Goal: Task Accomplishment & Management: Manage account settings

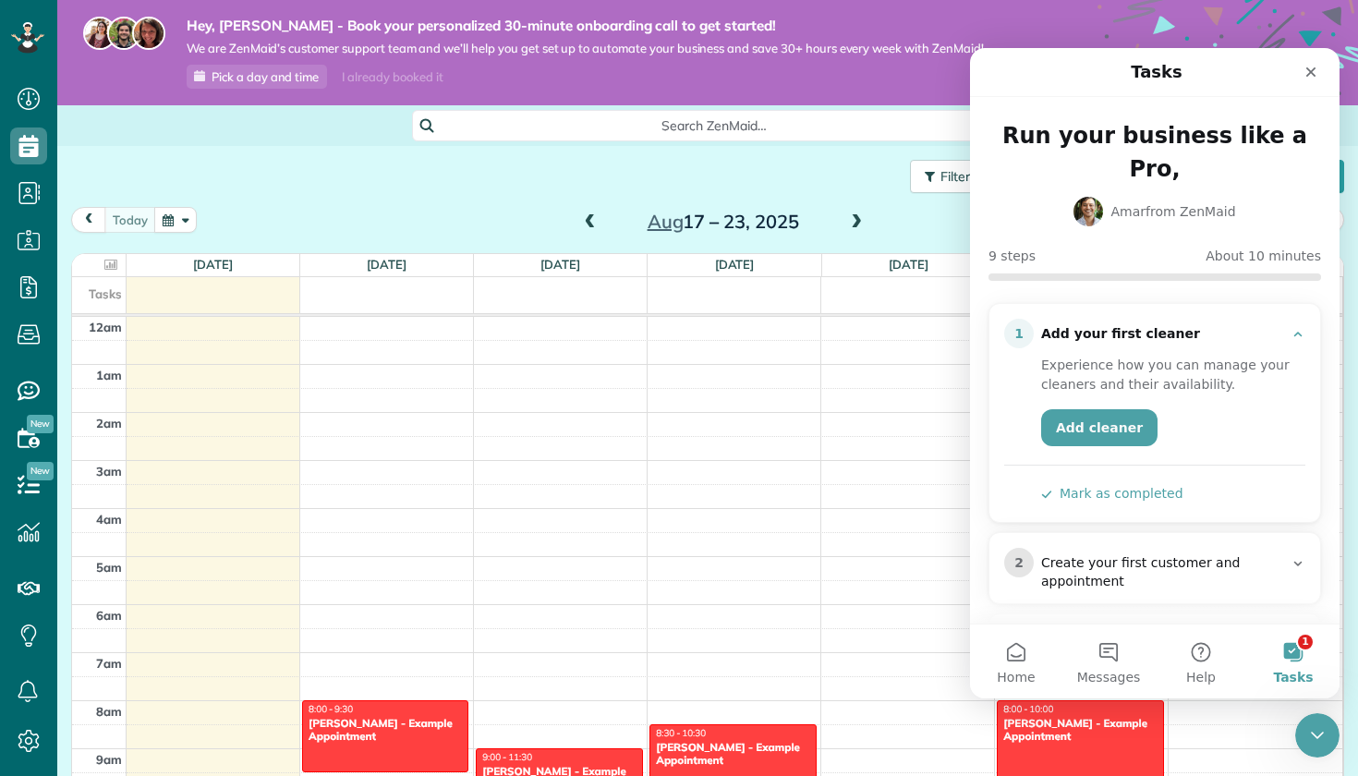
scroll to position [337, 0]
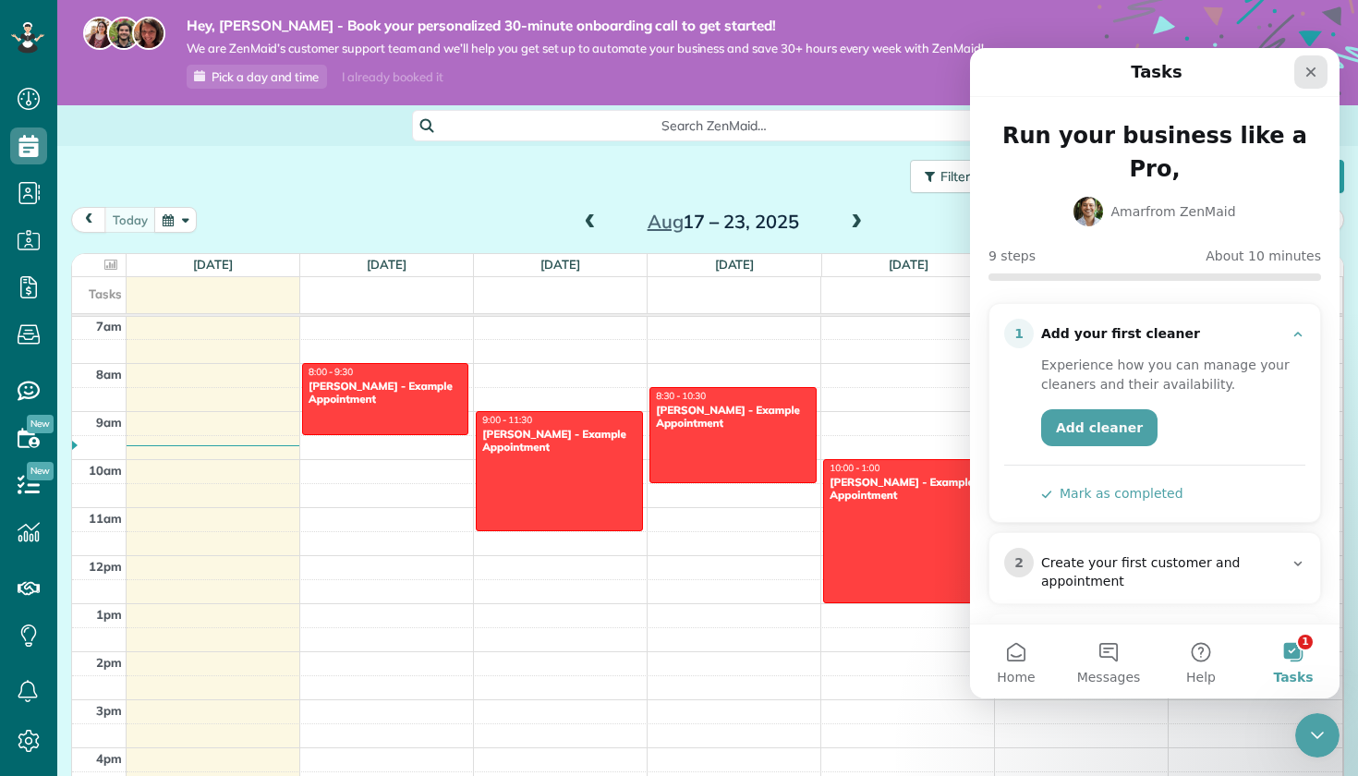
click at [1304, 78] on icon "Close" at bounding box center [1311, 72] width 15 height 15
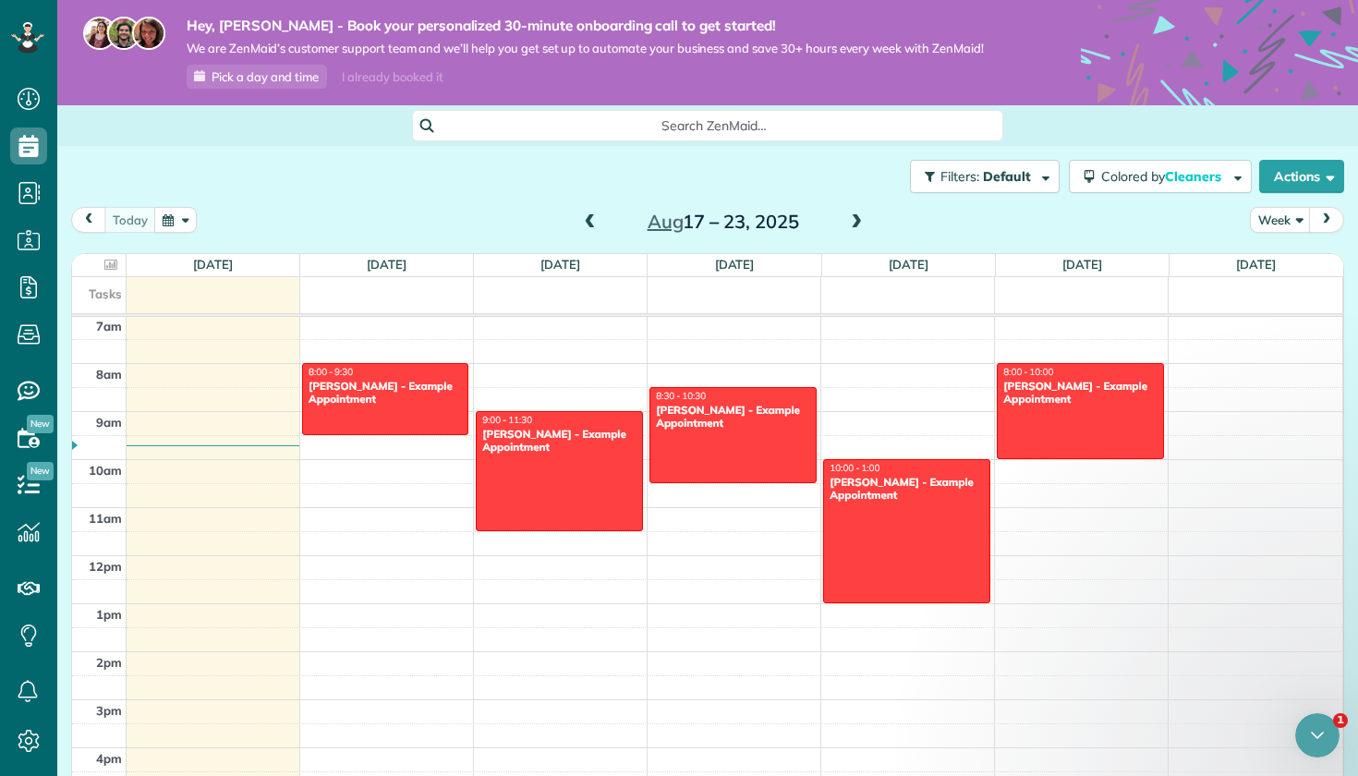
scroll to position [0, 0]
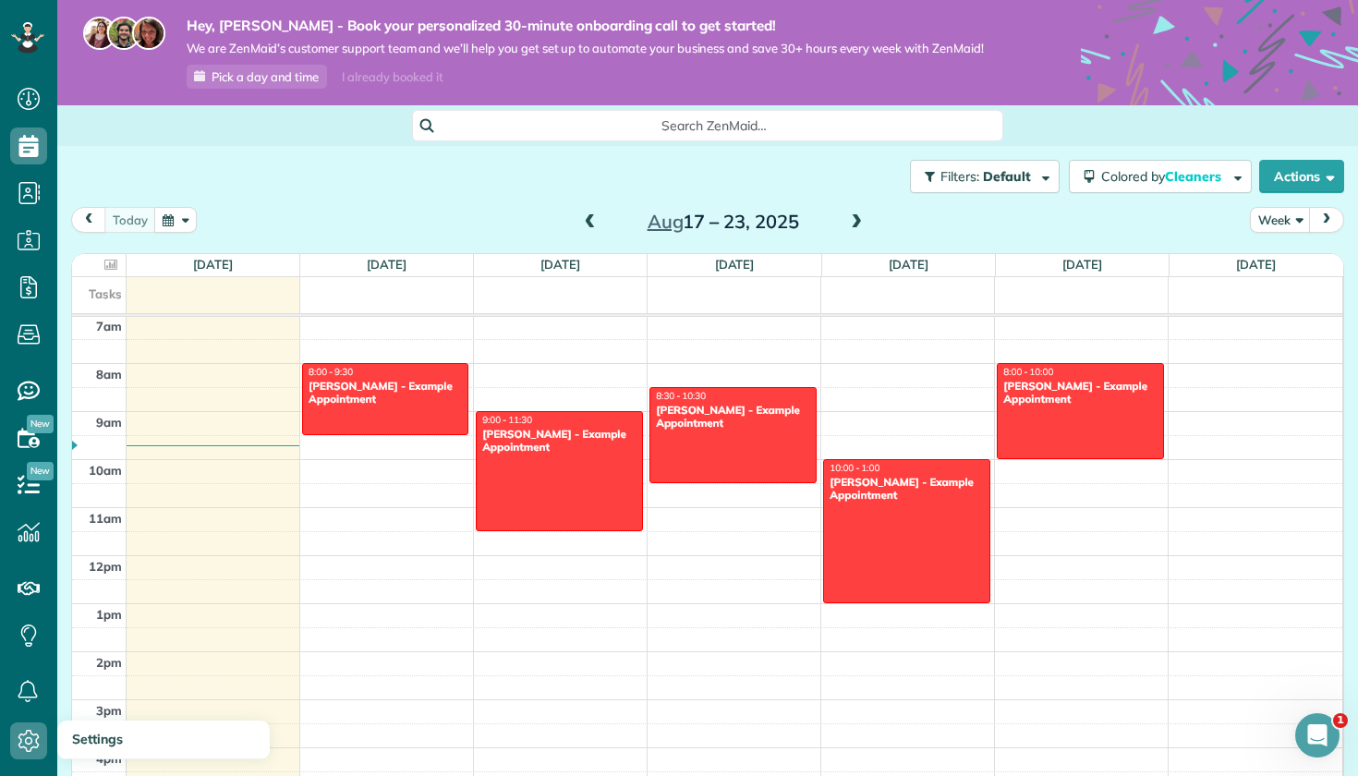
click at [30, 739] on icon at bounding box center [28, 741] width 37 height 37
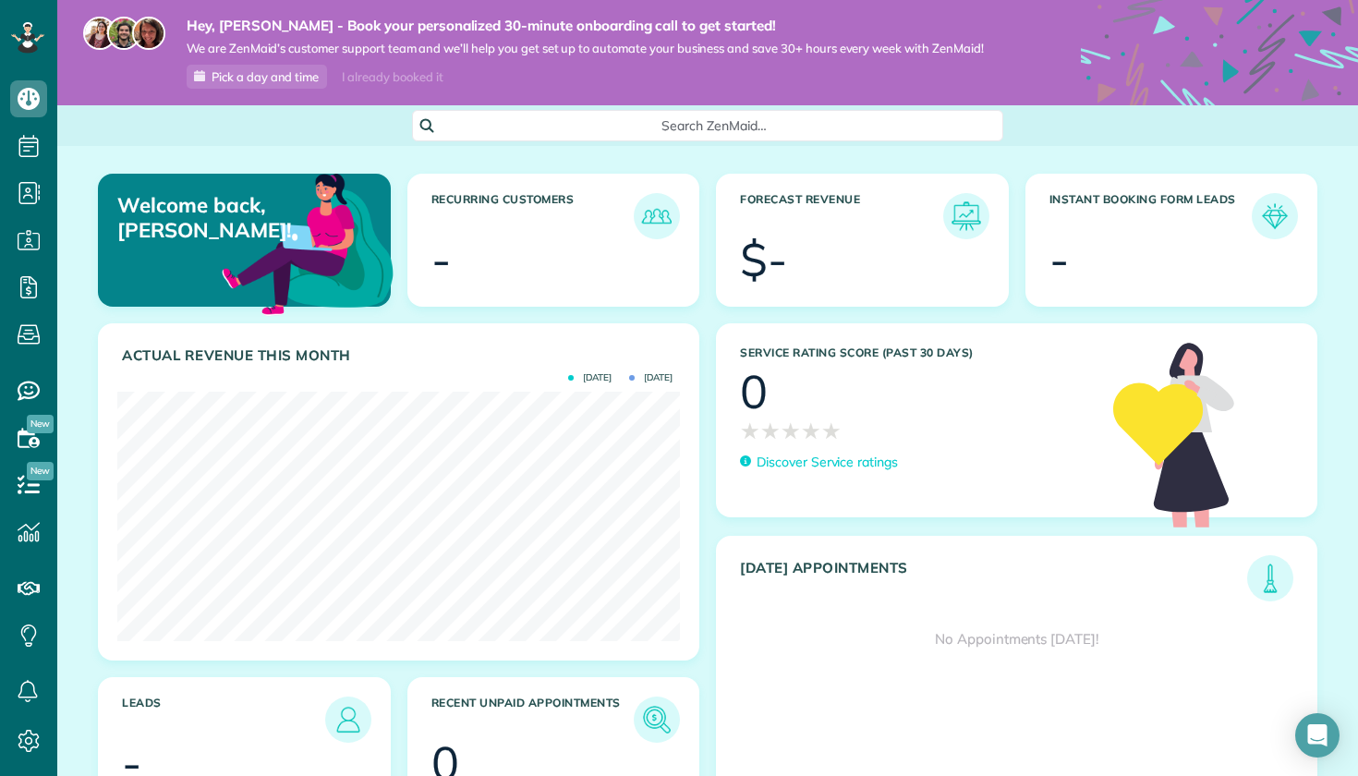
click at [24, 35] on icon at bounding box center [27, 36] width 10 height 7
click at [35, 748] on icon at bounding box center [28, 741] width 37 height 37
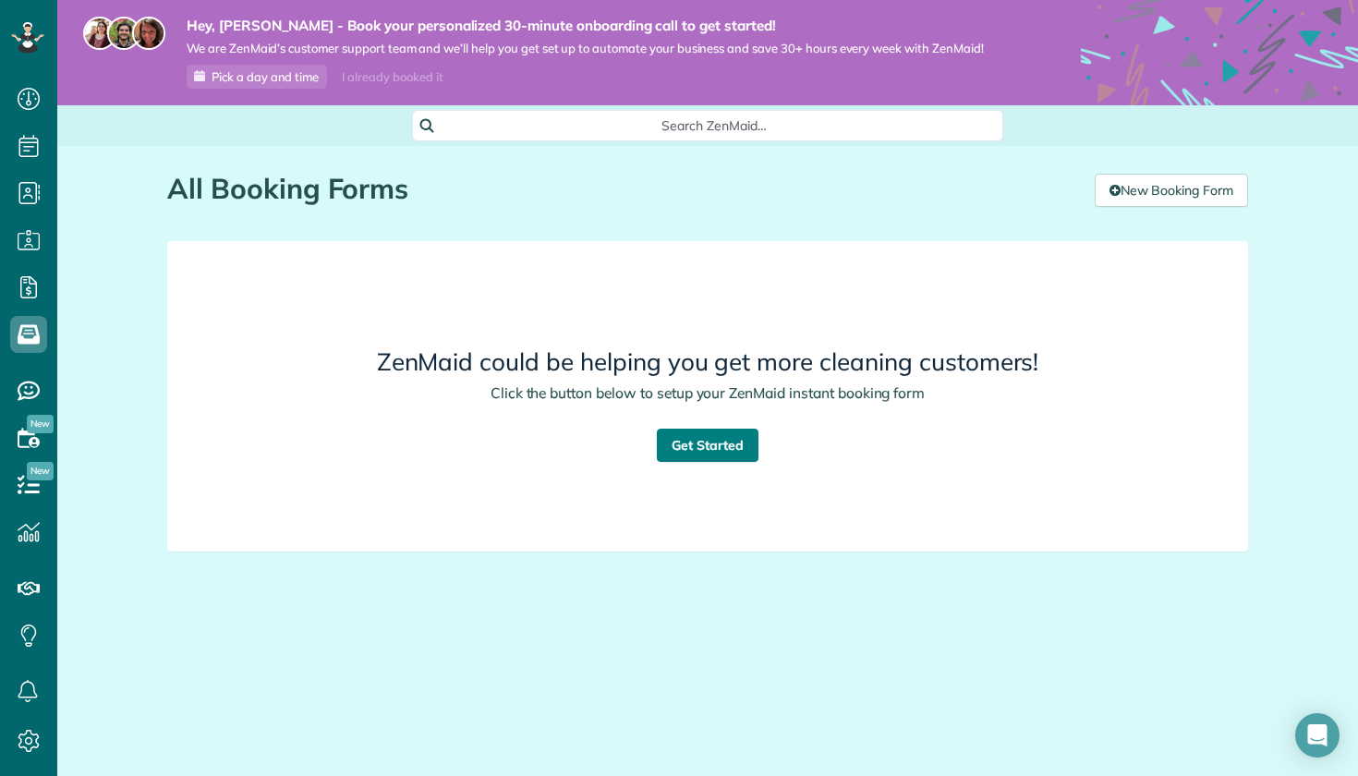
drag, startPoint x: 0, startPoint y: 0, endPoint x: 682, endPoint y: 442, distance: 812.5
click at [682, 442] on link "Get Started" at bounding box center [708, 445] width 102 height 33
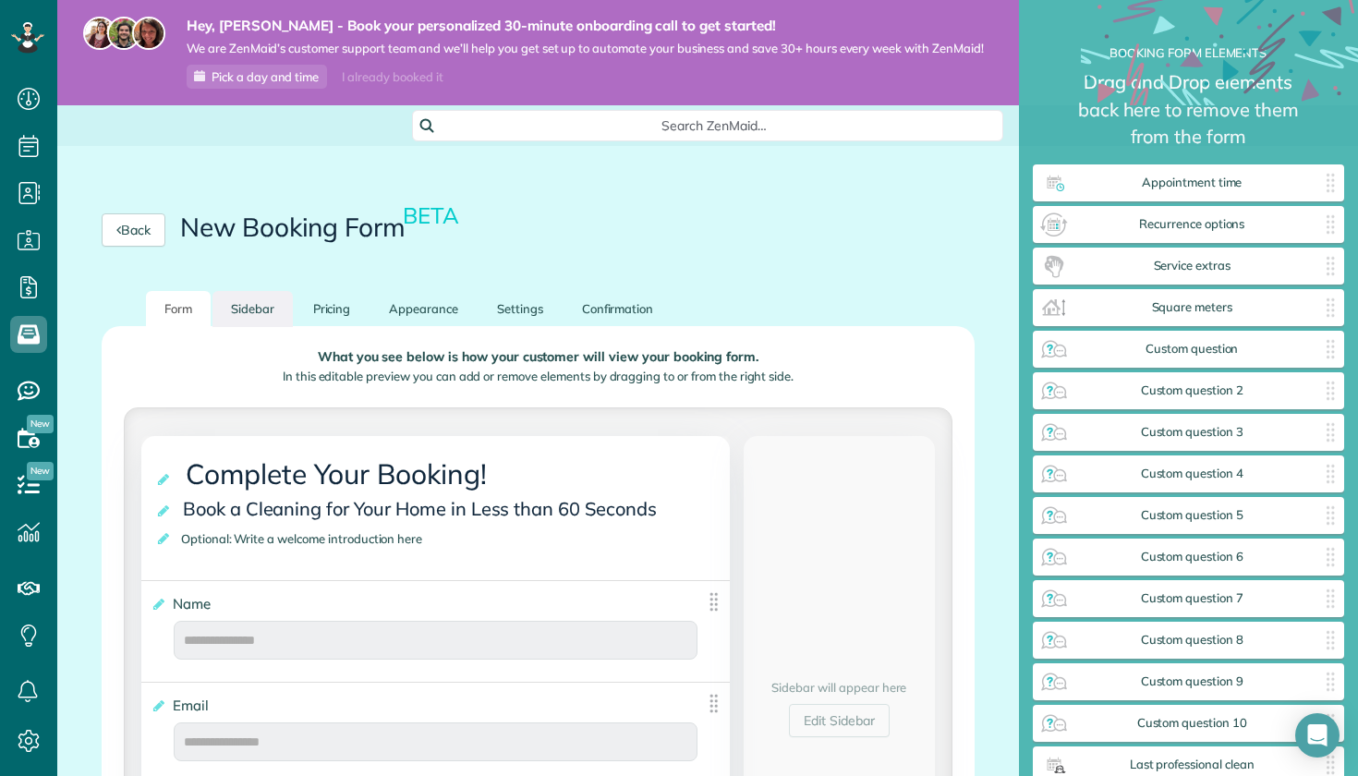
click at [253, 314] on link "Sidebar" at bounding box center [253, 309] width 80 height 36
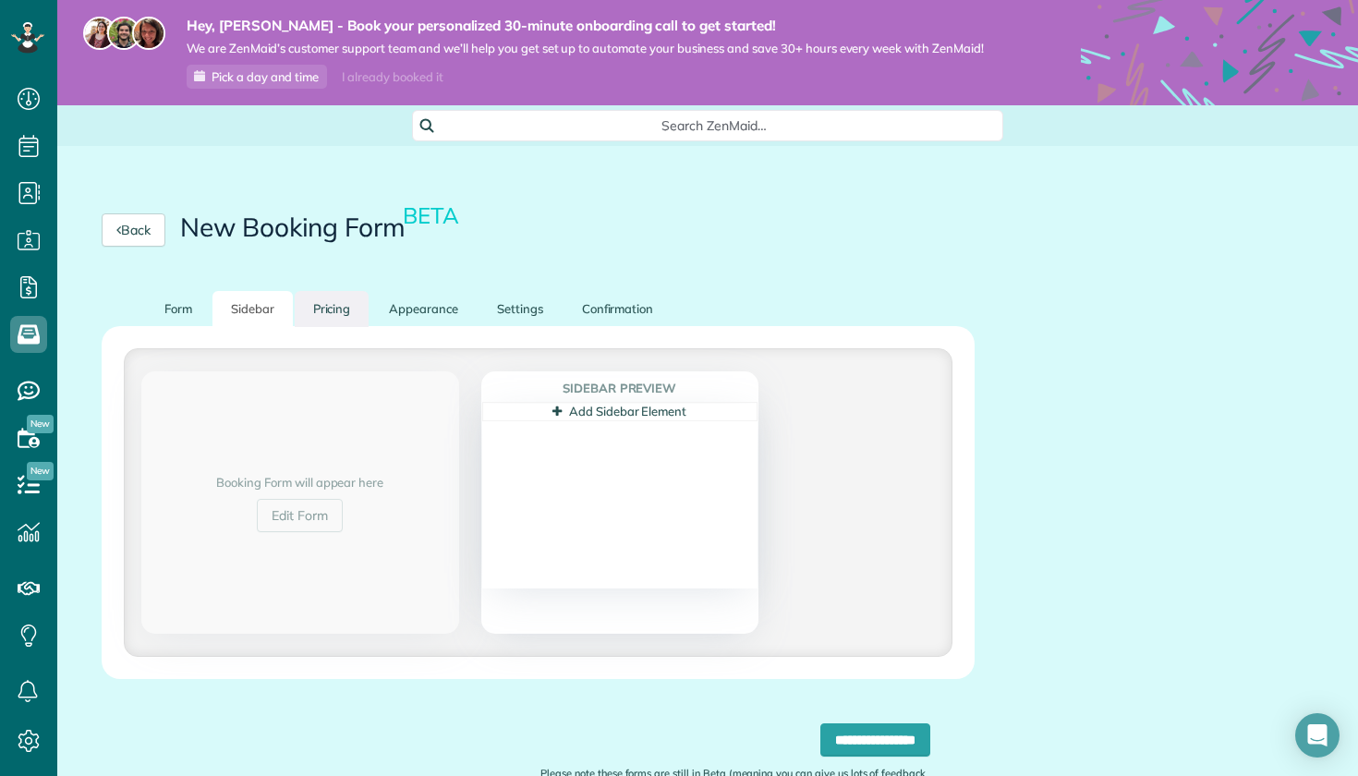
click at [334, 304] on link "Pricing" at bounding box center [332, 309] width 75 height 36
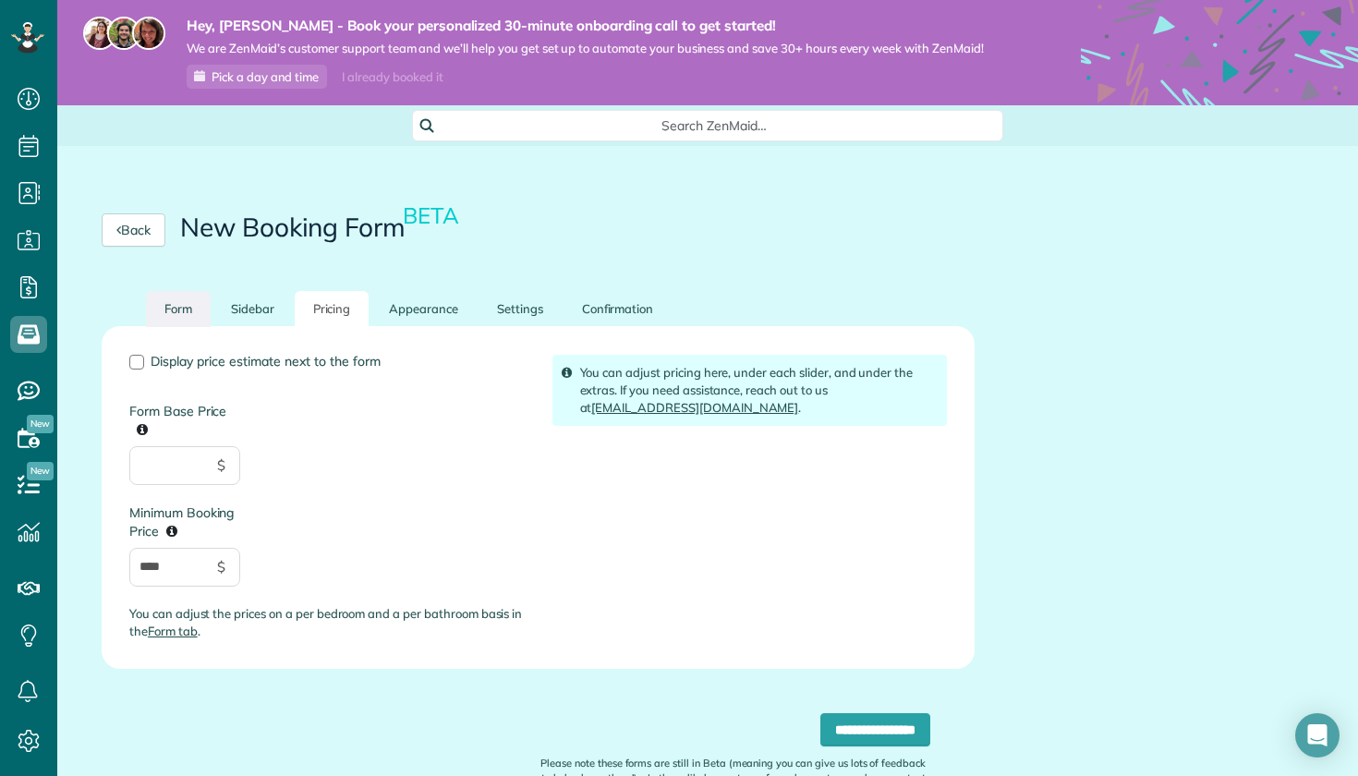
click at [182, 305] on link "Form" at bounding box center [178, 309] width 65 height 36
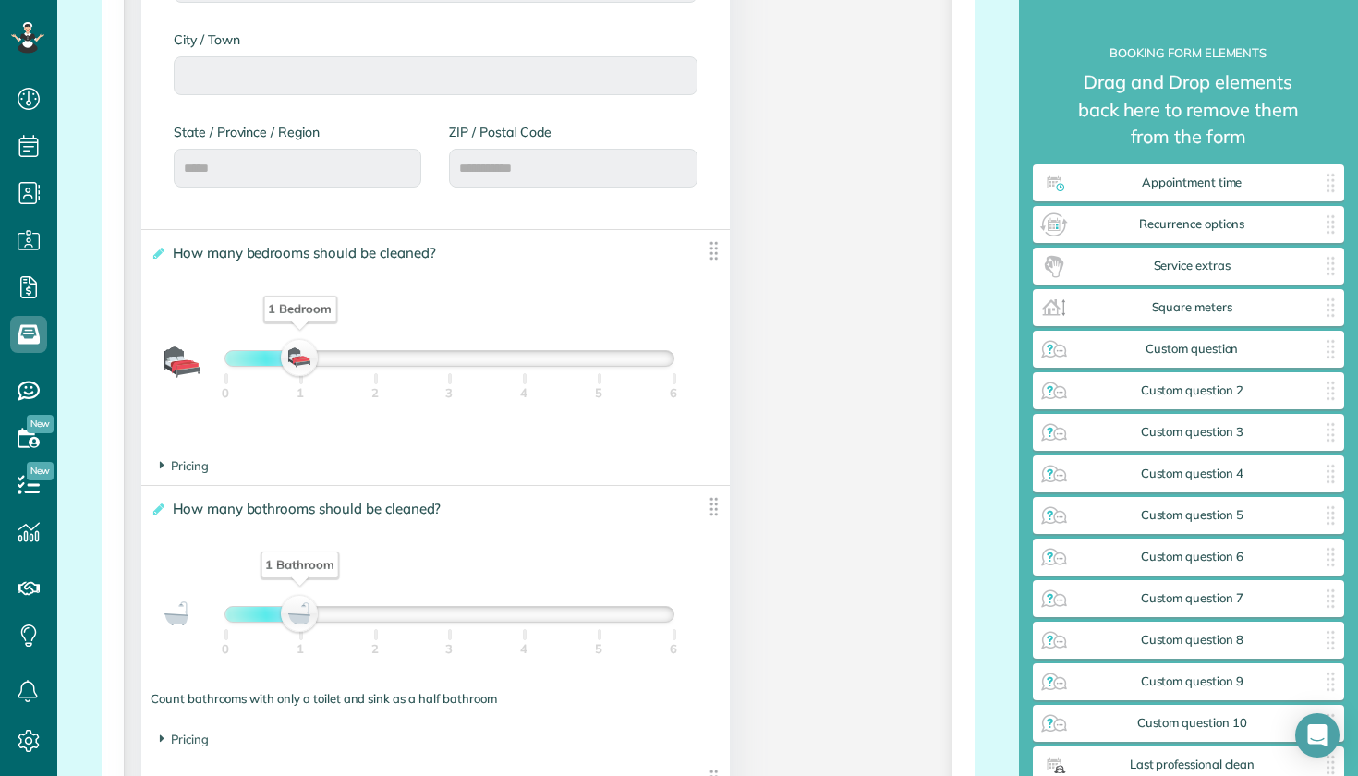
scroll to position [1101, 0]
drag, startPoint x: 294, startPoint y: 355, endPoint x: 320, endPoint y: 356, distance: 25.9
click at [320, 356] on div "1 Bedroom" at bounding box center [449, 356] width 448 height 15
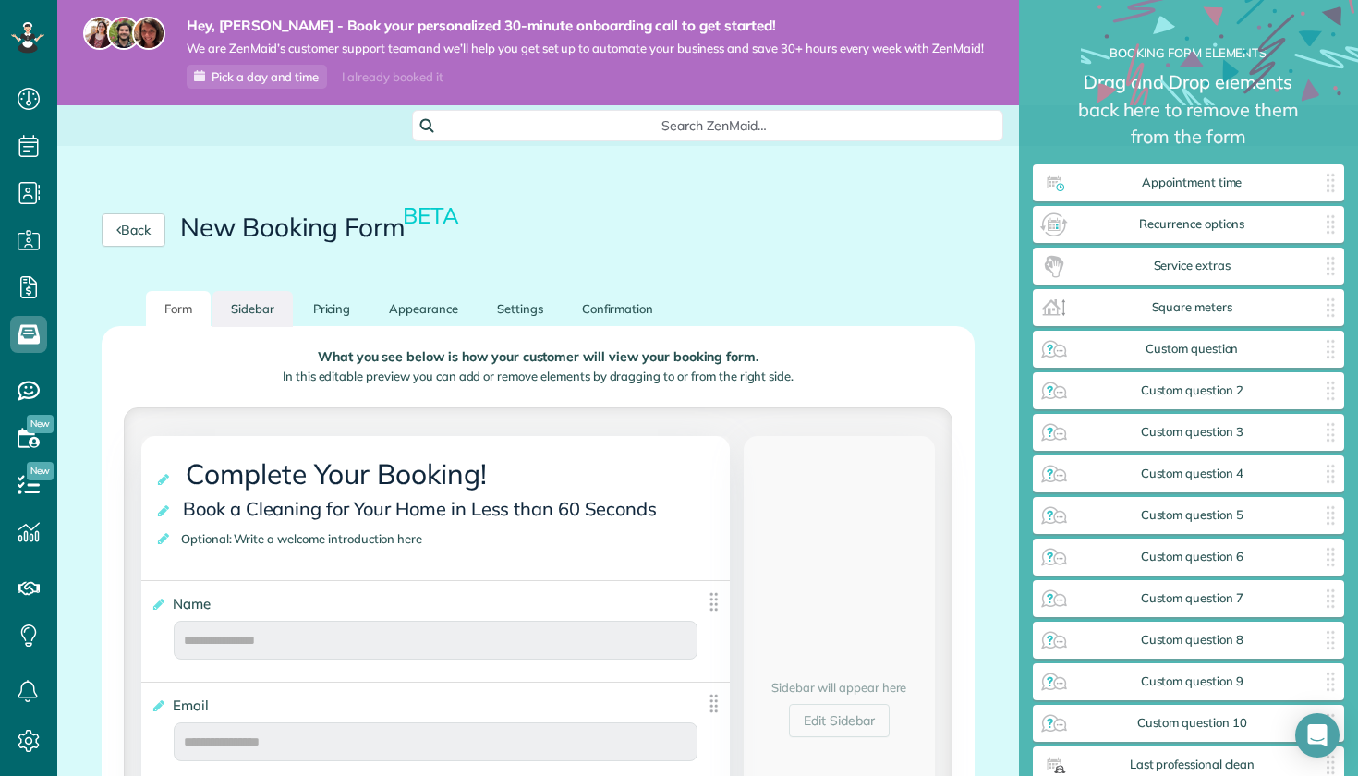
scroll to position [0, 0]
click at [251, 306] on link "Sidebar" at bounding box center [253, 309] width 80 height 36
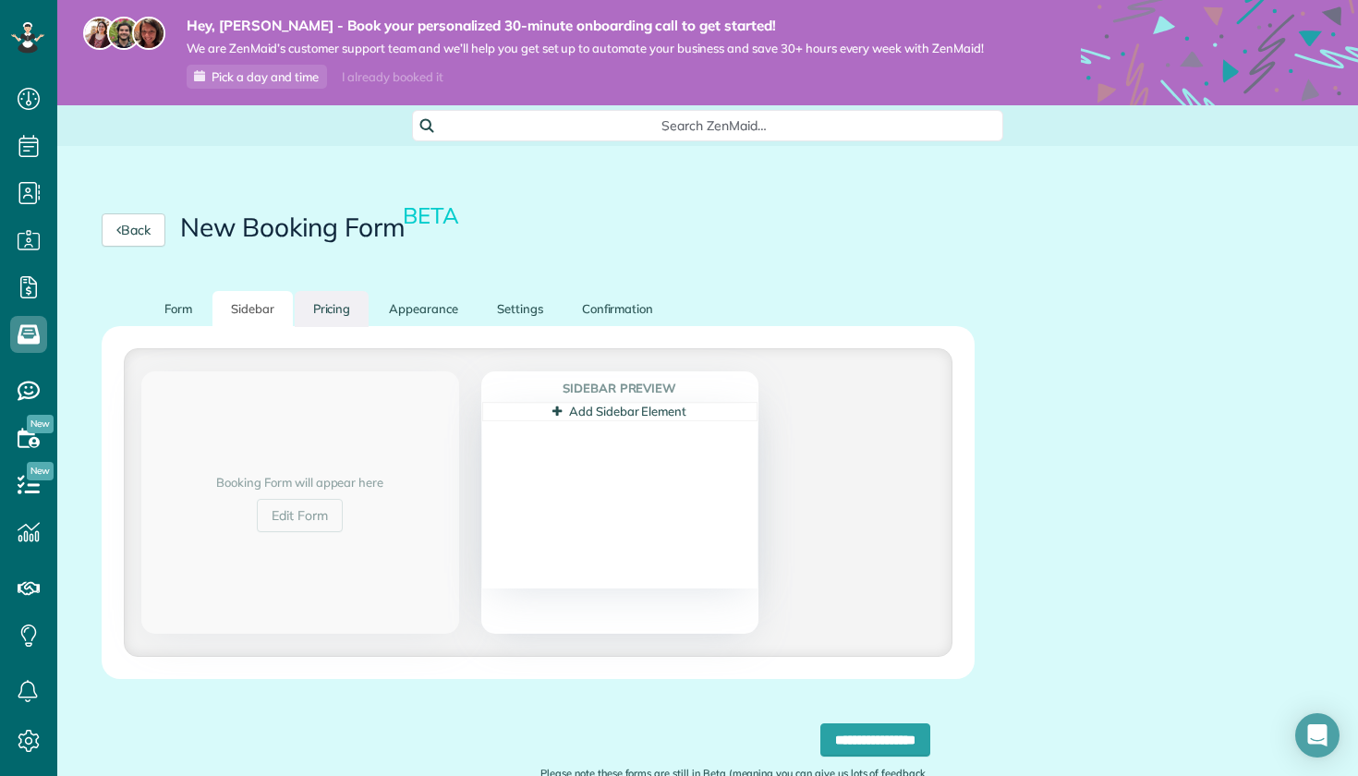
click at [345, 306] on link "Pricing" at bounding box center [332, 309] width 75 height 36
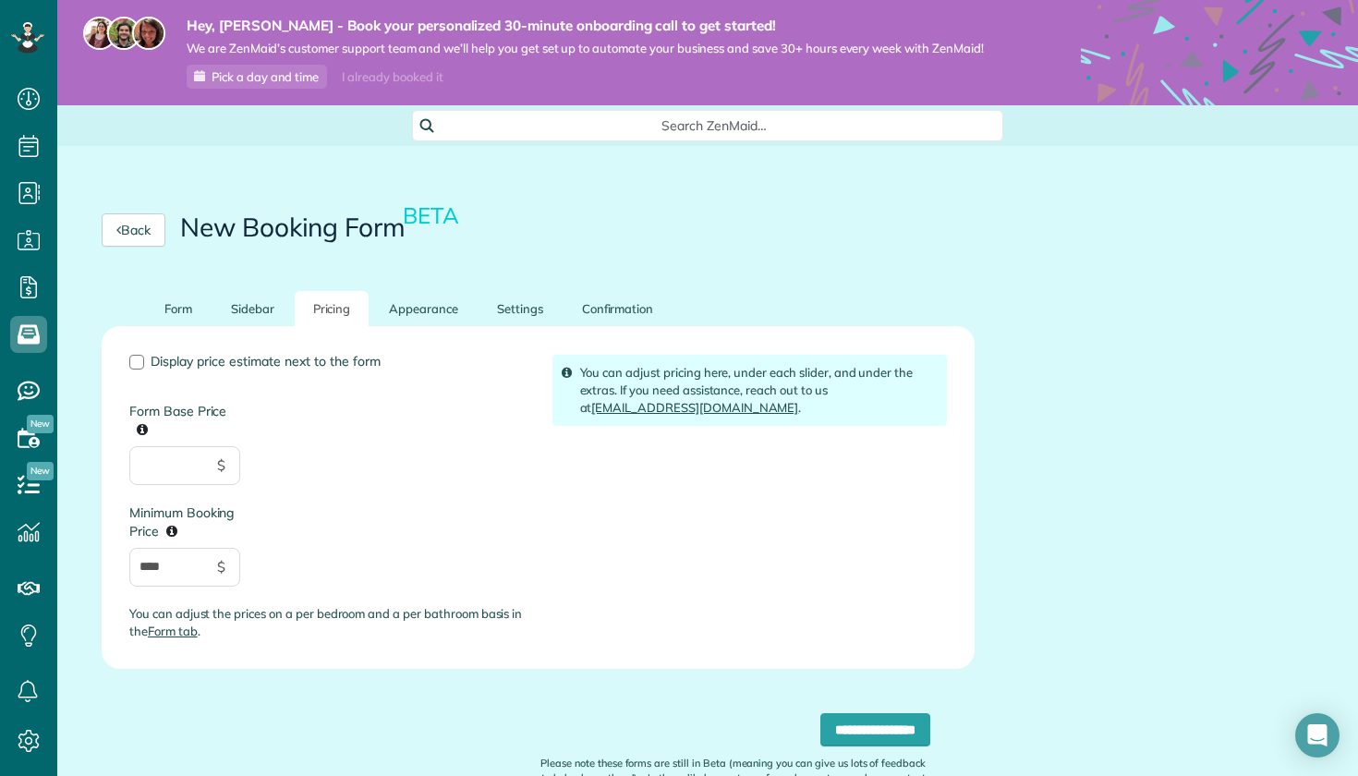
scroll to position [55, 0]
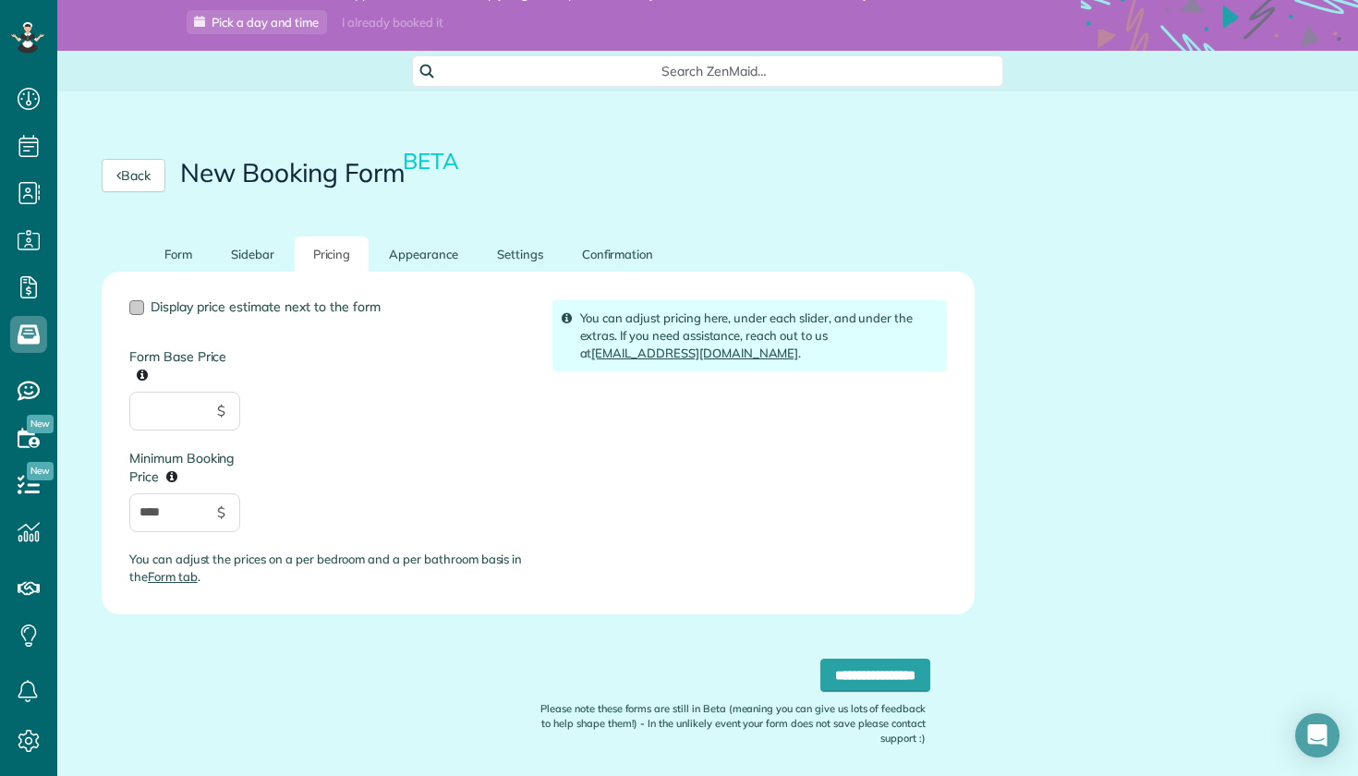
click at [301, 310] on span "Display price estimate next to the form" at bounding box center [266, 306] width 230 height 17
click at [274, 253] on link "Sidebar" at bounding box center [253, 255] width 80 height 36
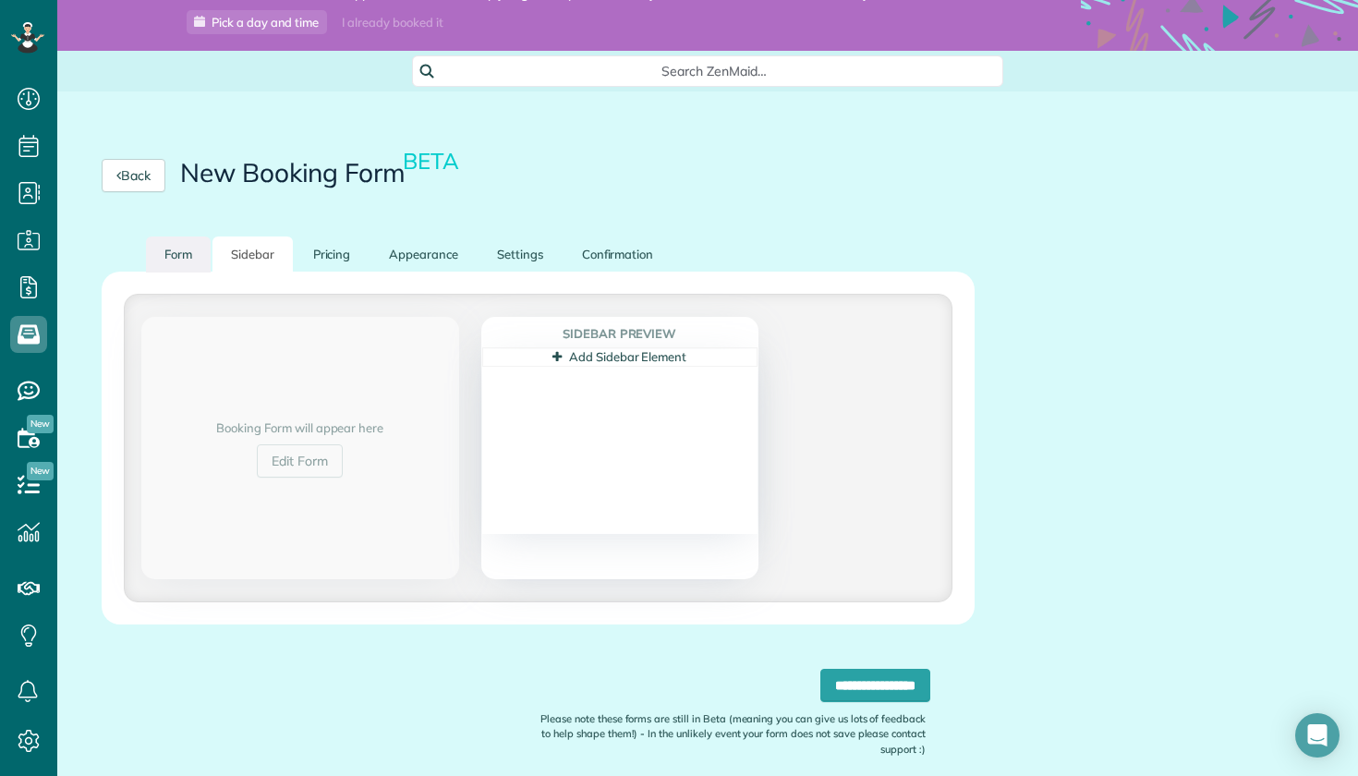
click at [188, 249] on link "Form" at bounding box center [178, 255] width 65 height 36
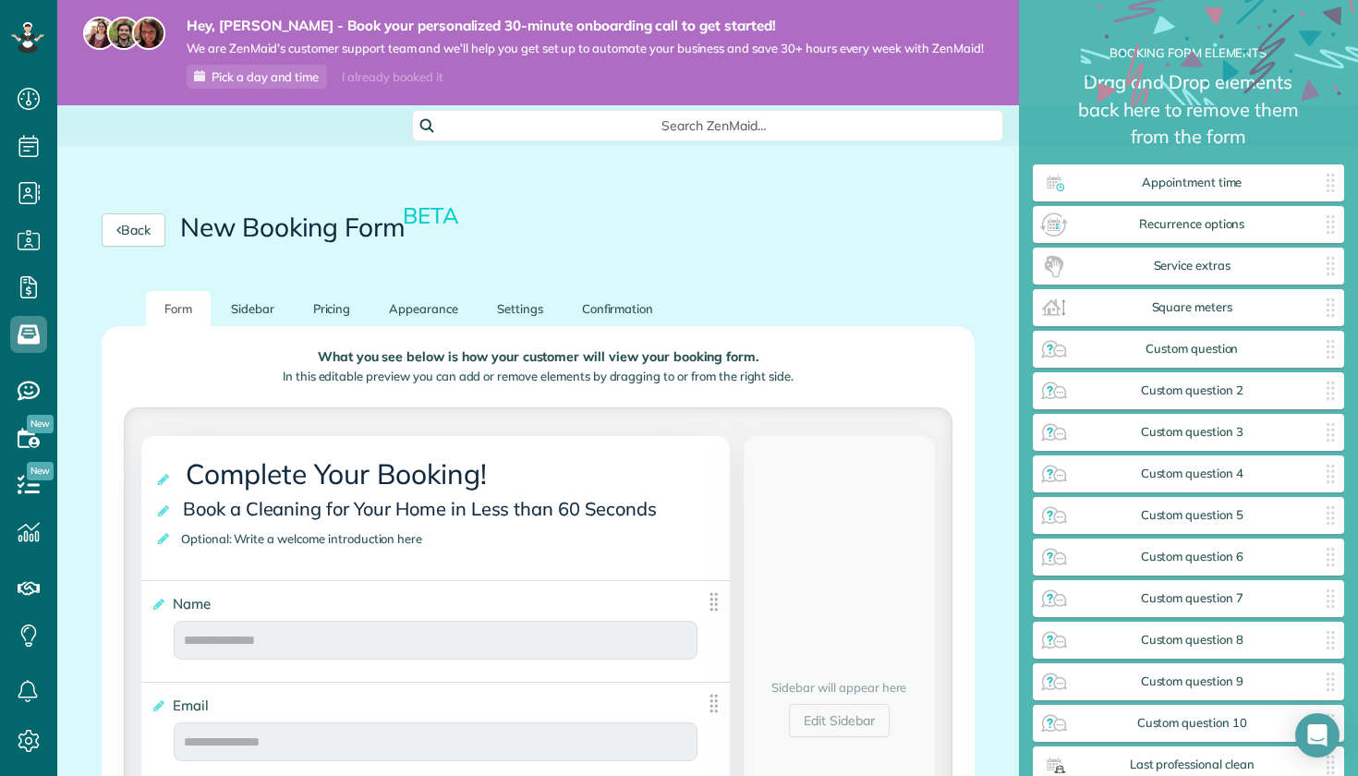
scroll to position [0, 0]
click at [527, 322] on link "Settings" at bounding box center [520, 309] width 83 height 36
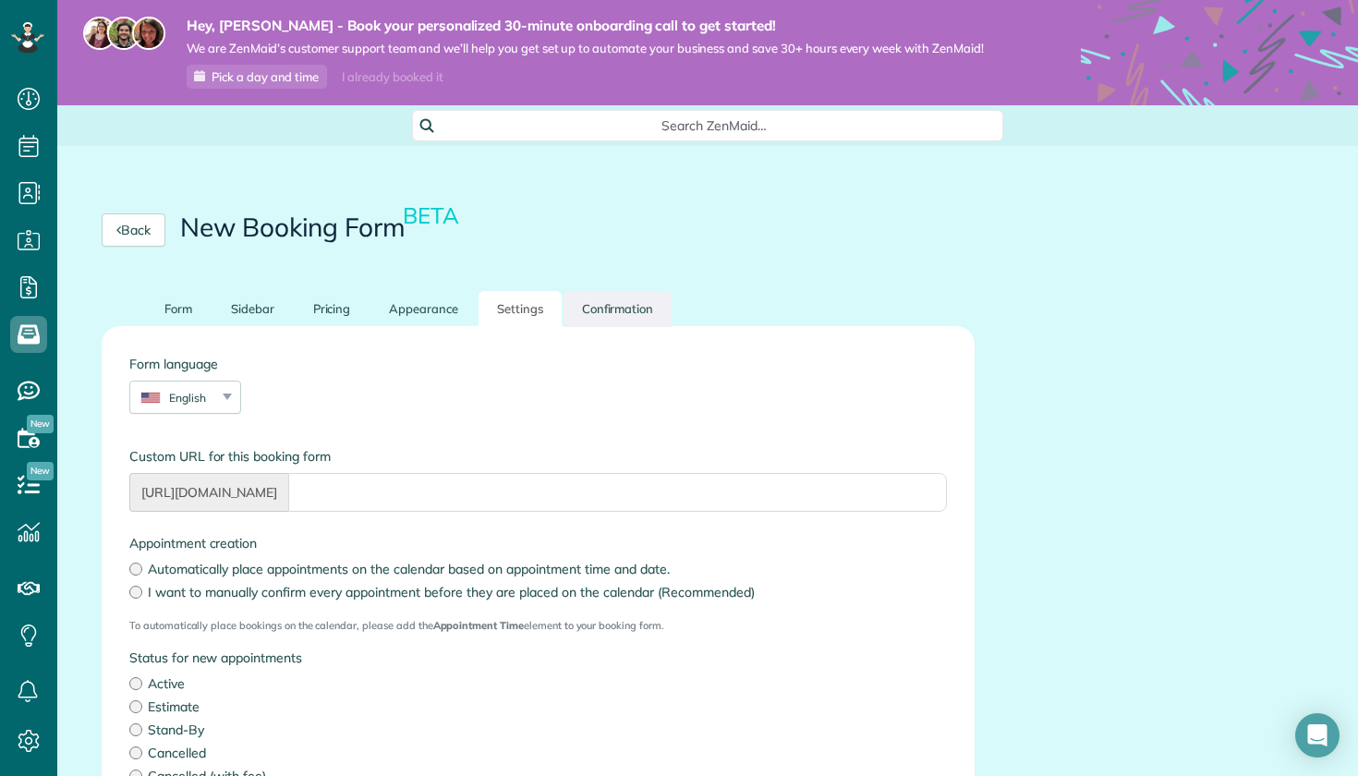
click at [619, 307] on link "Confirmation" at bounding box center [618, 309] width 109 height 36
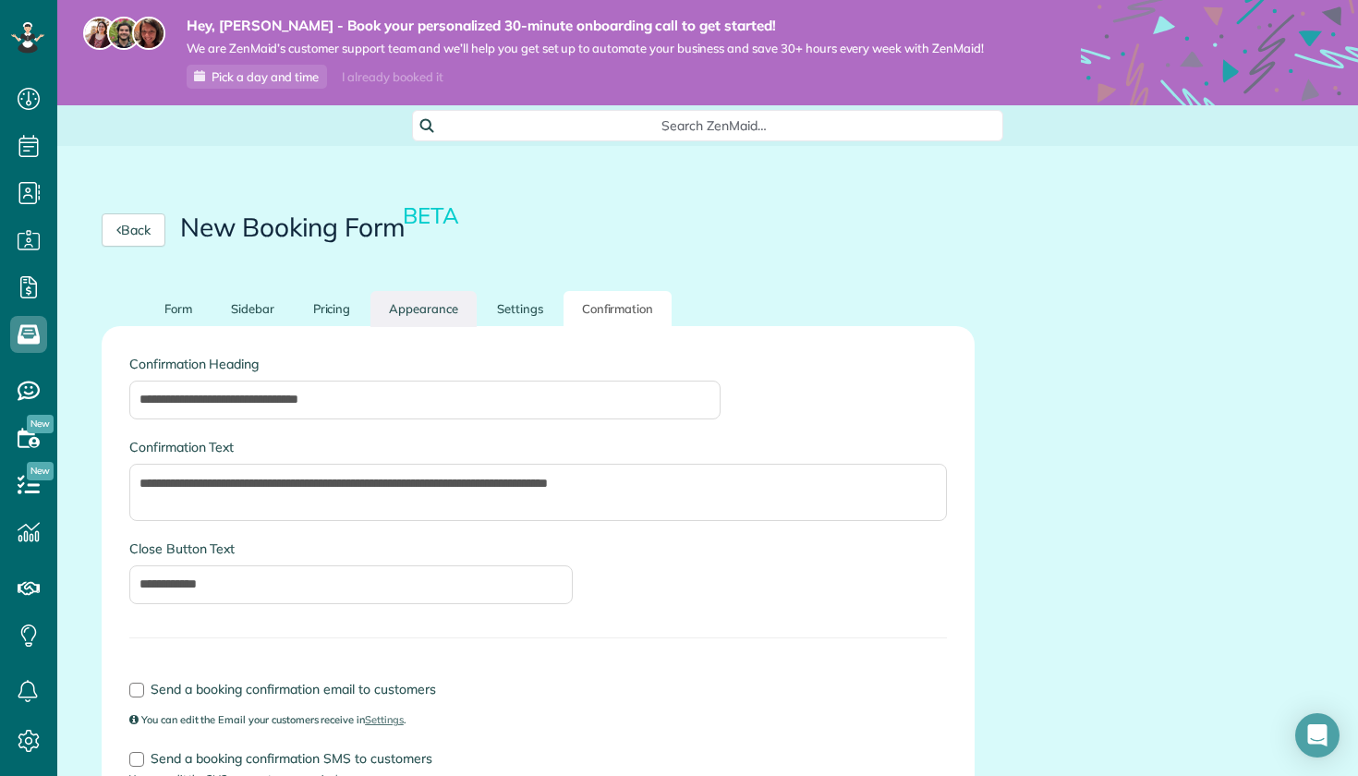
click at [401, 312] on link "Appearance" at bounding box center [424, 309] width 106 height 36
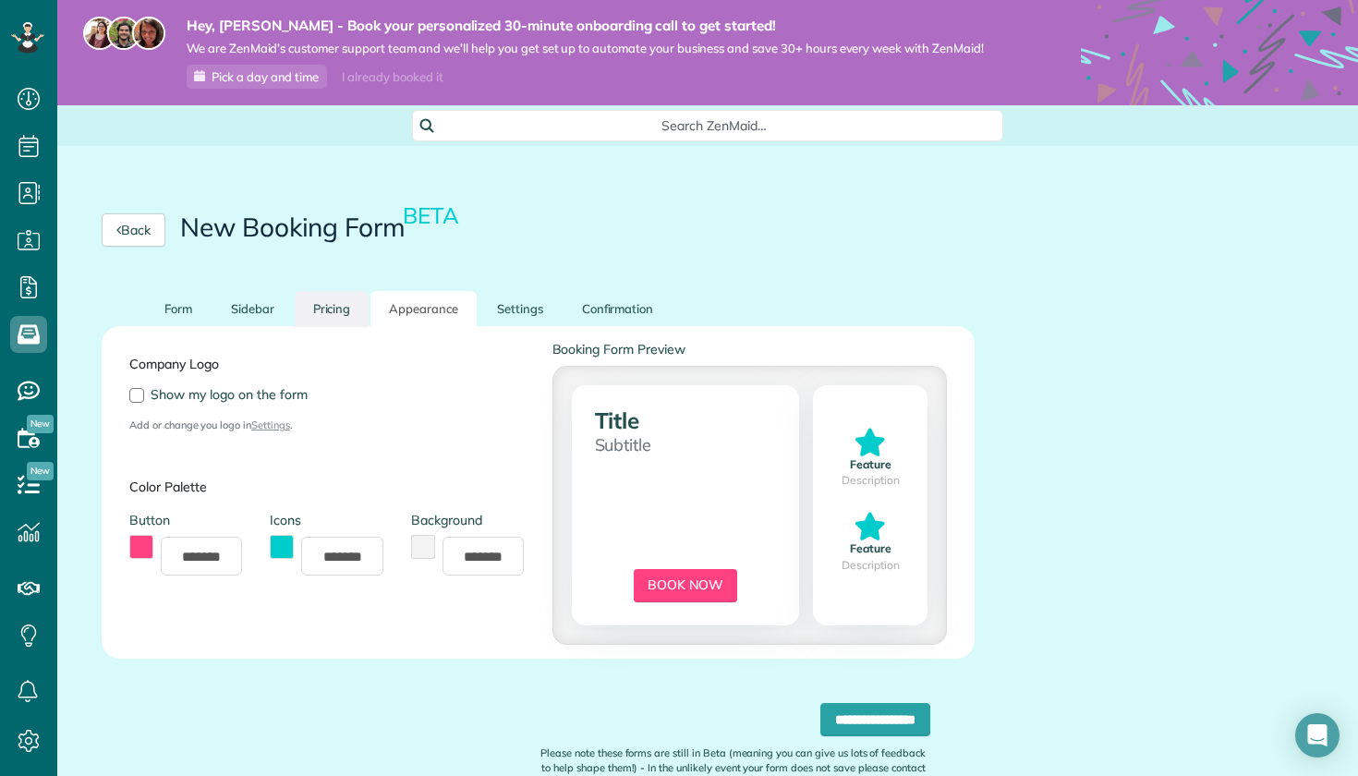
click at [343, 312] on link "Pricing" at bounding box center [332, 309] width 75 height 36
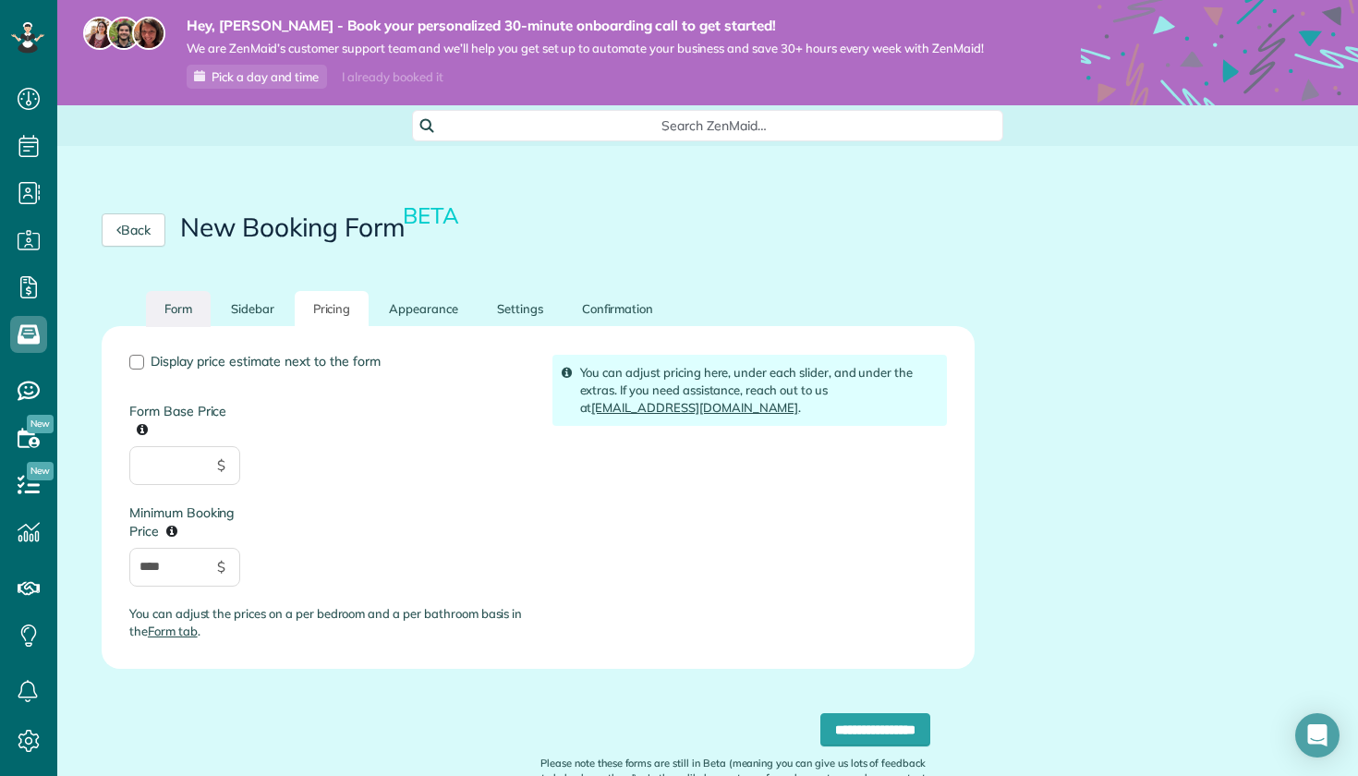
click at [183, 315] on link "Form" at bounding box center [178, 309] width 65 height 36
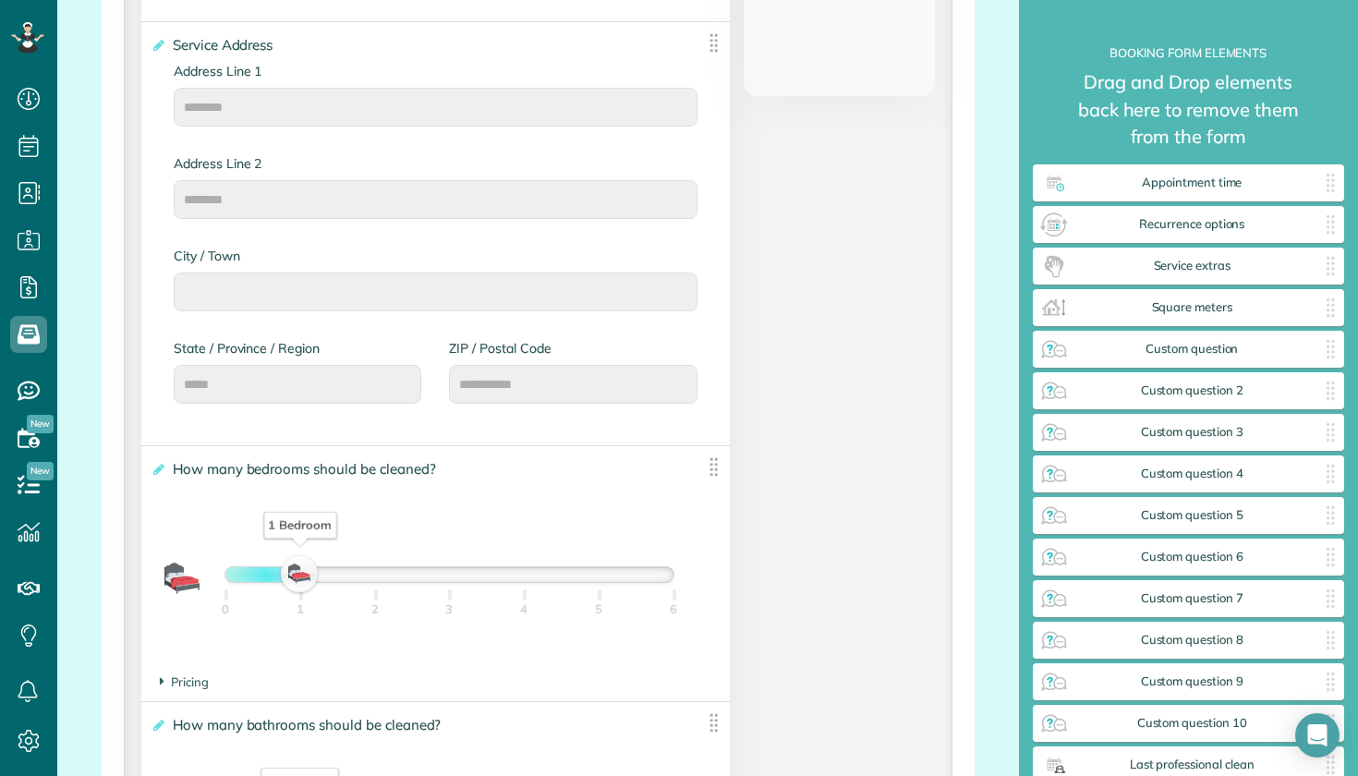
scroll to position [889, 0]
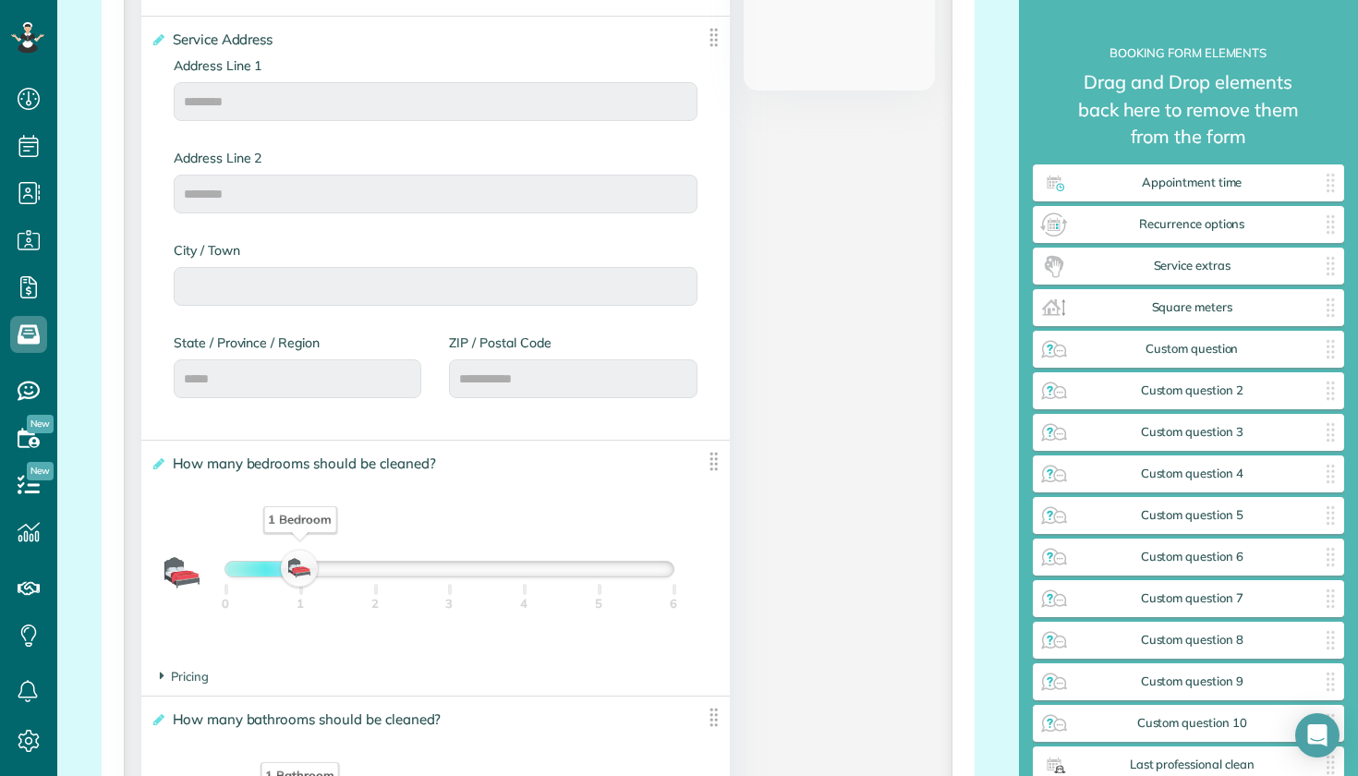
click at [306, 556] on div "1 Bedroom" at bounding box center [300, 569] width 31 height 26
click at [154, 458] on icon at bounding box center [158, 463] width 14 height 13
click at [0, 0] on input "**********" at bounding box center [0, 0] width 0 height 0
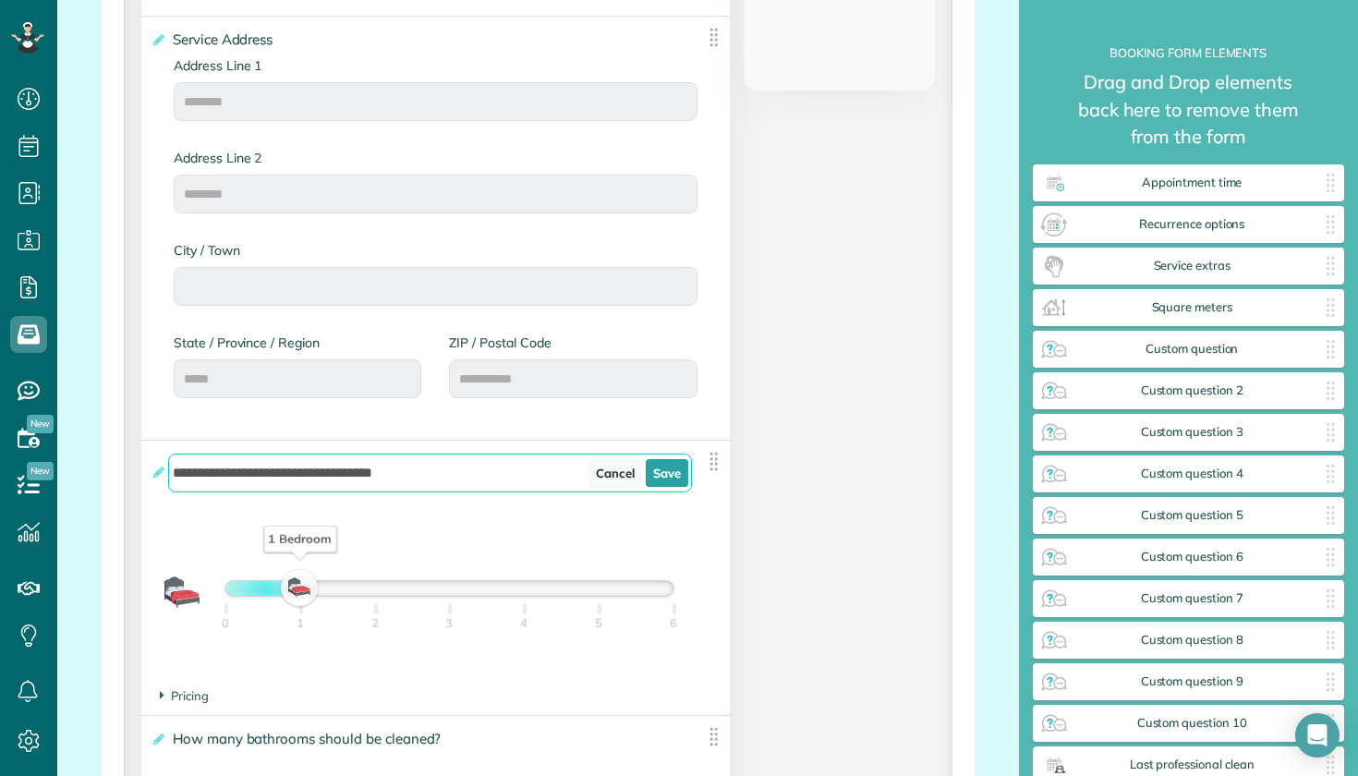
click at [616, 468] on link "Cancel" at bounding box center [616, 473] width 54 height 28
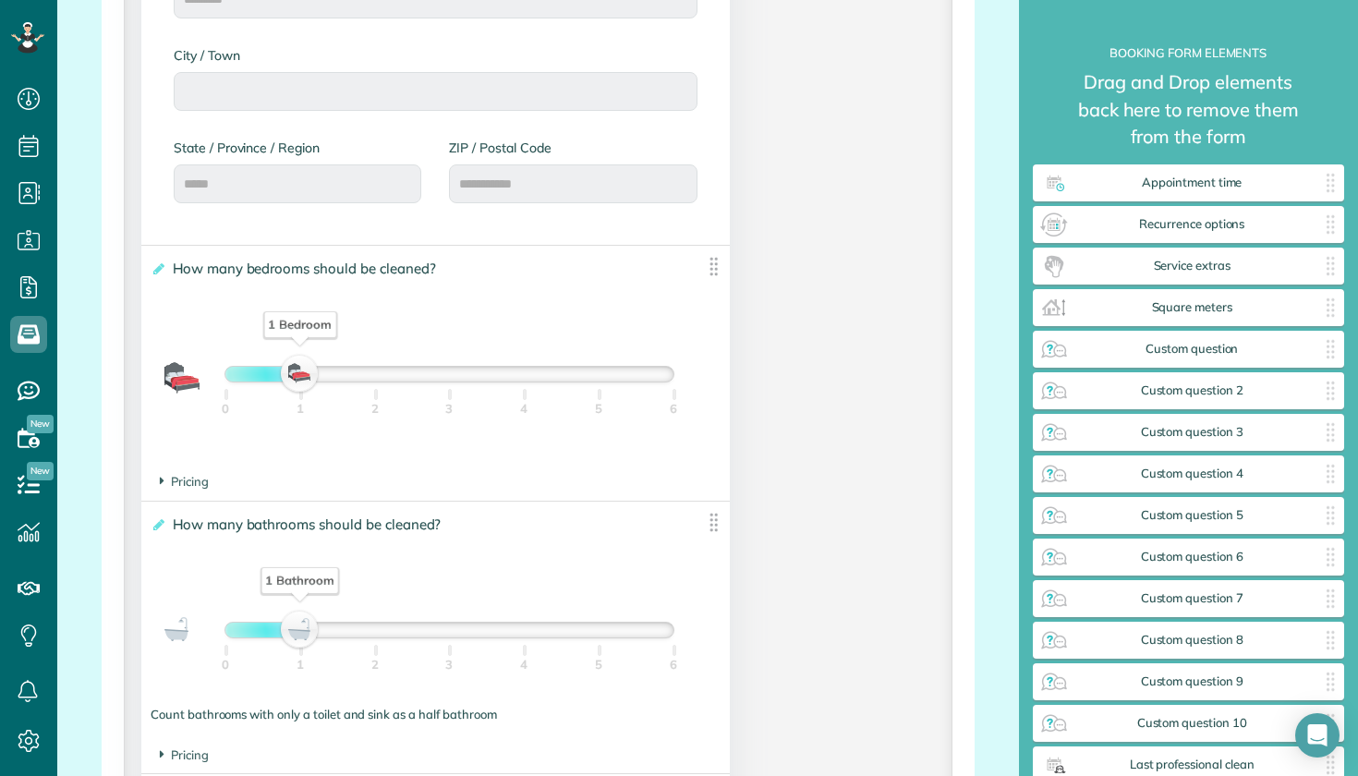
scroll to position [1086, 0]
click at [181, 473] on span "Pricing" at bounding box center [184, 479] width 49 height 15
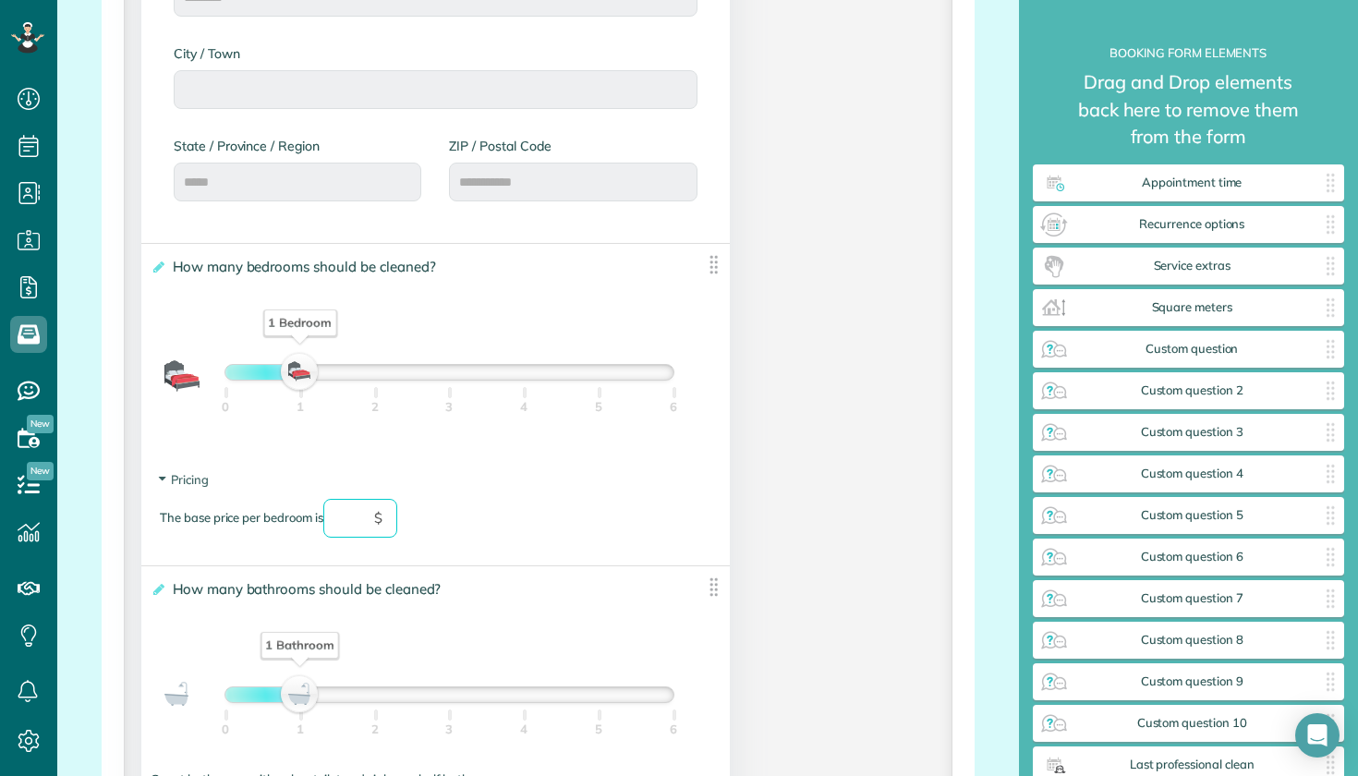
click at [373, 522] on input "text" at bounding box center [360, 518] width 74 height 39
click at [352, 517] on input "text" at bounding box center [360, 518] width 74 height 39
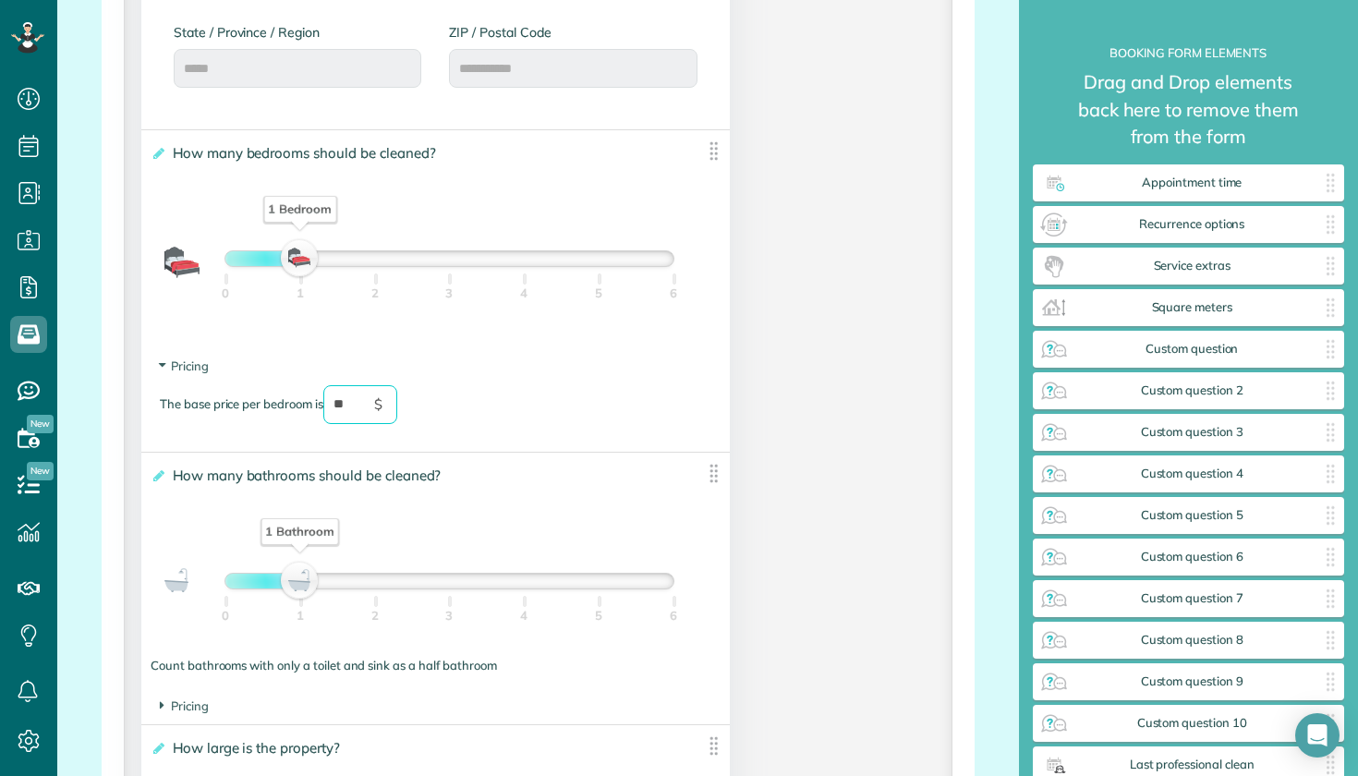
scroll to position [1220, 0]
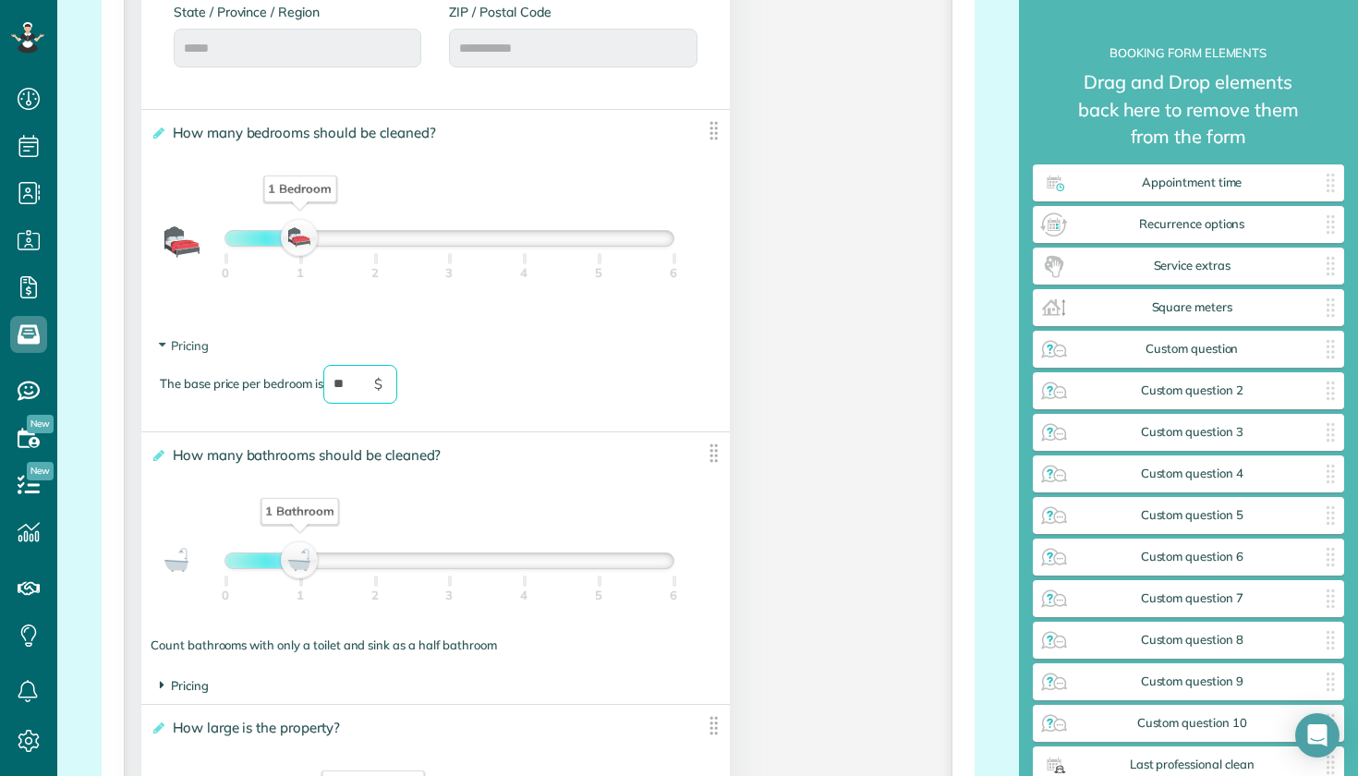
click at [195, 681] on span "Pricing" at bounding box center [184, 685] width 49 height 15
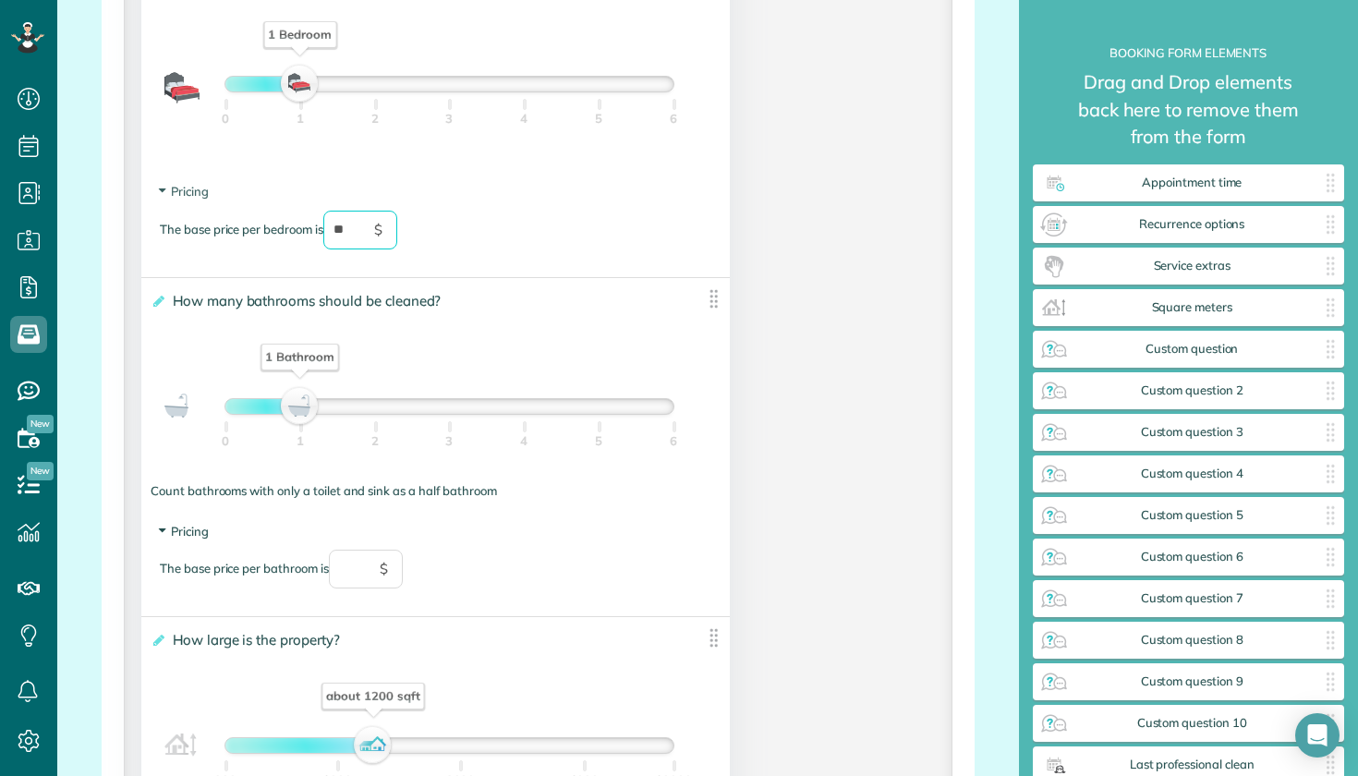
scroll to position [1392, 0]
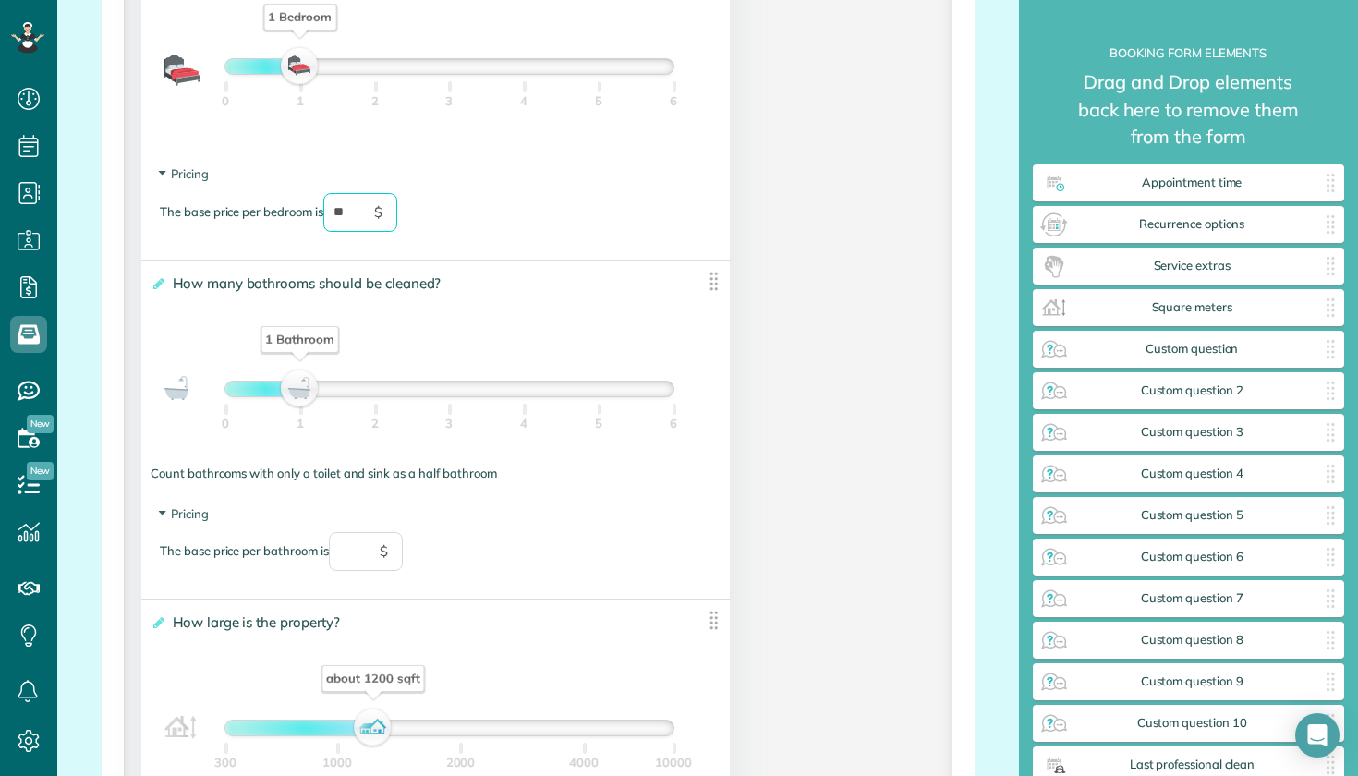
click at [385, 551] on span "$" at bounding box center [384, 551] width 8 height 20
click at [504, 573] on div "The base price per bathroom is $" at bounding box center [436, 560] width 552 height 57
type input "**"
click at [366, 540] on input "text" at bounding box center [366, 551] width 74 height 39
click at [541, 560] on div "The base price per bathroom is ** $" at bounding box center [436, 560] width 552 height 57
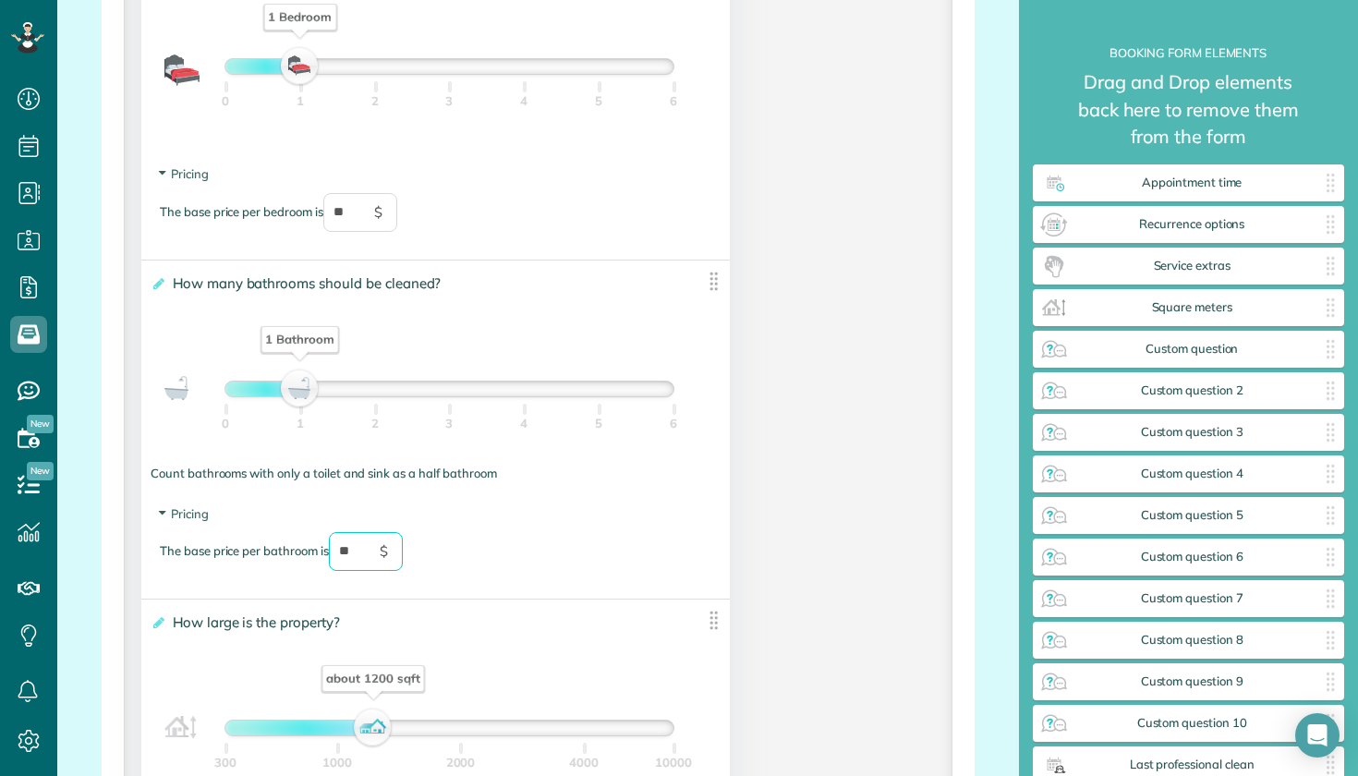
click at [541, 560] on div "The base price per bathroom is ** $" at bounding box center [436, 560] width 552 height 57
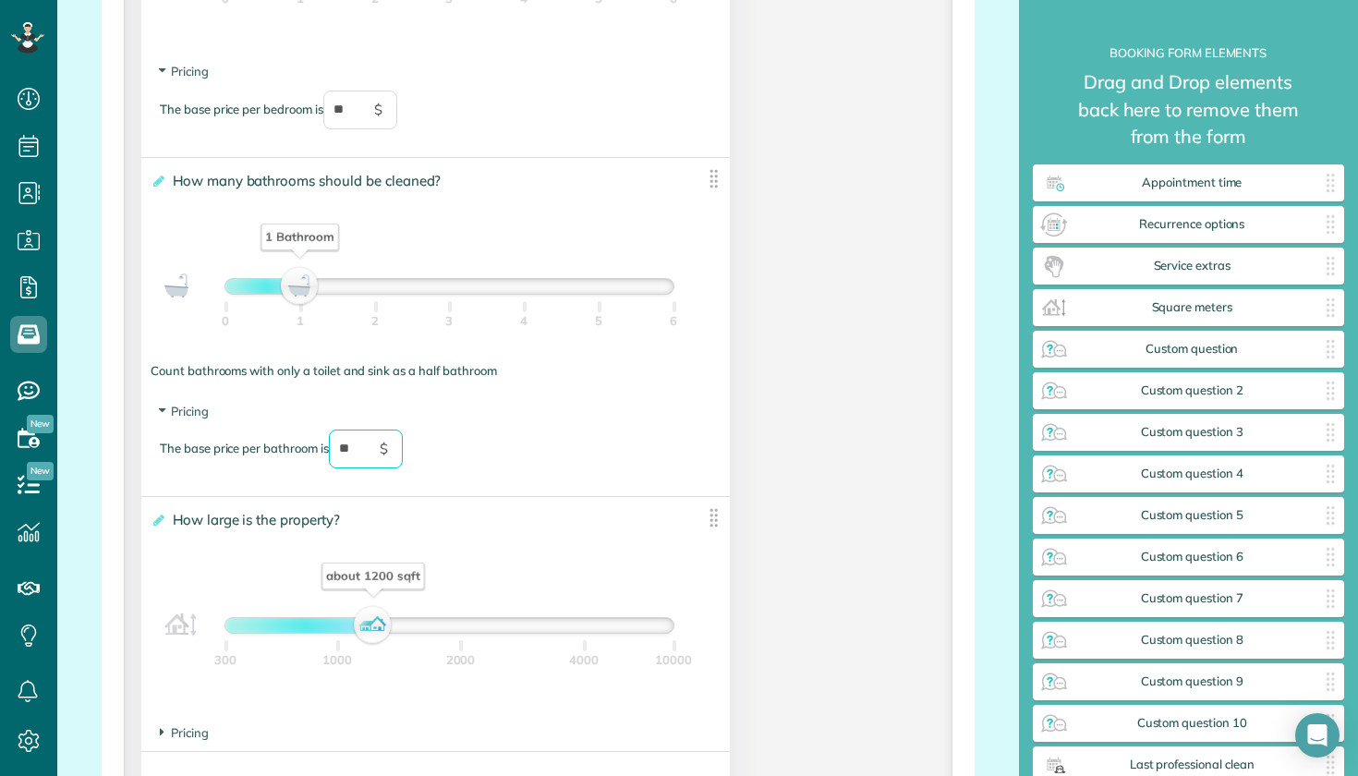
scroll to position [1566, 0]
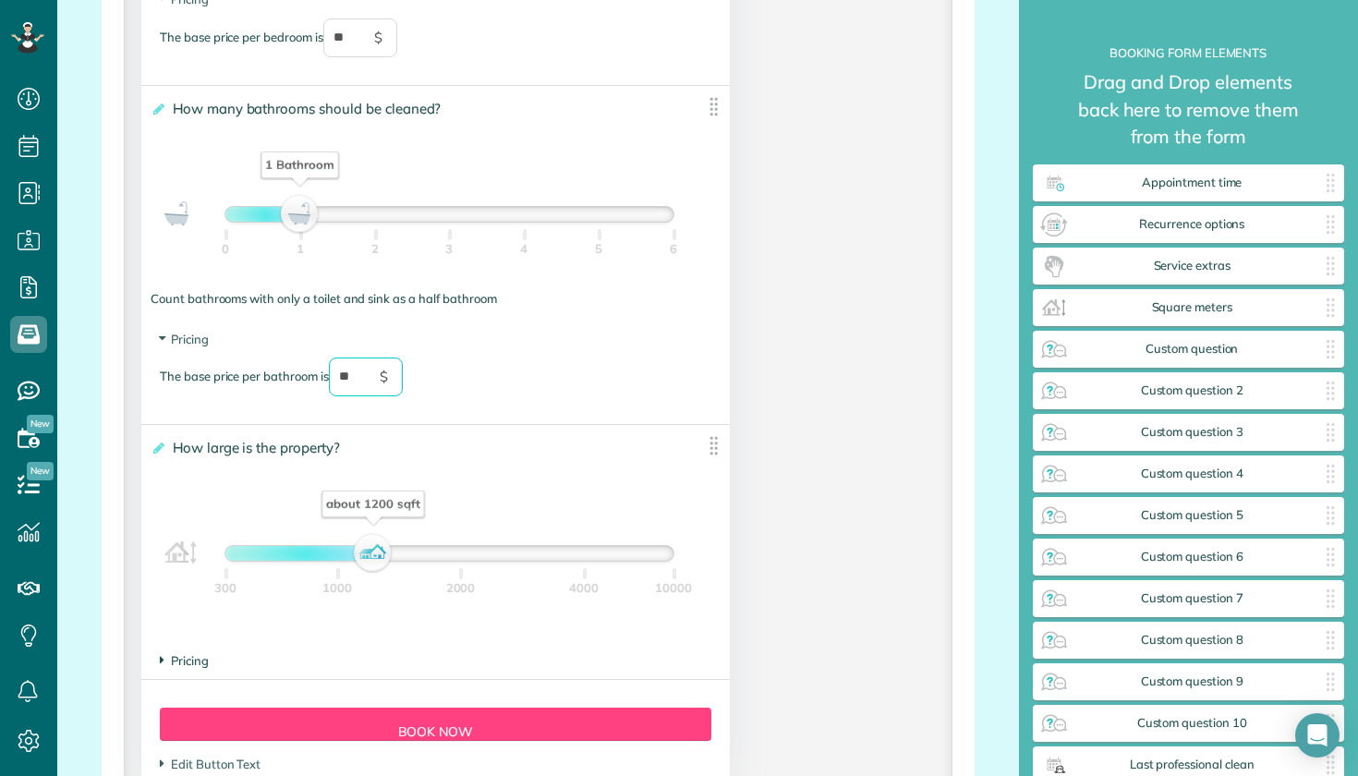
click at [195, 658] on span "Pricing" at bounding box center [184, 660] width 49 height 15
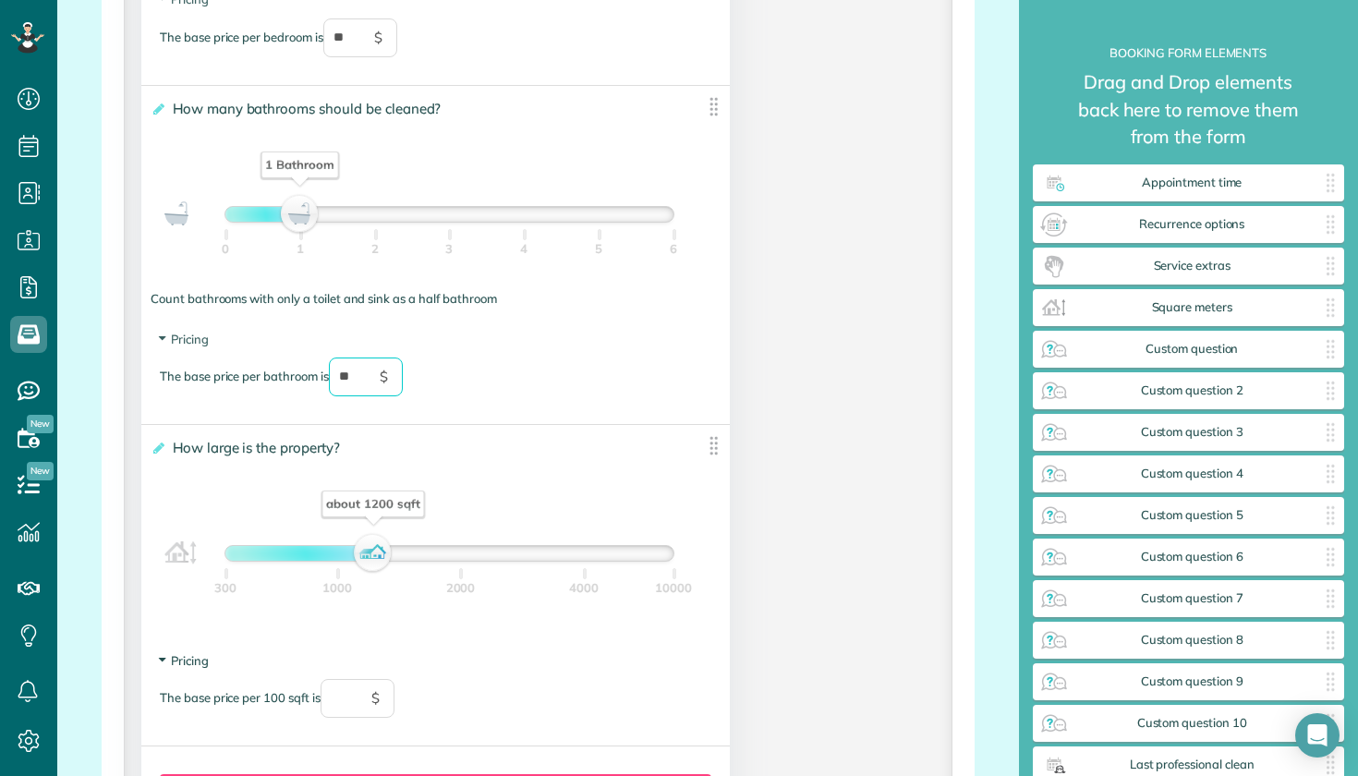
scroll to position [1736, 0]
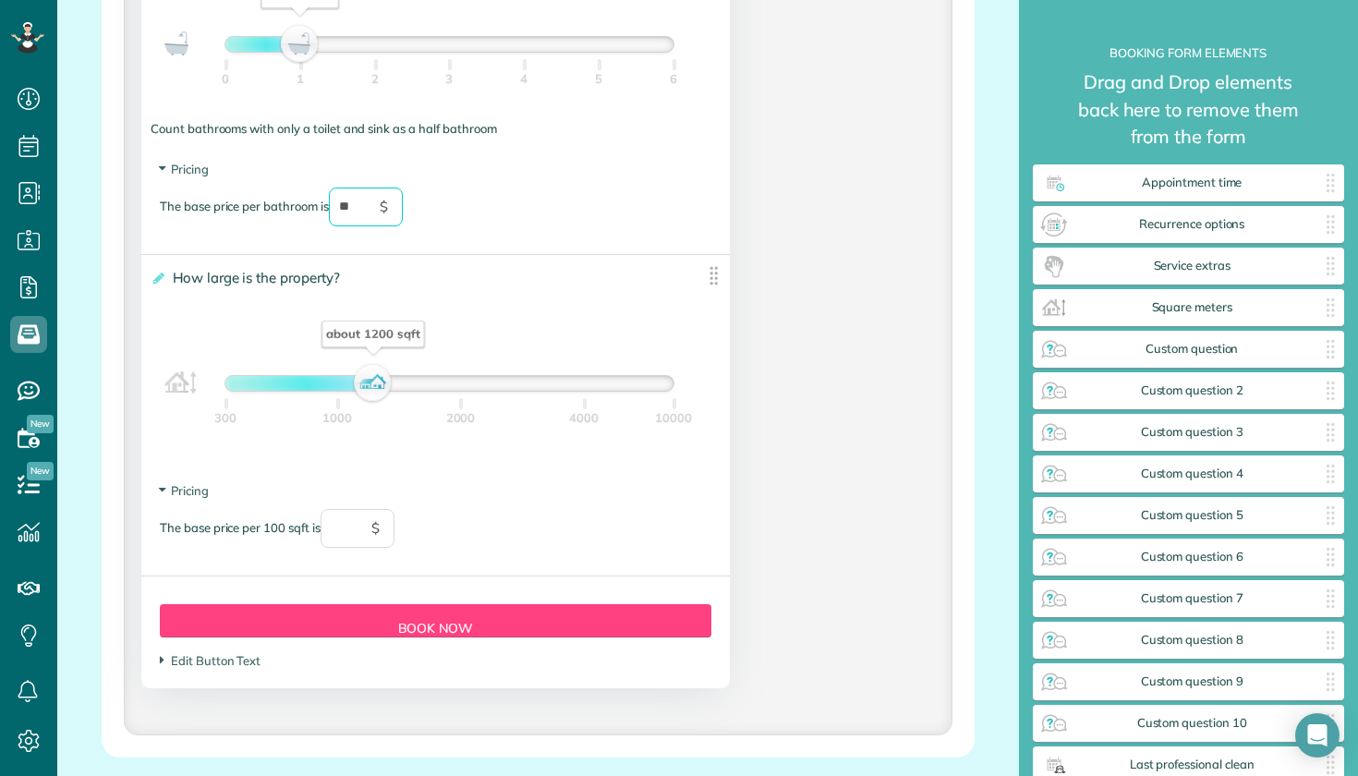
type input "**"
click at [351, 535] on input "text" at bounding box center [358, 528] width 74 height 39
click at [531, 504] on section "Pricing The base price per 100 sqft is *** $" at bounding box center [436, 524] width 552 height 84
click at [320, 473] on footer "Pricing The base price per 100 sqft is *** $" at bounding box center [435, 524] width 589 height 103
click at [304, 526] on div "The base price per 100 sqft is *** $" at bounding box center [436, 537] width 552 height 57
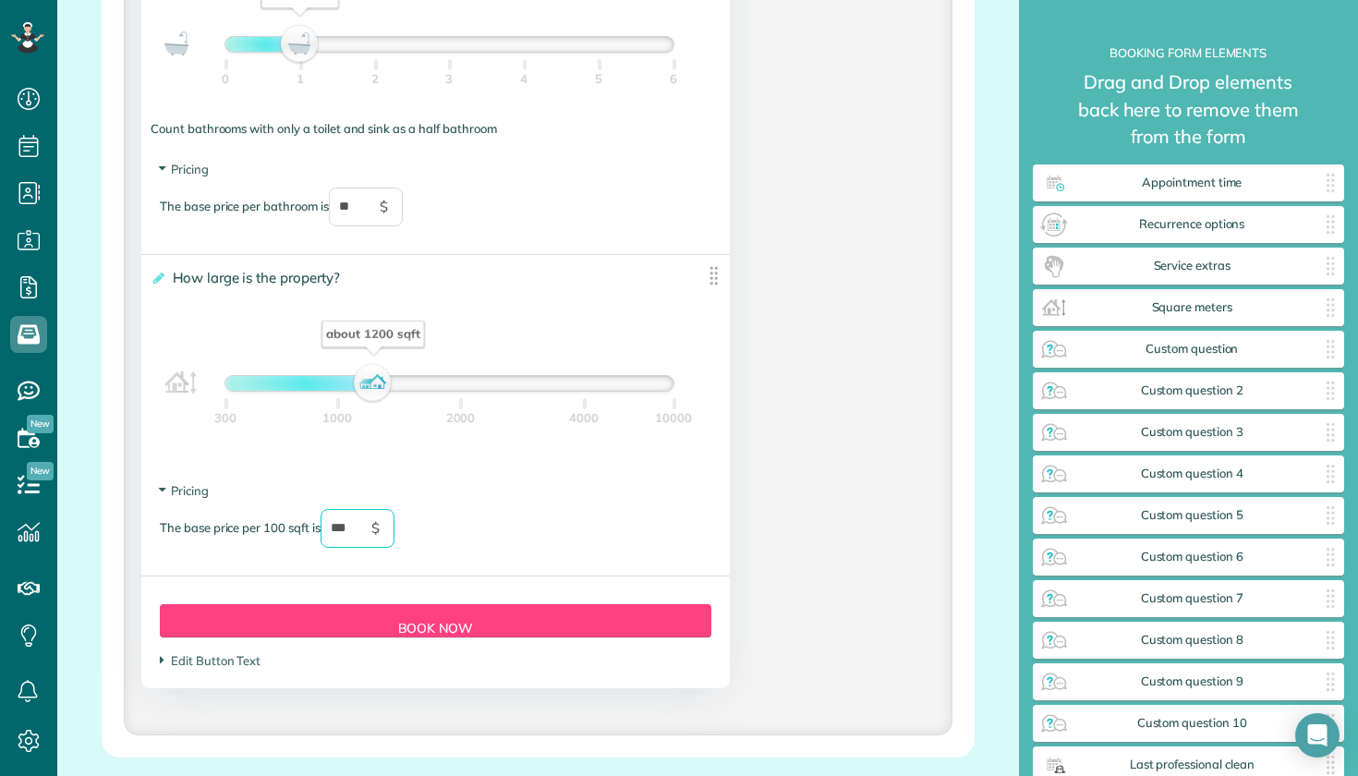
scroll to position [1829, 0]
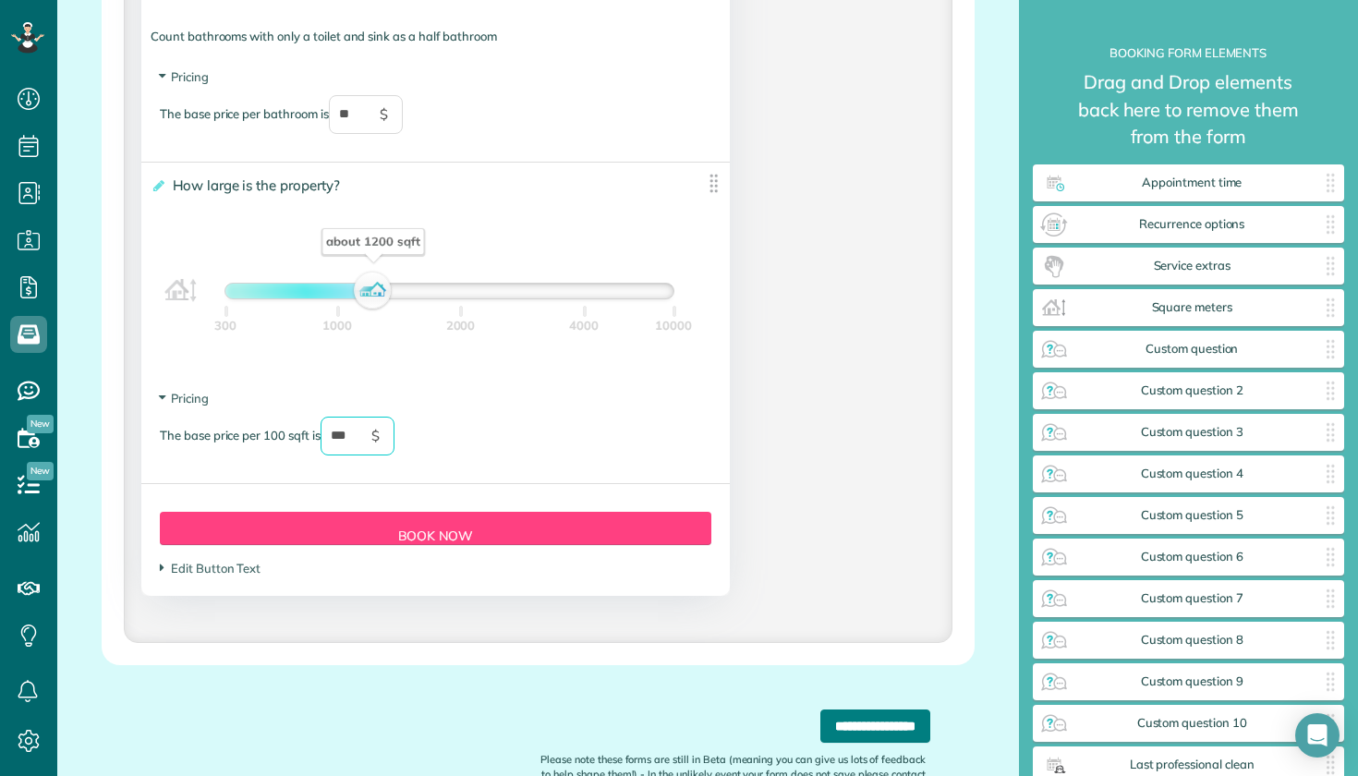
type input "***"
click at [822, 734] on input "**********" at bounding box center [876, 726] width 110 height 33
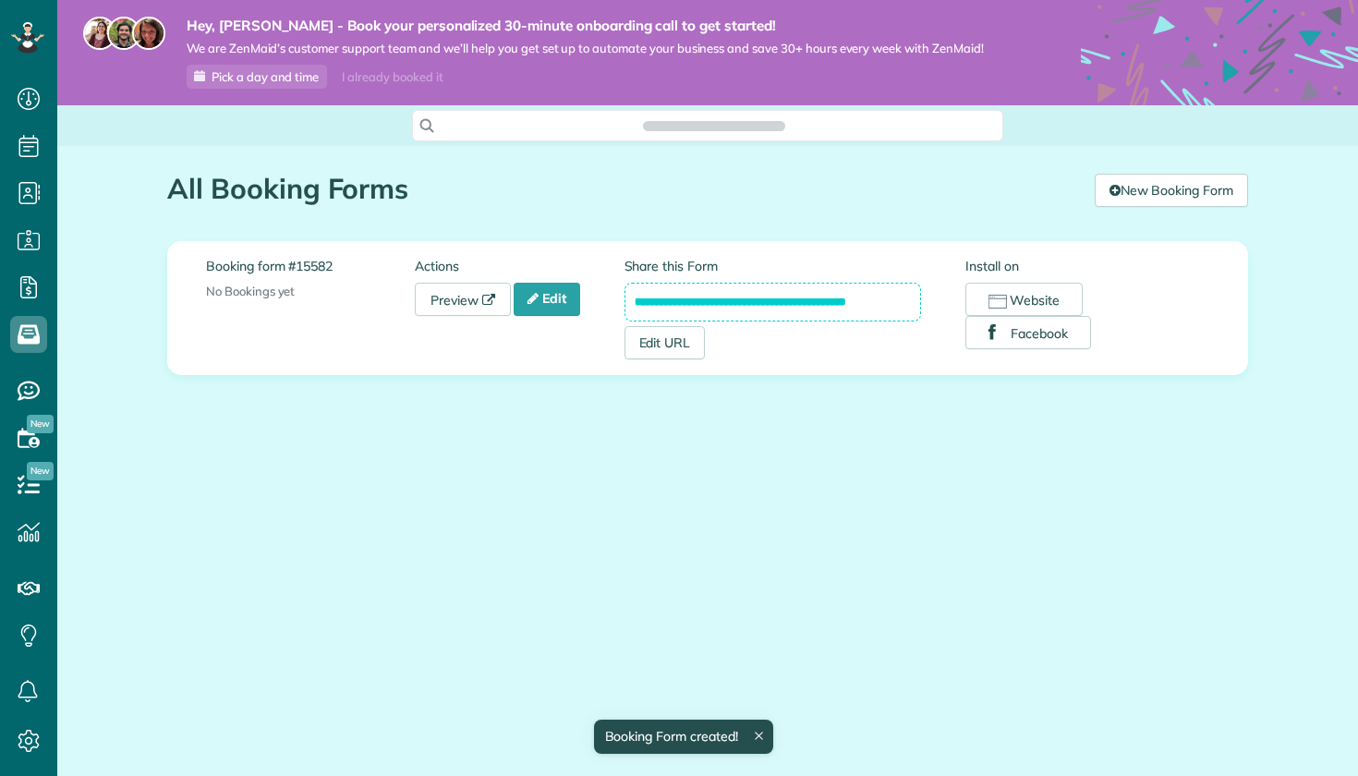
scroll to position [8, 8]
click at [808, 302] on input "**********" at bounding box center [774, 302] width 298 height 39
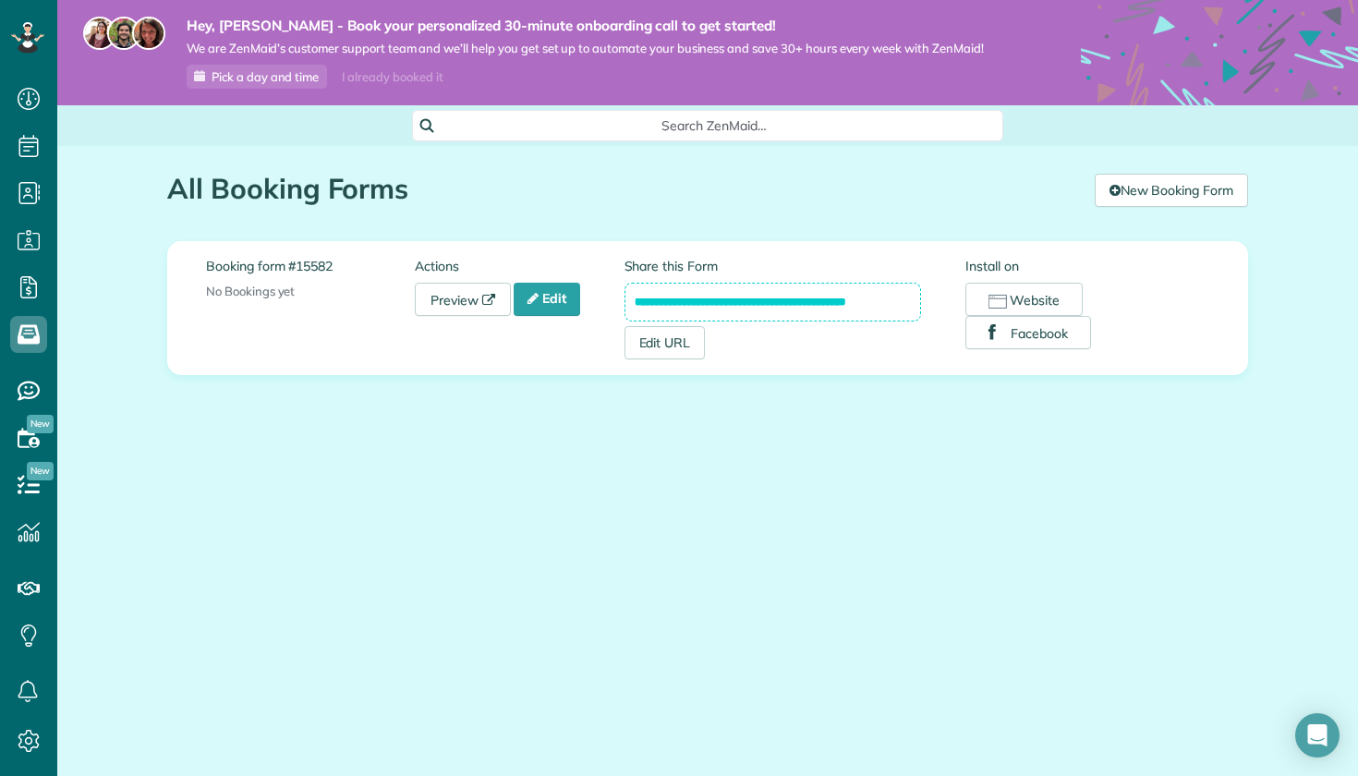
click at [733, 189] on h1 "All Booking Forms" at bounding box center [624, 189] width 914 height 30
click at [566, 299] on link "Edit" at bounding box center [547, 299] width 67 height 33
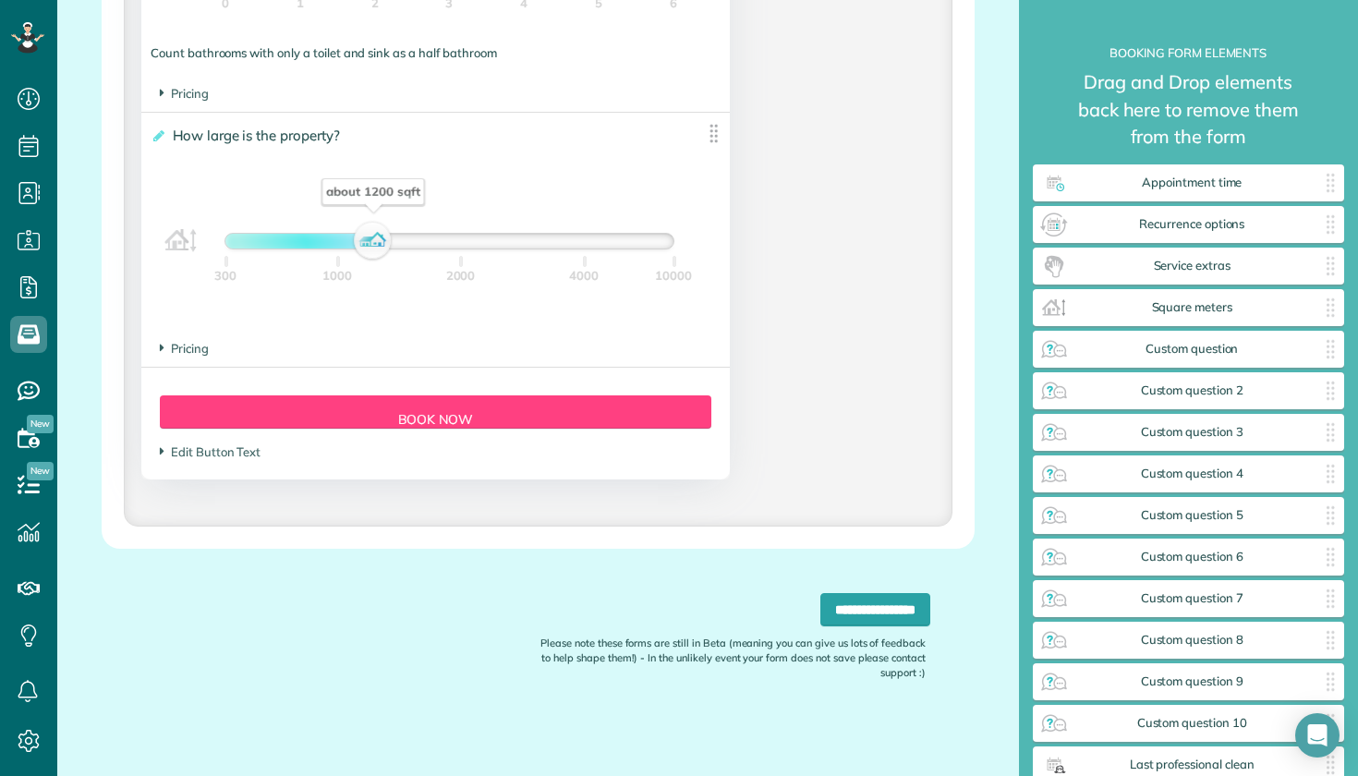
scroll to position [1745, 0]
click at [197, 346] on span "Pricing" at bounding box center [184, 349] width 49 height 15
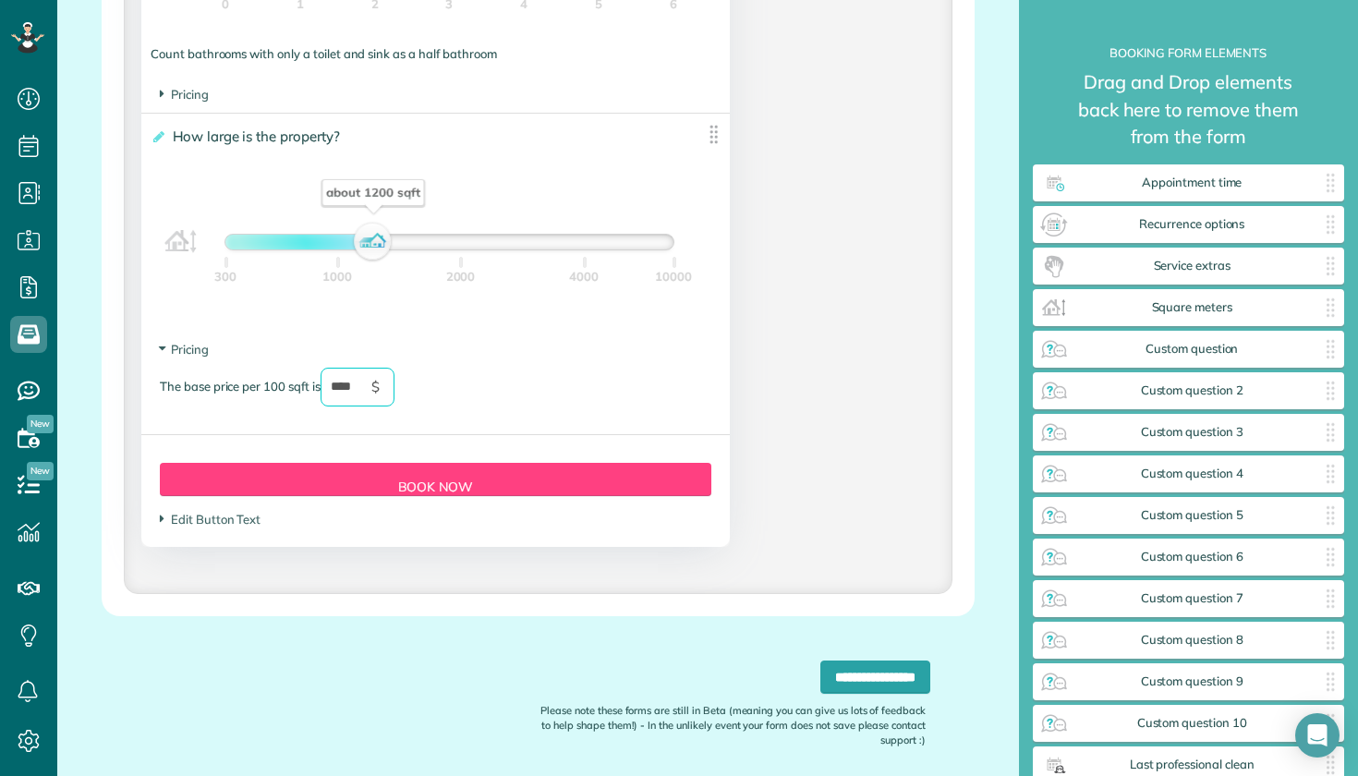
click at [359, 395] on input "****" at bounding box center [358, 387] width 74 height 39
click at [529, 388] on div "The base price per 100 sqft is * $" at bounding box center [436, 396] width 552 height 57
type input "*"
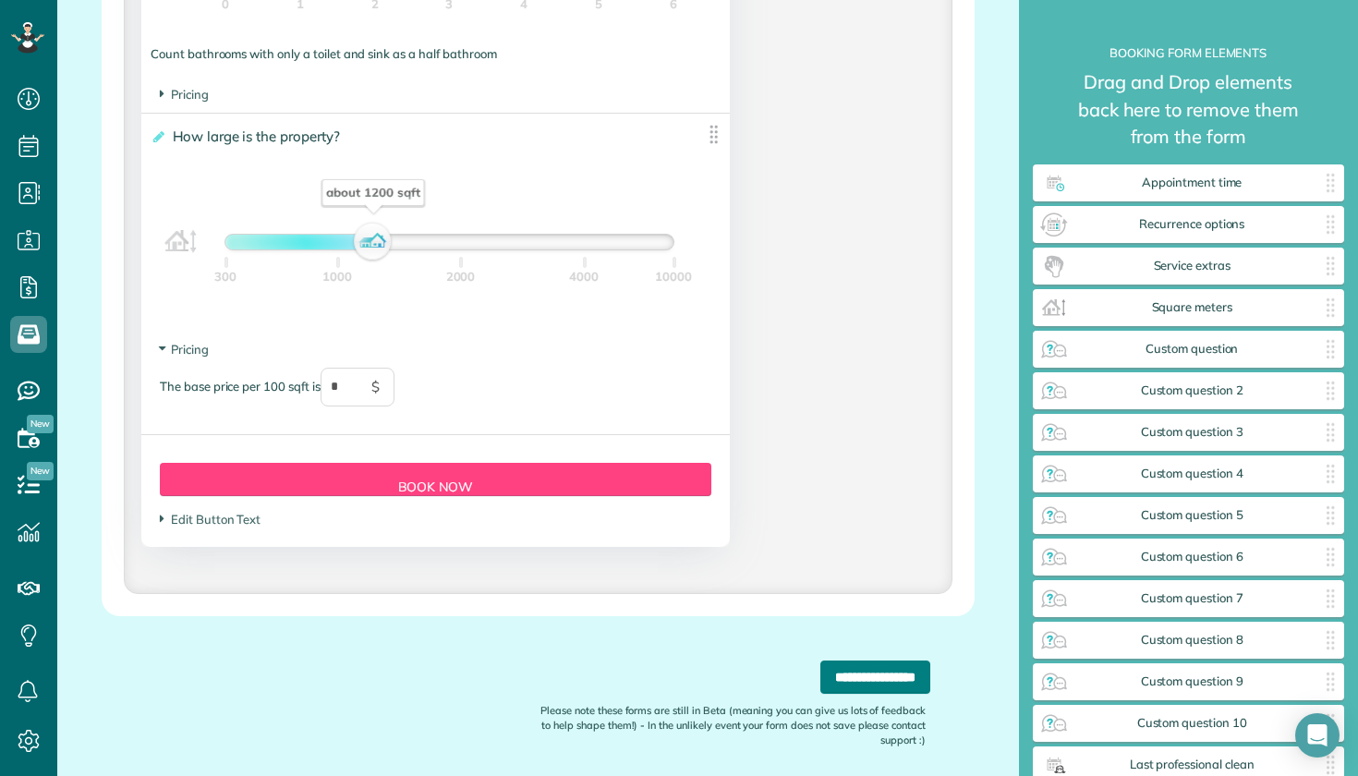
click at [836, 679] on input "**********" at bounding box center [876, 677] width 110 height 33
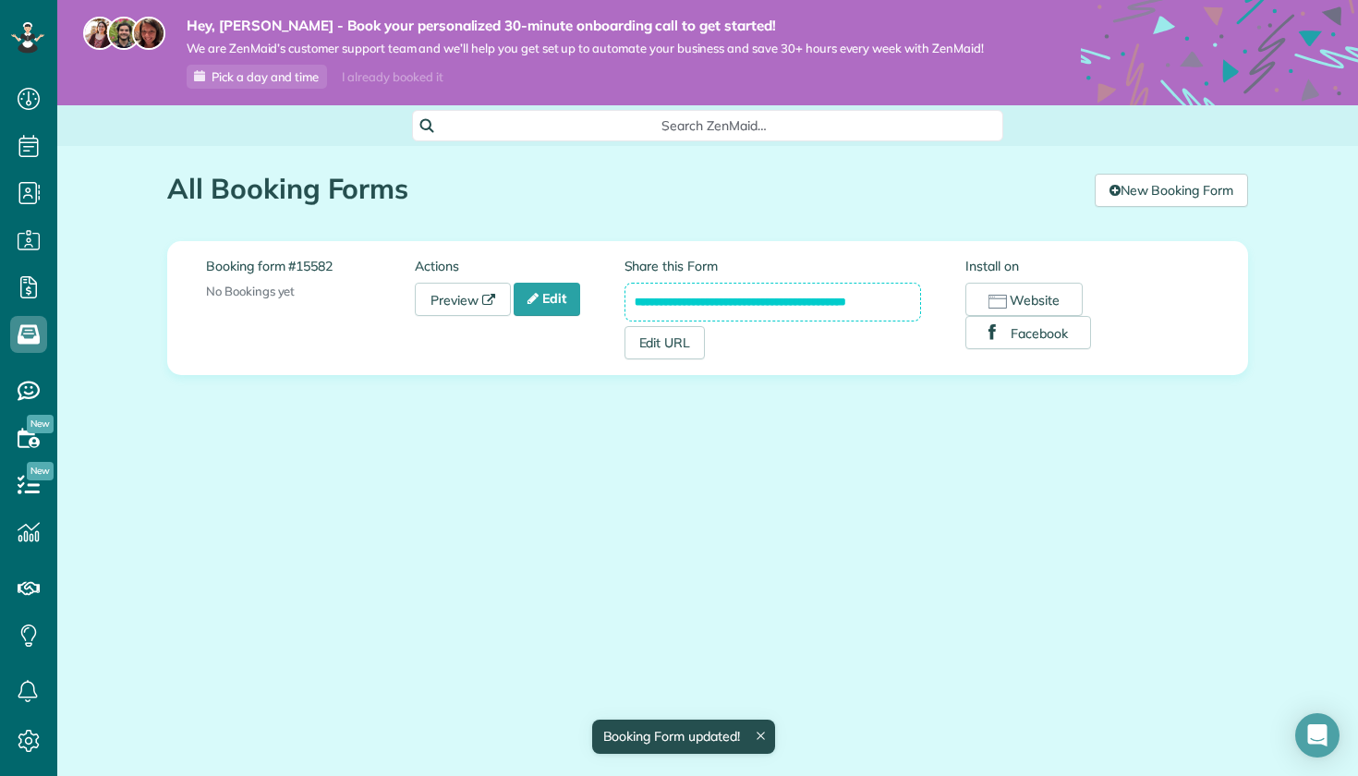
scroll to position [8, 8]
click at [444, 310] on link "Preview" at bounding box center [463, 299] width 96 height 33
click at [545, 299] on link "Edit" at bounding box center [547, 299] width 67 height 33
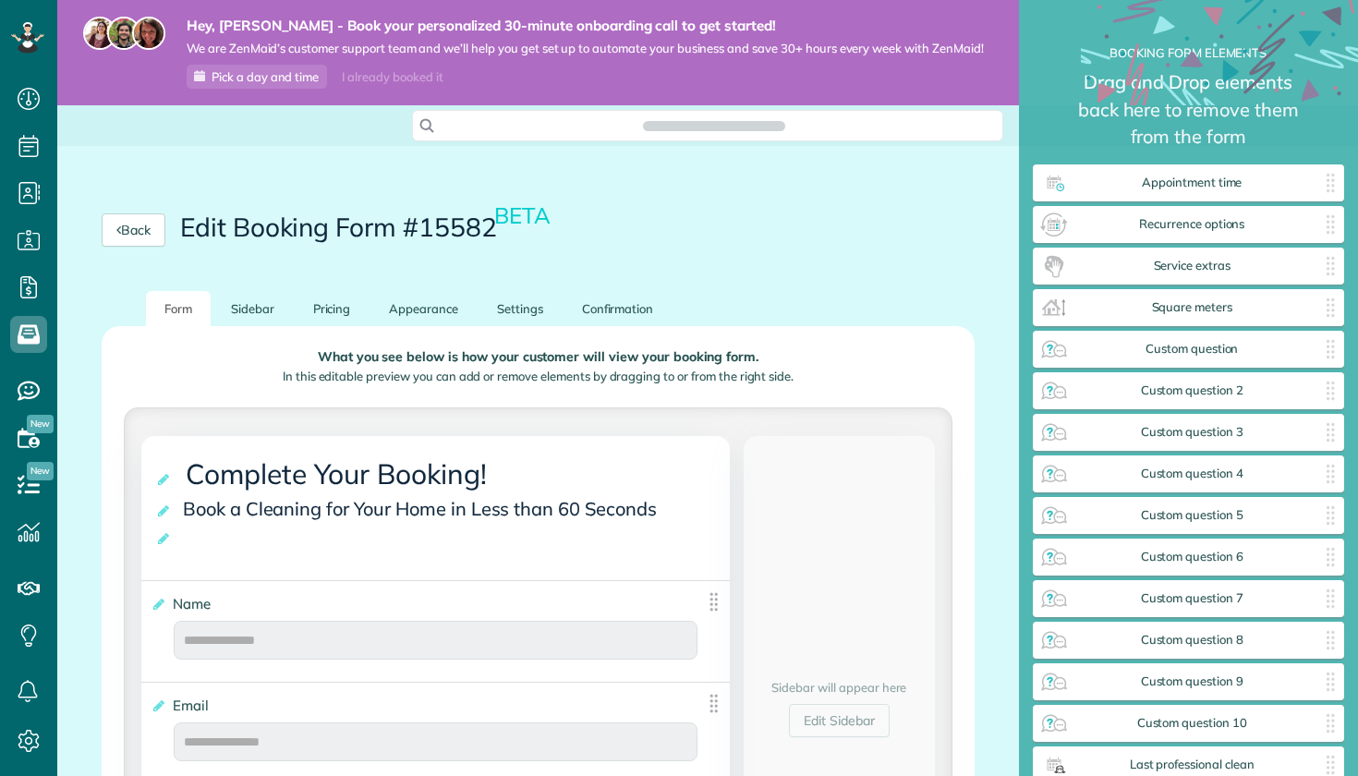
scroll to position [8, 1]
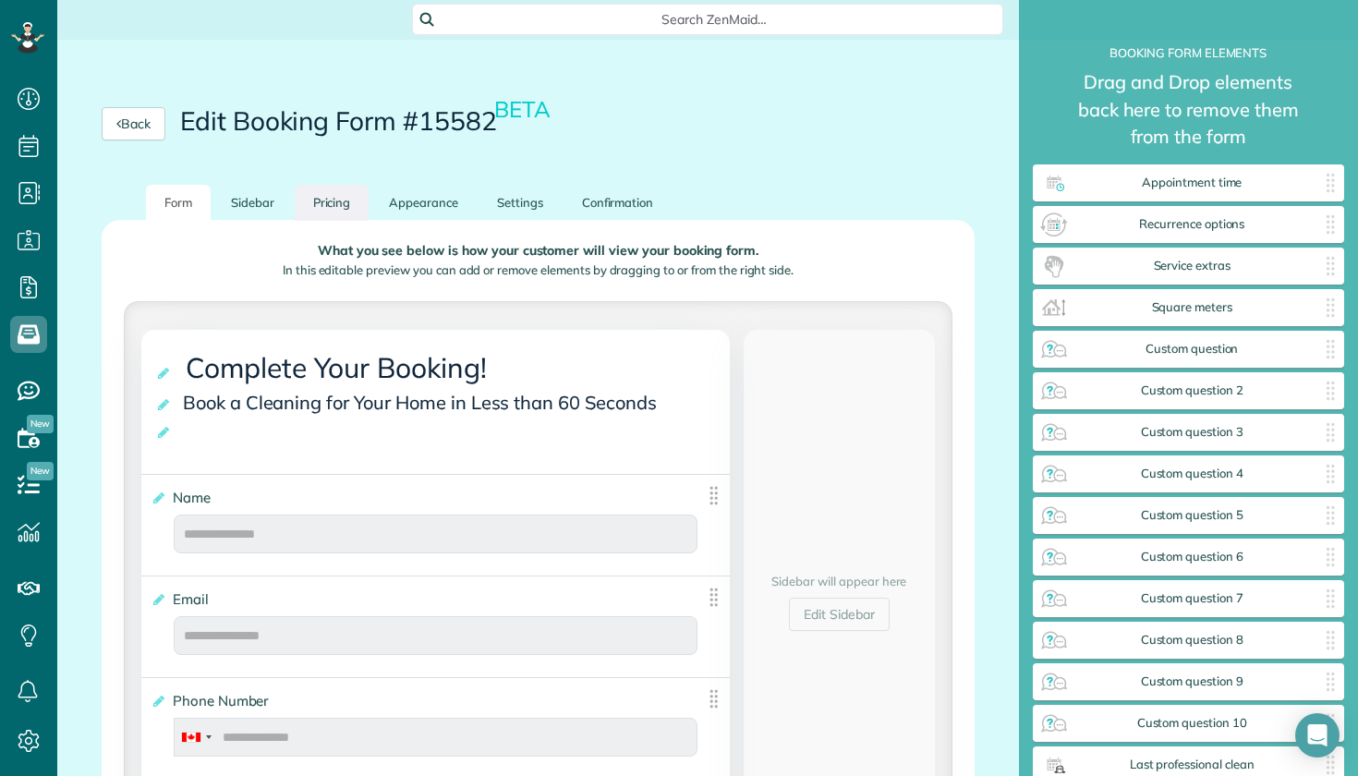
click at [329, 210] on link "Pricing" at bounding box center [332, 203] width 75 height 36
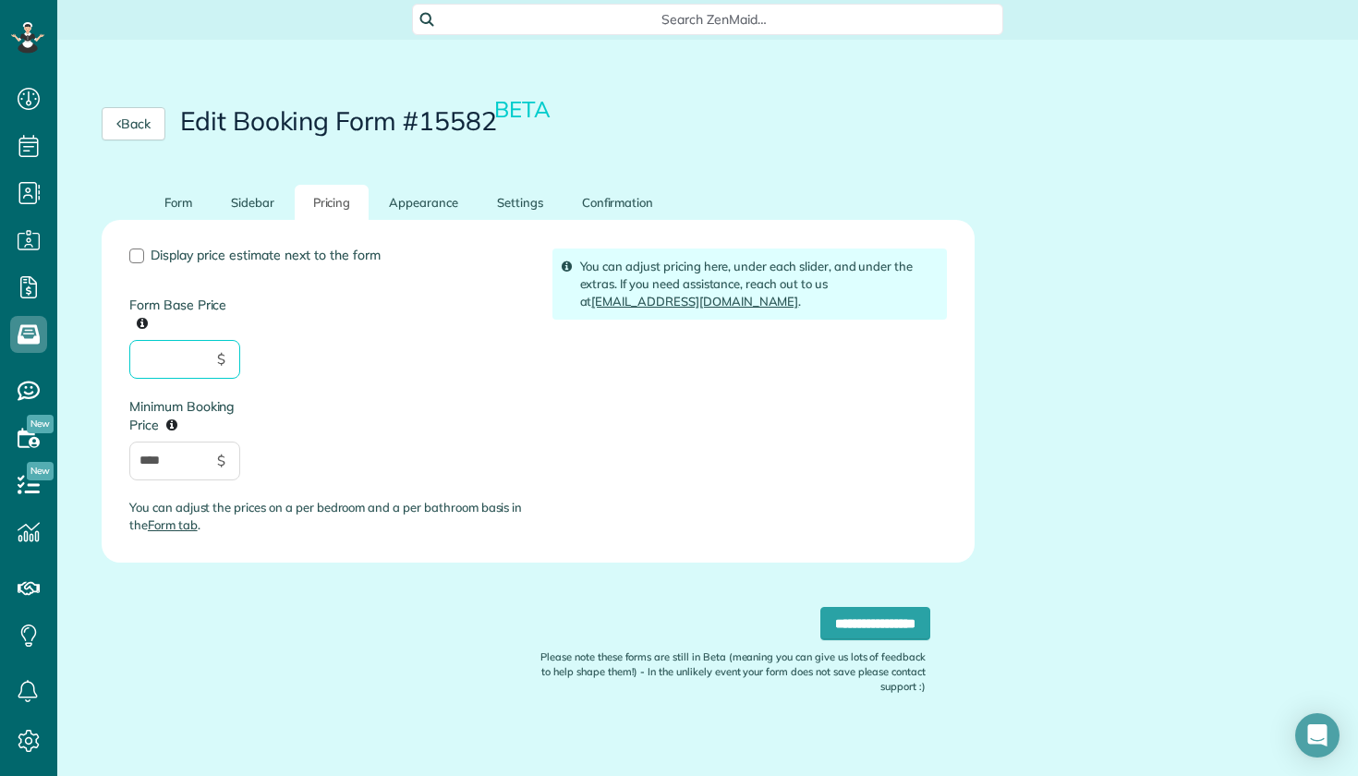
click at [188, 360] on input "Form Base Price" at bounding box center [184, 359] width 111 height 39
type input "**"
click at [338, 419] on div "Display price estimate next to the form Form Base Price ** $ Minimum Booking Pr…" at bounding box center [327, 399] width 423 height 300
click at [178, 462] on input "****" at bounding box center [184, 461] width 111 height 39
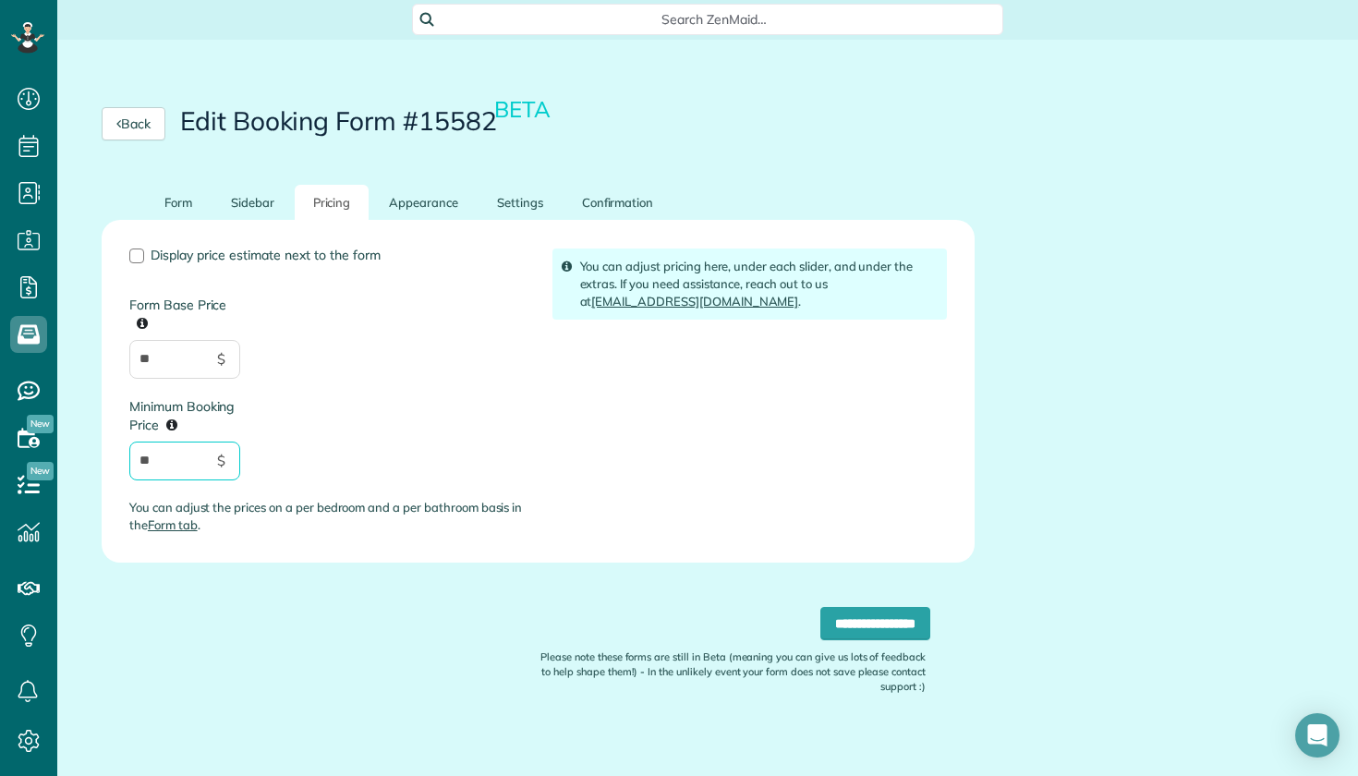
type input "**"
click at [349, 463] on div "Display price estimate next to the form Form Base Price ** $ Minimum Booking Pr…" at bounding box center [327, 399] width 423 height 300
click at [853, 614] on input "**********" at bounding box center [876, 623] width 110 height 33
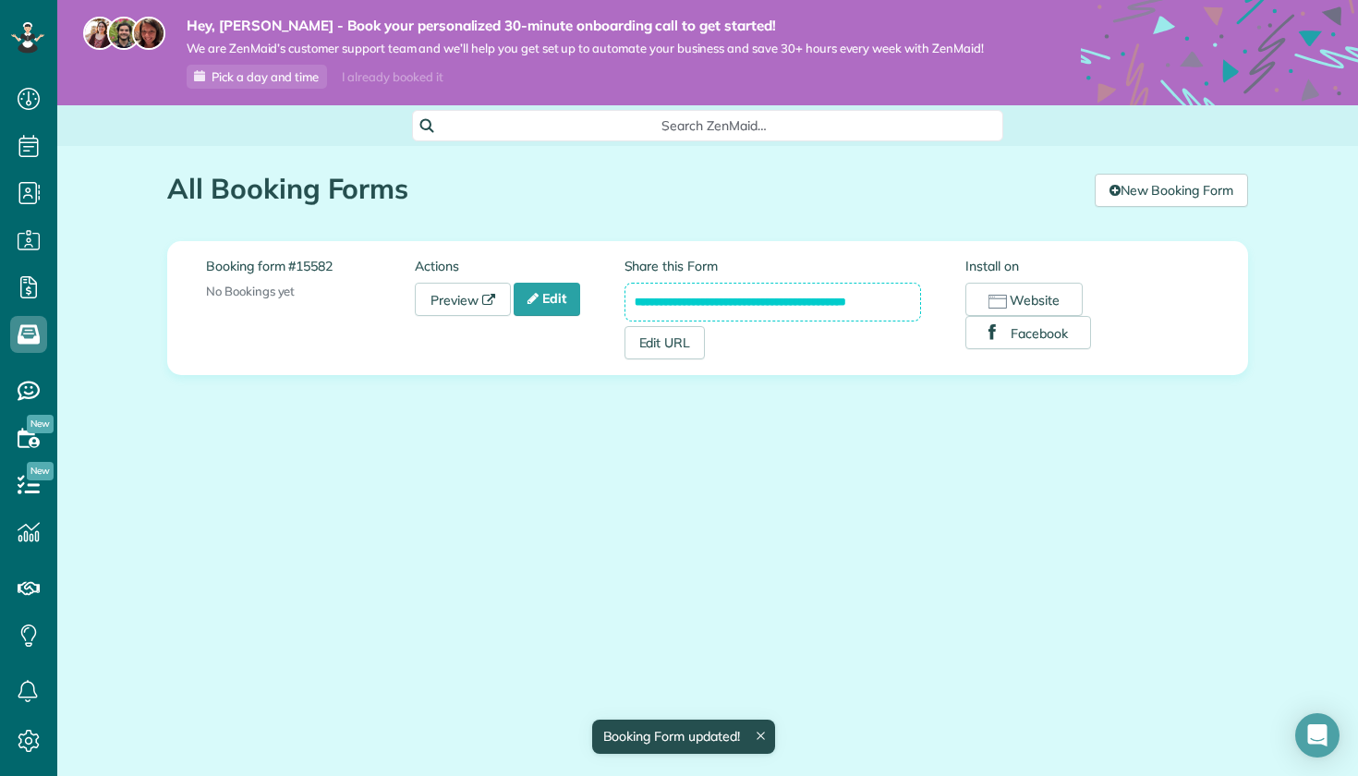
scroll to position [8, 8]
click at [469, 309] on link "Preview" at bounding box center [463, 299] width 96 height 33
click at [571, 293] on link "Edit" at bounding box center [547, 299] width 67 height 33
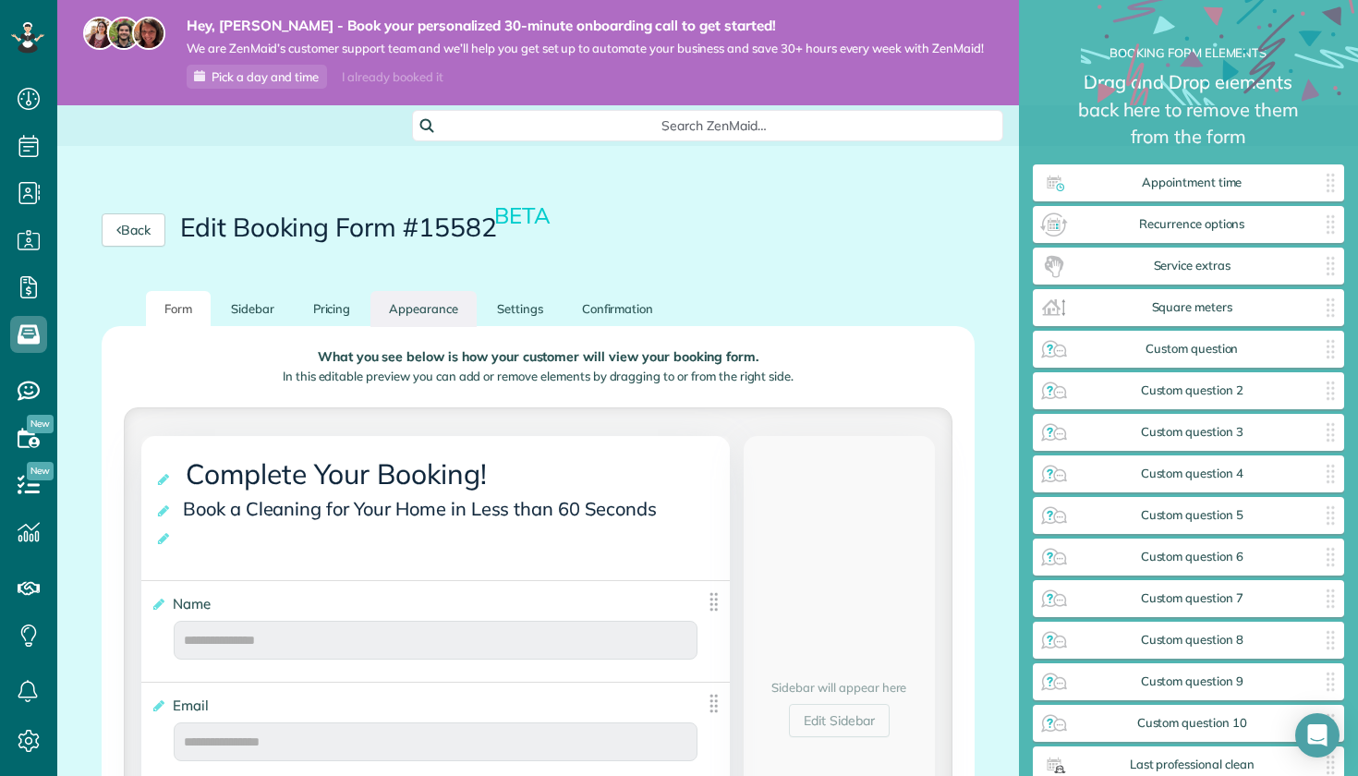
scroll to position [8, 1]
click at [511, 311] on link "Settings" at bounding box center [520, 309] width 83 height 36
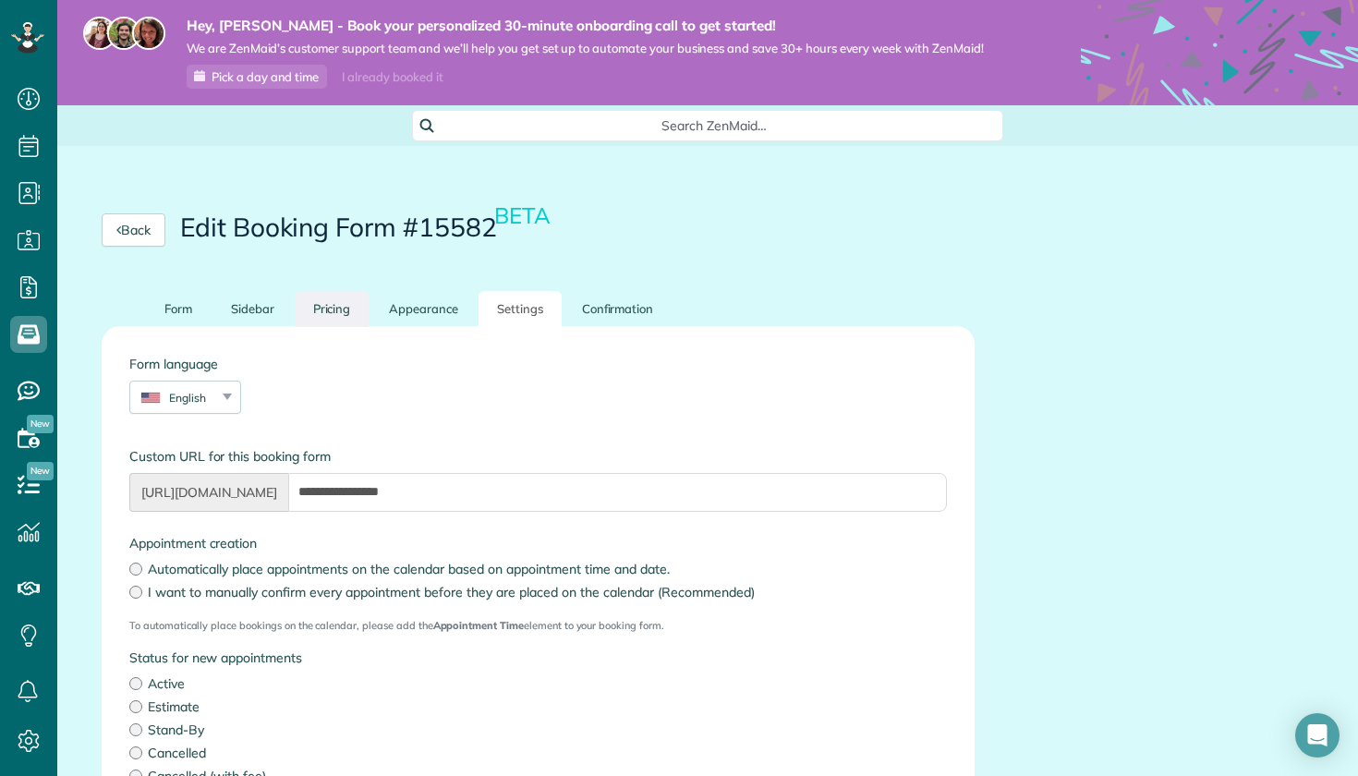
scroll to position [-1, 0]
click at [351, 310] on link "Pricing" at bounding box center [332, 309] width 75 height 36
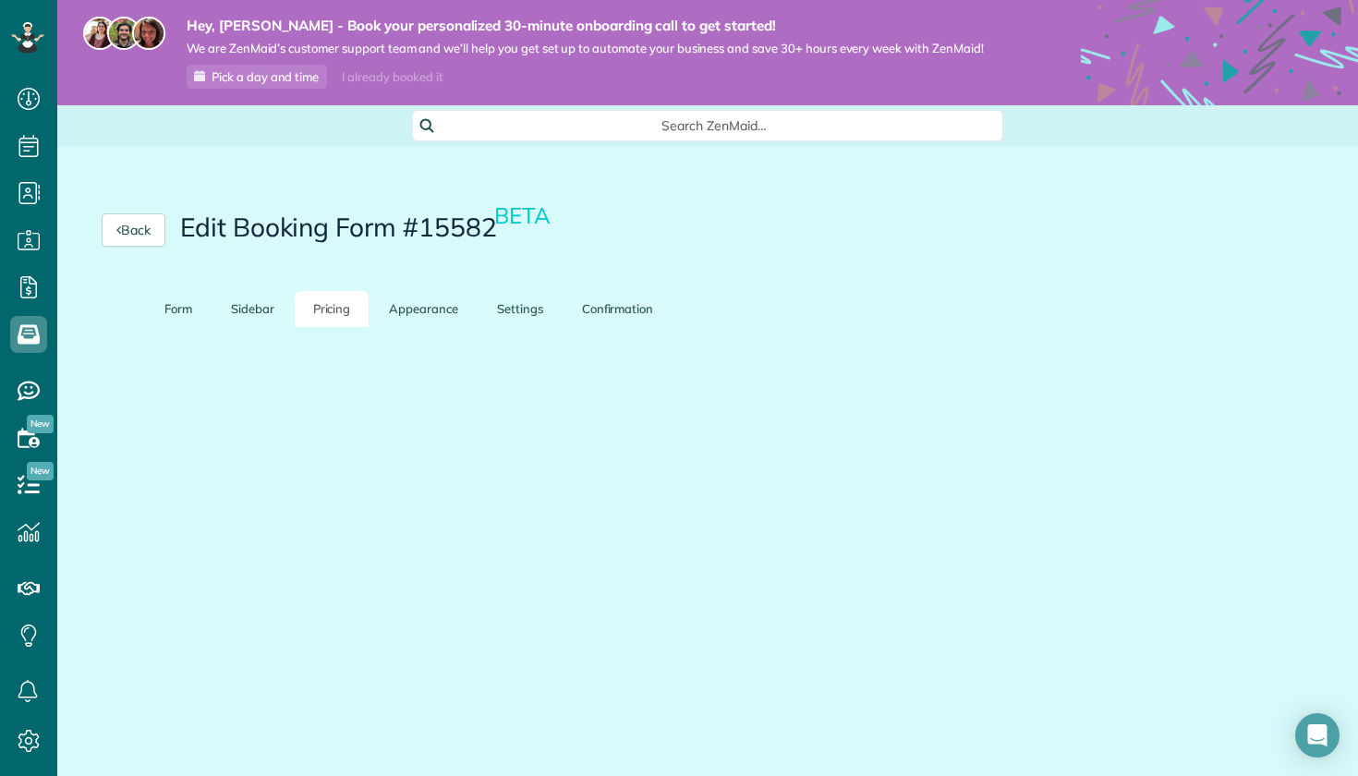
scroll to position [0, 0]
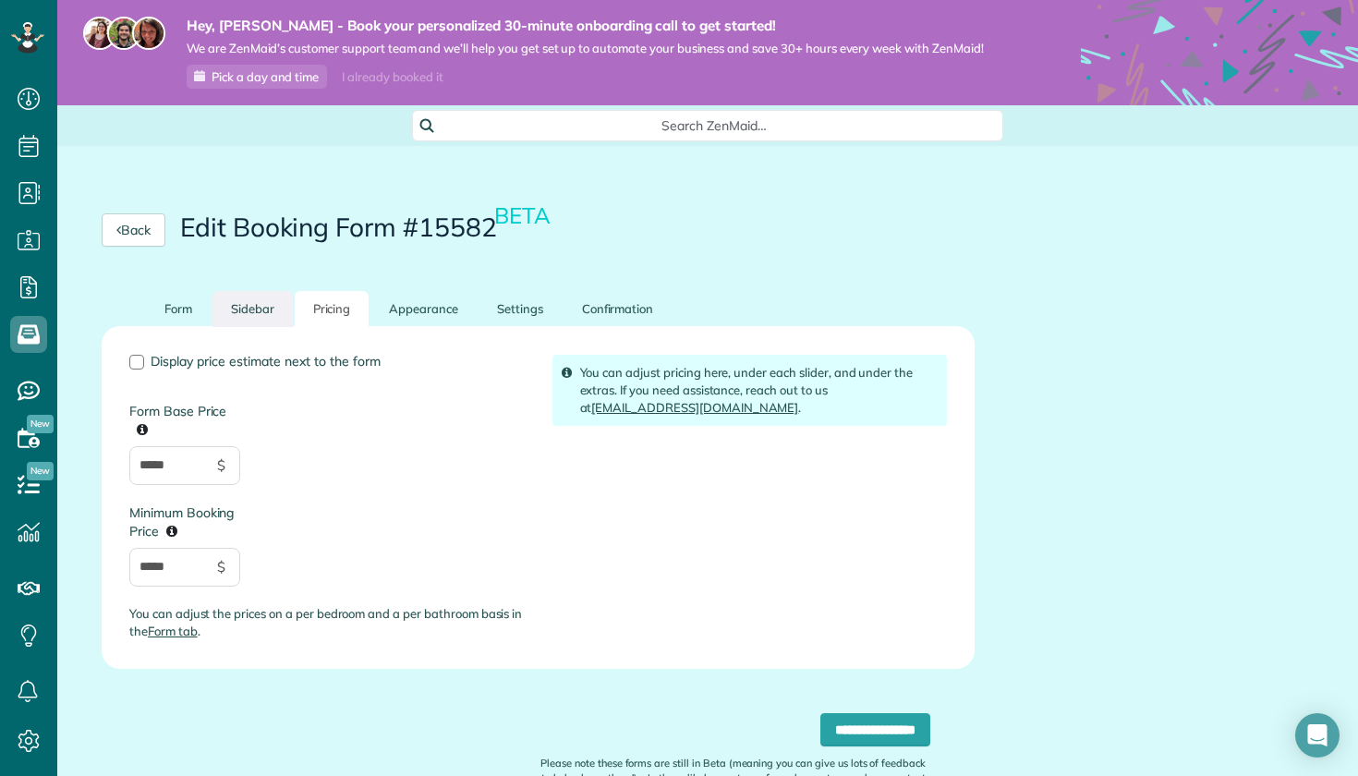
click at [258, 316] on link "Sidebar" at bounding box center [253, 309] width 80 height 36
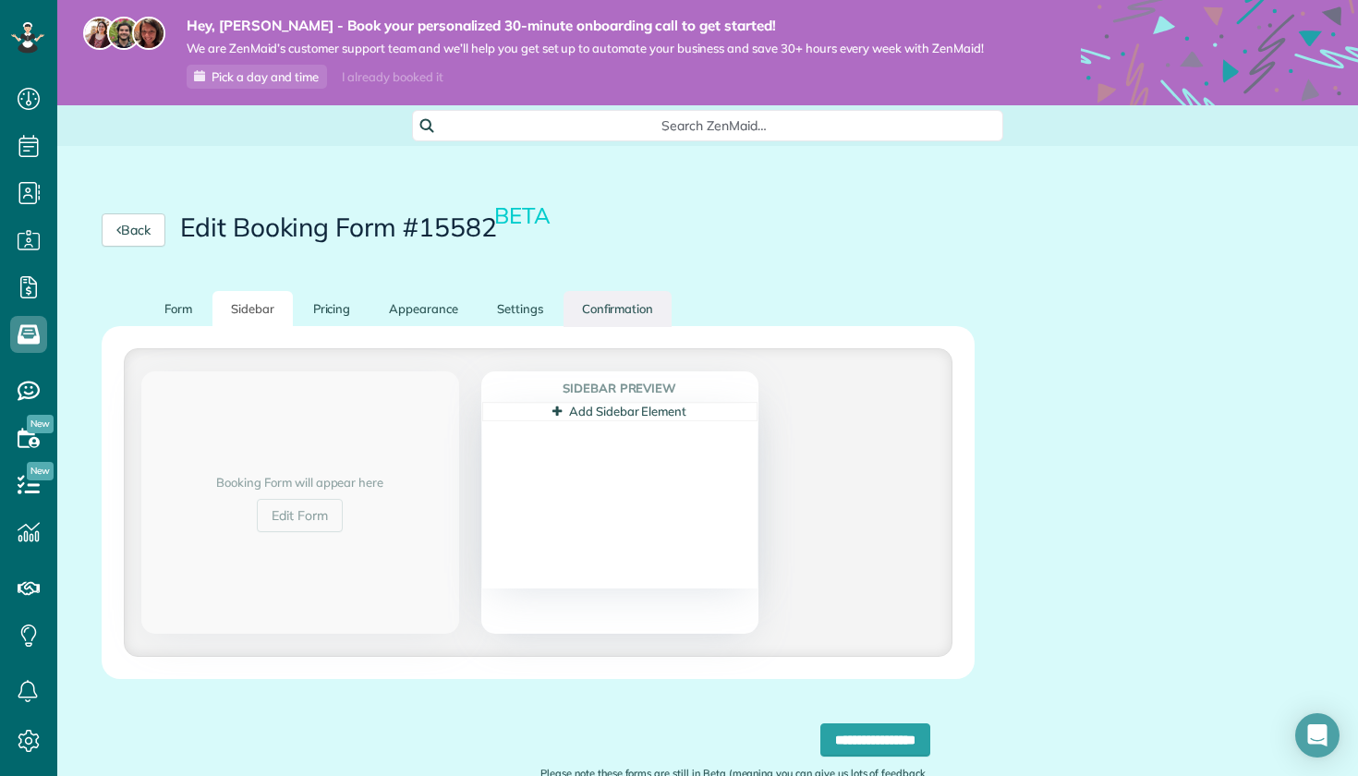
click at [617, 304] on link "Confirmation" at bounding box center [618, 309] width 109 height 36
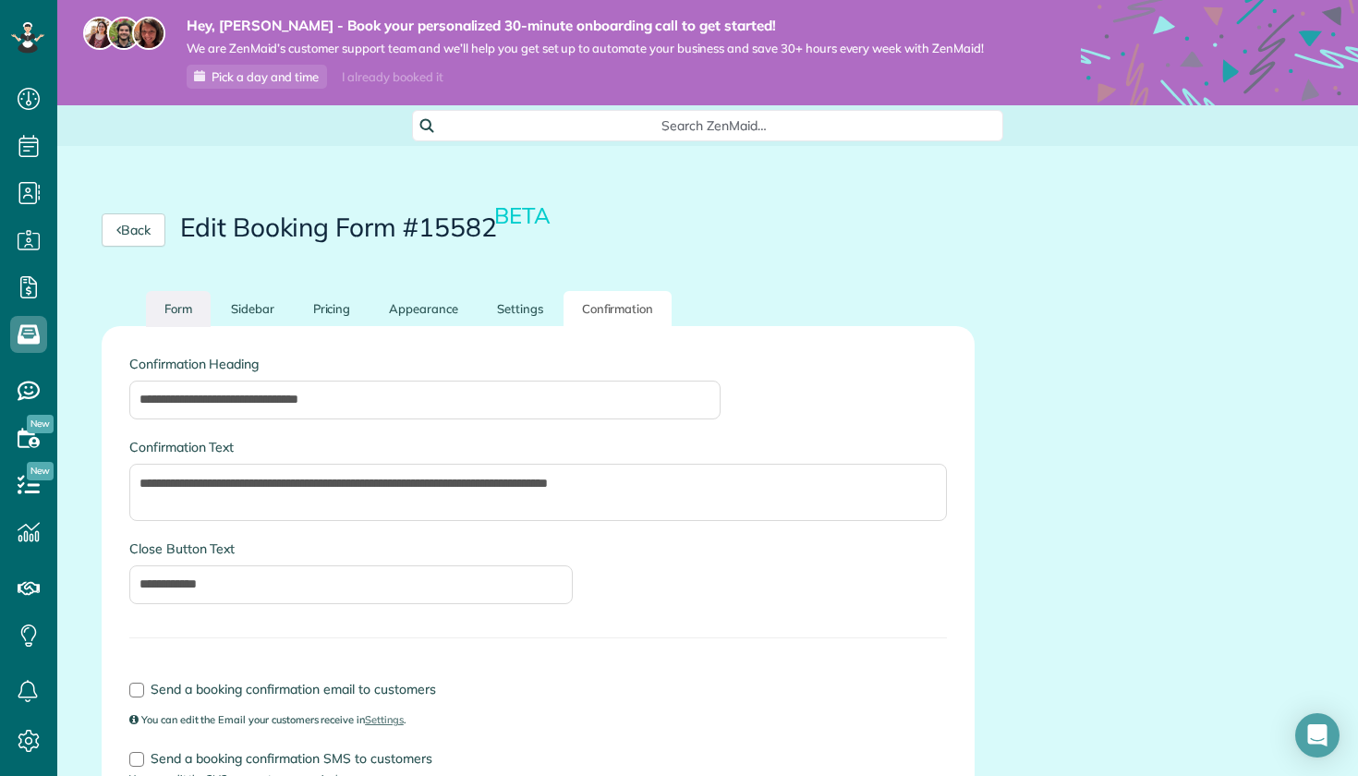
click at [193, 306] on link "Form" at bounding box center [178, 309] width 65 height 36
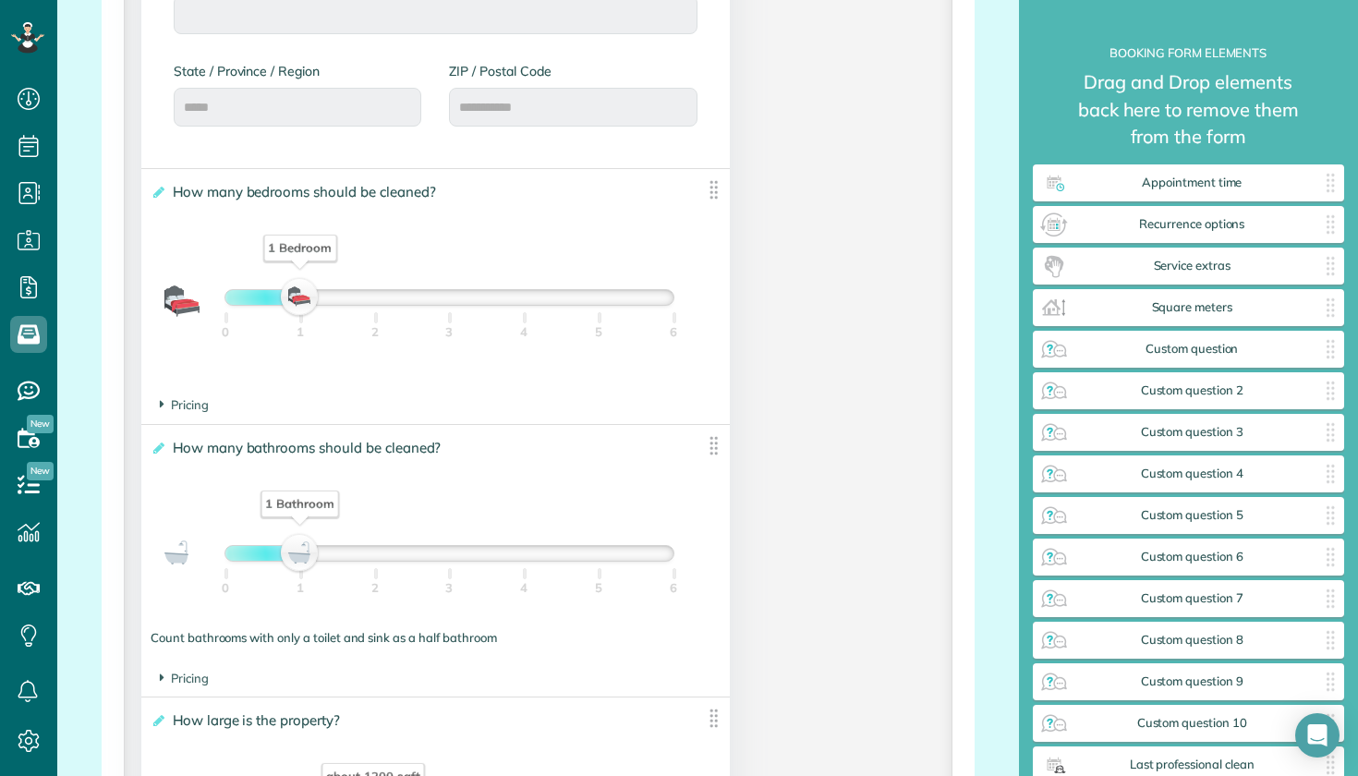
scroll to position [1197, 0]
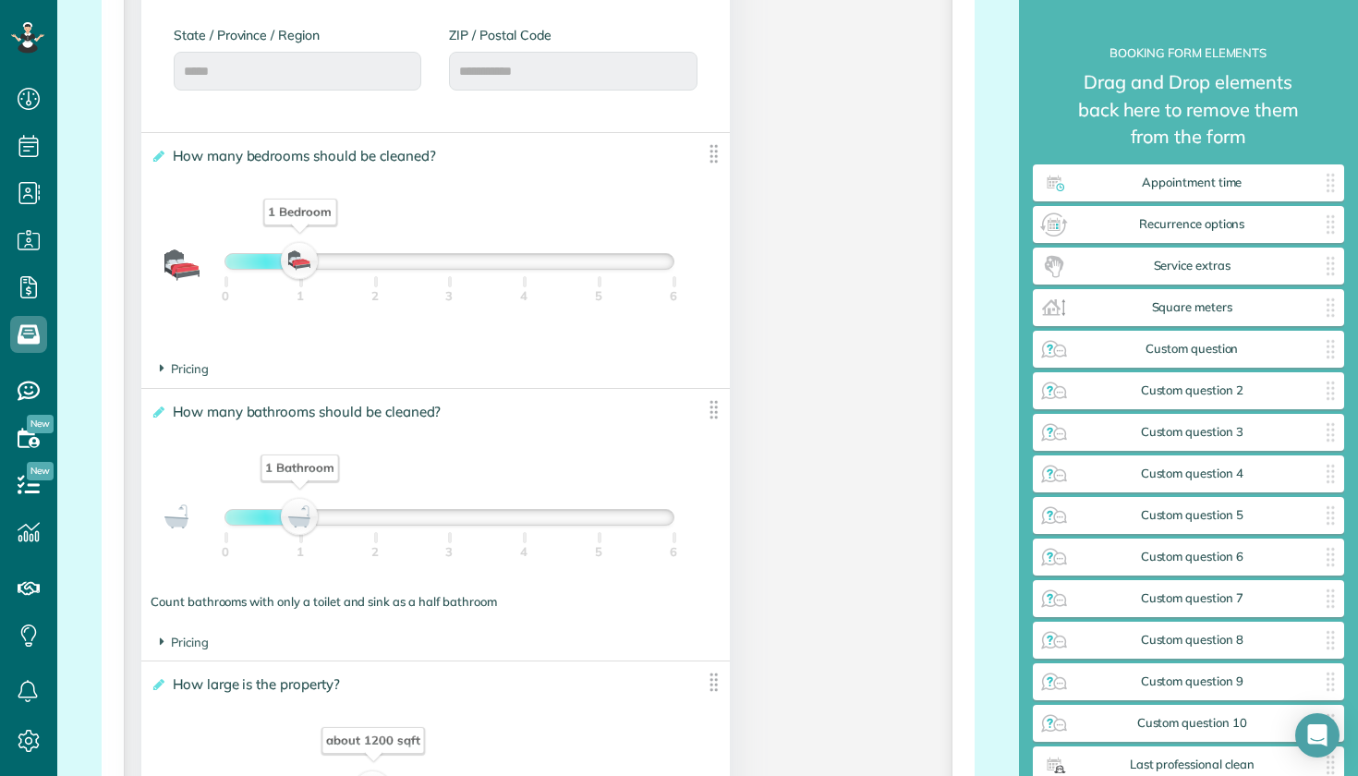
click at [717, 402] on img at bounding box center [713, 409] width 23 height 23
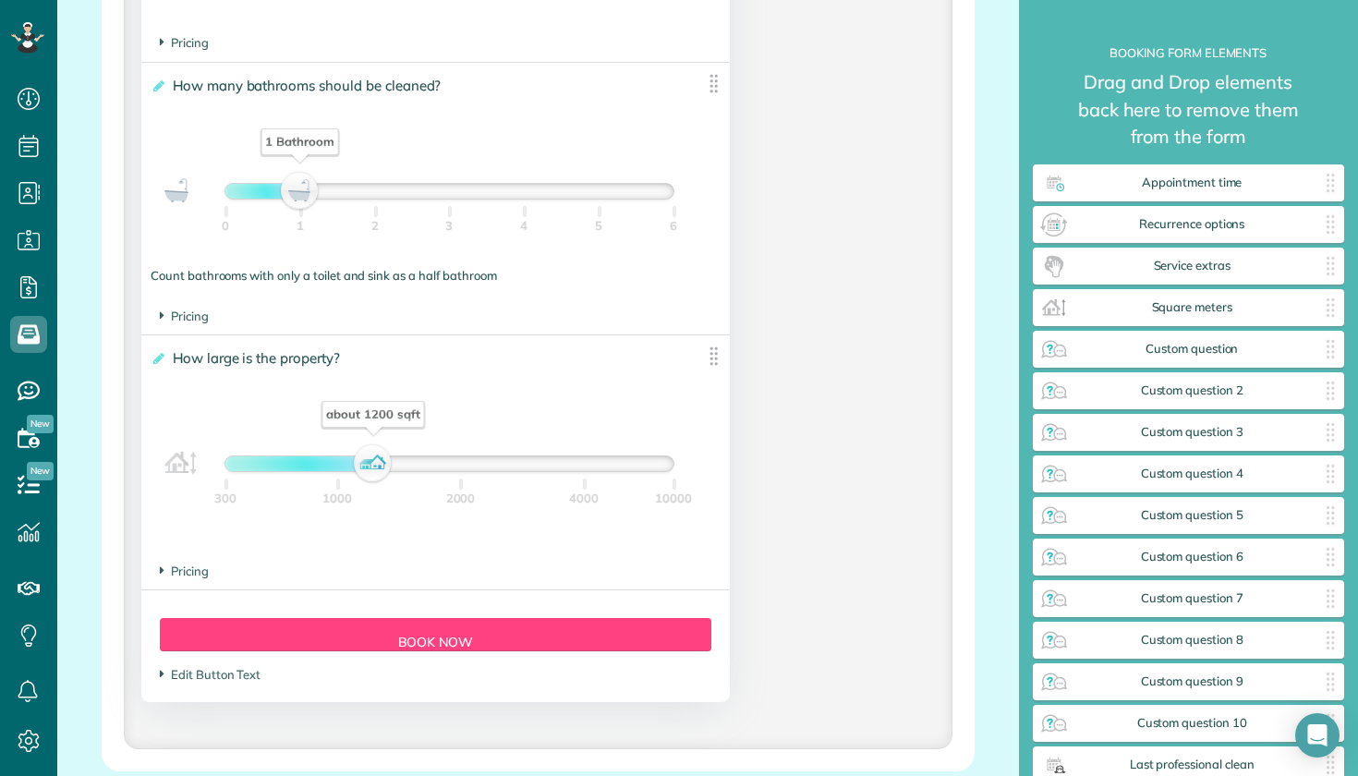
scroll to position [1527, 0]
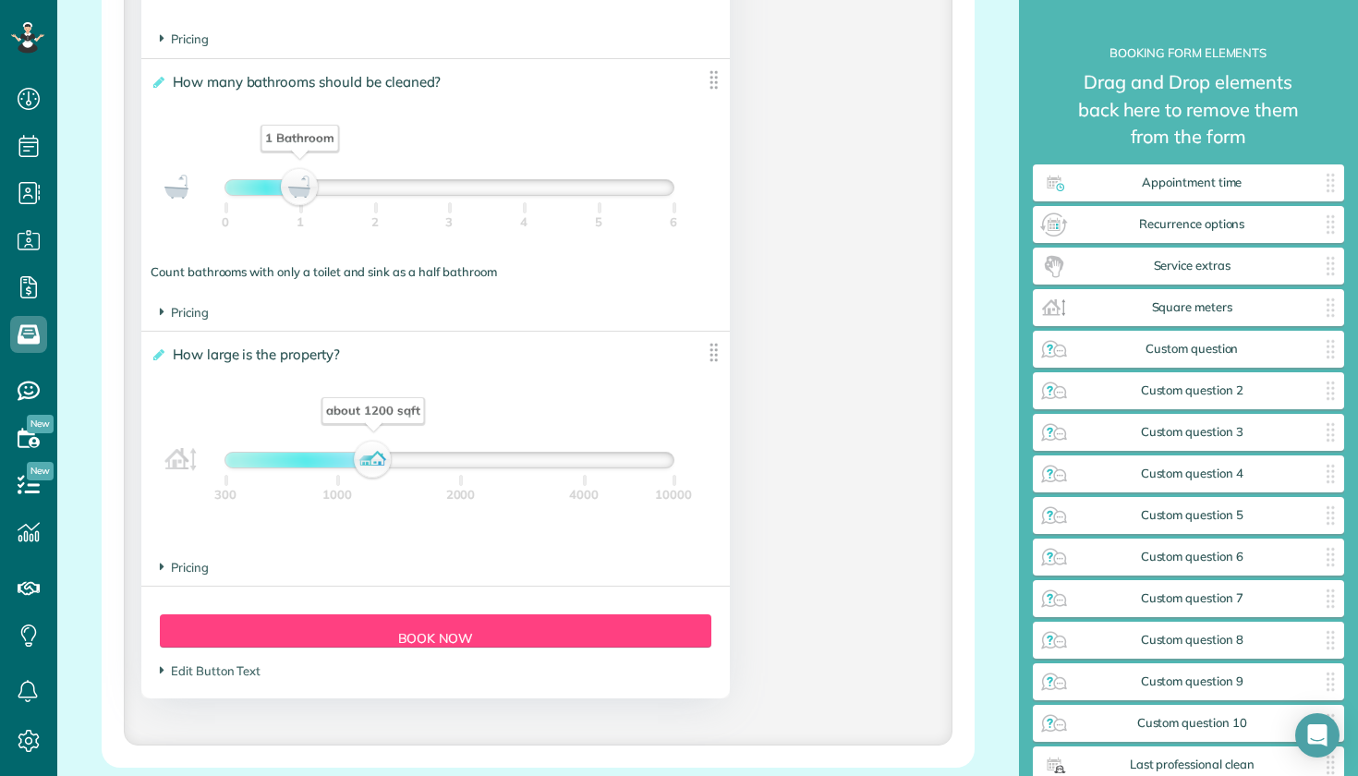
click at [381, 454] on div "about 1200 sqft" at bounding box center [373, 460] width 31 height 26
click at [191, 566] on span "Pricing" at bounding box center [184, 567] width 49 height 15
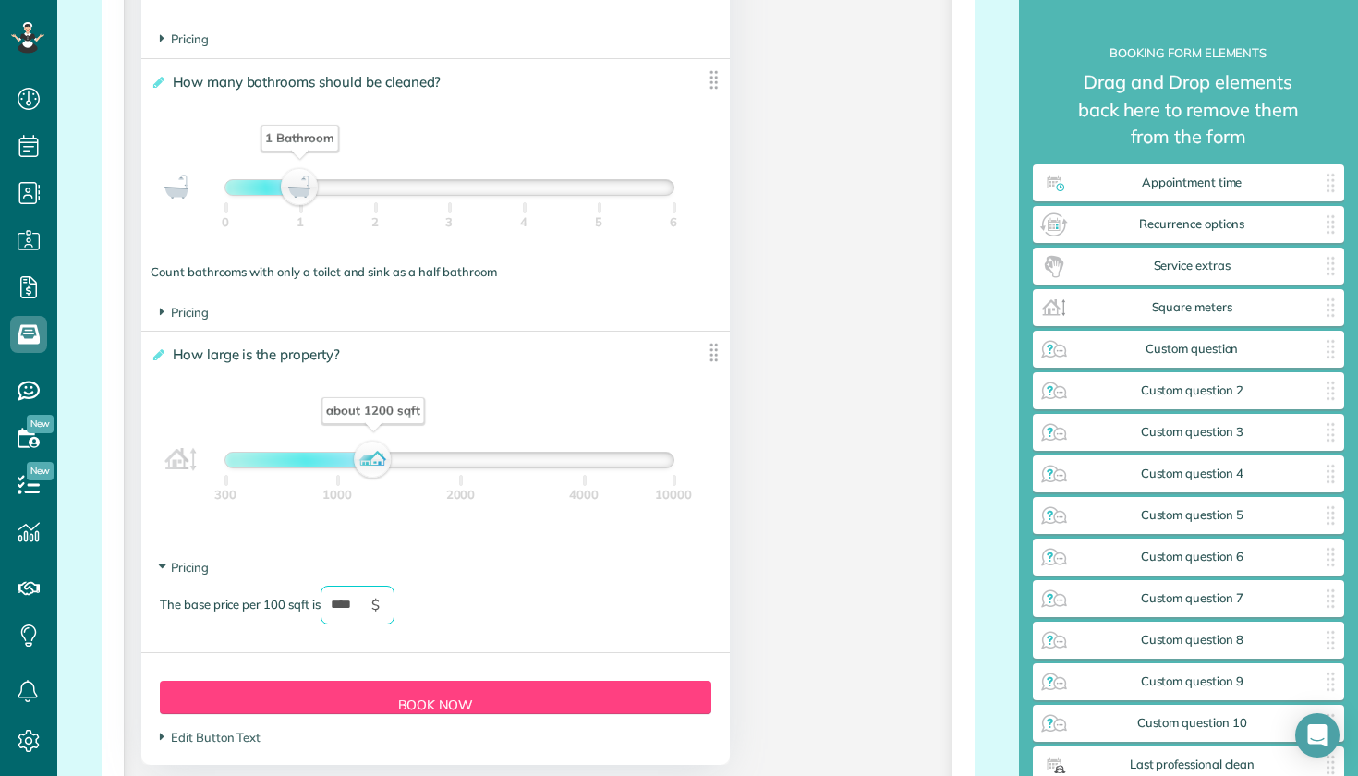
click at [370, 600] on input "****" at bounding box center [358, 605] width 74 height 39
click at [482, 598] on div "The base price per 100 sqft is * $" at bounding box center [436, 614] width 552 height 57
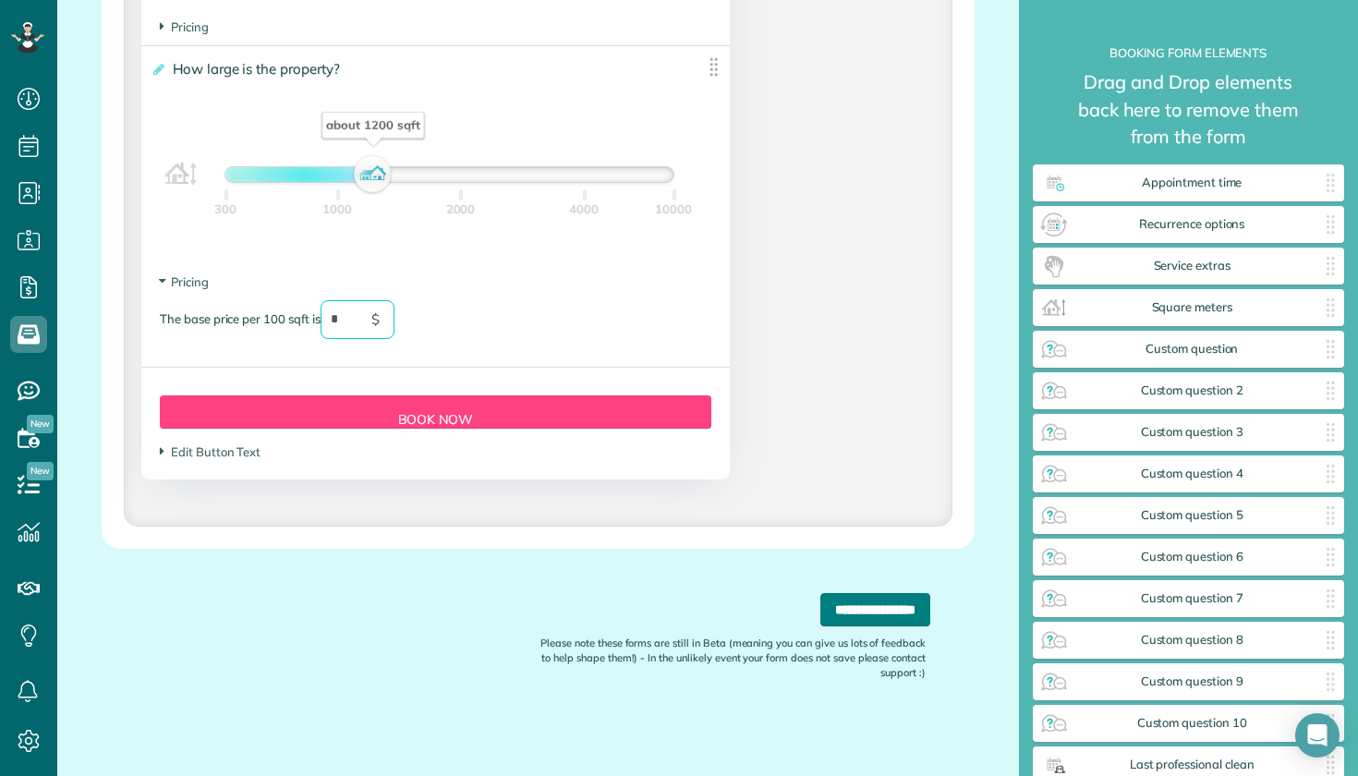
scroll to position [1811, 0]
type input "*"
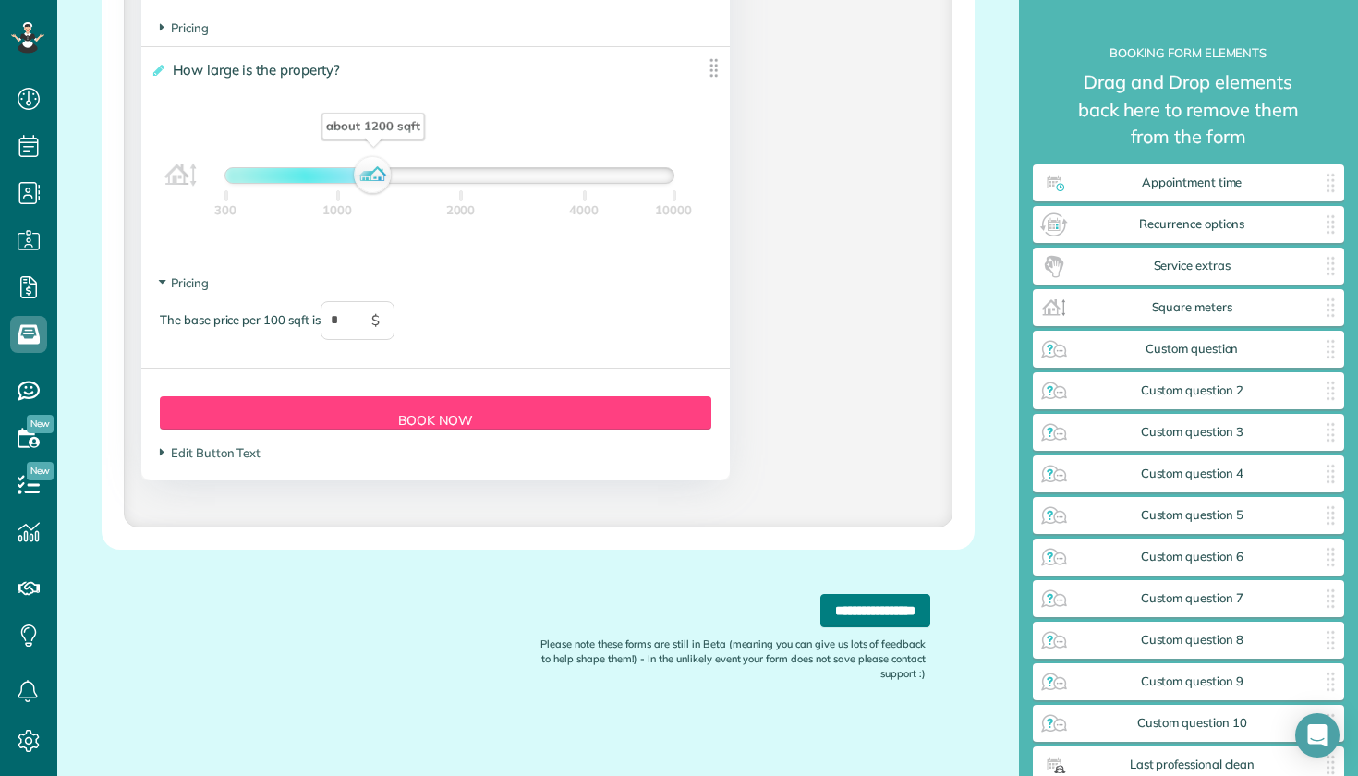
click at [842, 597] on input "**********" at bounding box center [876, 610] width 110 height 33
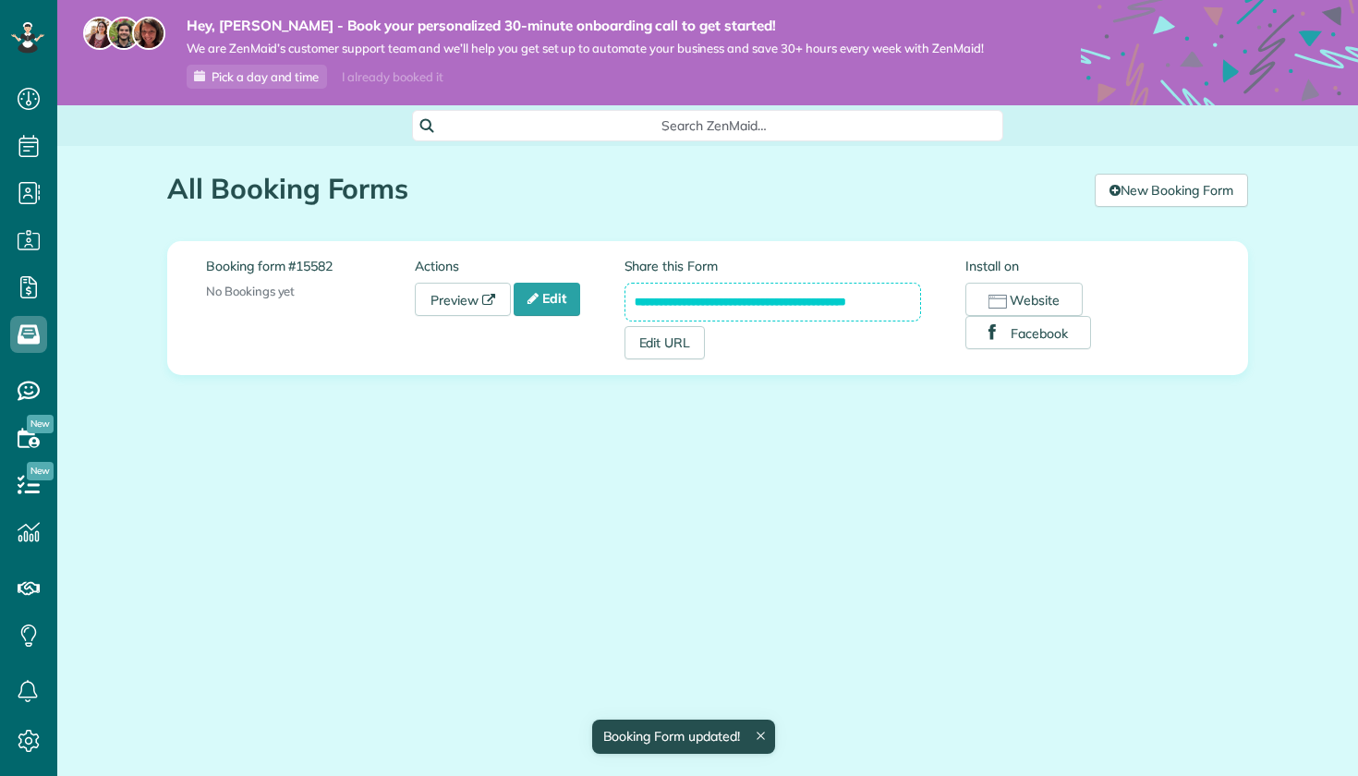
scroll to position [8, 8]
click at [444, 291] on link "Preview" at bounding box center [463, 299] width 96 height 33
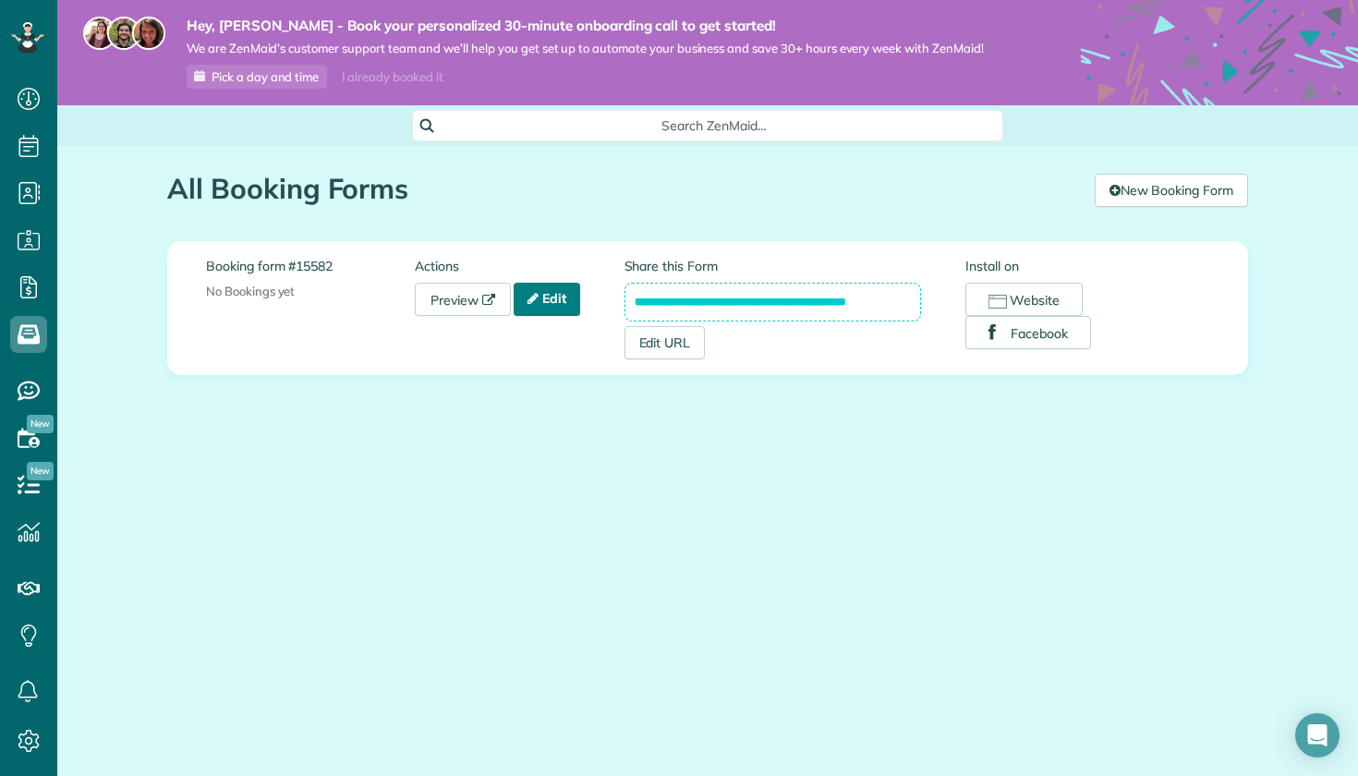
click at [580, 303] on link "Edit" at bounding box center [547, 299] width 67 height 33
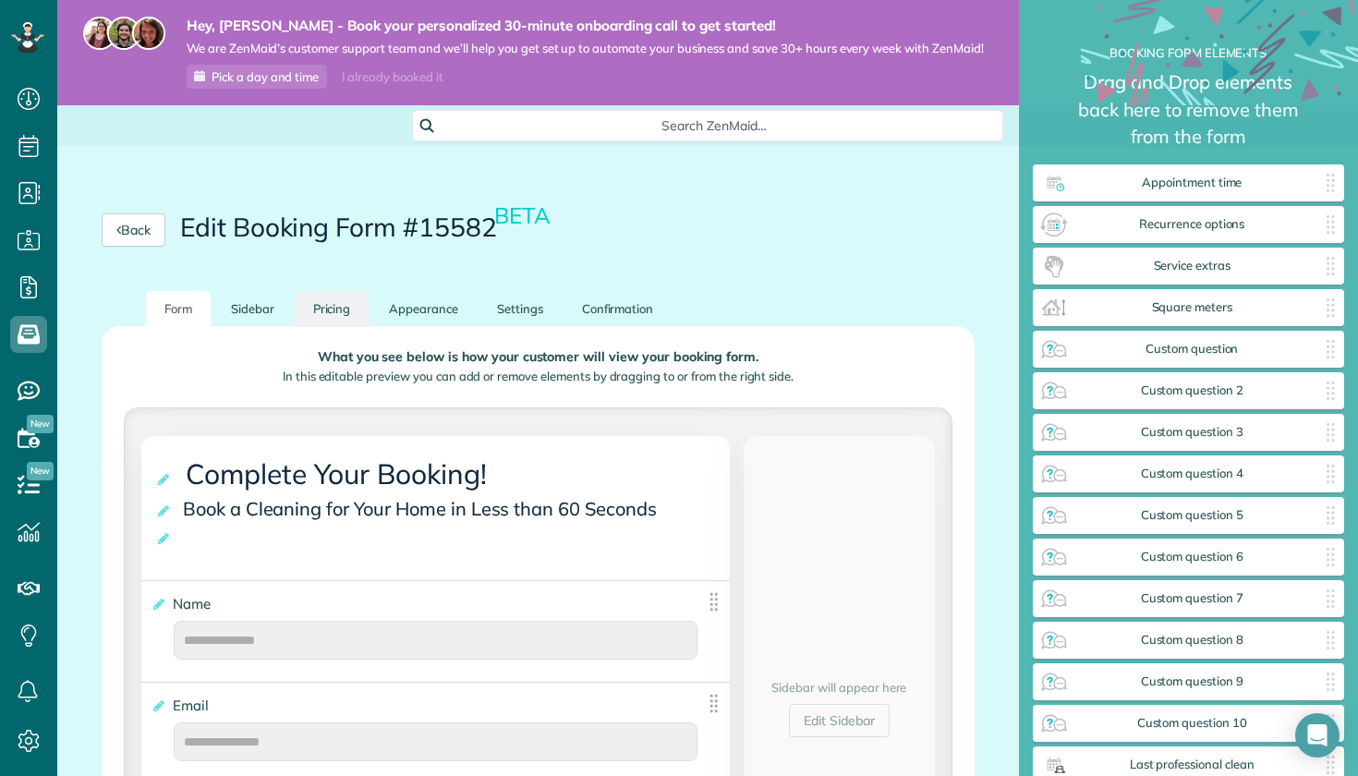
click at [341, 307] on link "Pricing" at bounding box center [332, 309] width 75 height 36
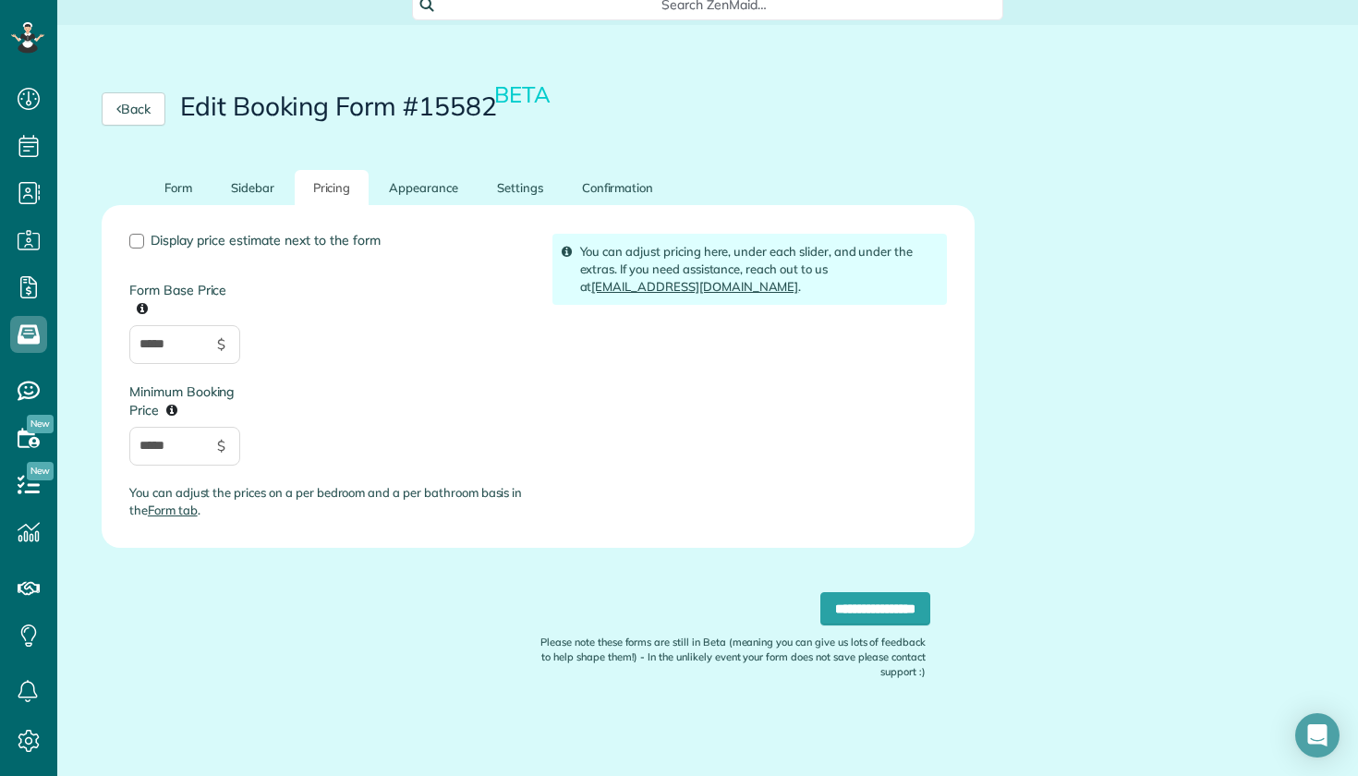
scroll to position [120, 0]
click at [247, 186] on link "Sidebar" at bounding box center [253, 189] width 80 height 36
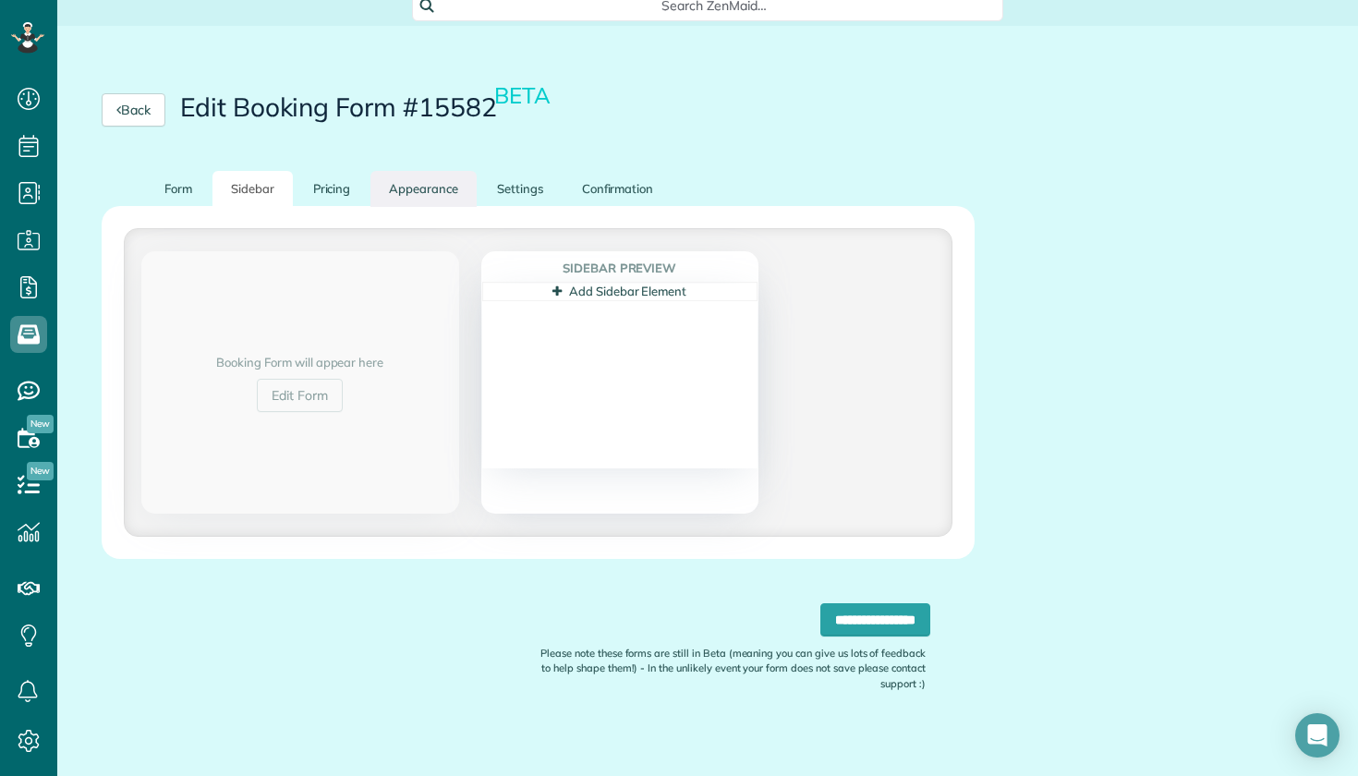
click at [418, 202] on link "Appearance" at bounding box center [424, 189] width 106 height 36
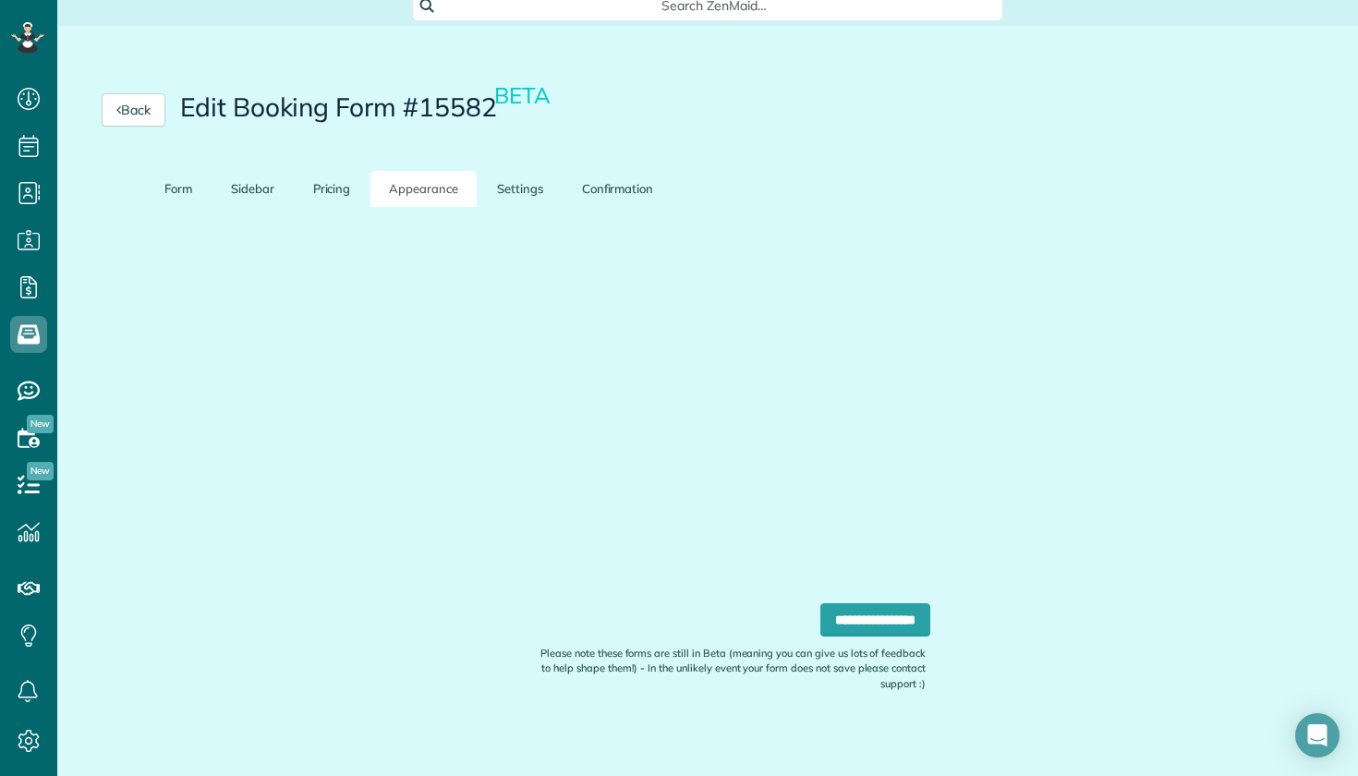
scroll to position [110, 0]
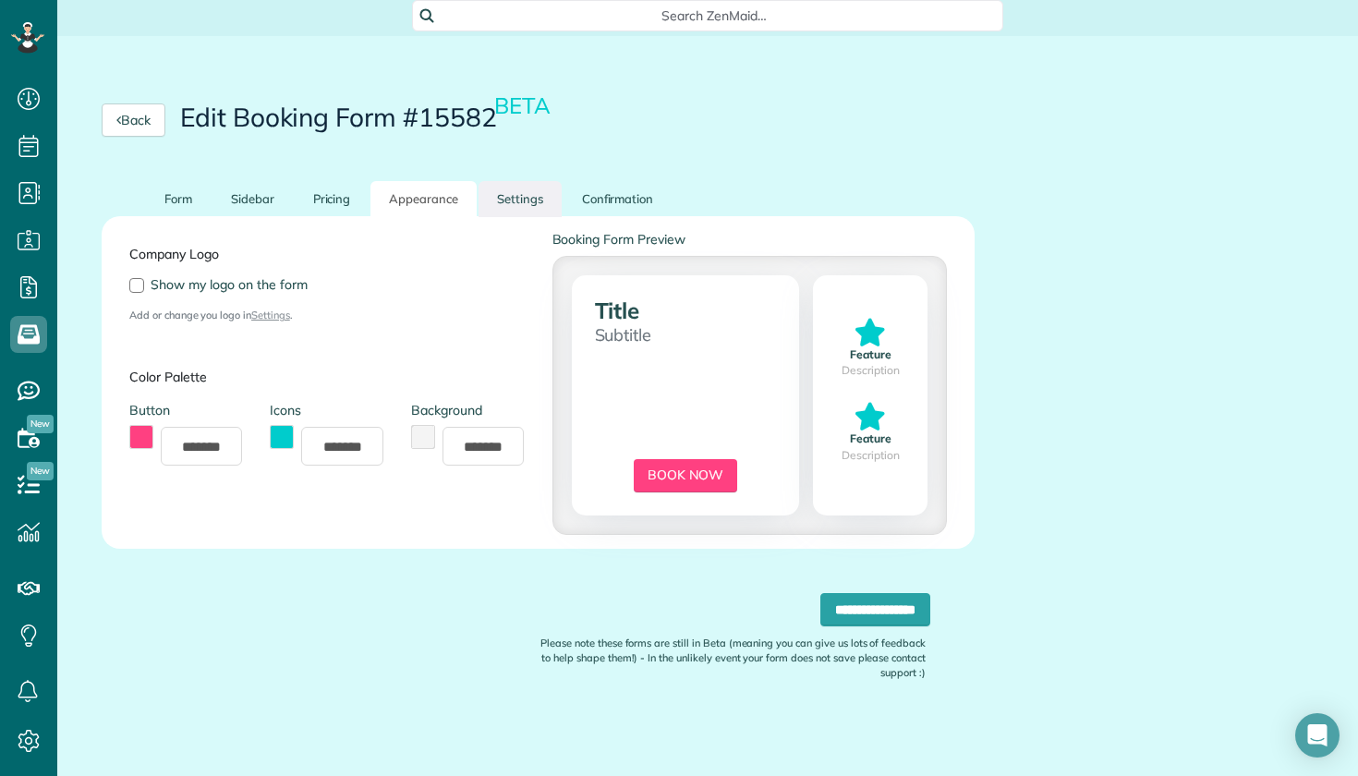
click at [537, 181] on link "Settings" at bounding box center [520, 199] width 83 height 36
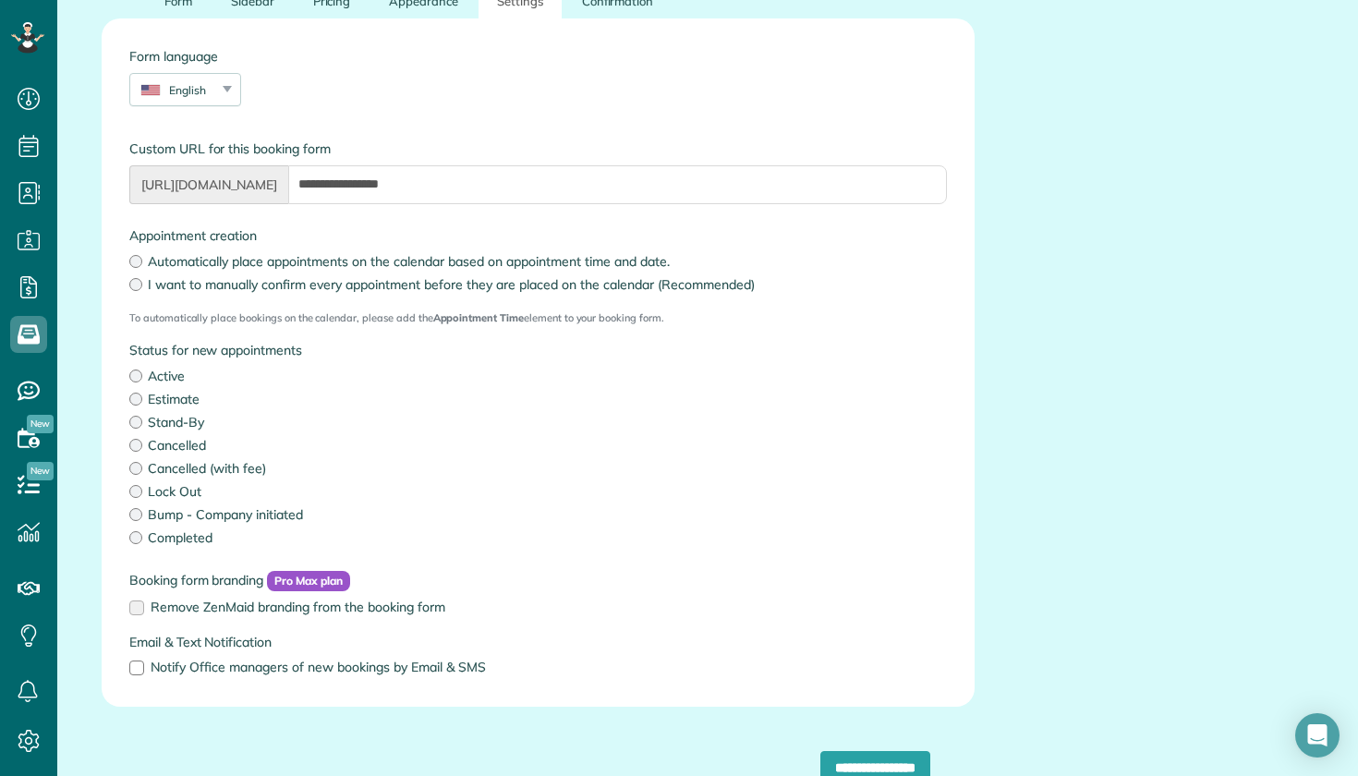
scroll to position [352, 0]
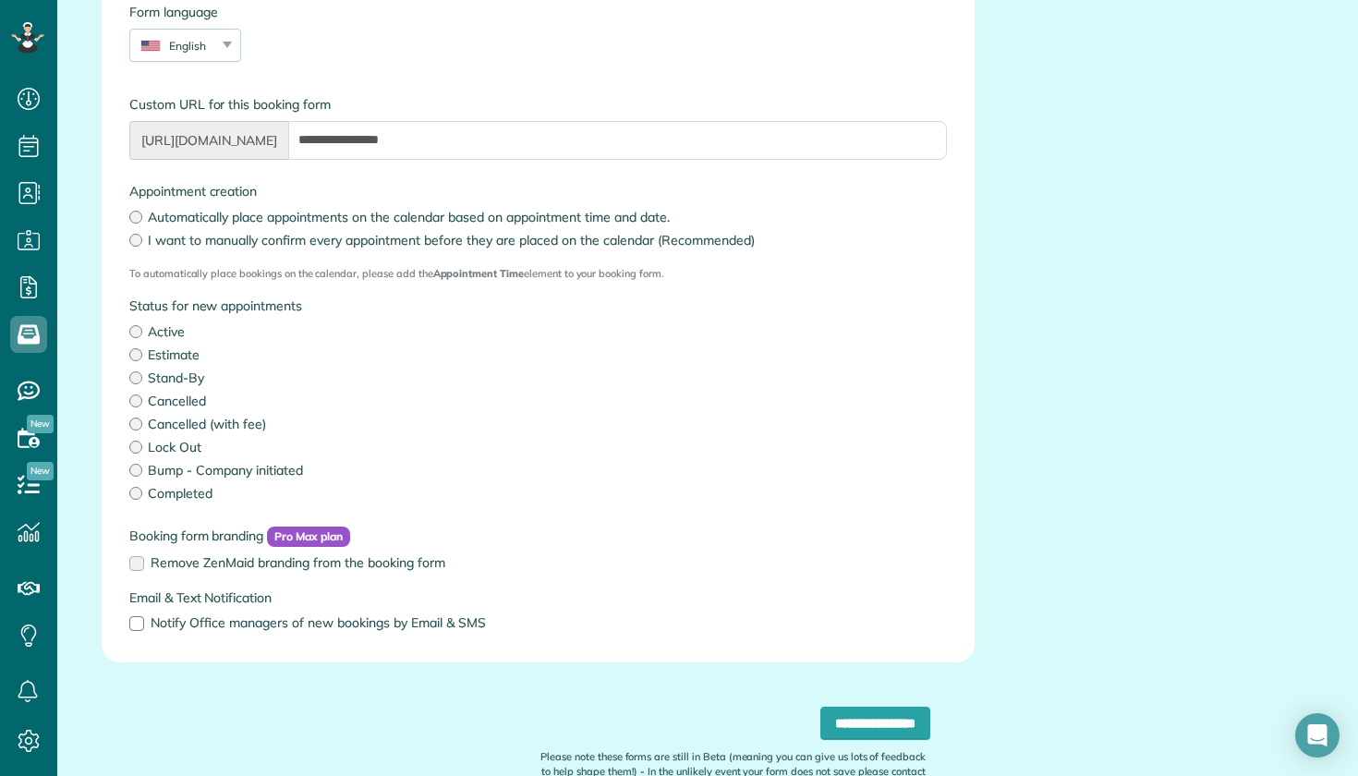
click at [288, 144] on span "[URL][DOMAIN_NAME]" at bounding box center [208, 140] width 159 height 39
click at [282, 132] on span "[URL][DOMAIN_NAME]" at bounding box center [208, 140] width 159 height 39
click at [364, 184] on label "Appointment creation" at bounding box center [538, 191] width 818 height 18
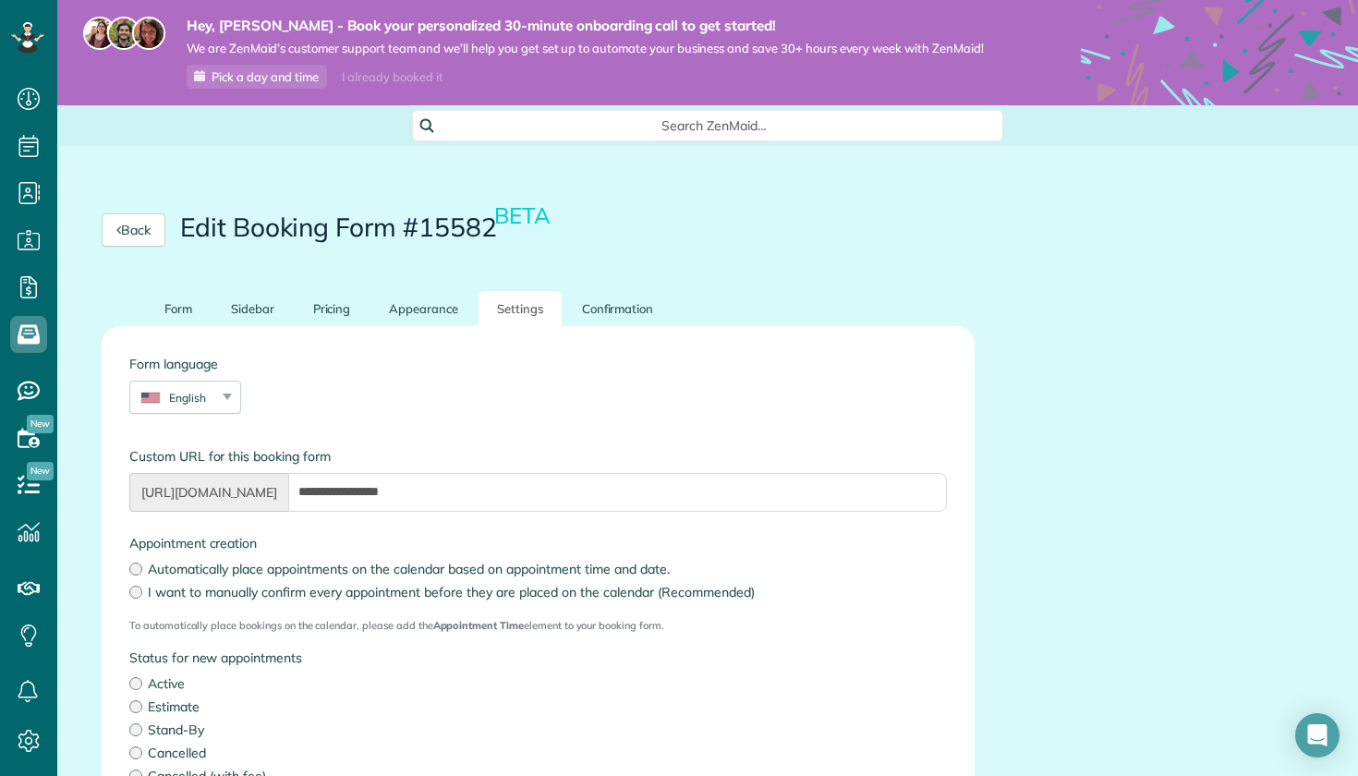
scroll to position [0, 0]
click at [315, 307] on link "Pricing" at bounding box center [332, 309] width 75 height 36
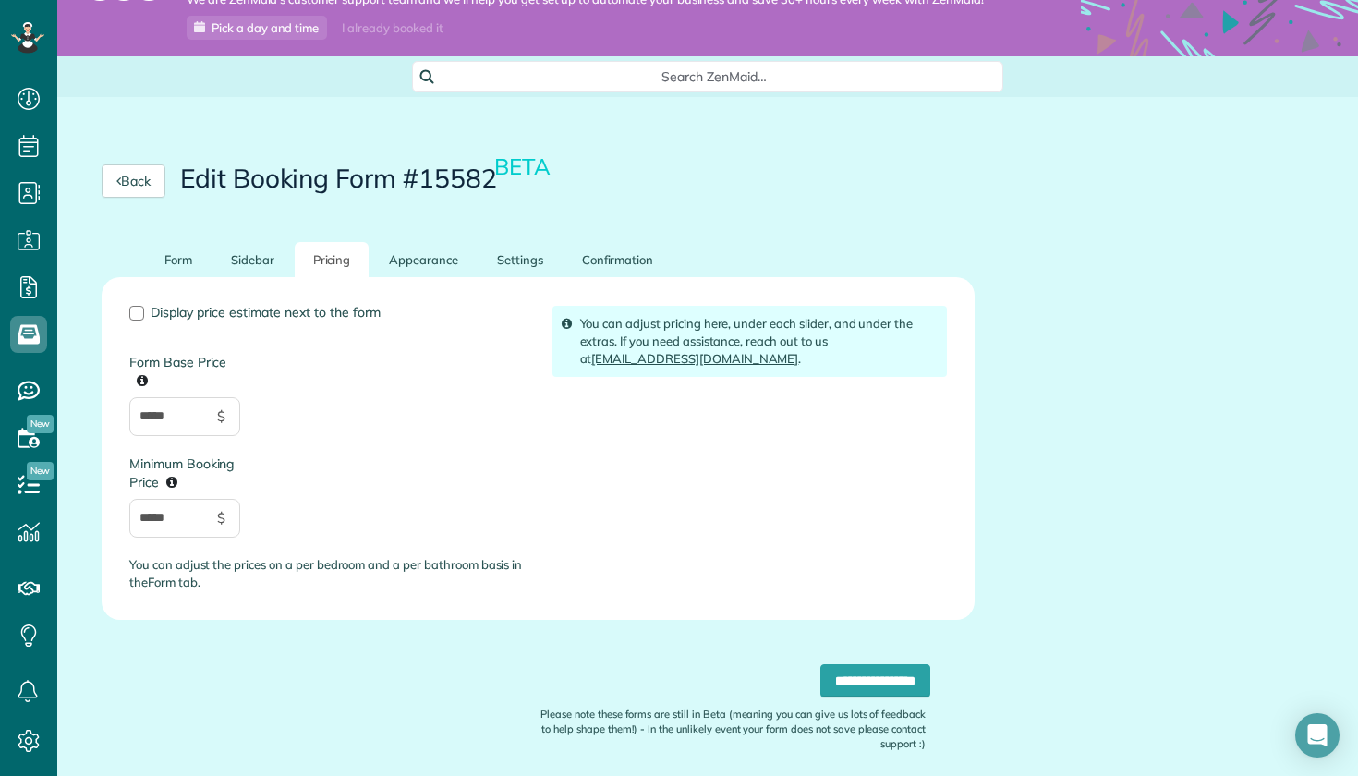
scroll to position [55, 0]
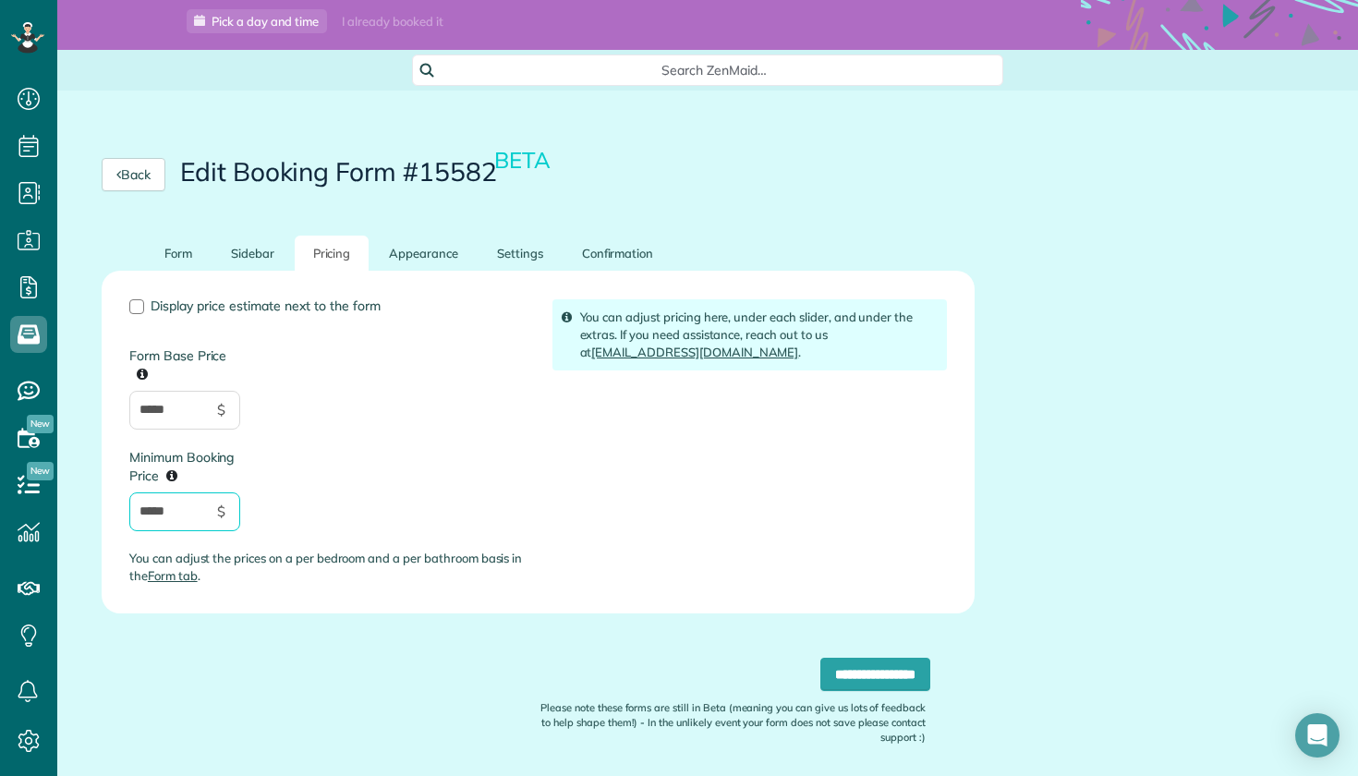
click at [188, 505] on input "*****" at bounding box center [184, 512] width 111 height 39
click at [195, 404] on input "*****" at bounding box center [184, 410] width 111 height 39
type input "**"
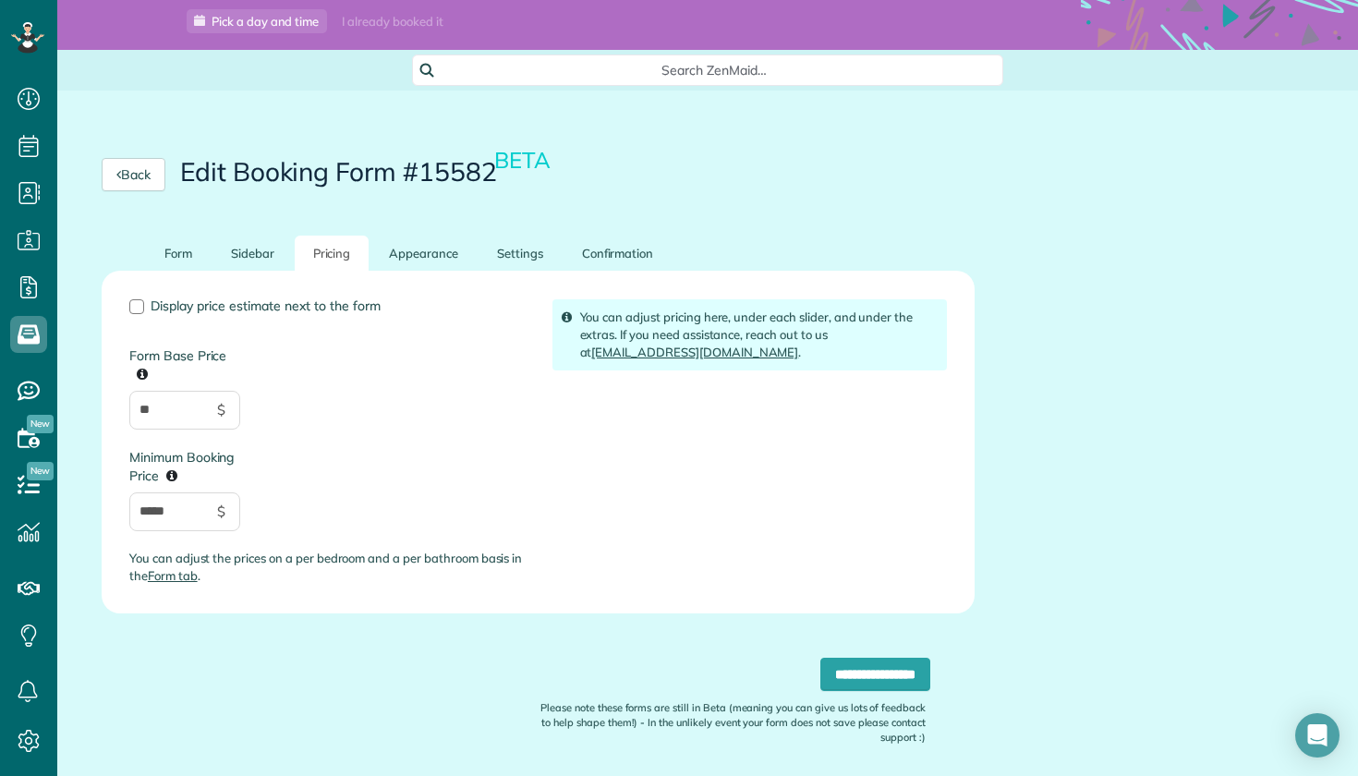
click at [346, 434] on div "Display price estimate next to the form Form Base Price ** $ Minimum Booking Pr…" at bounding box center [327, 449] width 423 height 300
click at [231, 250] on link "Sidebar" at bounding box center [253, 254] width 80 height 36
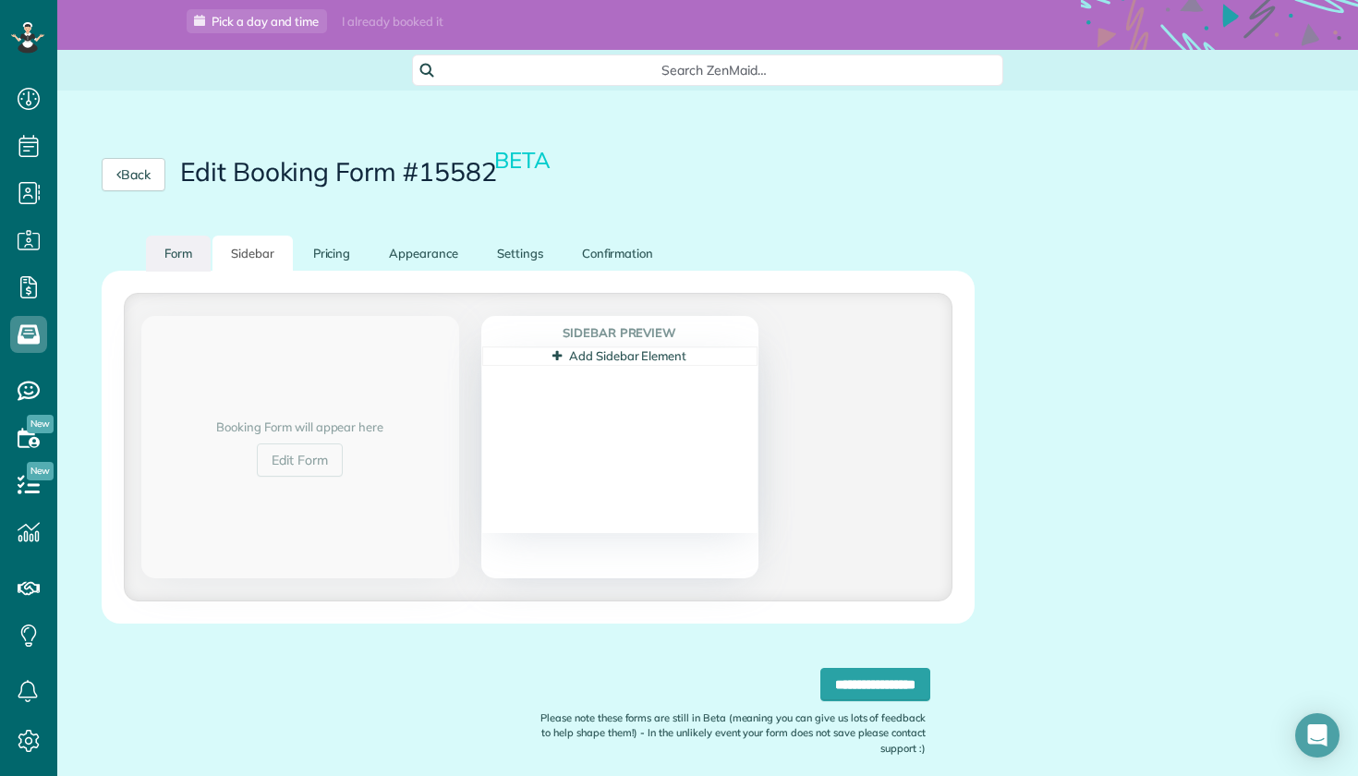
click at [172, 240] on link "Form" at bounding box center [178, 254] width 65 height 36
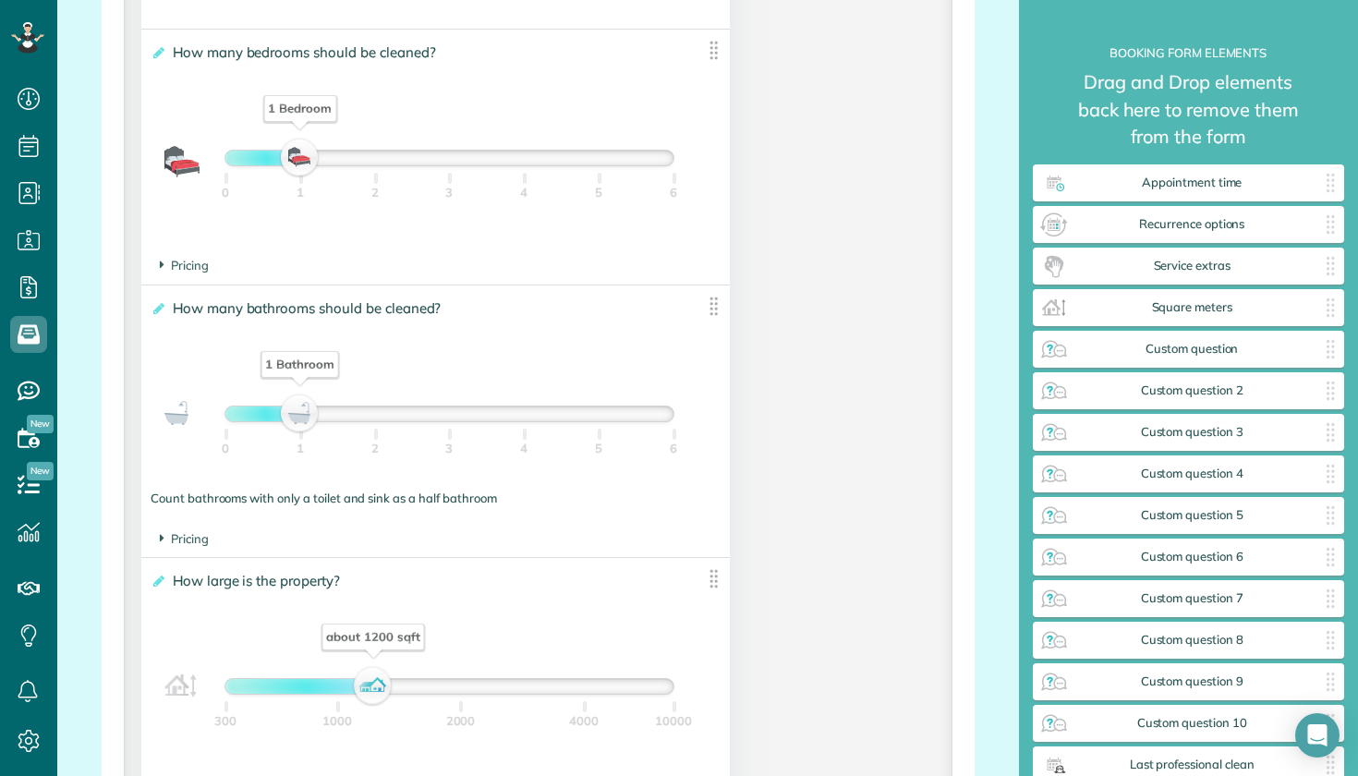
scroll to position [1558, 0]
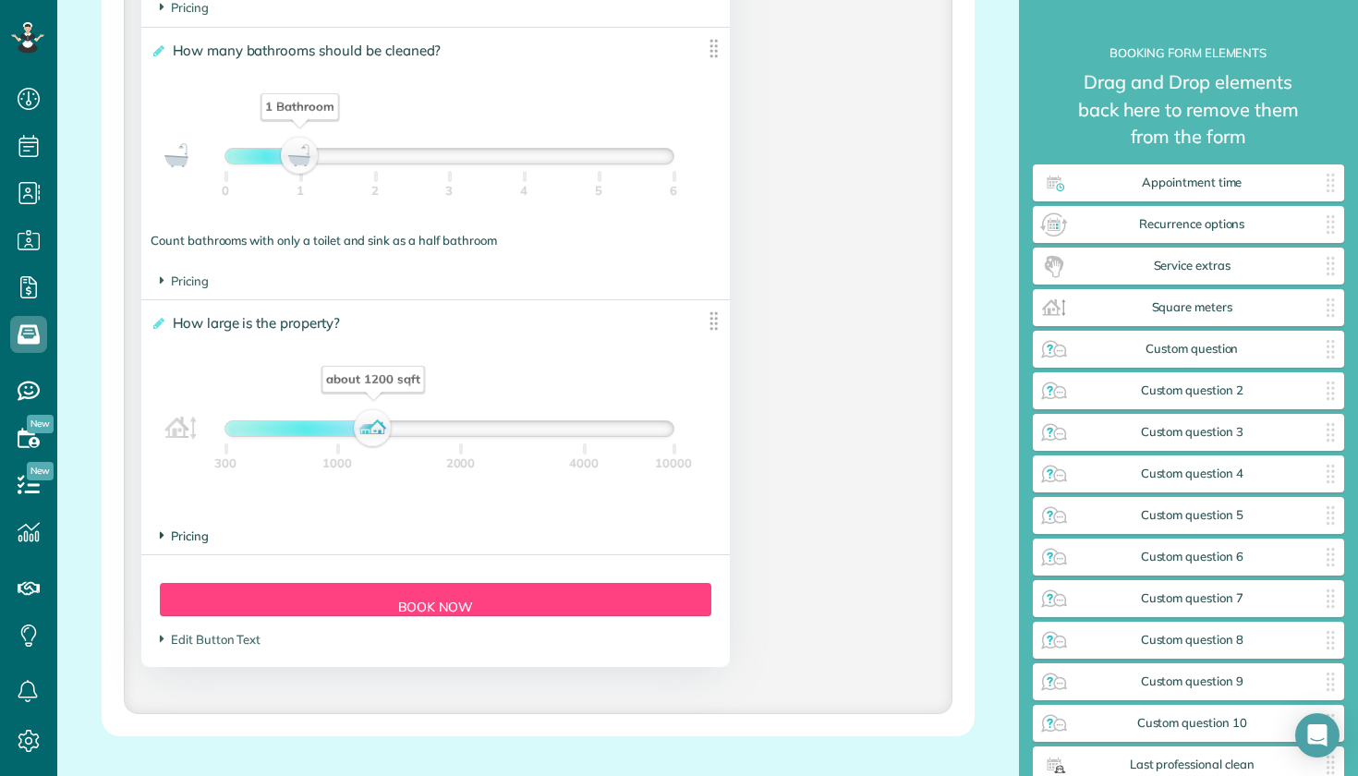
click at [201, 539] on span "Pricing" at bounding box center [184, 536] width 49 height 15
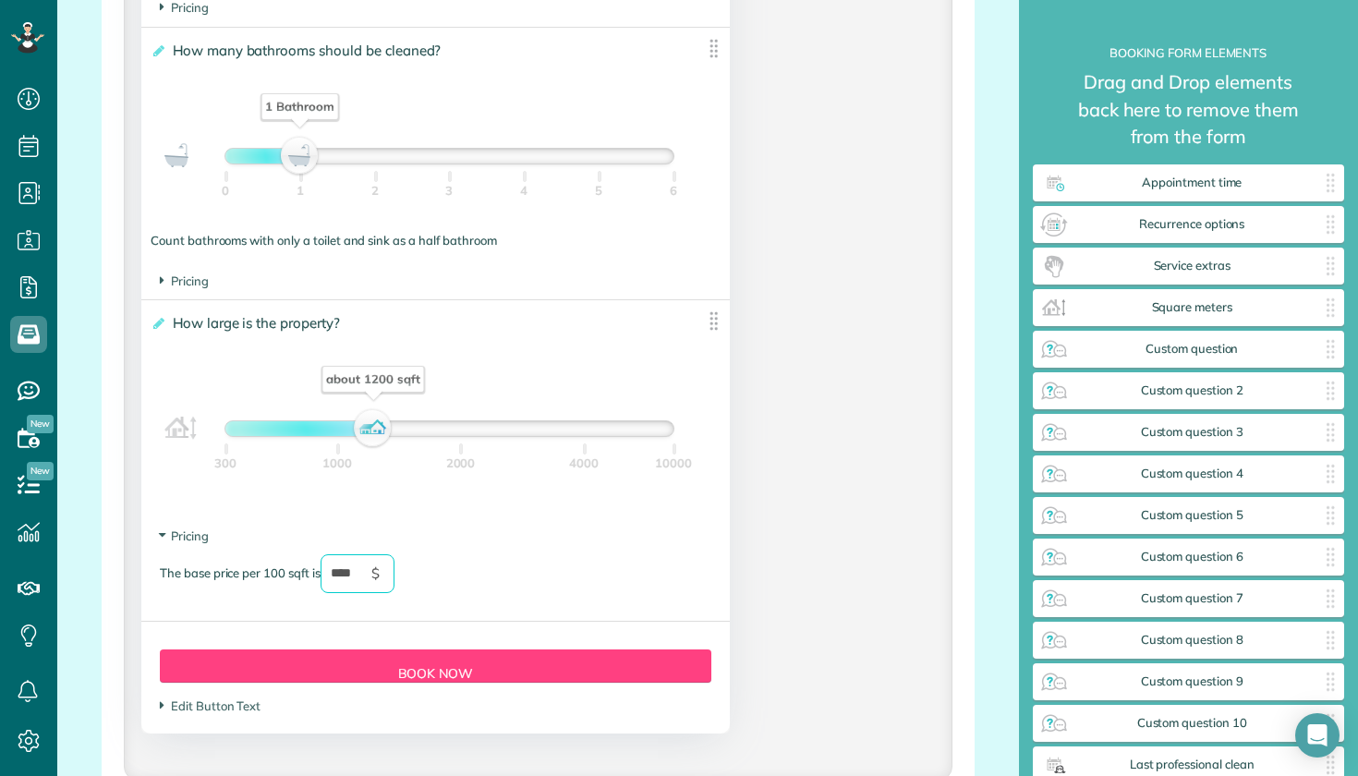
click at [359, 570] on input "****" at bounding box center [358, 573] width 74 height 39
type input "*"
click at [493, 577] on div "The base price per 100 sqft is * $" at bounding box center [436, 582] width 552 height 57
type input "*"
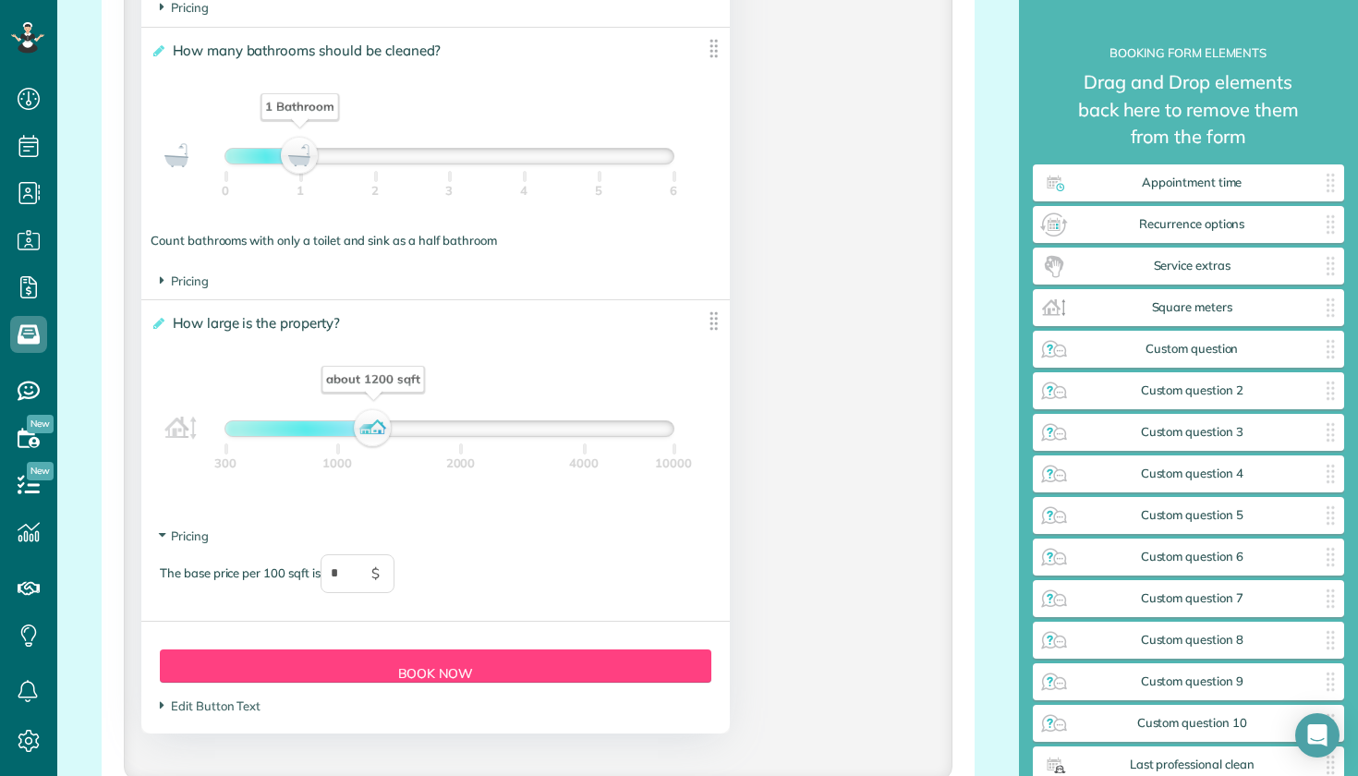
click at [468, 663] on div "Form Button Preview Book Now" at bounding box center [436, 666] width 552 height 33
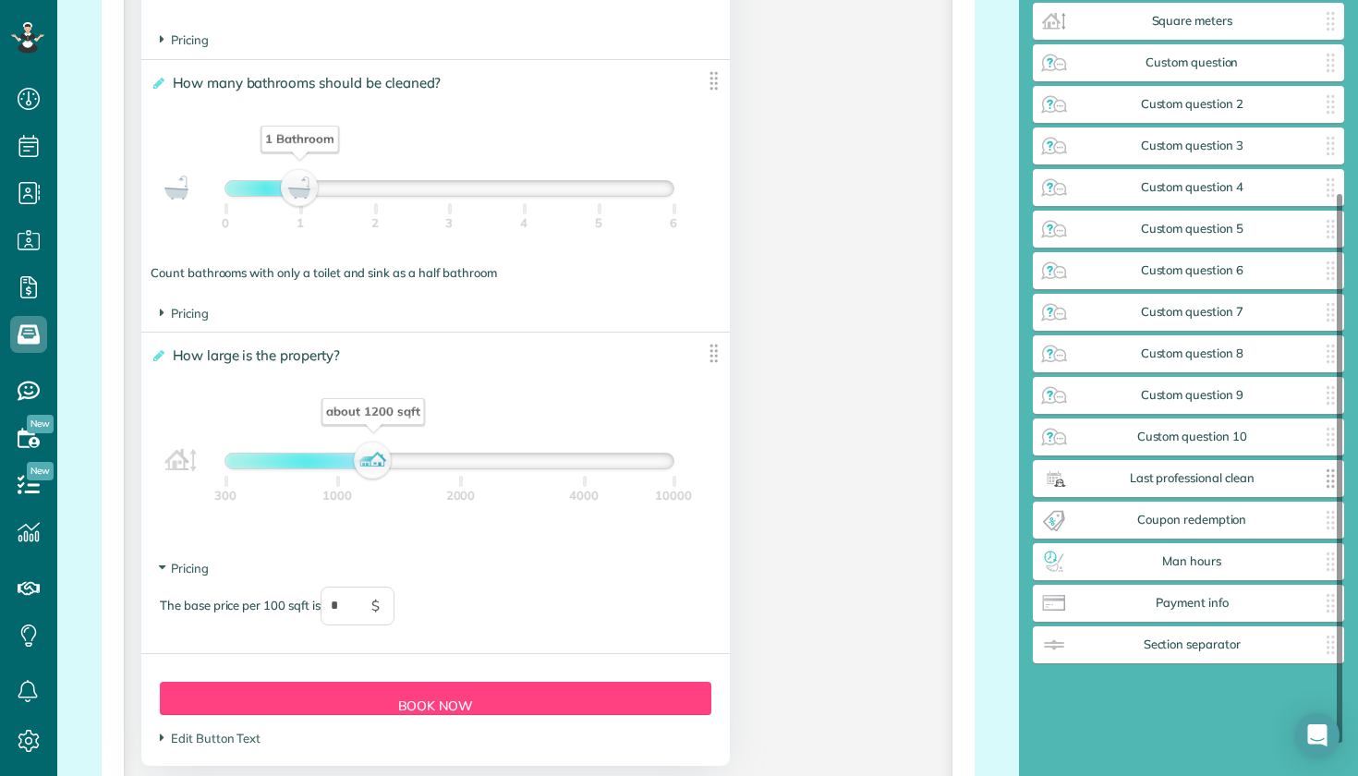
scroll to position [271, 0]
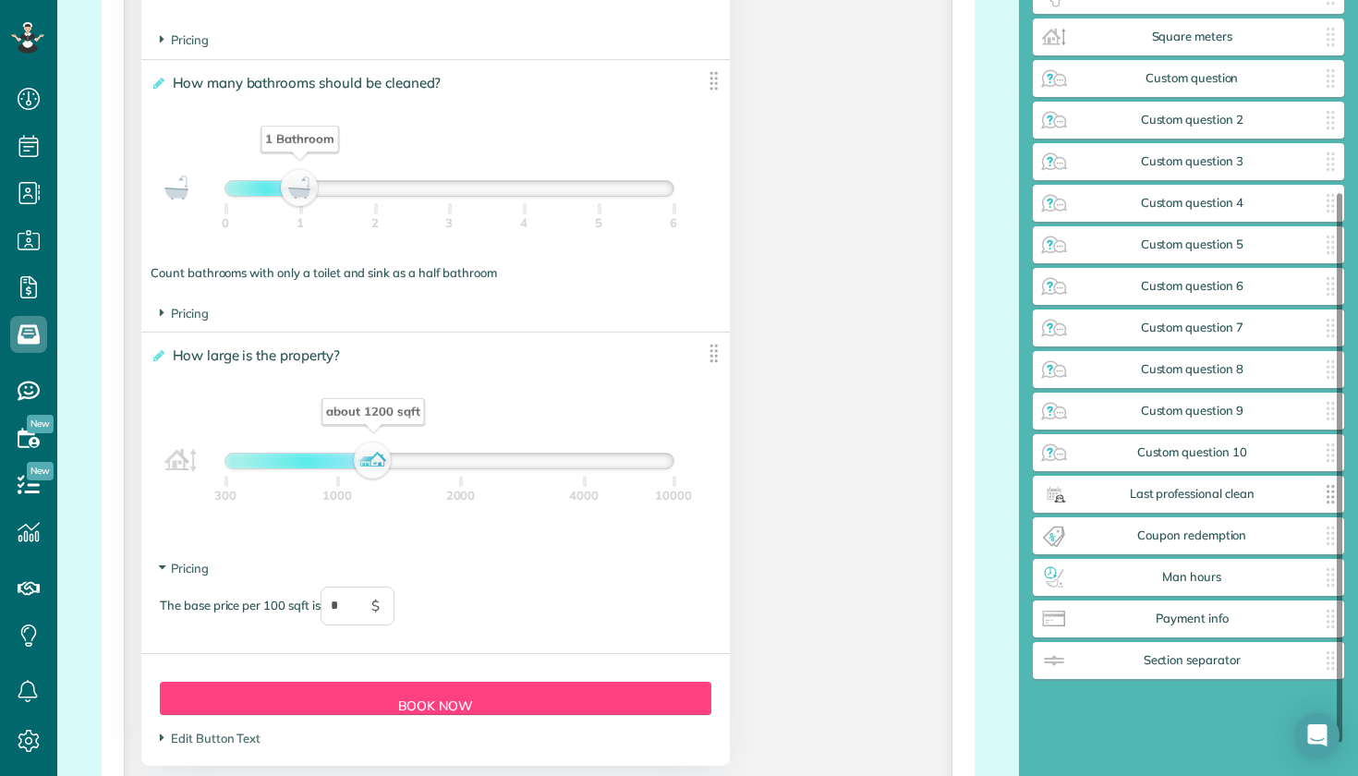
click at [1174, 456] on span "Custom question 10" at bounding box center [1193, 452] width 248 height 15
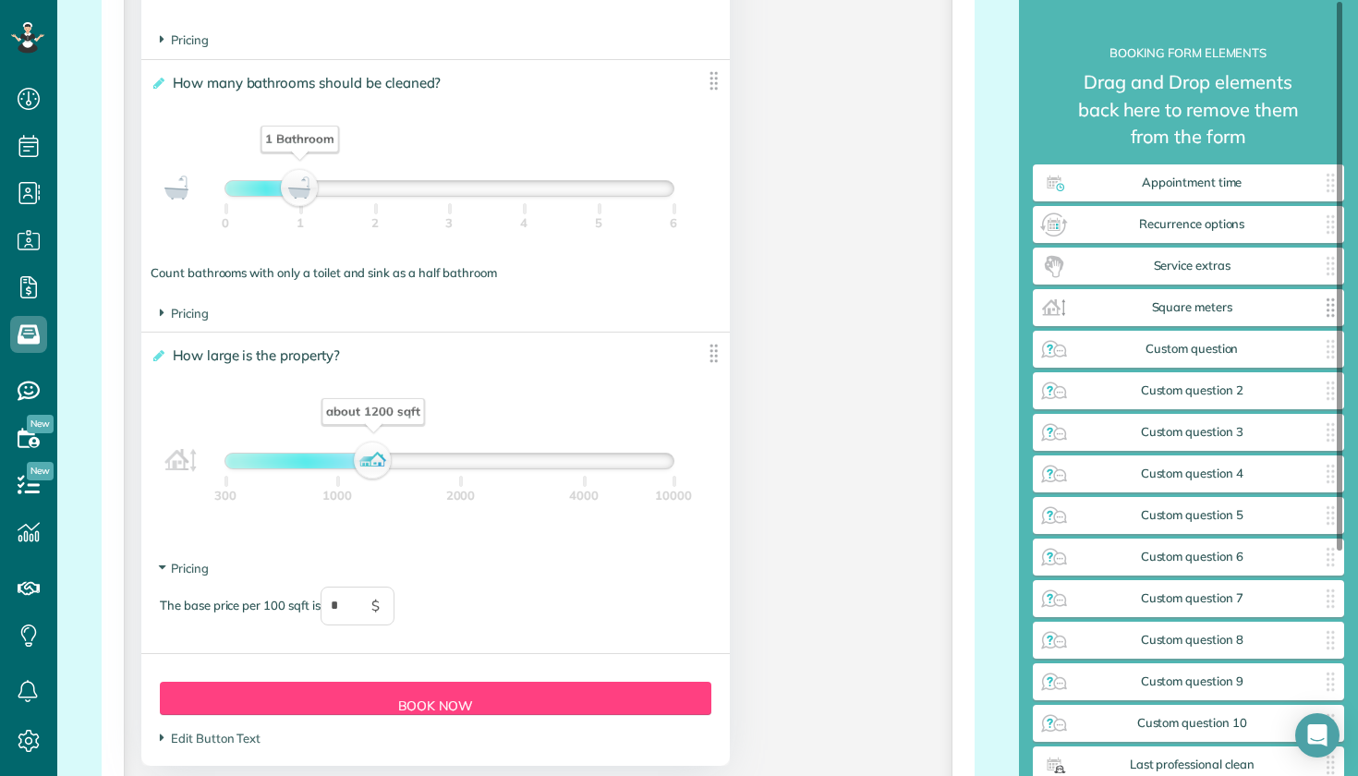
scroll to position [0, 0]
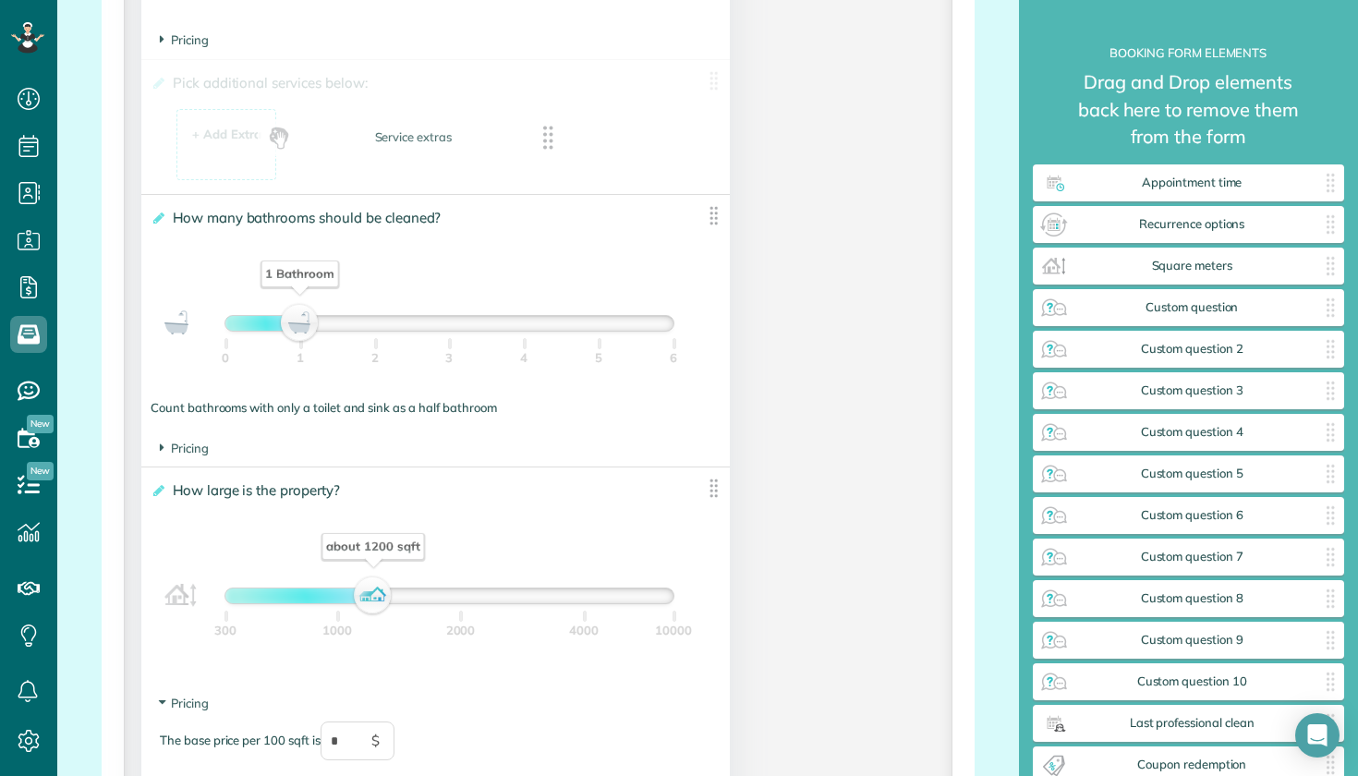
drag, startPoint x: 1207, startPoint y: 264, endPoint x: 428, endPoint y: 136, distance: 789.5
click at [213, 135] on div "+ Add Extra" at bounding box center [226, 135] width 69 height 18
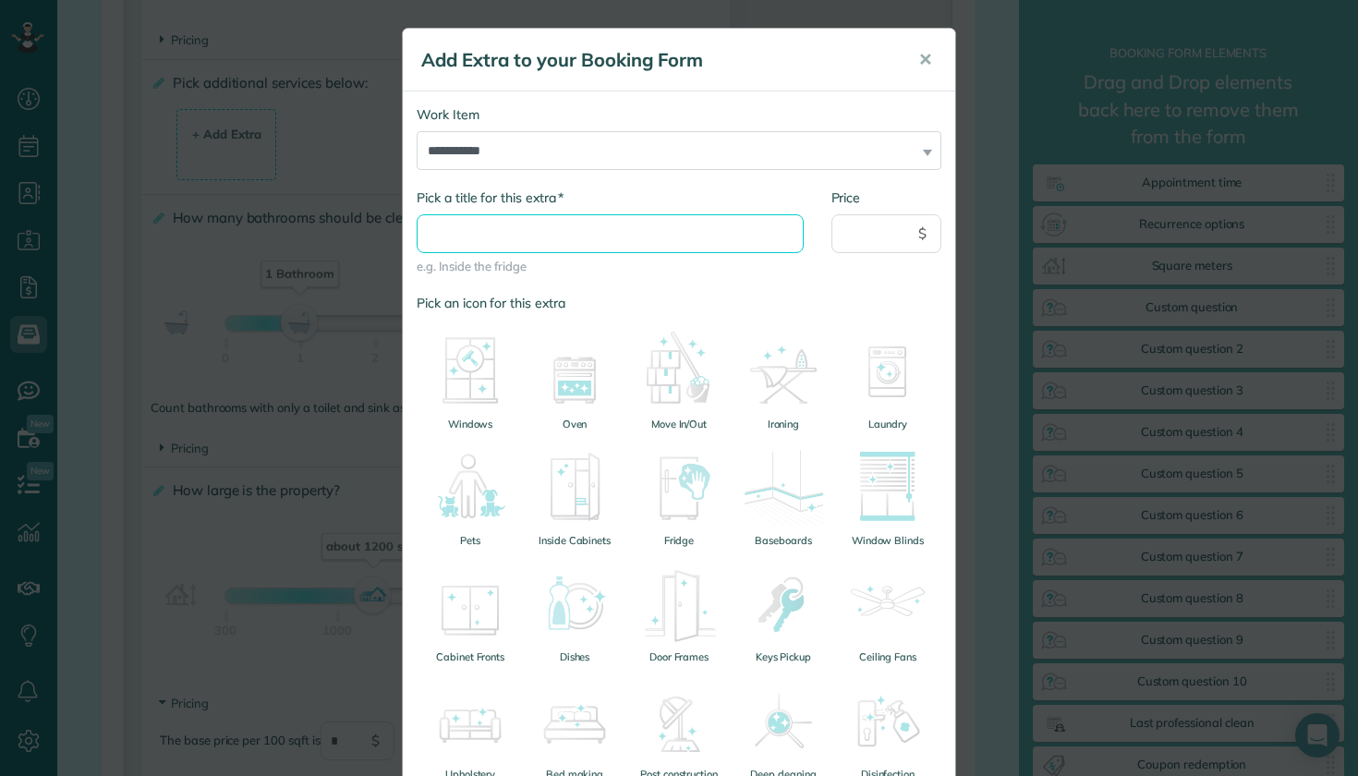
click at [643, 240] on input "* Pick a title for this extra" at bounding box center [610, 233] width 387 height 39
type input "*"
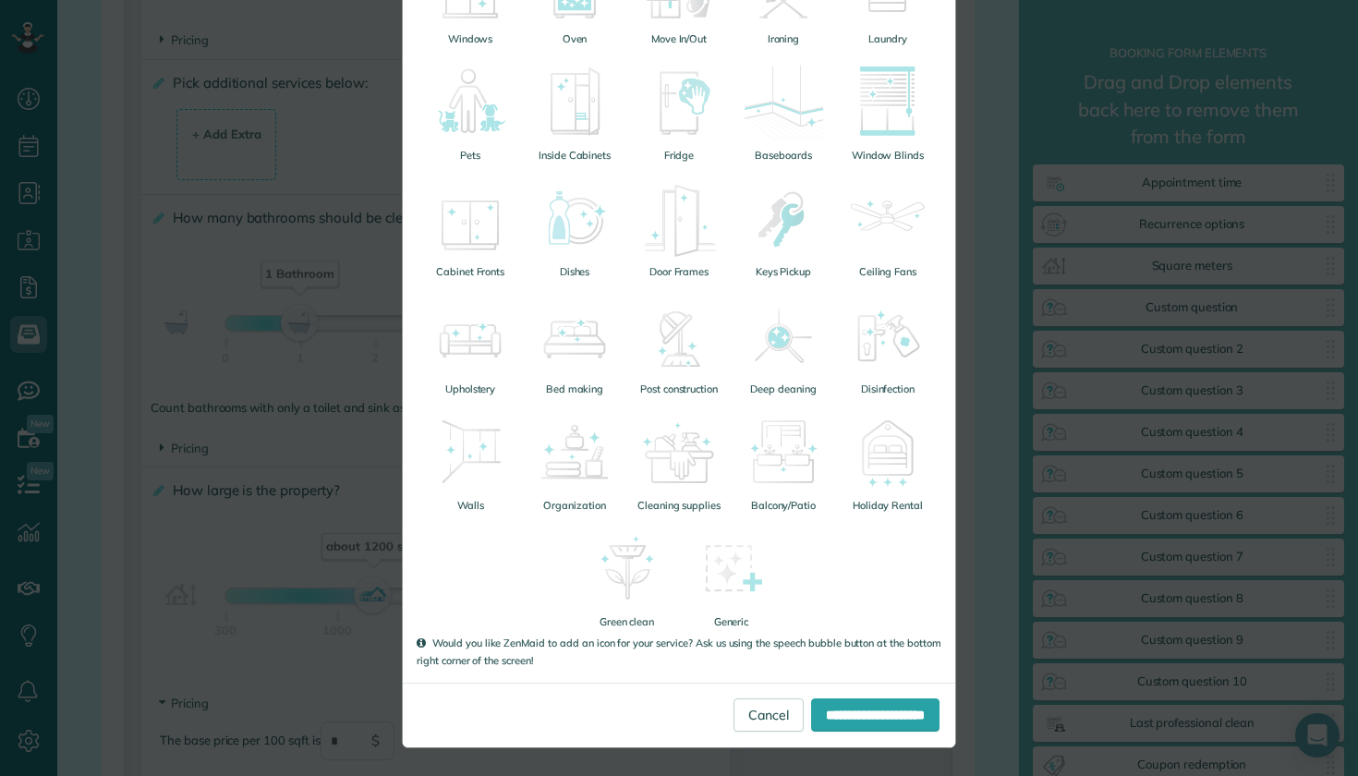
scroll to position [384, 0]
click at [757, 721] on link "Cancel" at bounding box center [769, 715] width 70 height 33
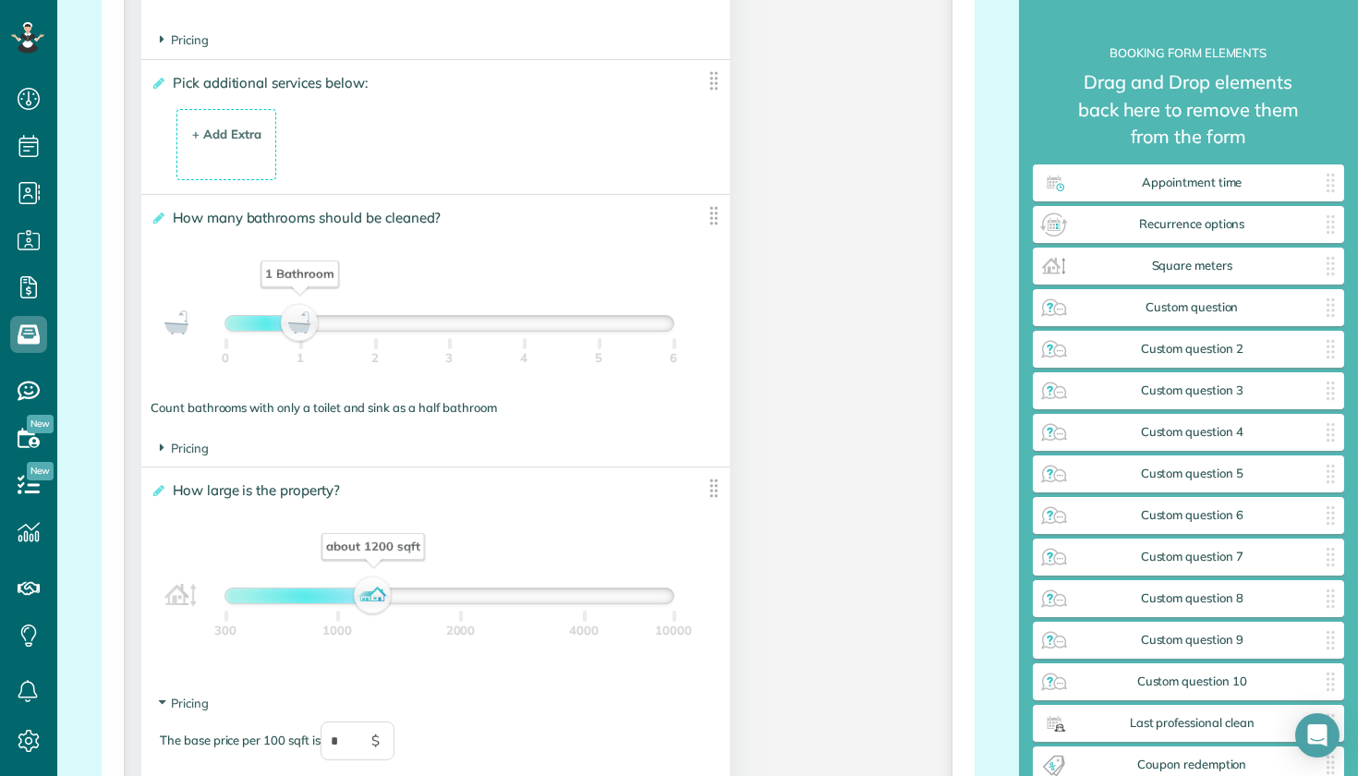
click at [717, 87] on img at bounding box center [713, 80] width 23 height 23
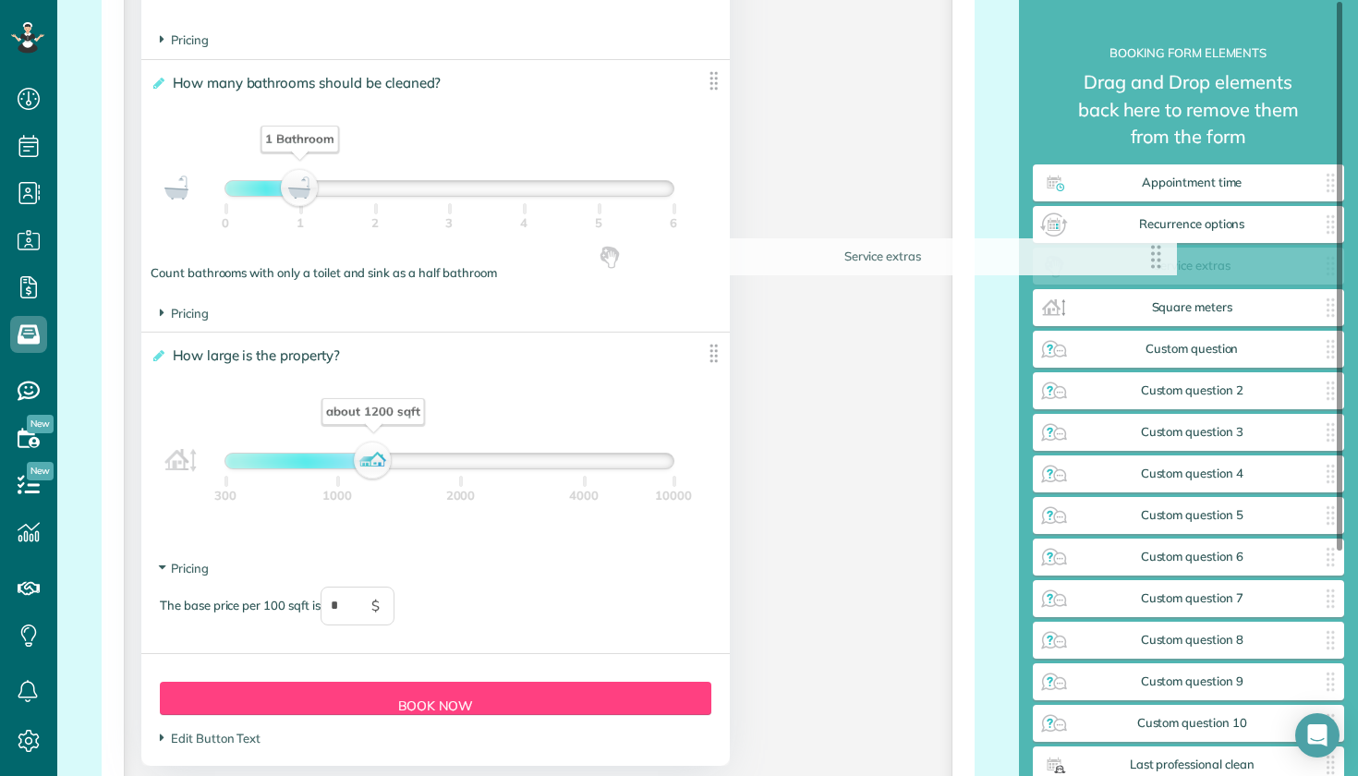
drag, startPoint x: 717, startPoint y: 87, endPoint x: 1169, endPoint y: 270, distance: 487.5
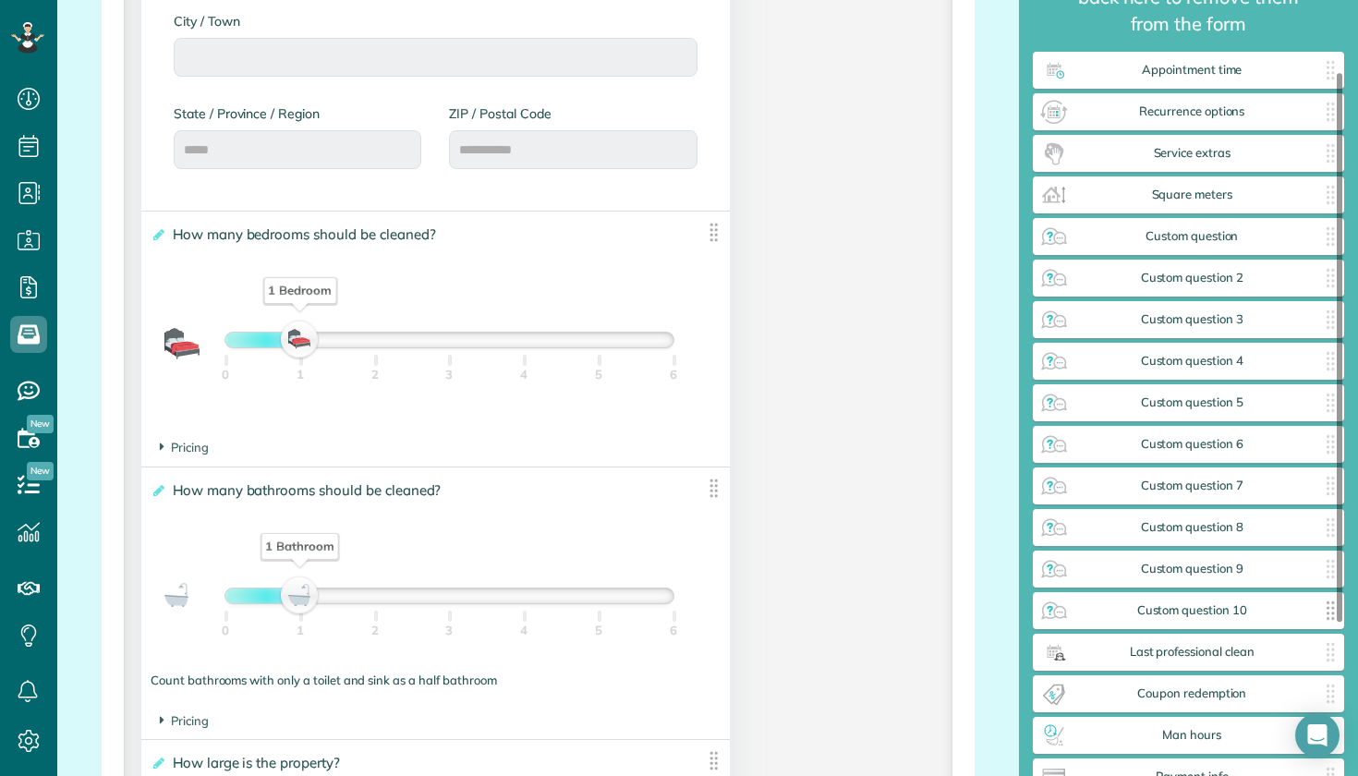
scroll to position [98, 0]
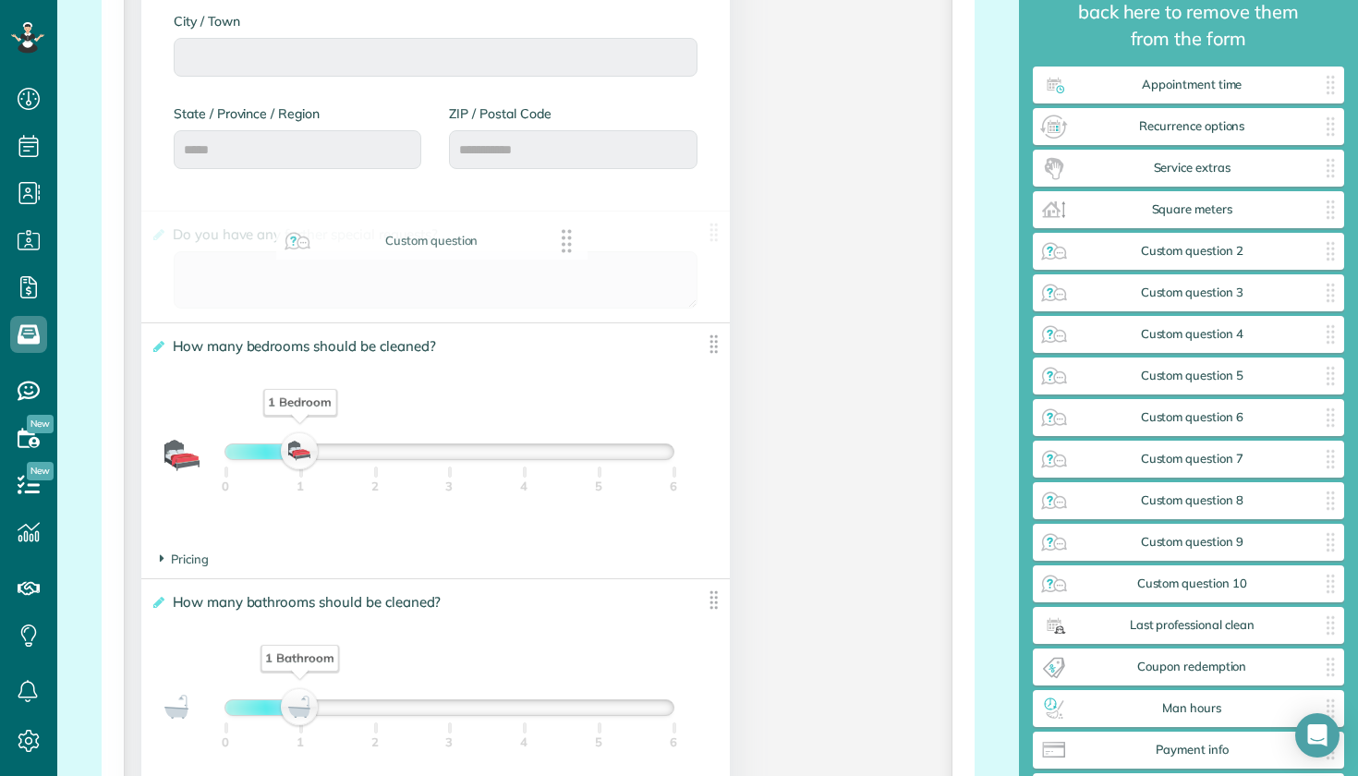
drag, startPoint x: 1210, startPoint y: 252, endPoint x: 450, endPoint y: 245, distance: 760.5
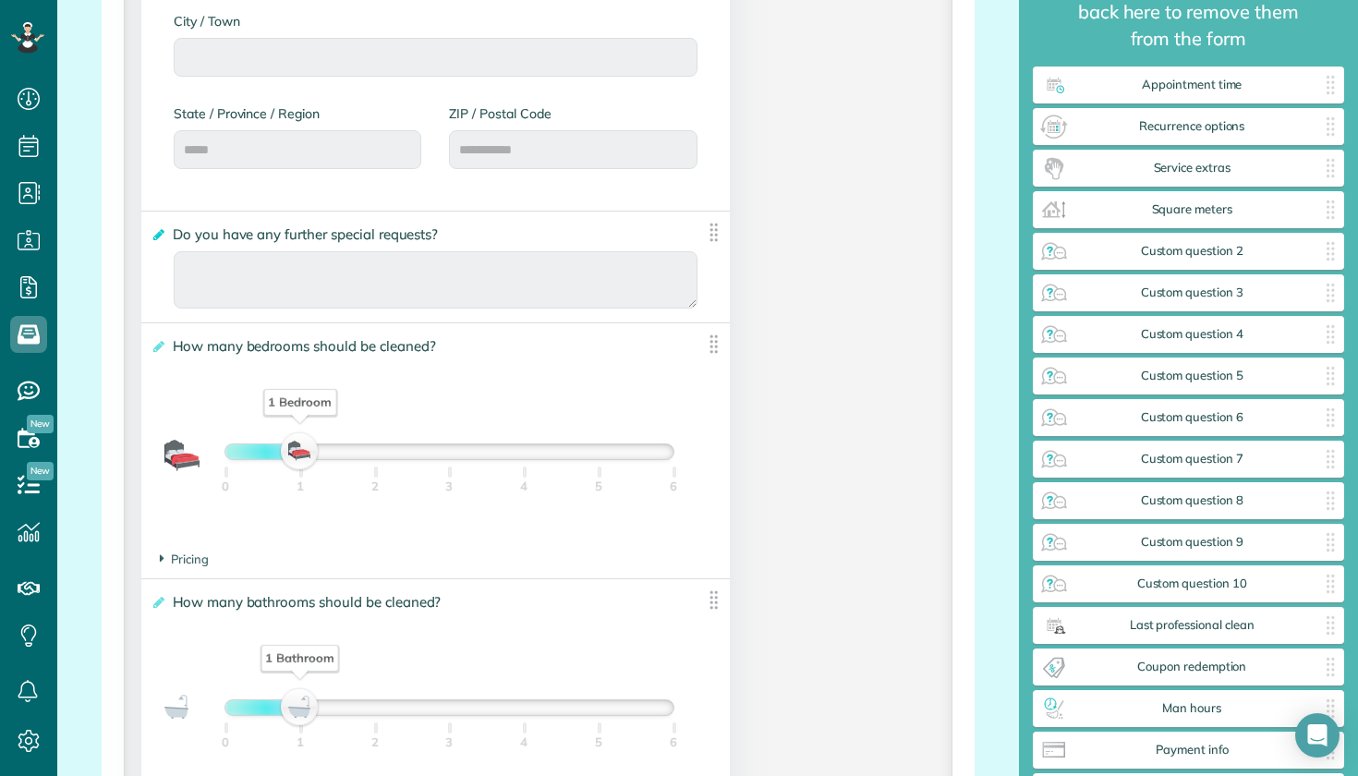
click at [157, 235] on icon at bounding box center [158, 234] width 14 height 13
click at [0, 0] on input "**********" at bounding box center [0, 0] width 0 height 0
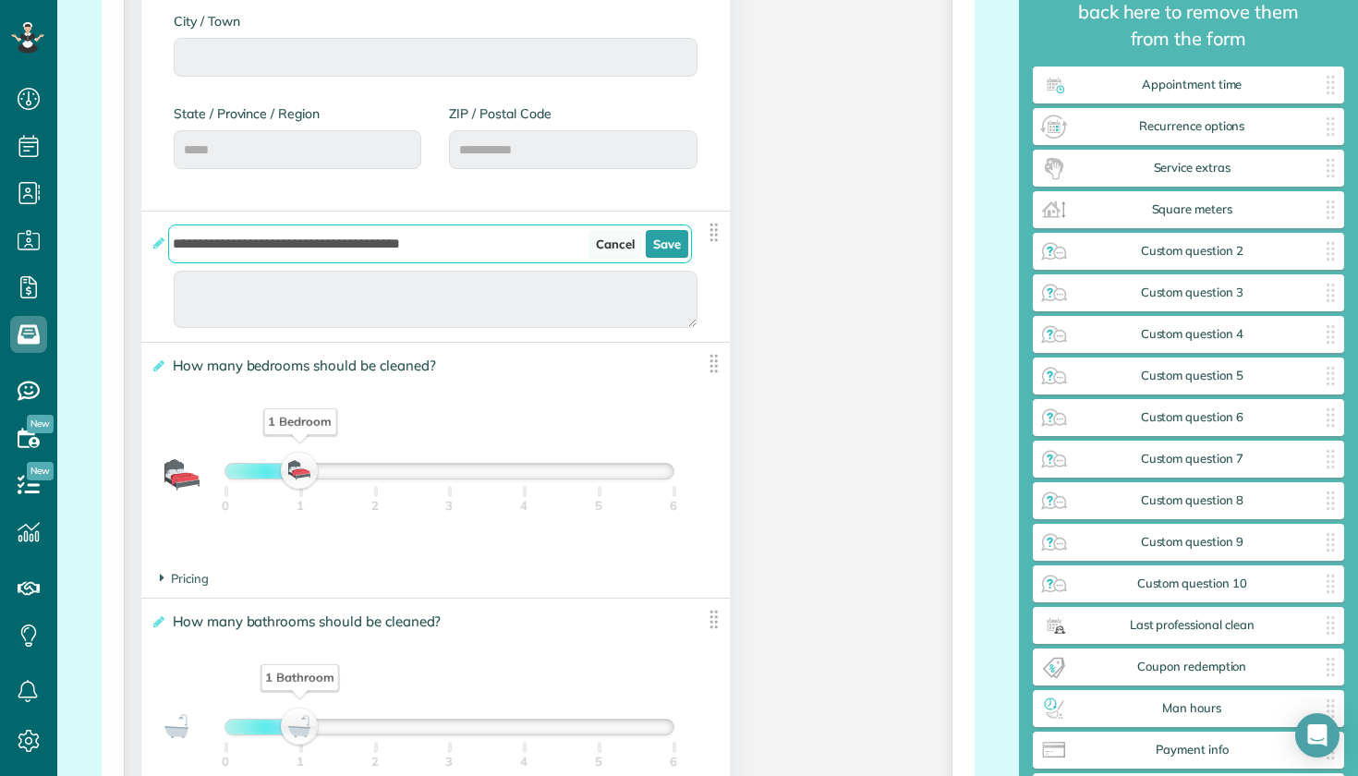
click at [635, 247] on link "Cancel" at bounding box center [616, 244] width 54 height 28
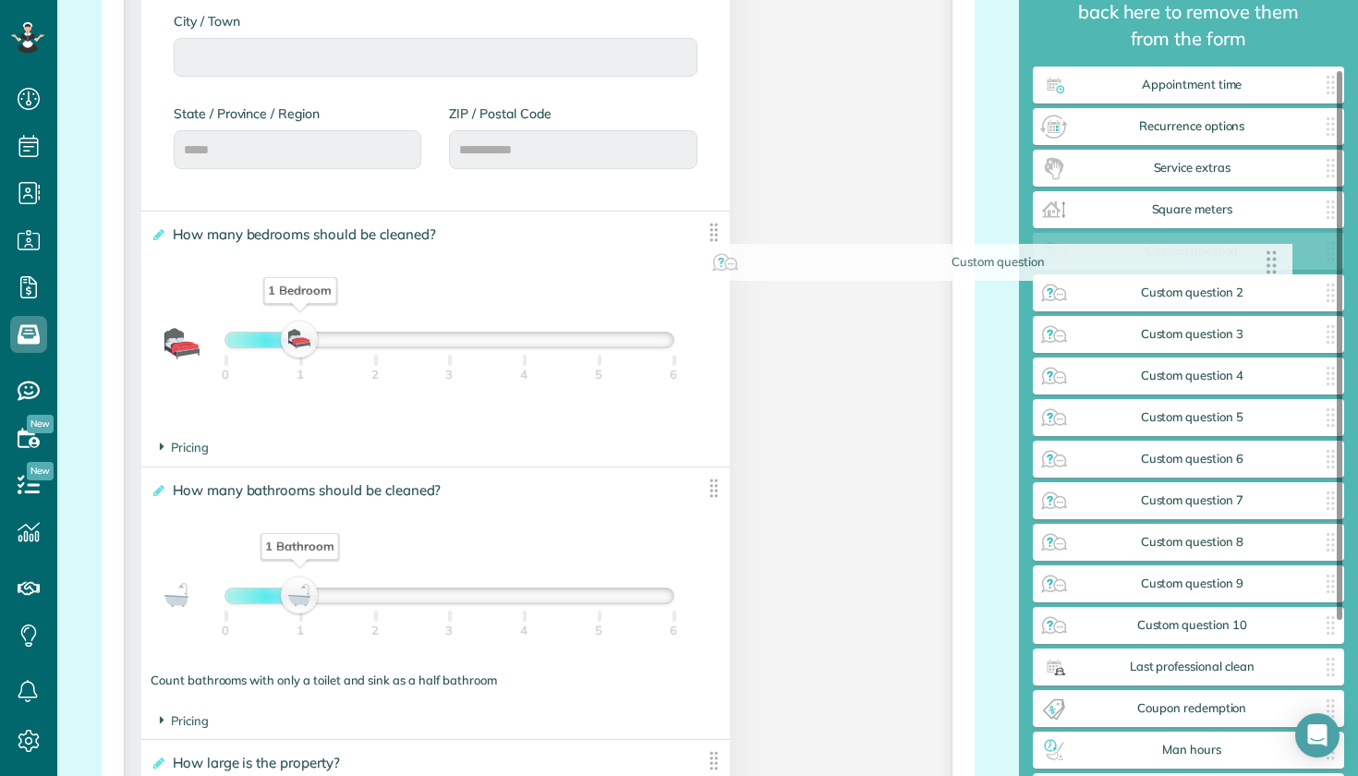
drag, startPoint x: 717, startPoint y: 229, endPoint x: 1282, endPoint y: 263, distance: 565.6
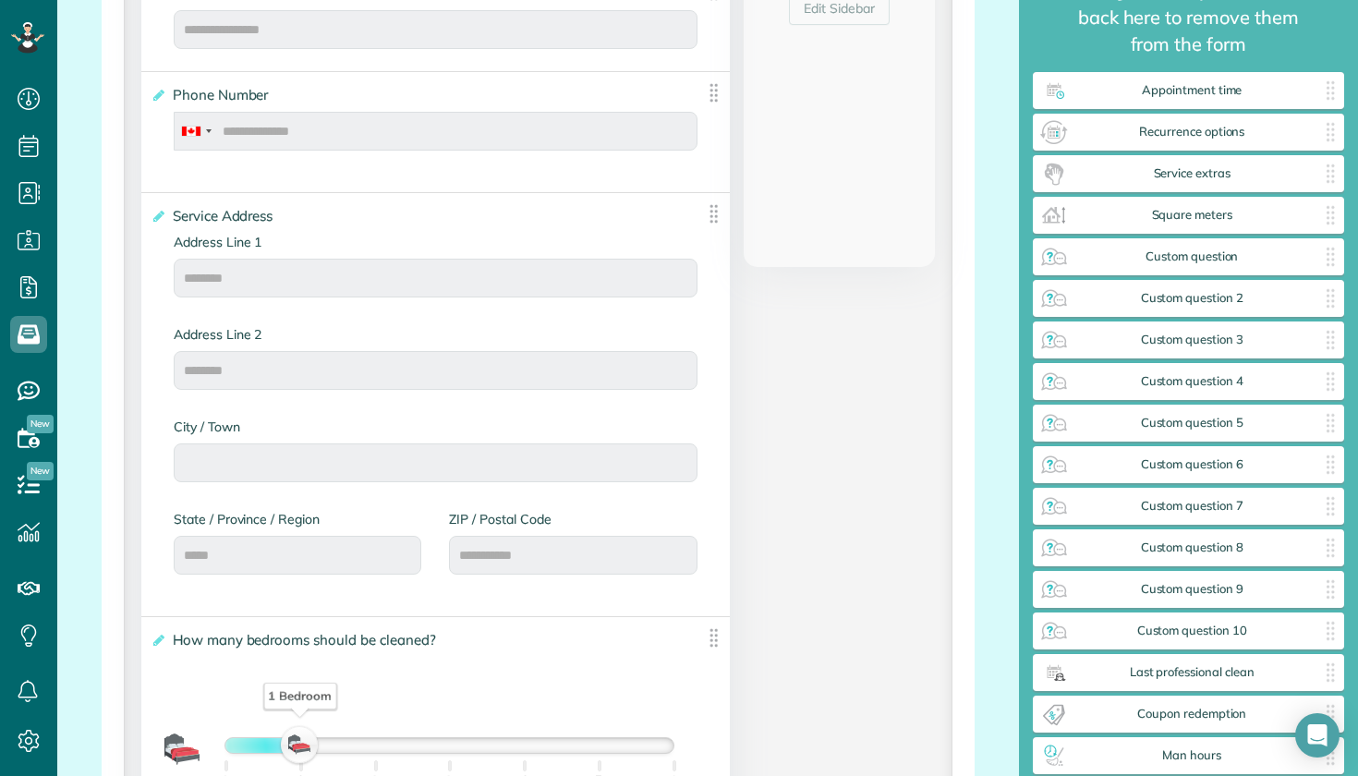
scroll to position [671, 0]
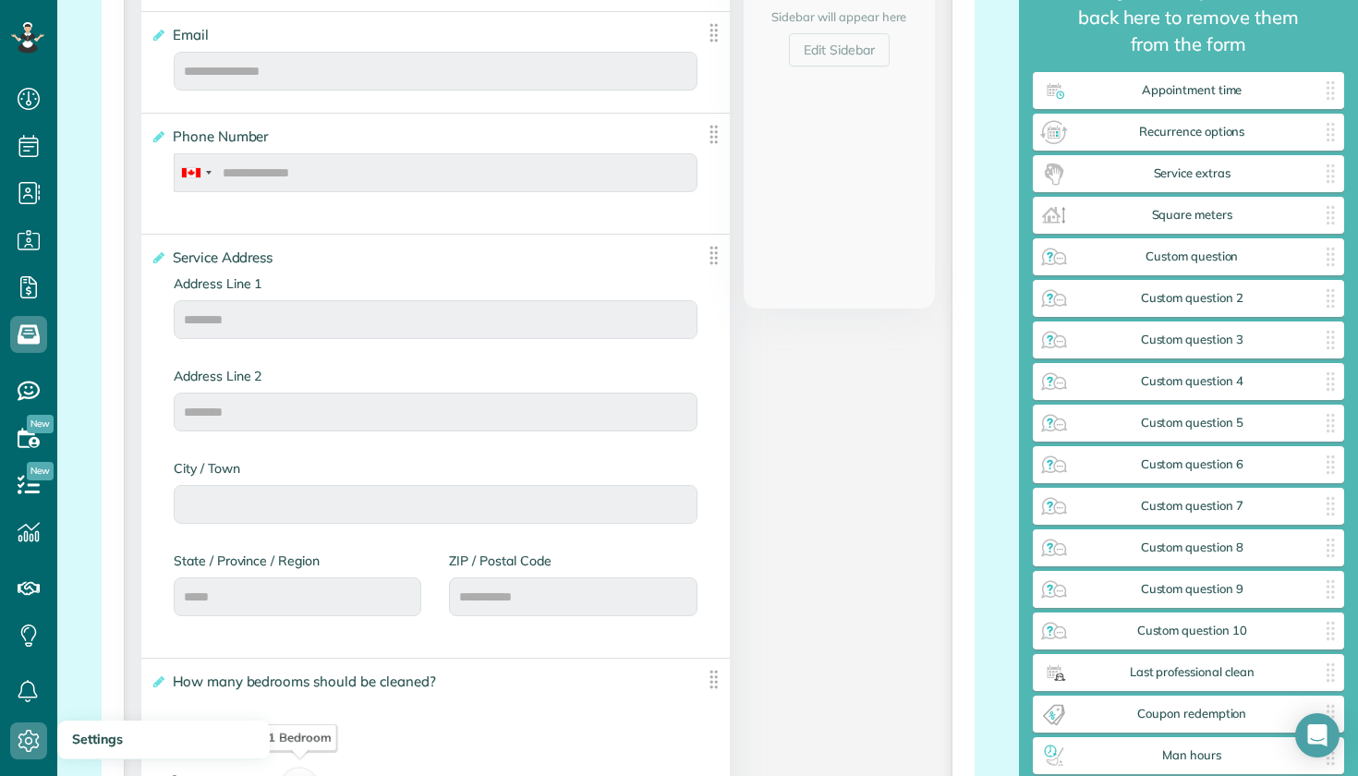
click at [39, 742] on icon at bounding box center [28, 741] width 37 height 37
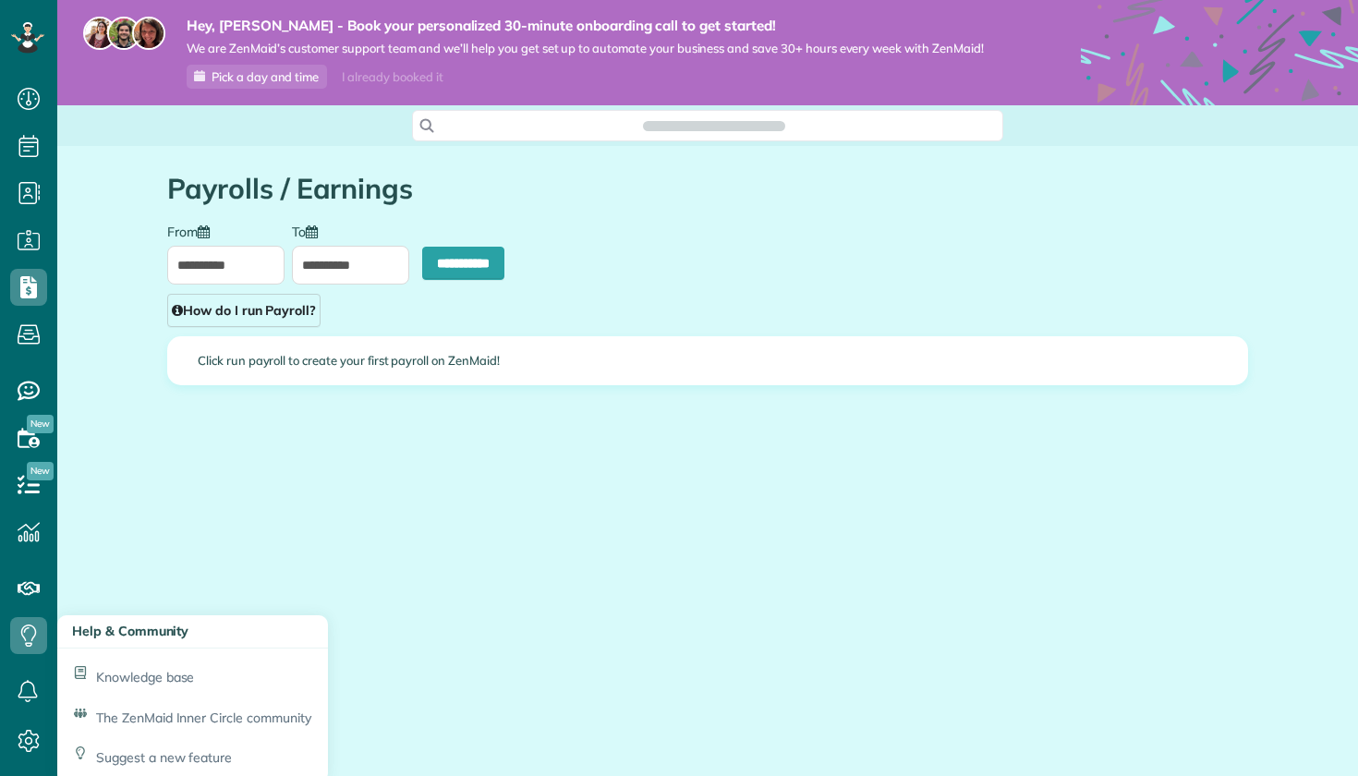
scroll to position [8, 8]
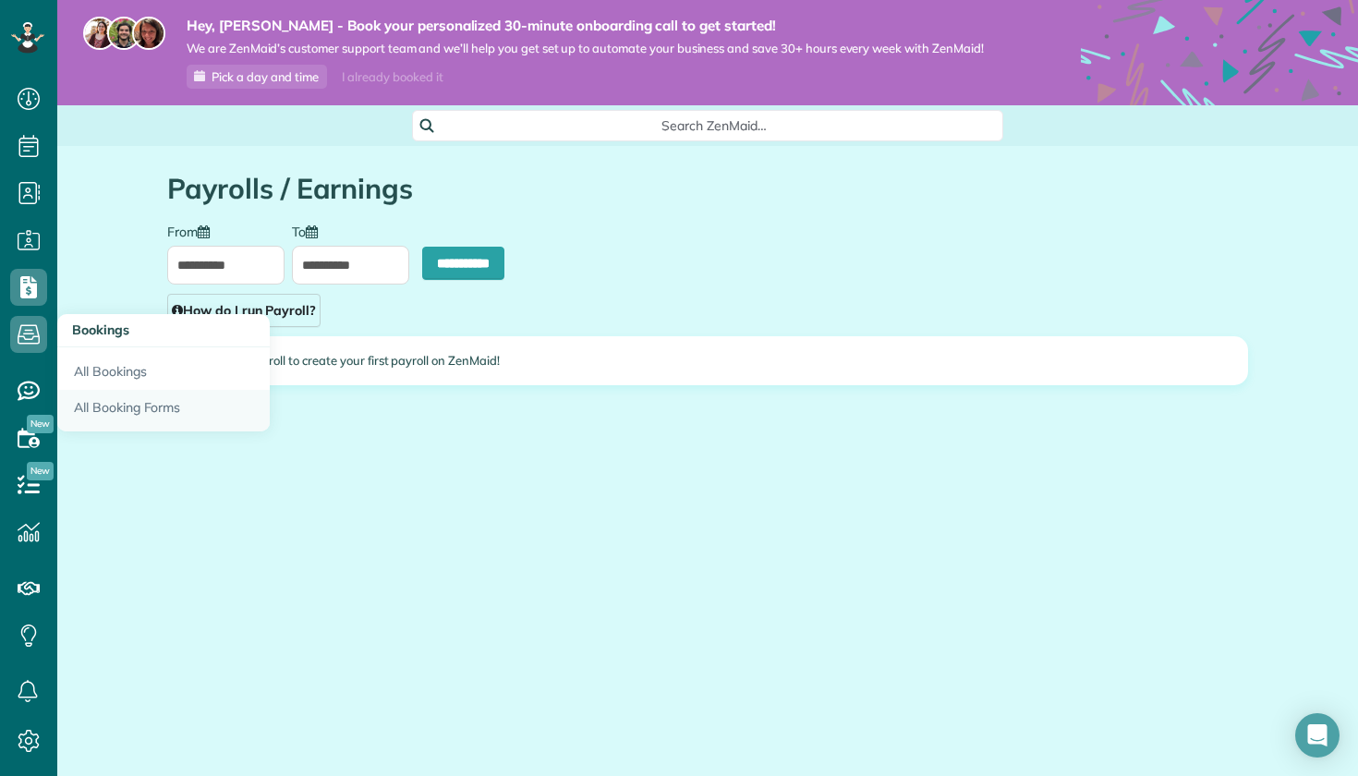
click at [113, 410] on link "All Booking Forms" at bounding box center [163, 411] width 213 height 43
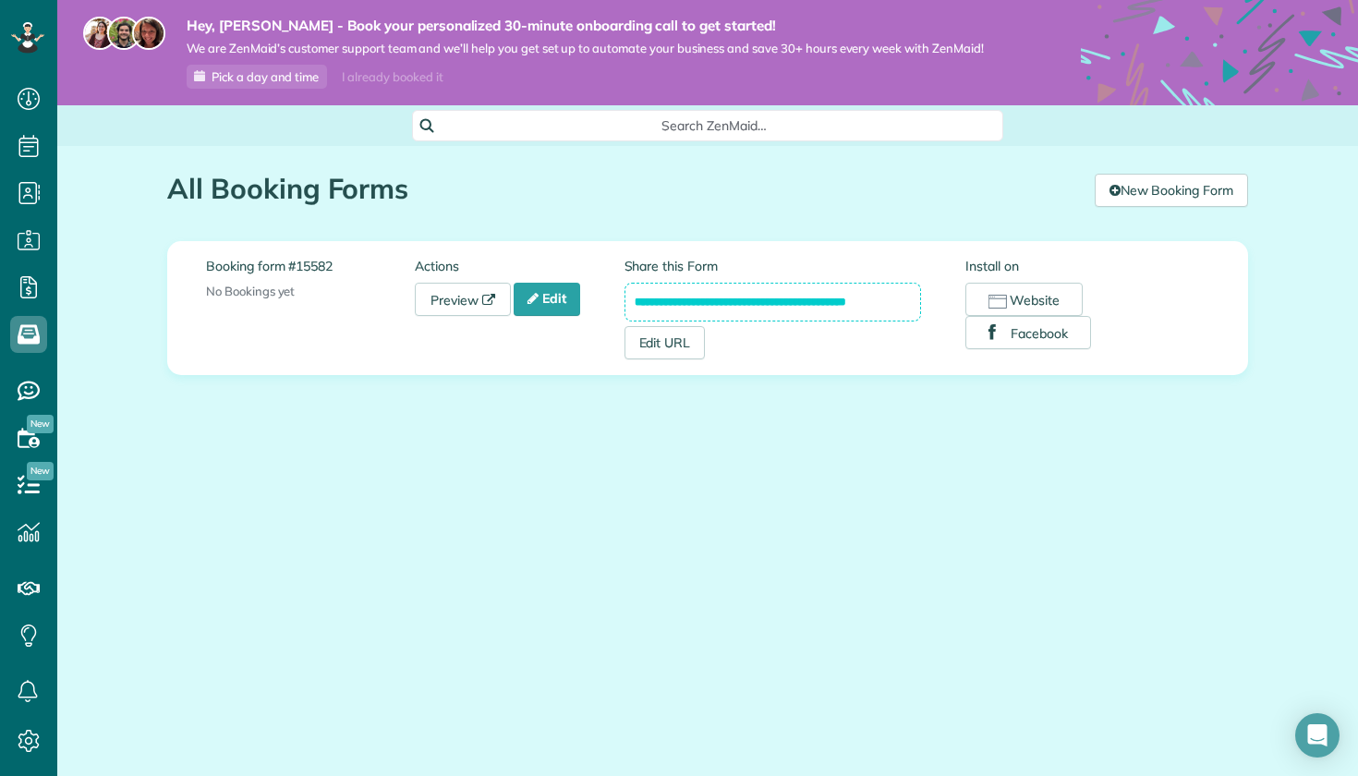
scroll to position [8, 8]
click at [568, 301] on link "Edit" at bounding box center [547, 299] width 67 height 33
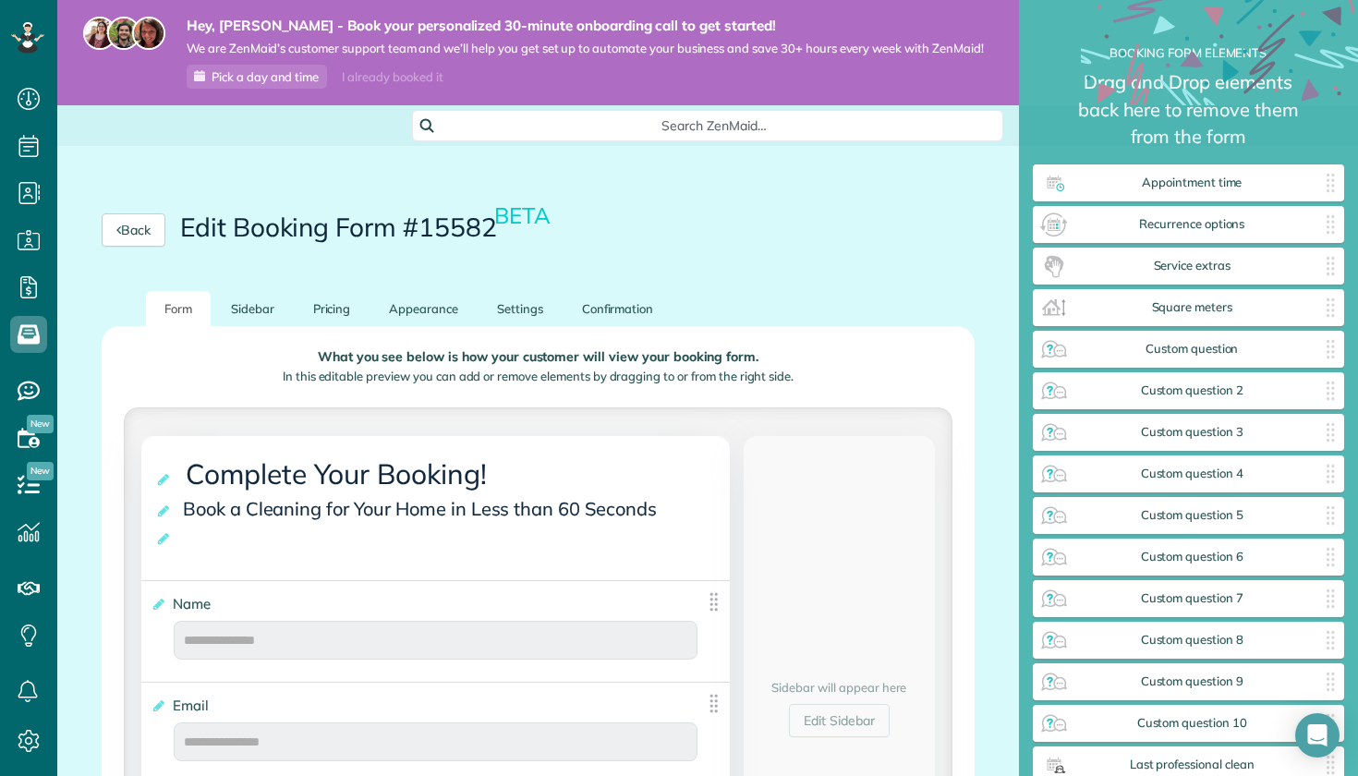
scroll to position [8, 1]
click at [337, 304] on link "Pricing" at bounding box center [332, 309] width 75 height 36
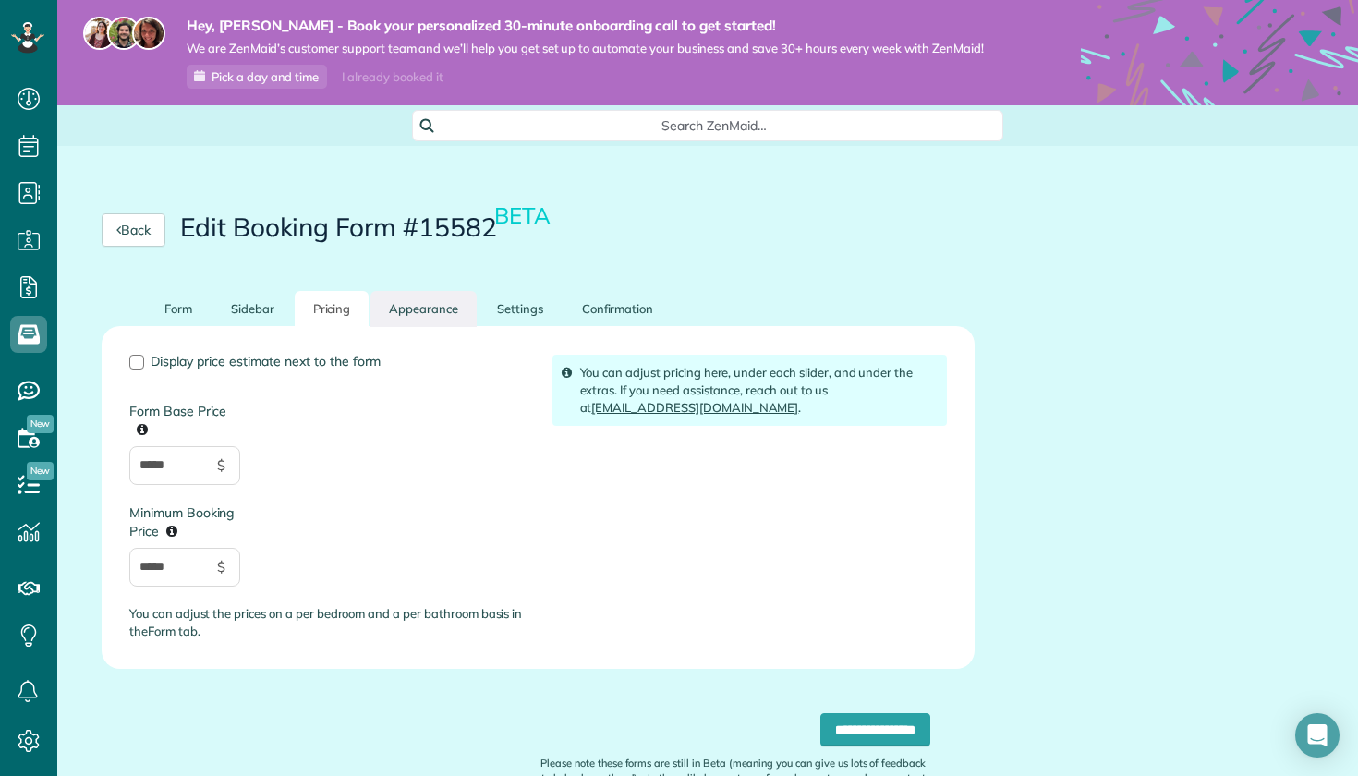
click at [439, 314] on link "Appearance" at bounding box center [424, 309] width 106 height 36
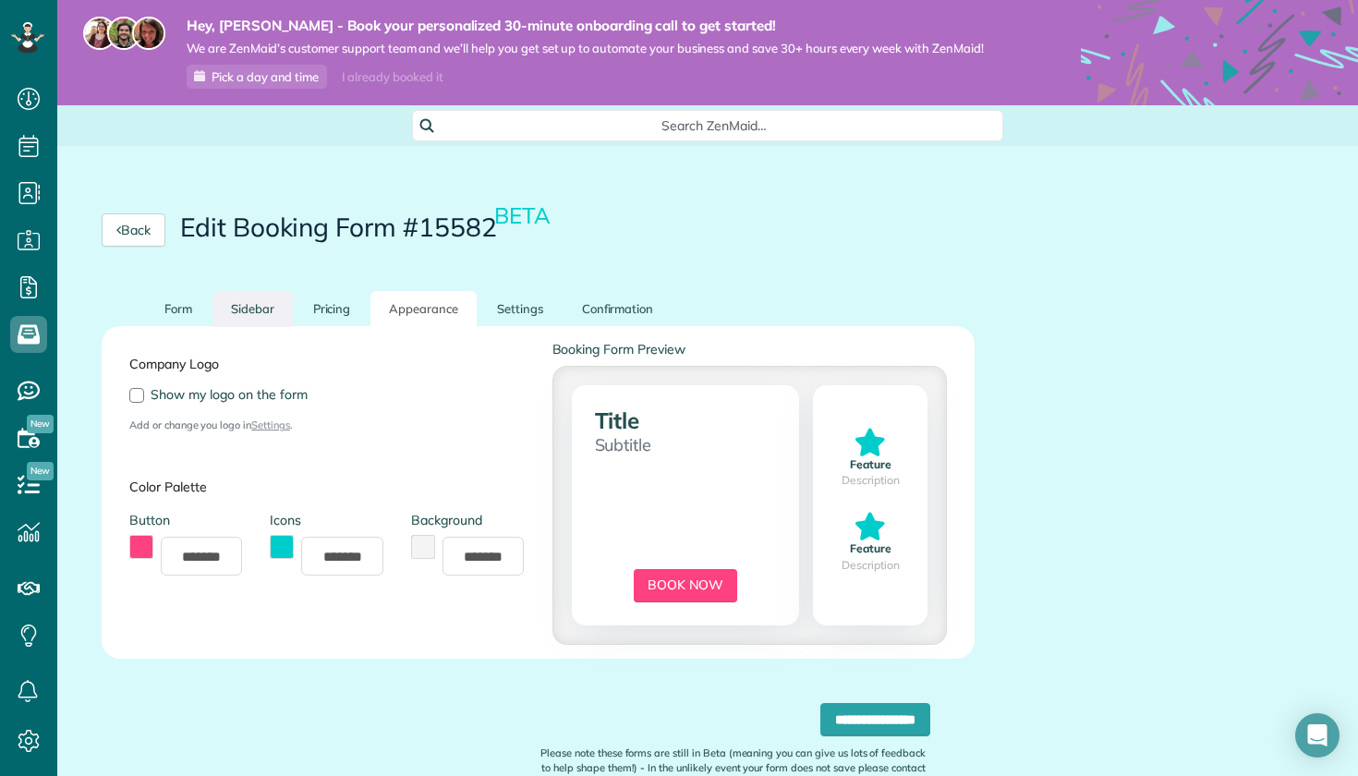
click at [260, 316] on link "Sidebar" at bounding box center [253, 309] width 80 height 36
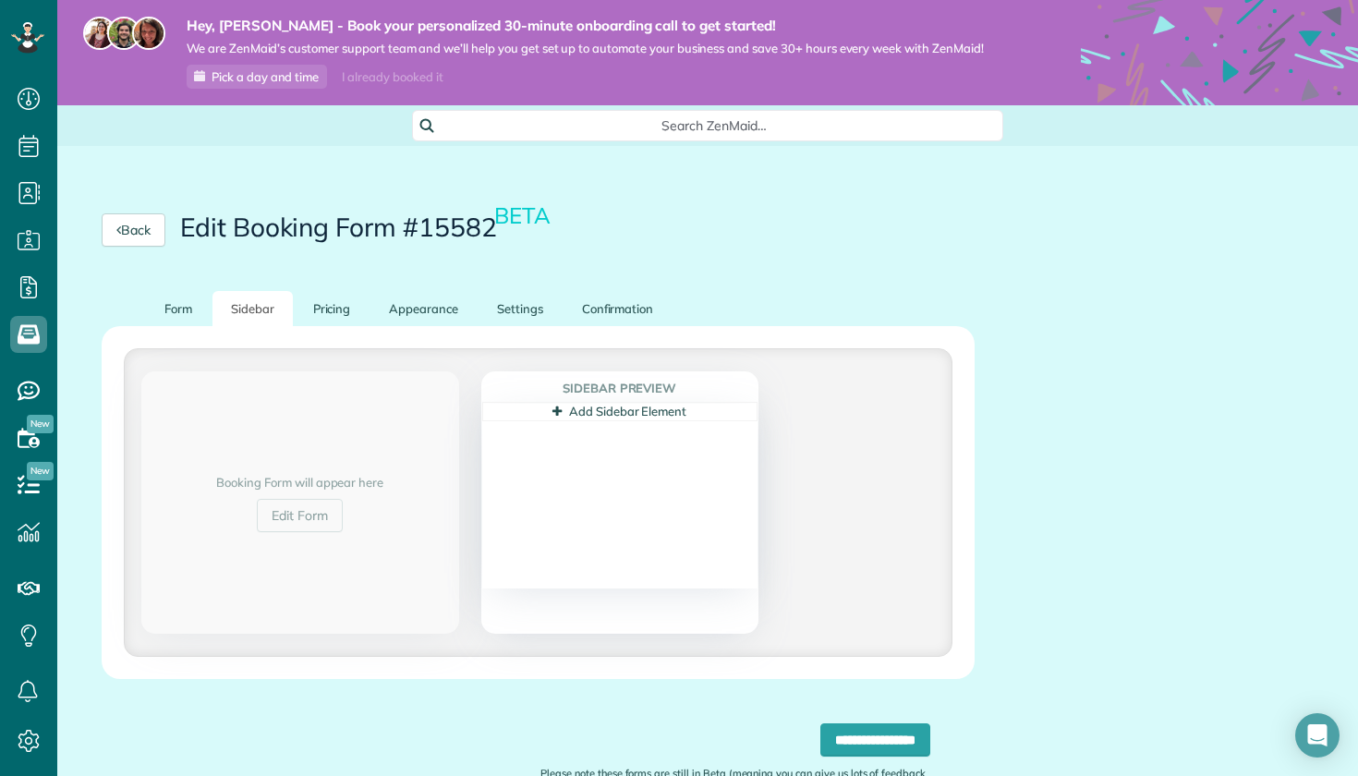
click at [570, 417] on div "Add Sidebar Element" at bounding box center [619, 411] width 275 height 19
click at [578, 411] on link "Add Sidebar Element" at bounding box center [620, 411] width 134 height 15
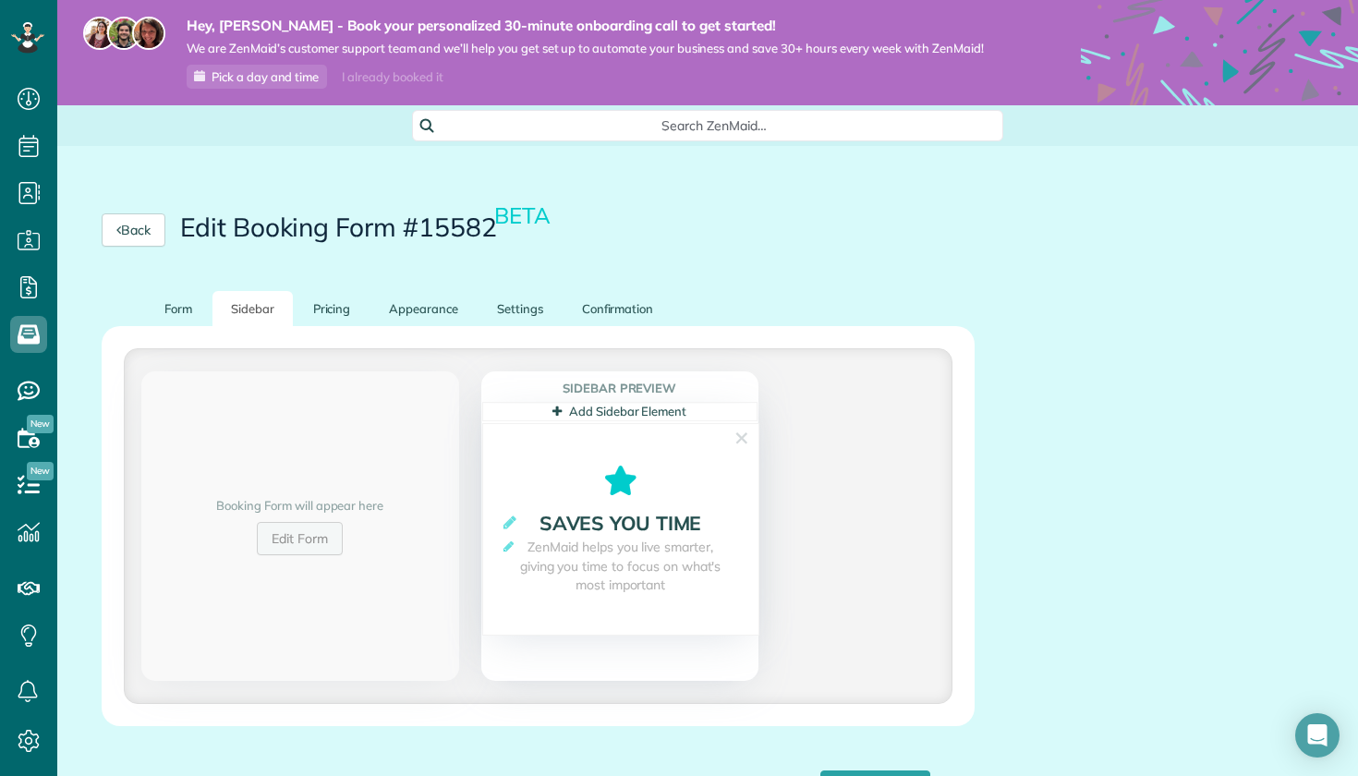
click at [315, 546] on link "Edit Form" at bounding box center [300, 538] width 86 height 33
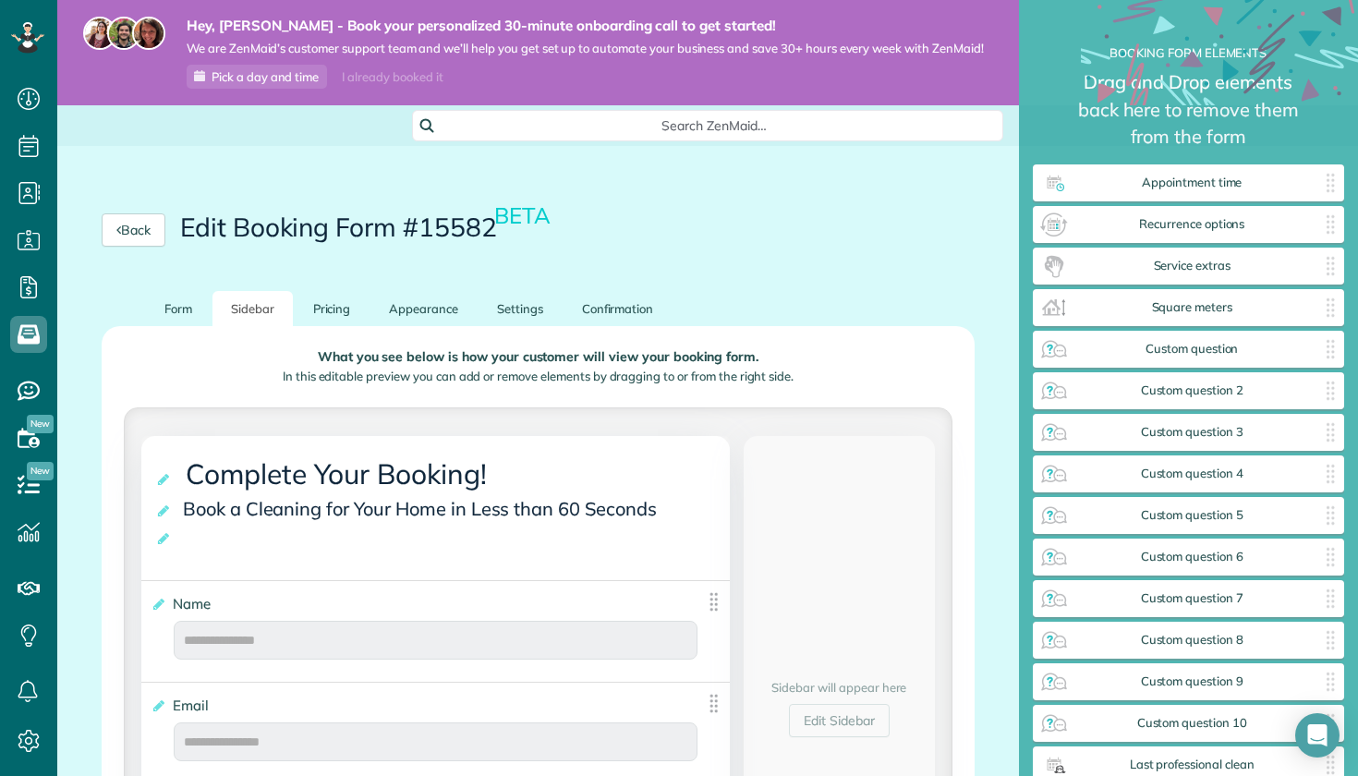
click at [323, 289] on div "Back Edit Booking Form #15582 BETA" at bounding box center [538, 230] width 962 height 122
click at [328, 306] on link "Pricing" at bounding box center [332, 309] width 75 height 36
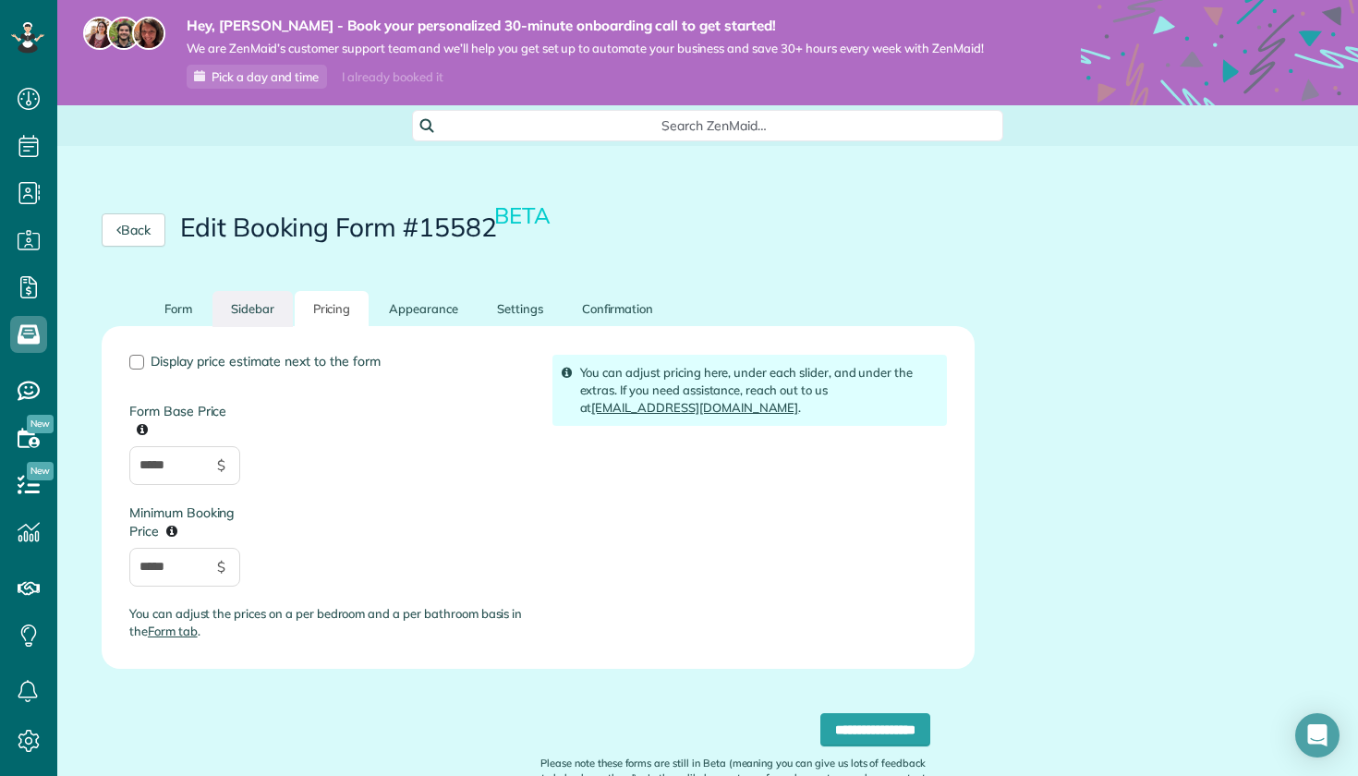
click at [245, 308] on link "Sidebar" at bounding box center [253, 309] width 80 height 36
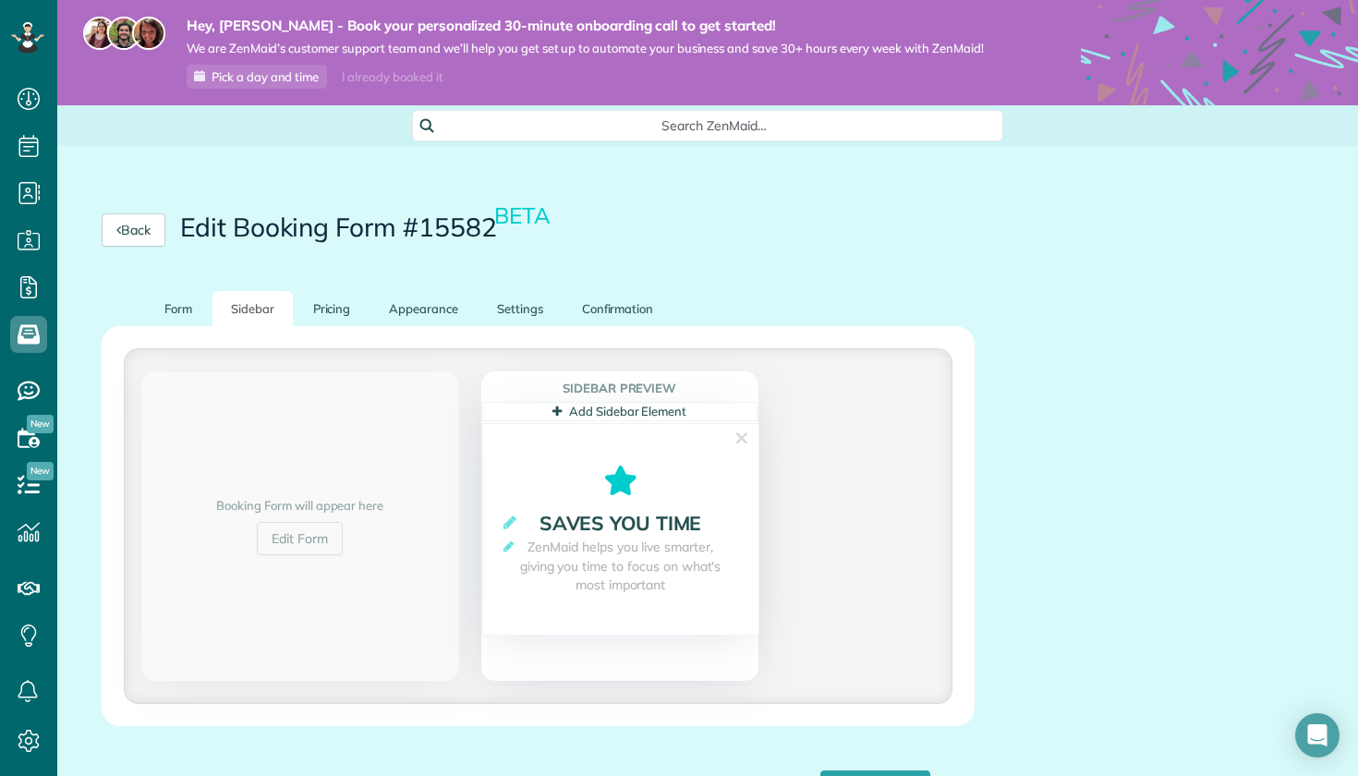
click at [572, 411] on link "Add Sidebar Element" at bounding box center [620, 411] width 134 height 15
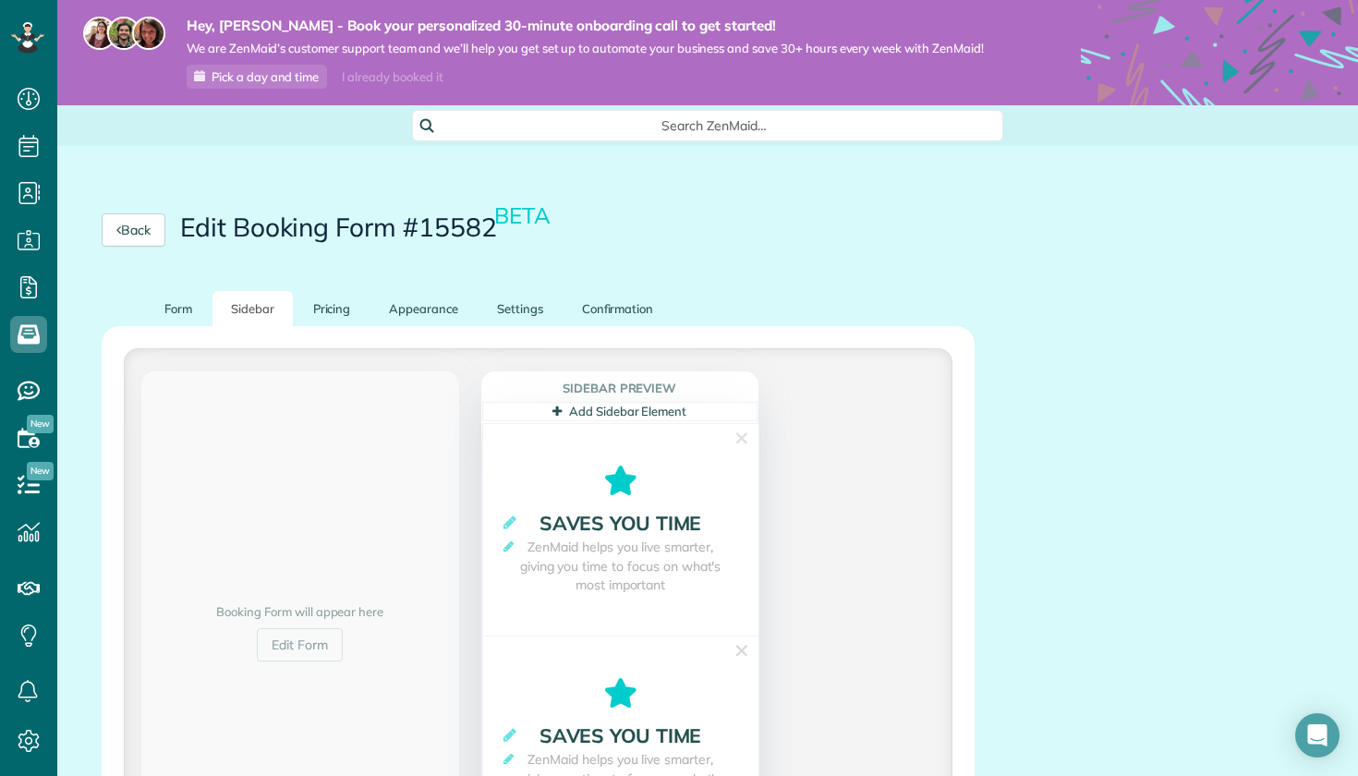
scroll to position [174, 0]
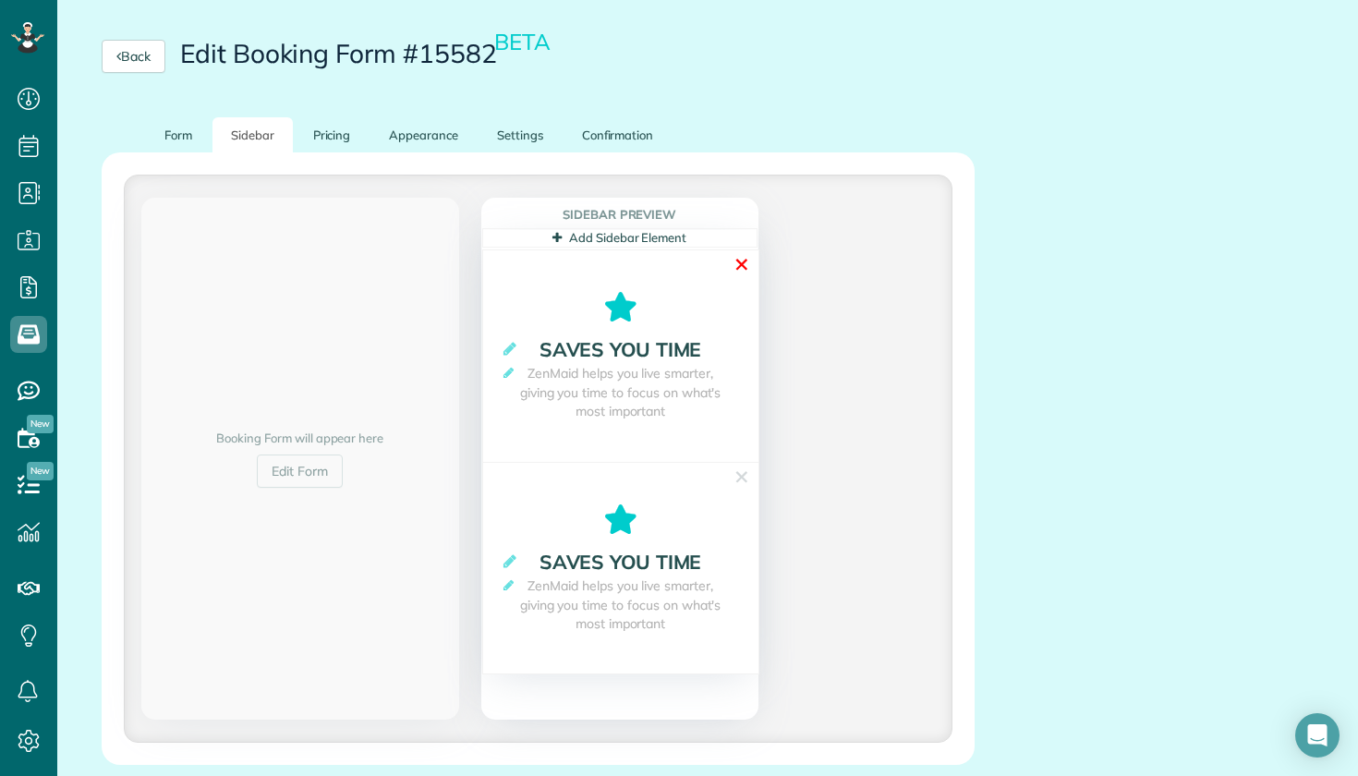
click at [744, 260] on link "✕" at bounding box center [742, 264] width 17 height 29
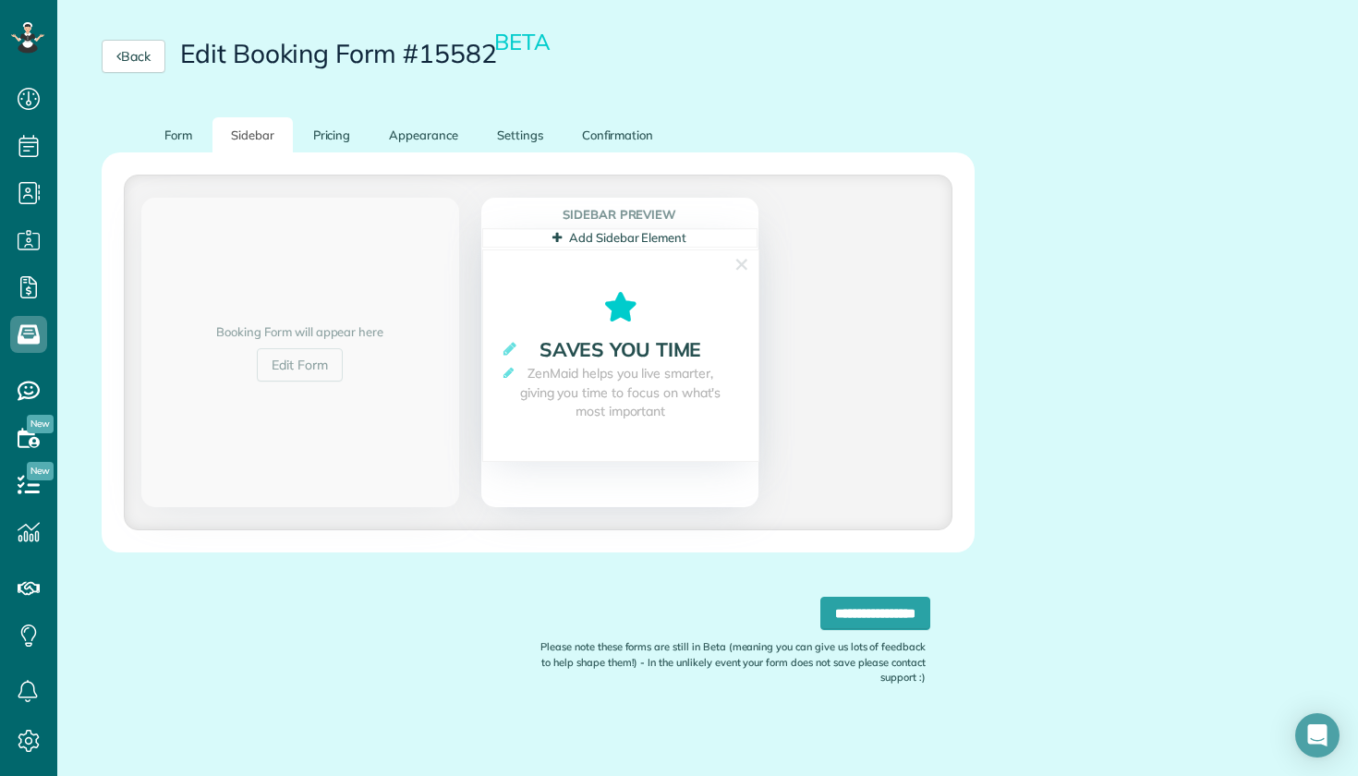
click at [633, 347] on span "Saves you time" at bounding box center [621, 349] width 162 height 24
click at [746, 256] on link "✕" at bounding box center [742, 264] width 17 height 29
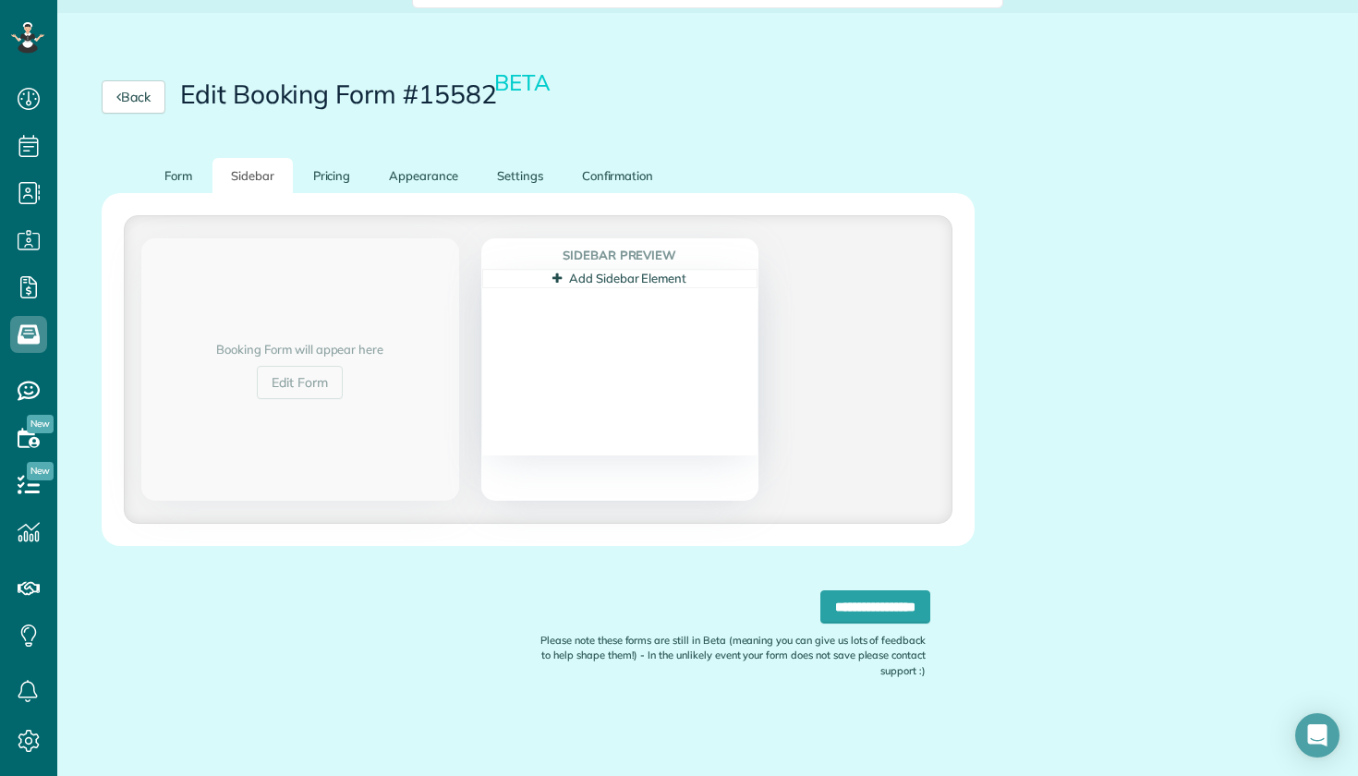
scroll to position [130, 0]
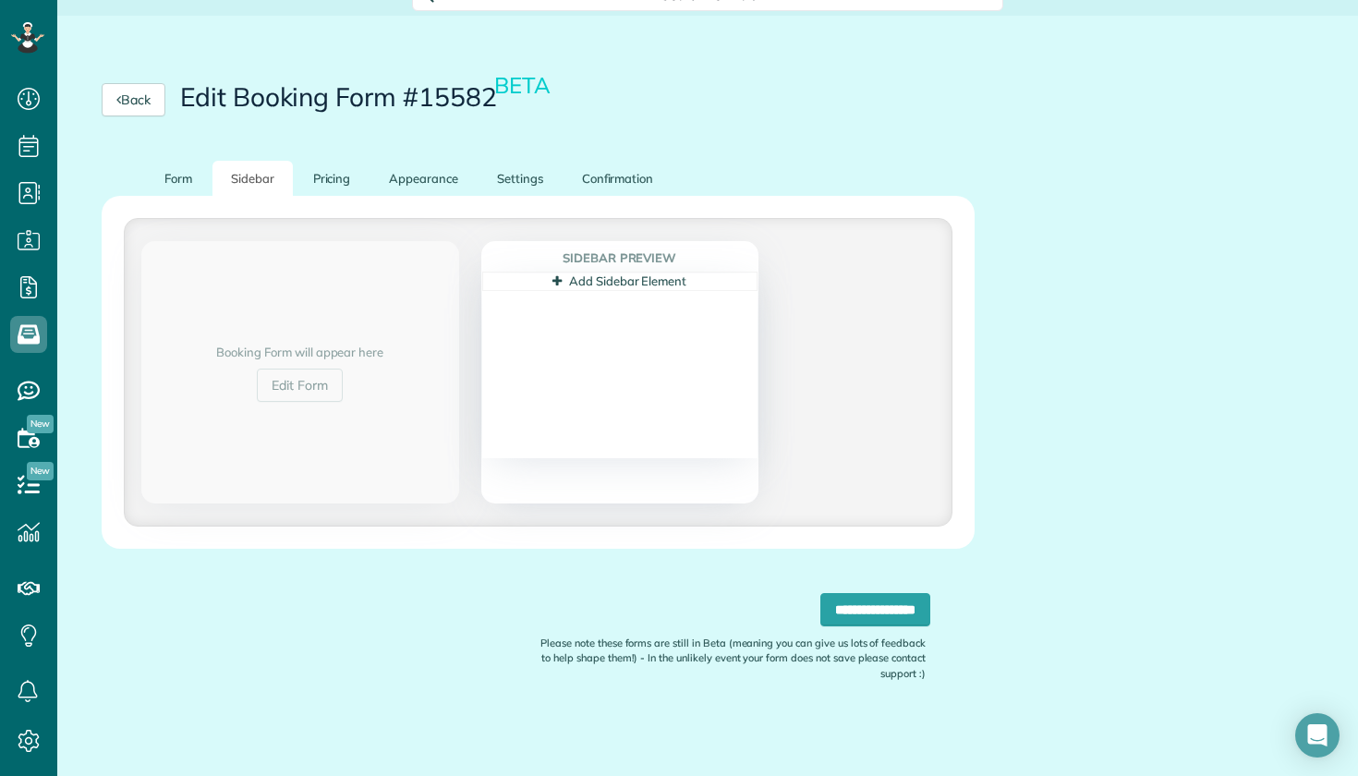
click at [560, 284] on icon at bounding box center [557, 281] width 9 height 12
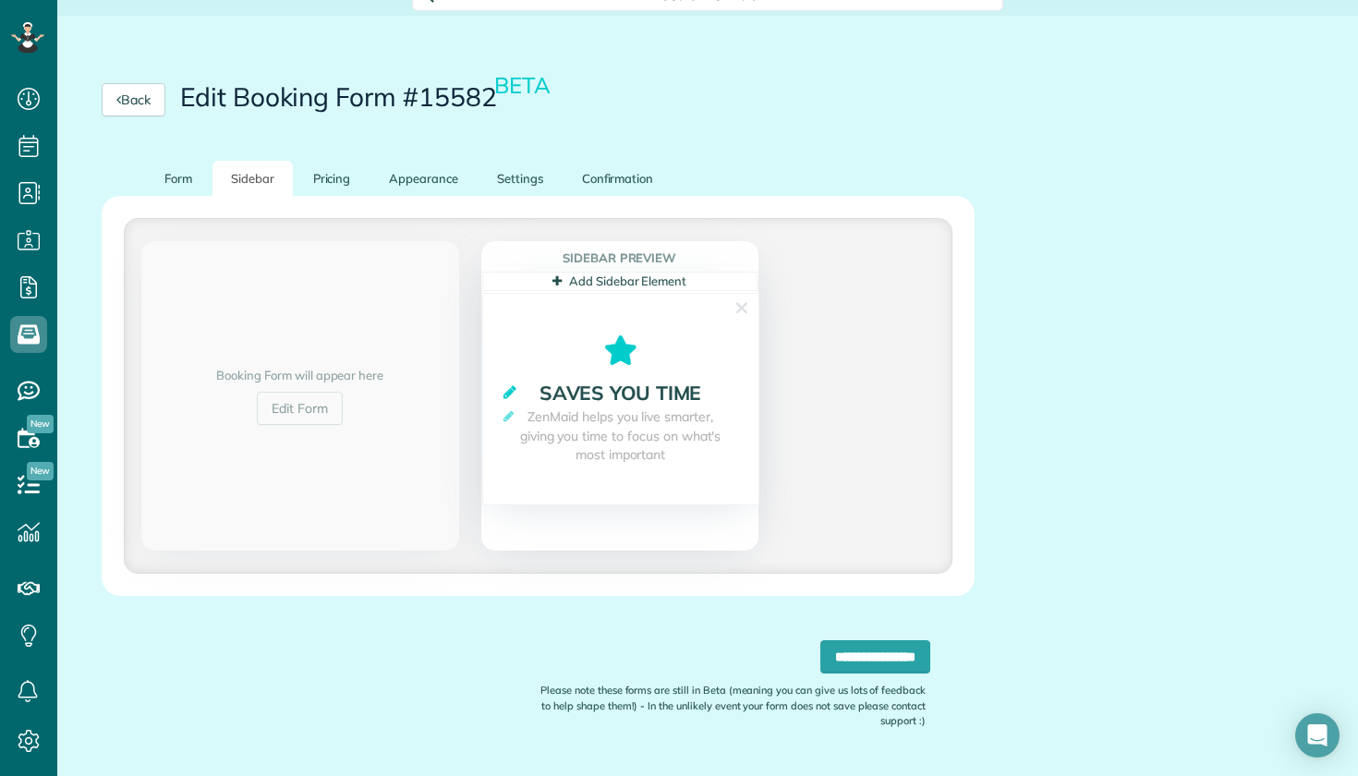
click at [507, 389] on icon at bounding box center [510, 392] width 13 height 16
click at [598, 402] on input "**********" at bounding box center [621, 398] width 238 height 39
click at [509, 431] on icon at bounding box center [509, 436] width 10 height 12
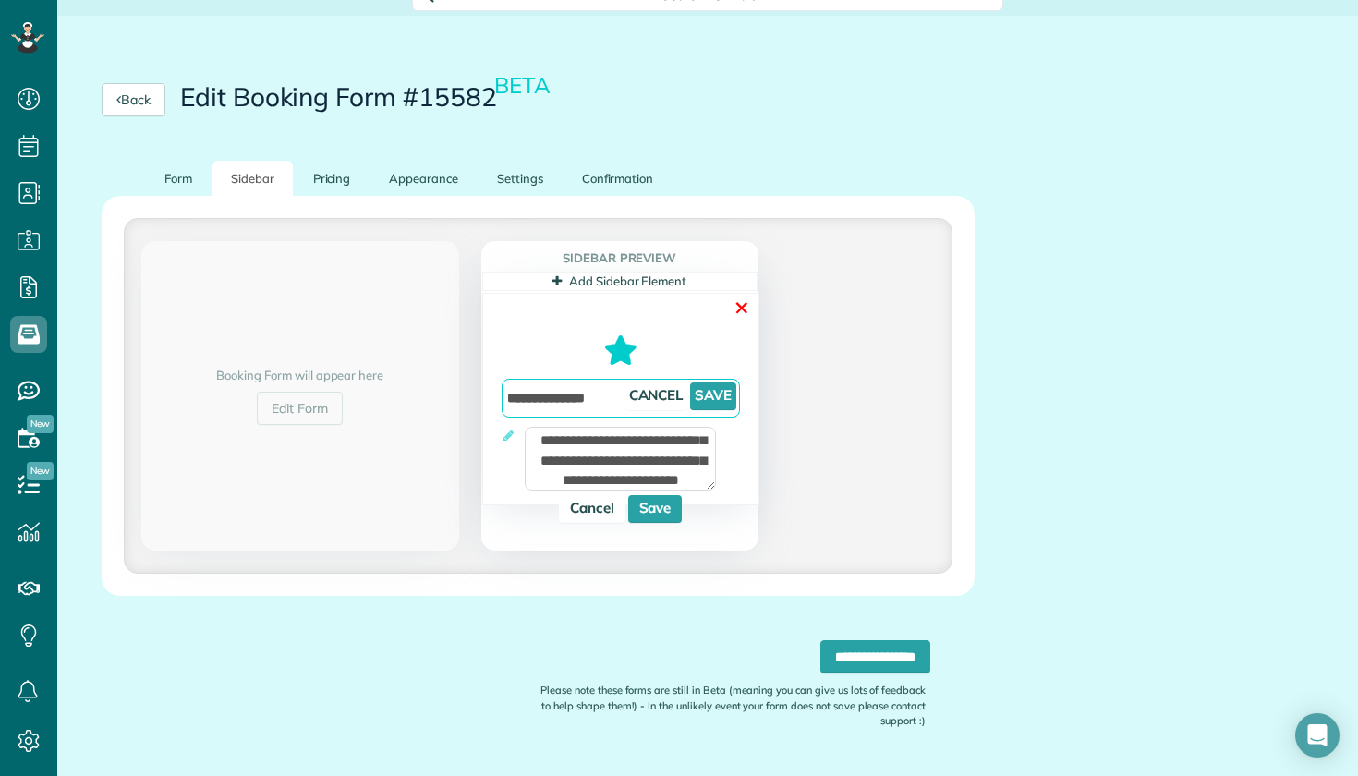
click at [746, 299] on link "✕" at bounding box center [742, 308] width 17 height 29
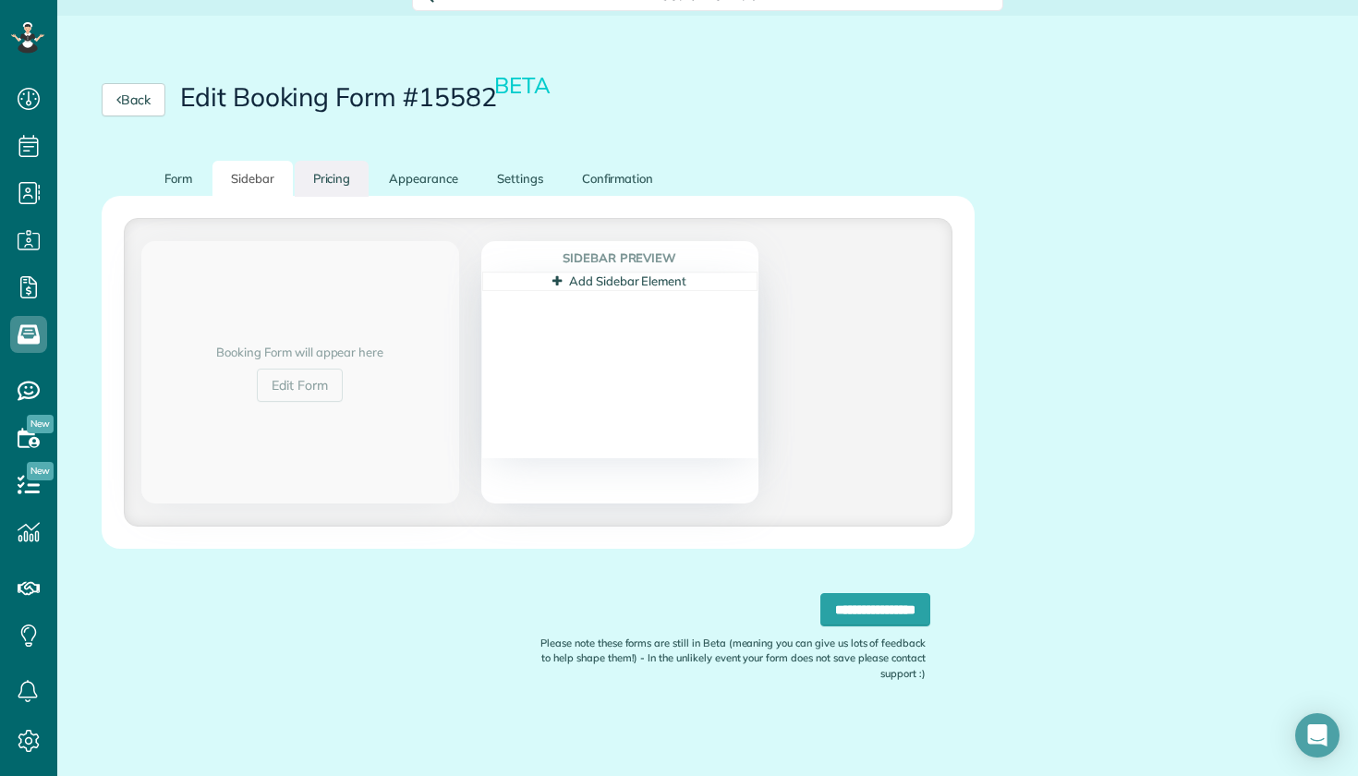
click at [313, 165] on link "Pricing" at bounding box center [332, 179] width 75 height 36
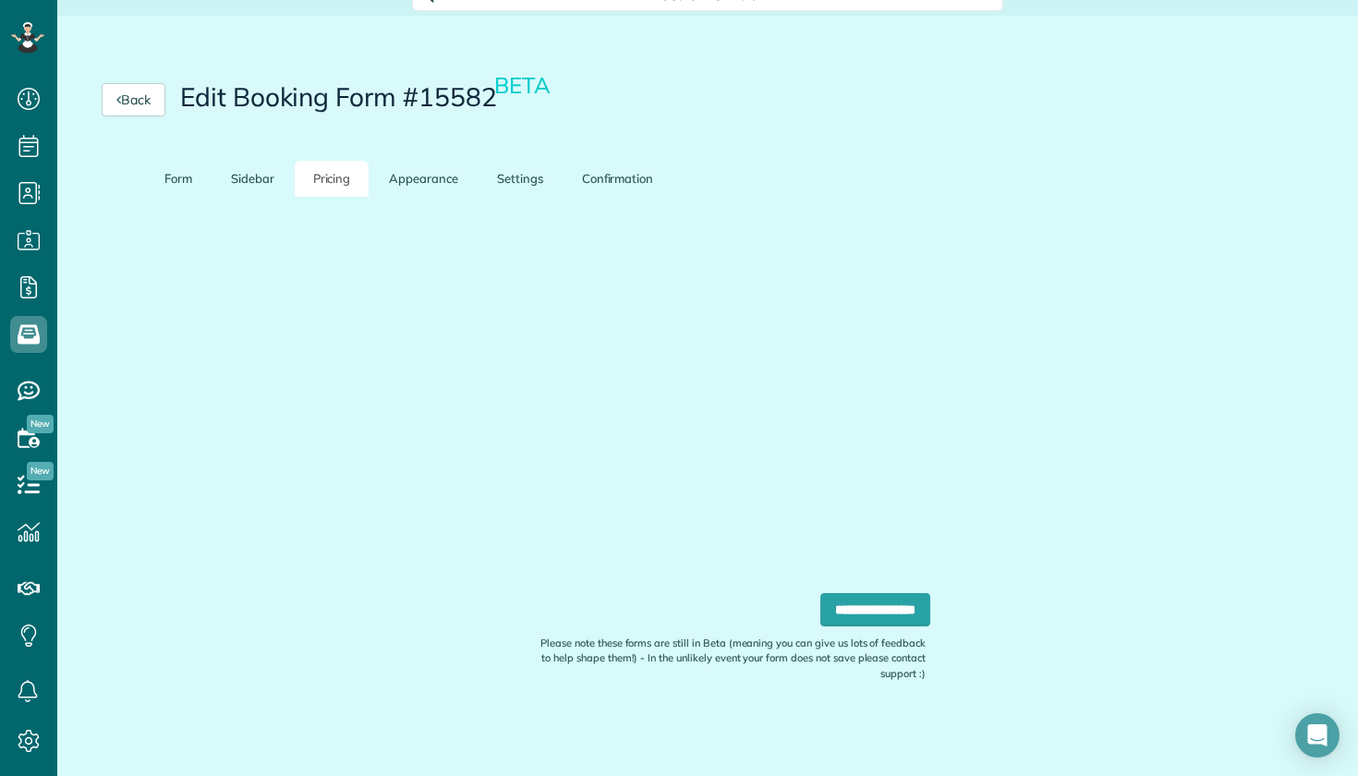
scroll to position [120, 0]
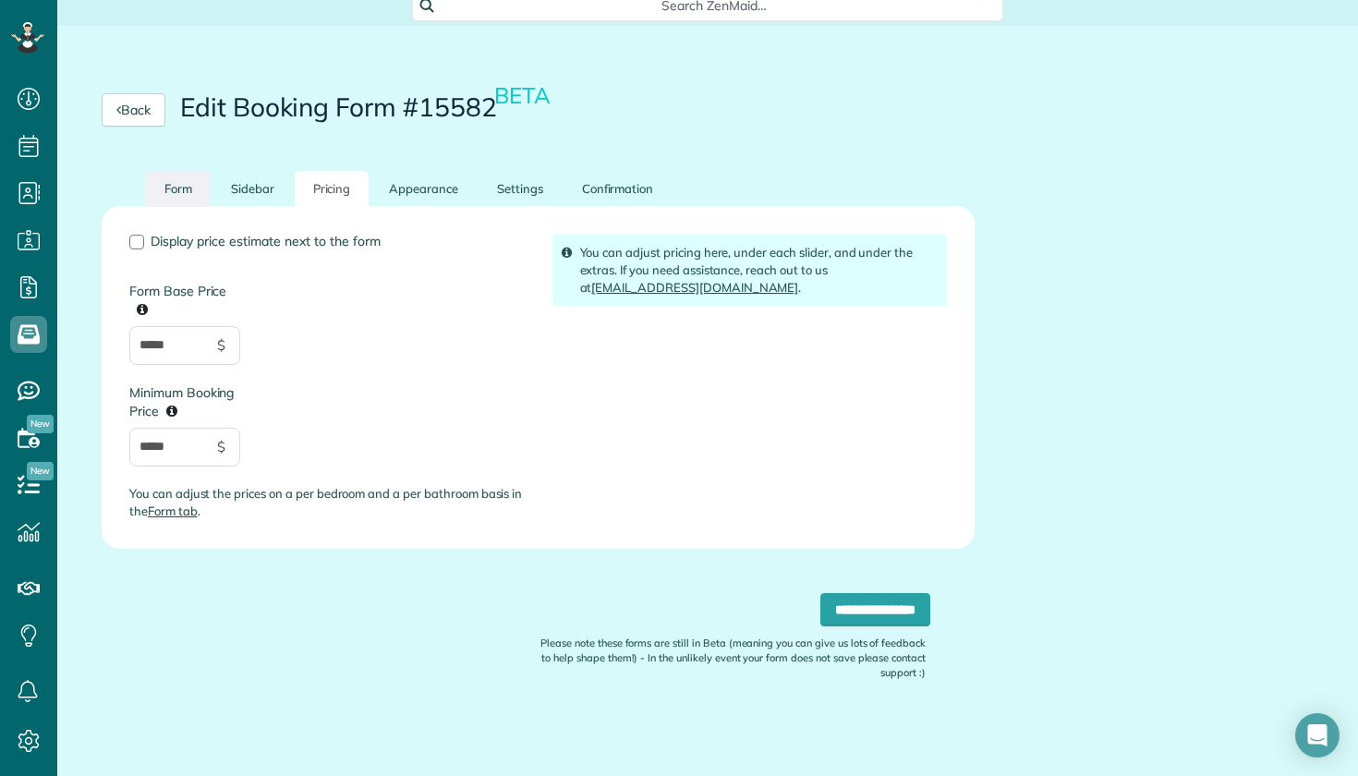
click at [200, 192] on link "Form" at bounding box center [178, 189] width 65 height 36
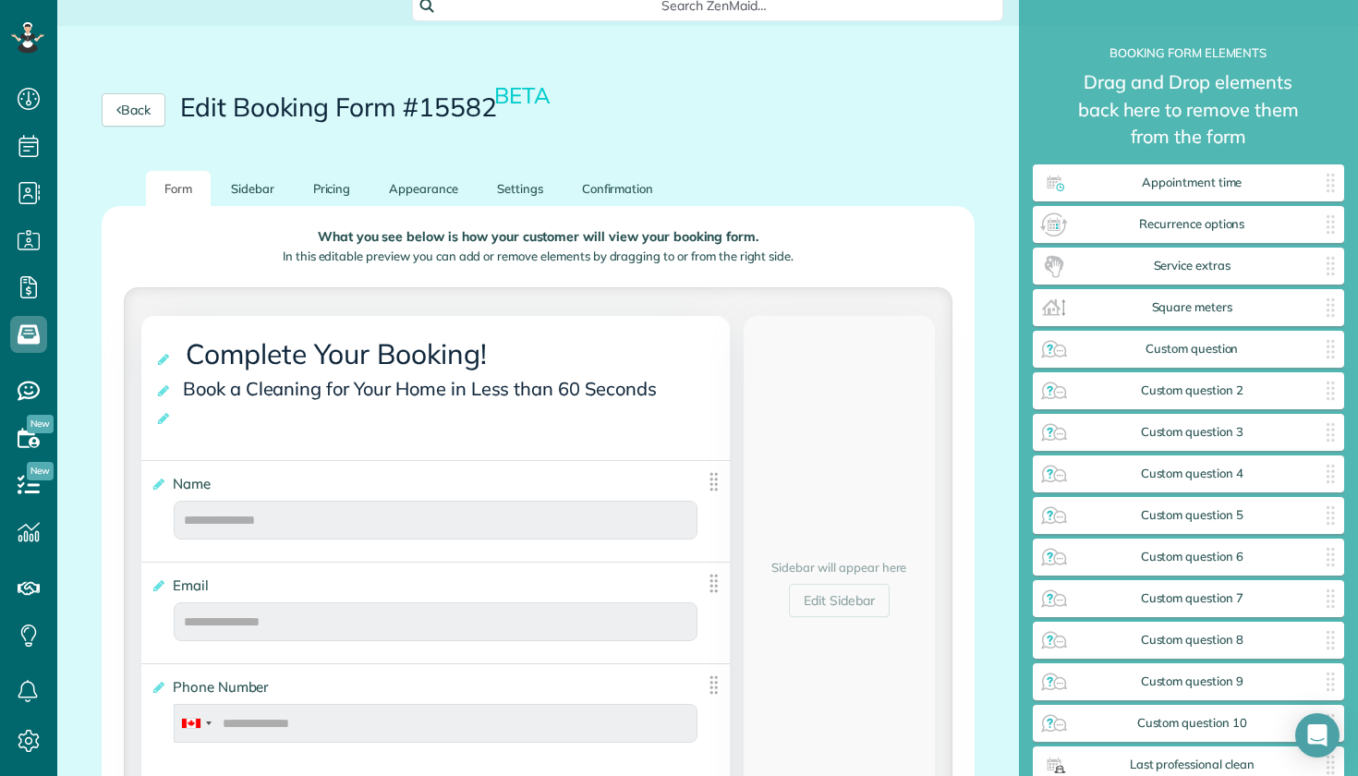
scroll to position [224, 0]
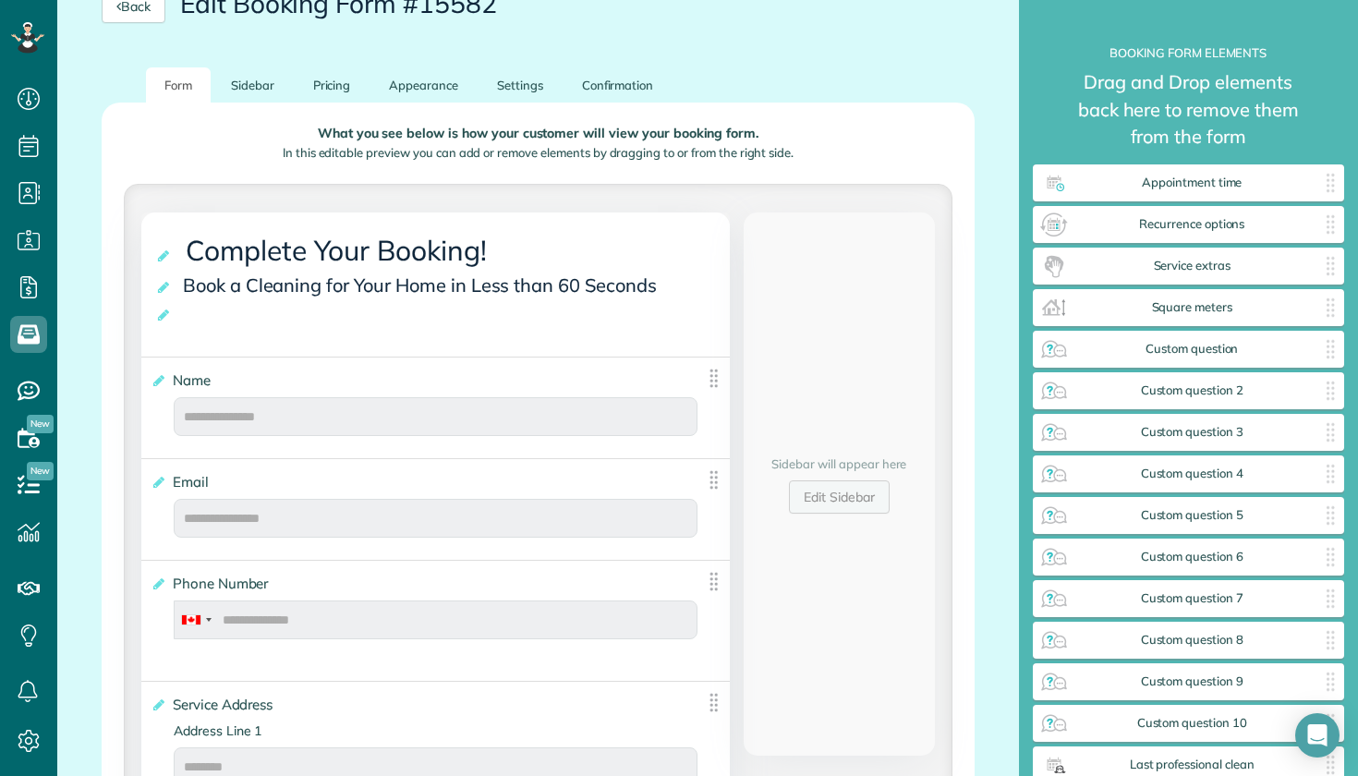
click at [821, 489] on link "Edit Sidebar" at bounding box center [839, 496] width 101 height 33
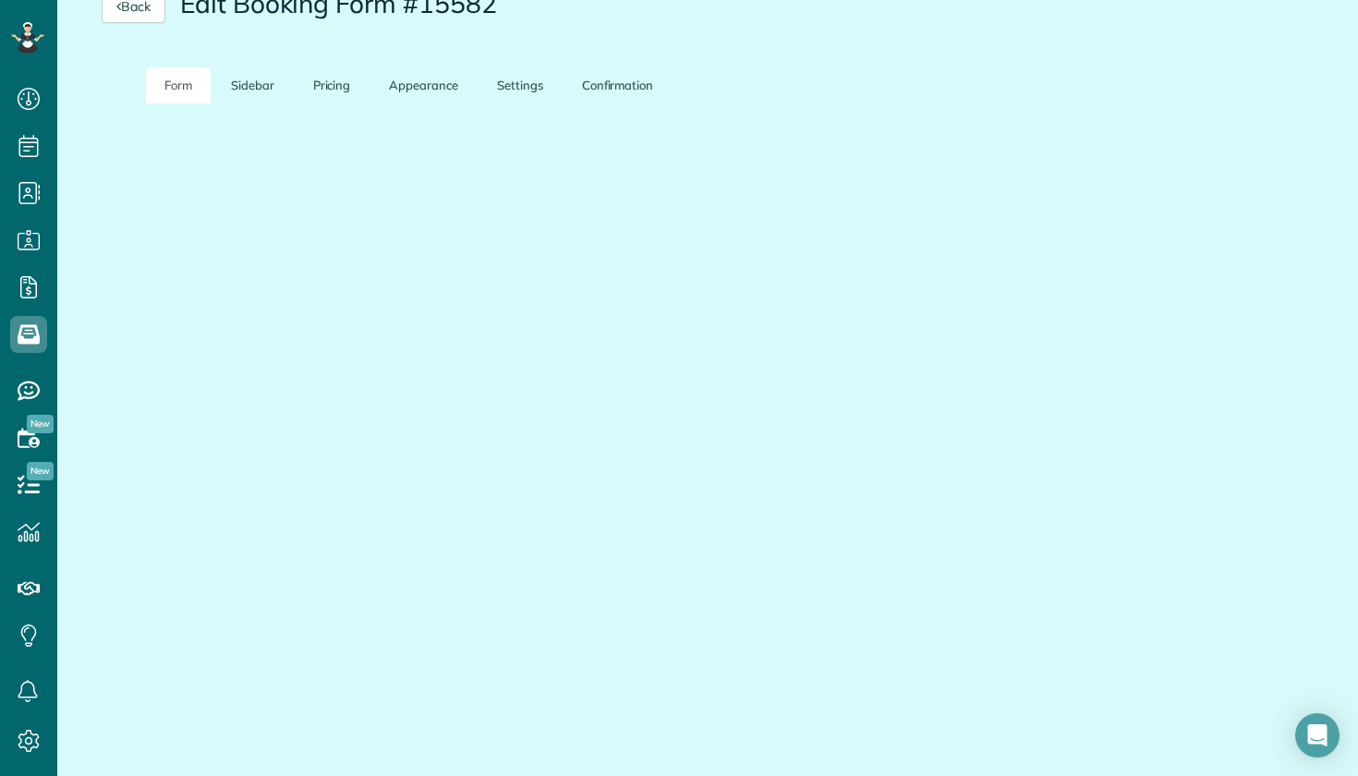
scroll to position [130, 0]
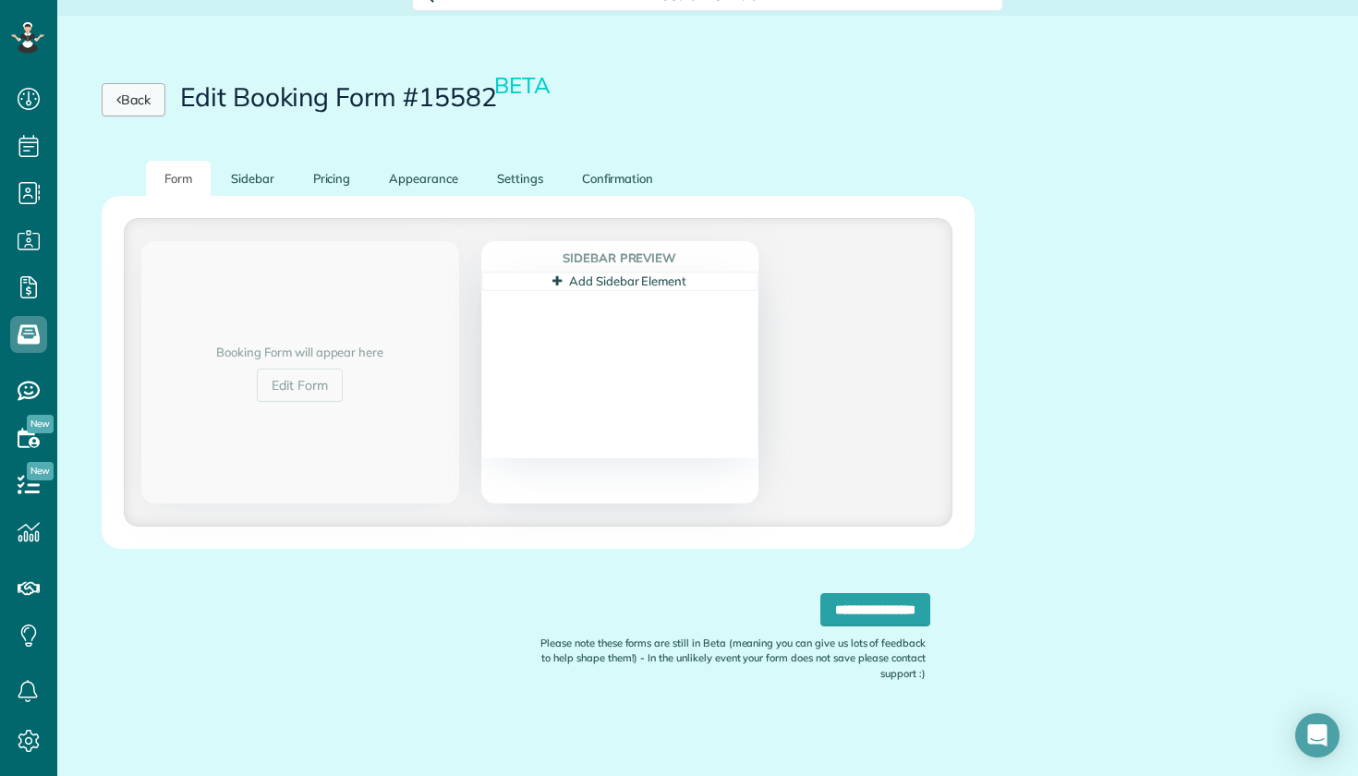
click at [135, 92] on link "Back" at bounding box center [134, 99] width 64 height 33
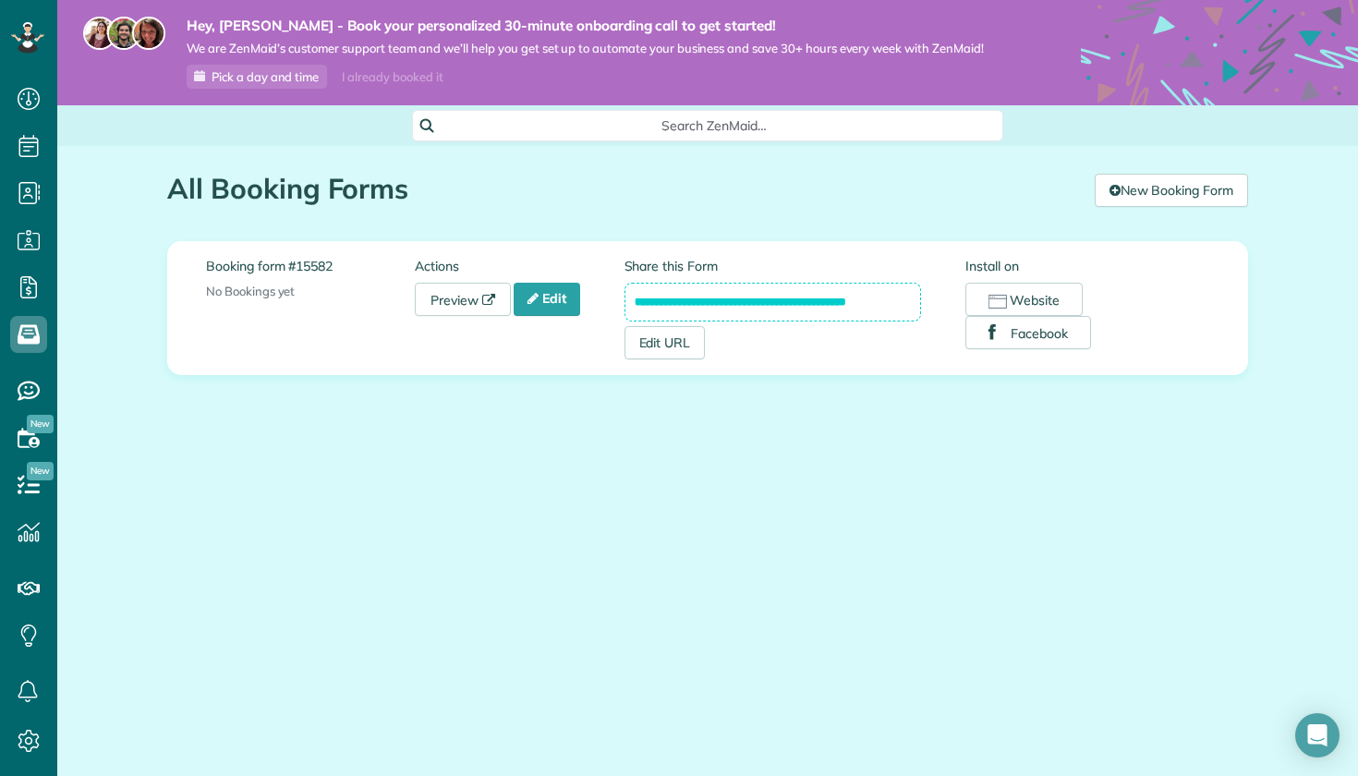
scroll to position [8, 8]
click at [566, 293] on link "Edit" at bounding box center [547, 299] width 67 height 33
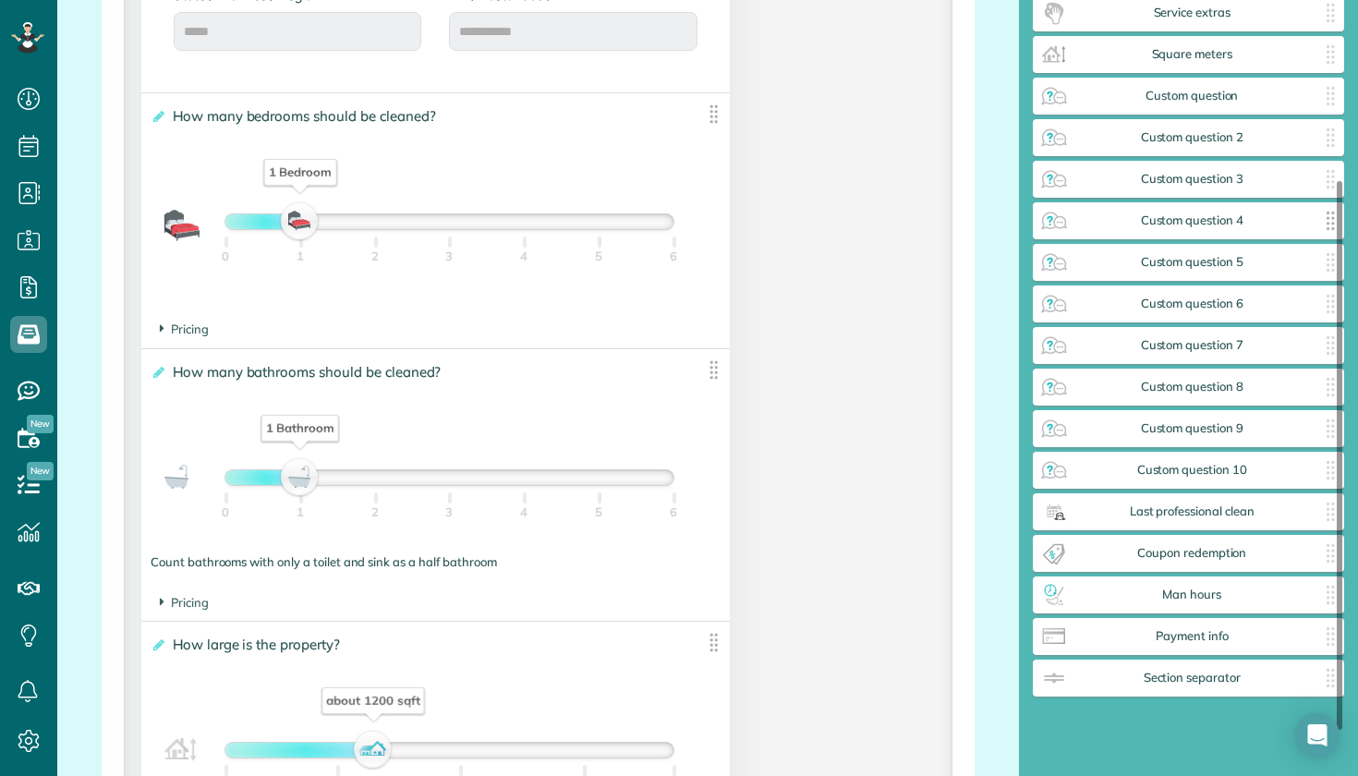
scroll to position [256, 0]
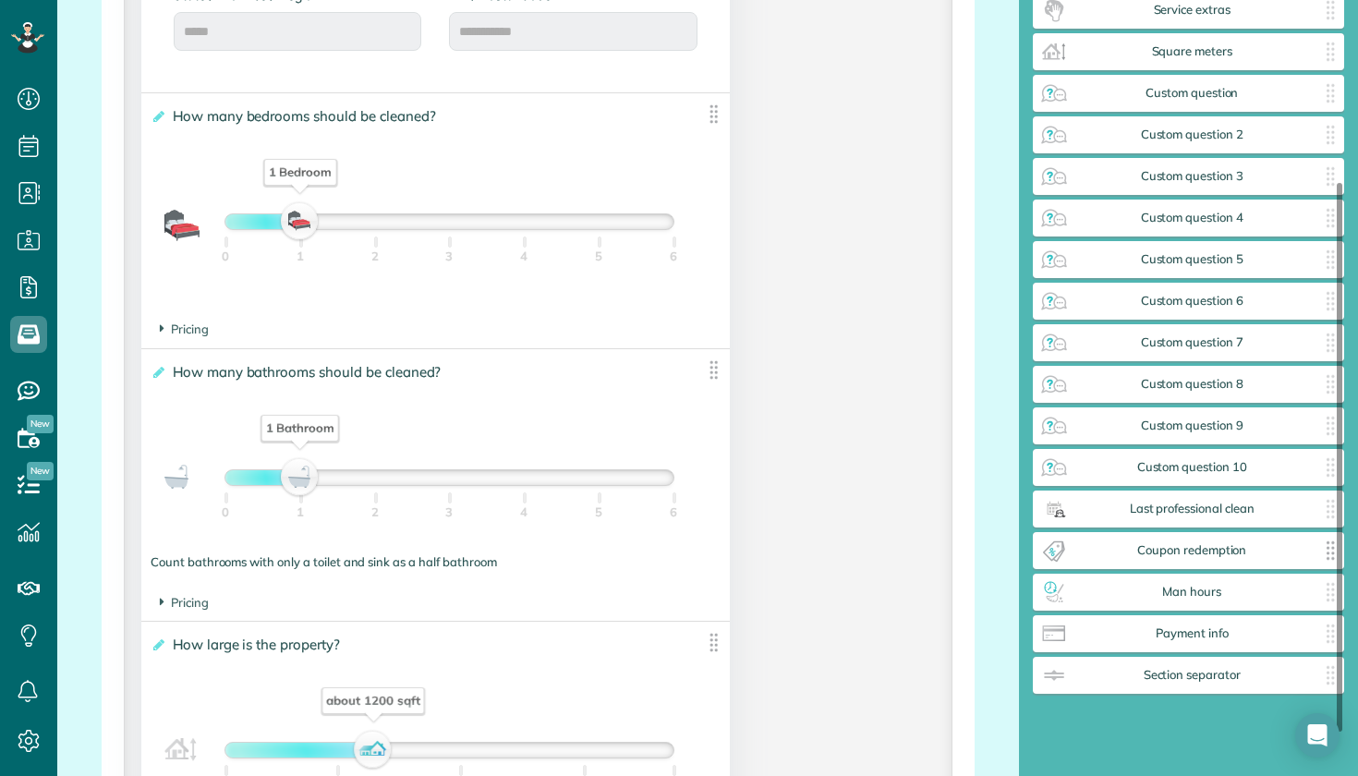
click at [1186, 552] on span "Coupon redemption" at bounding box center [1193, 550] width 248 height 15
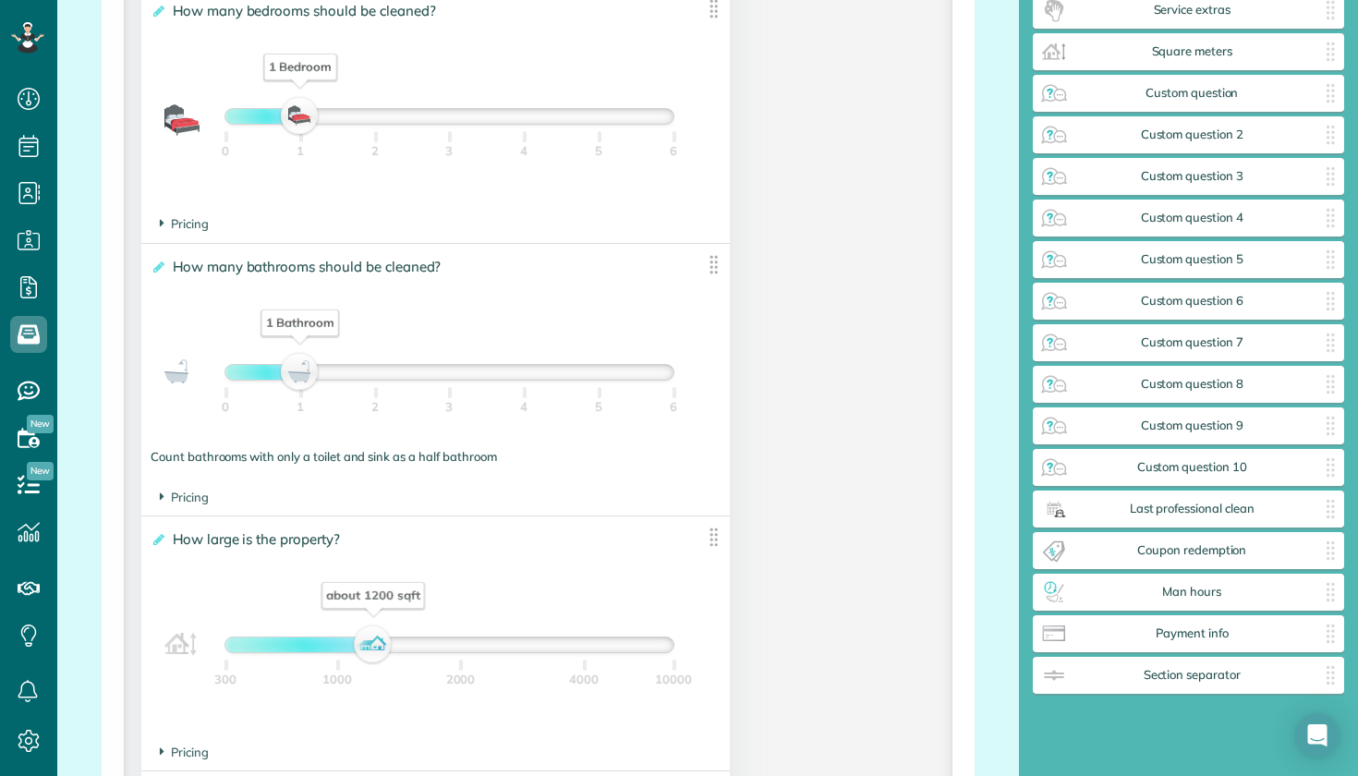
scroll to position [1377, 0]
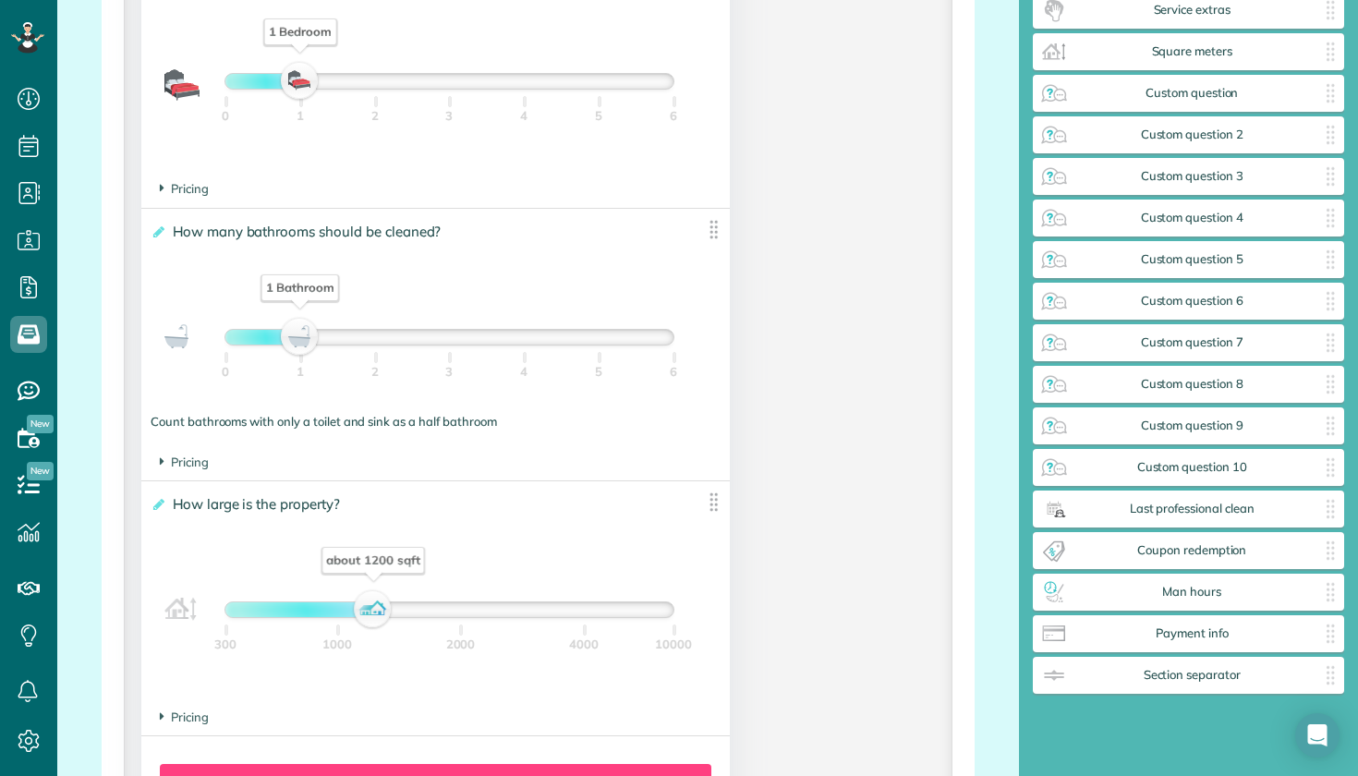
click at [272, 503] on span "How large is the property?" at bounding box center [260, 504] width 184 height 27
click at [0, 0] on input "**********" at bounding box center [0, 0] width 0 height 0
click at [155, 501] on icon at bounding box center [158, 504] width 14 height 13
click at [0, 0] on input "**********" at bounding box center [0, 0] width 0 height 0
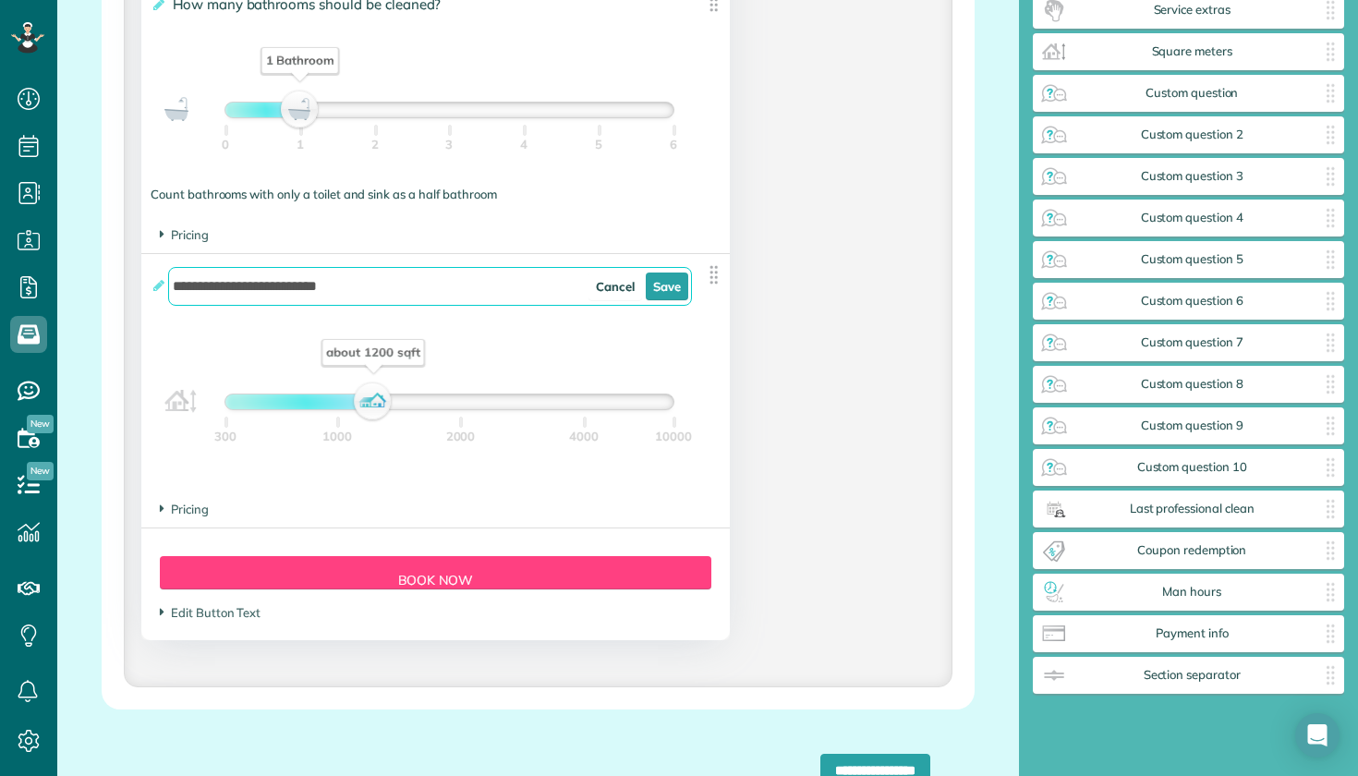
scroll to position [1603, 0]
click at [602, 282] on link "Cancel" at bounding box center [616, 288] width 54 height 28
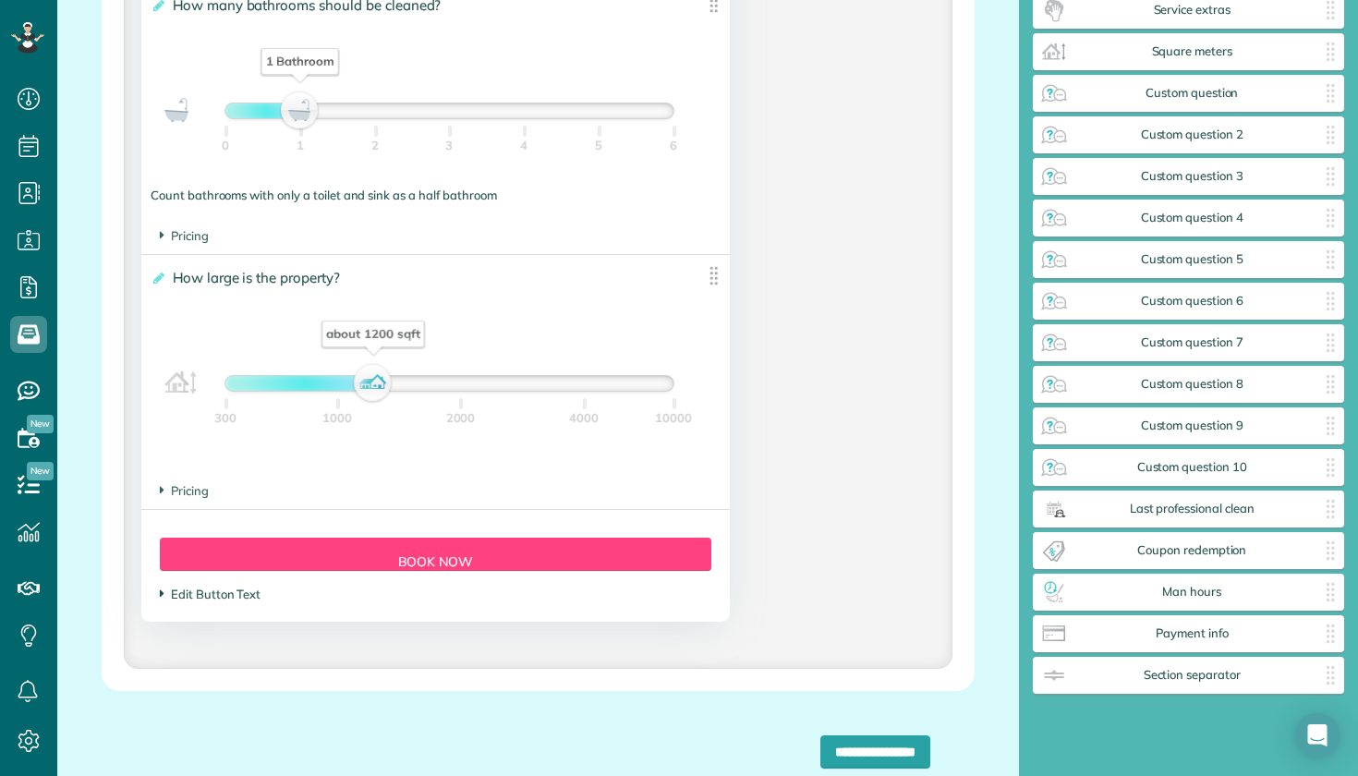
click at [237, 591] on span "Edit Button Text" at bounding box center [210, 594] width 101 height 15
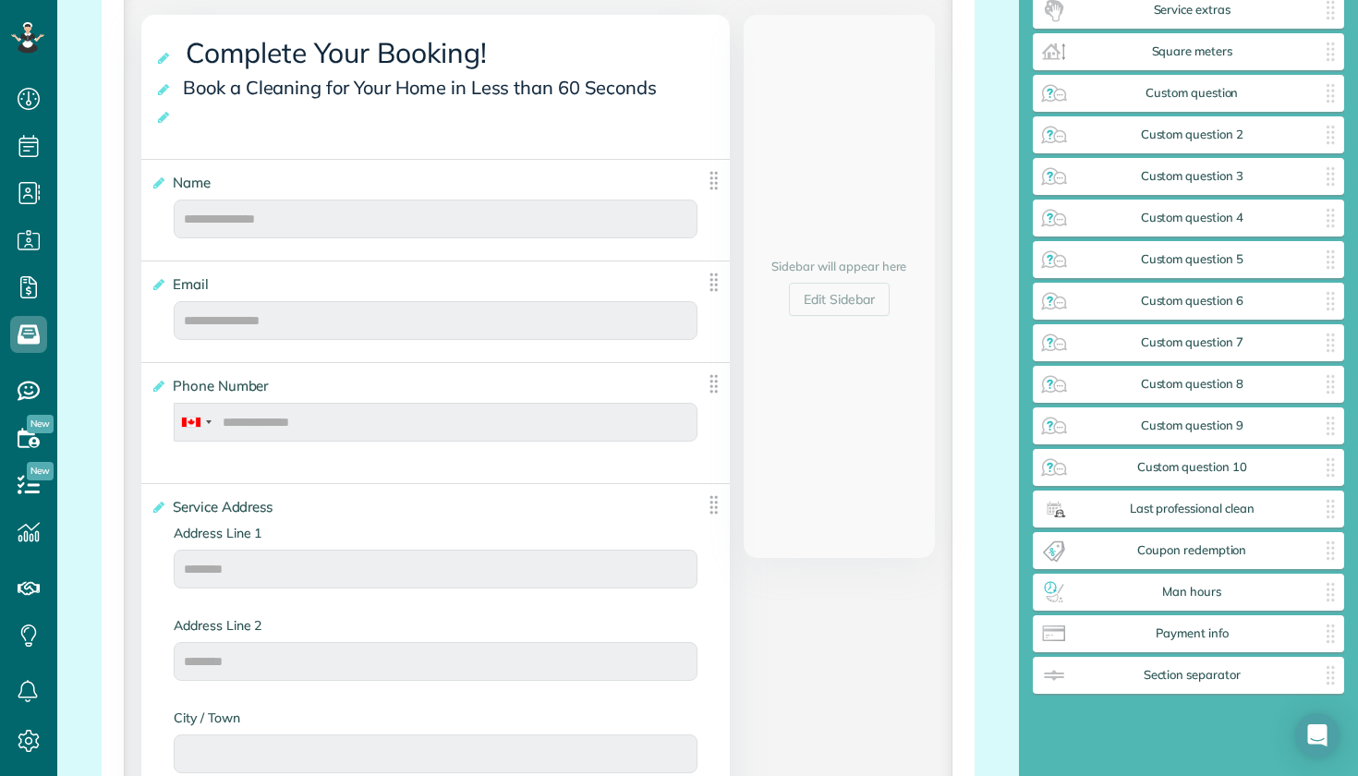
scroll to position [388, 0]
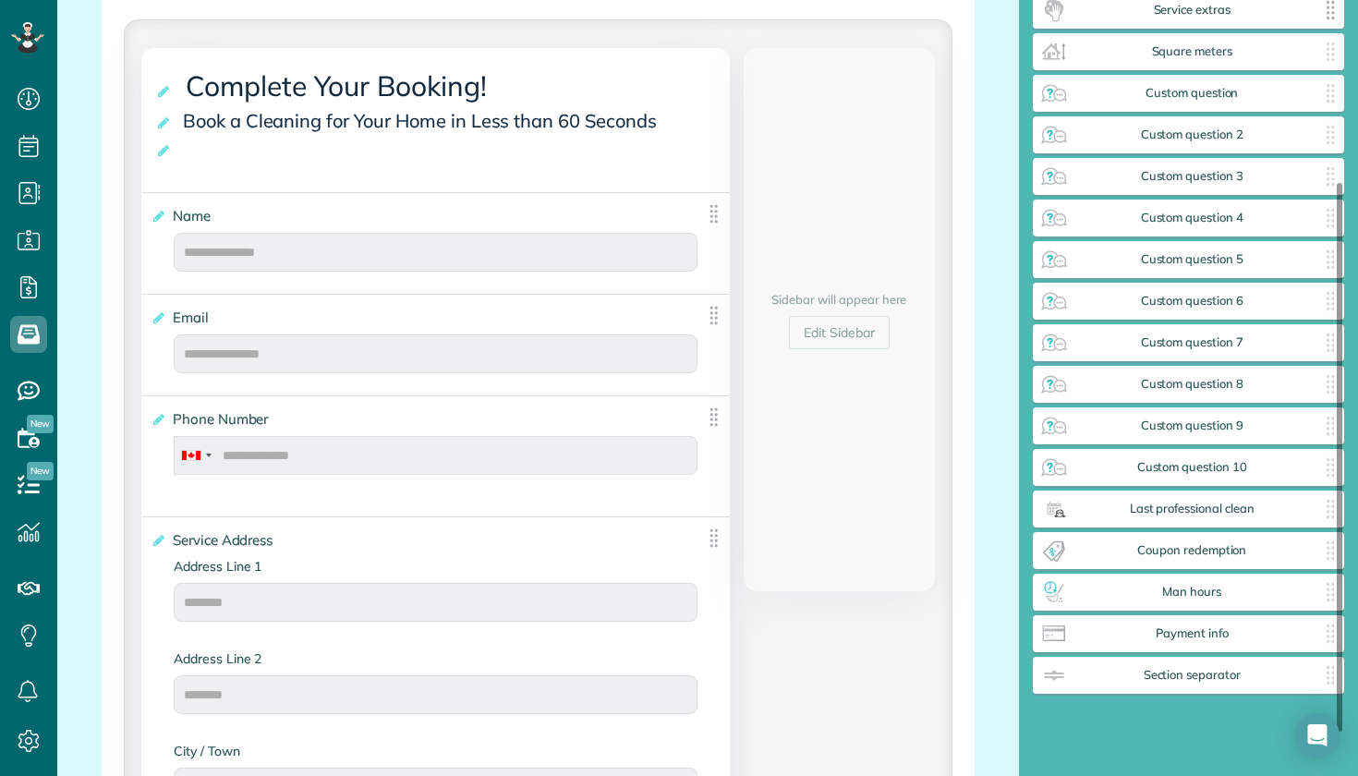
click at [1069, 3] on span "Service extras" at bounding box center [1193, 10] width 248 height 15
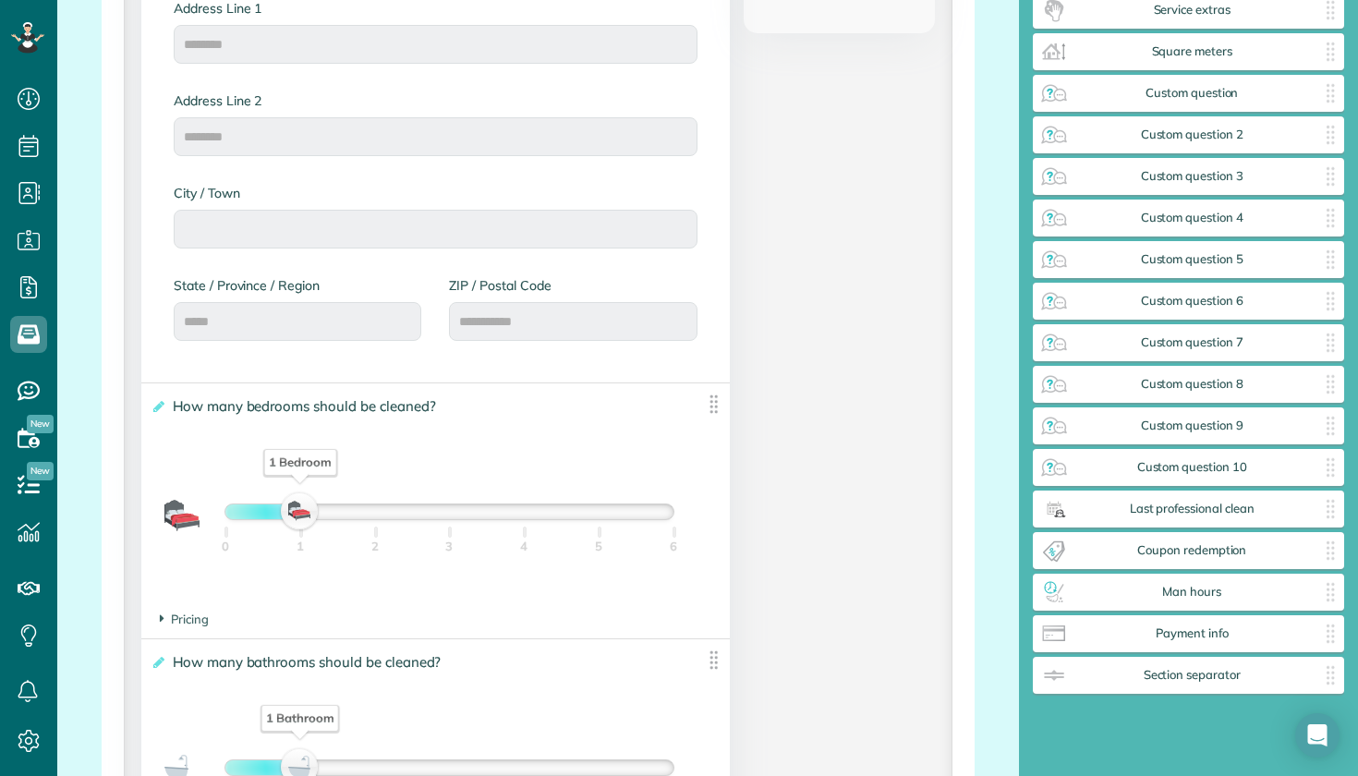
scroll to position [947, 0]
click at [292, 281] on label "State / Province / Region" at bounding box center [298, 284] width 248 height 18
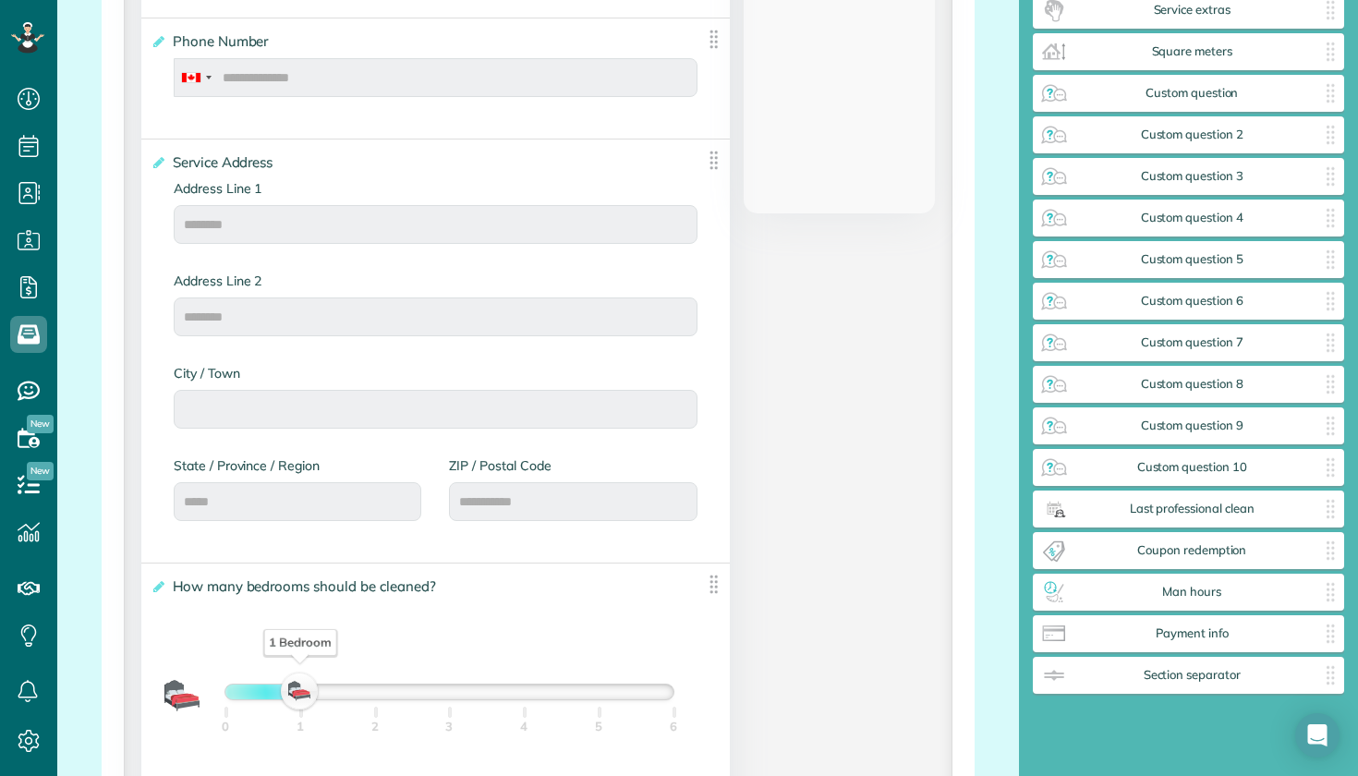
scroll to position [765, 0]
click at [164, 162] on label "**********" at bounding box center [422, 163] width 542 height 18
click at [0, 0] on input "**********" at bounding box center [0, 0] width 0 height 0
click at [156, 161] on icon at bounding box center [158, 163] width 14 height 13
click at [0, 0] on input "**********" at bounding box center [0, 0] width 0 height 0
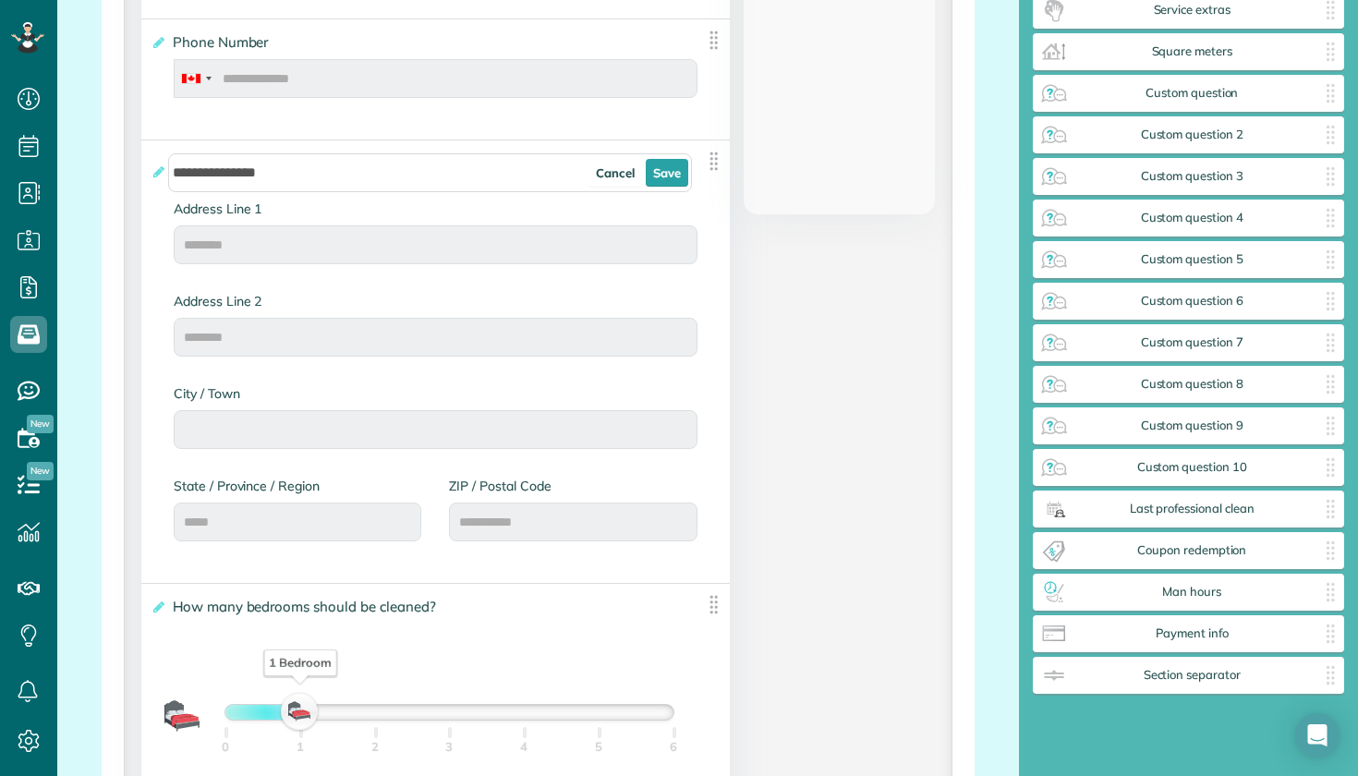
click at [345, 203] on label "Address Line 1" at bounding box center [436, 209] width 524 height 18
click at [225, 201] on label "Address Line 1" at bounding box center [436, 209] width 524 height 18
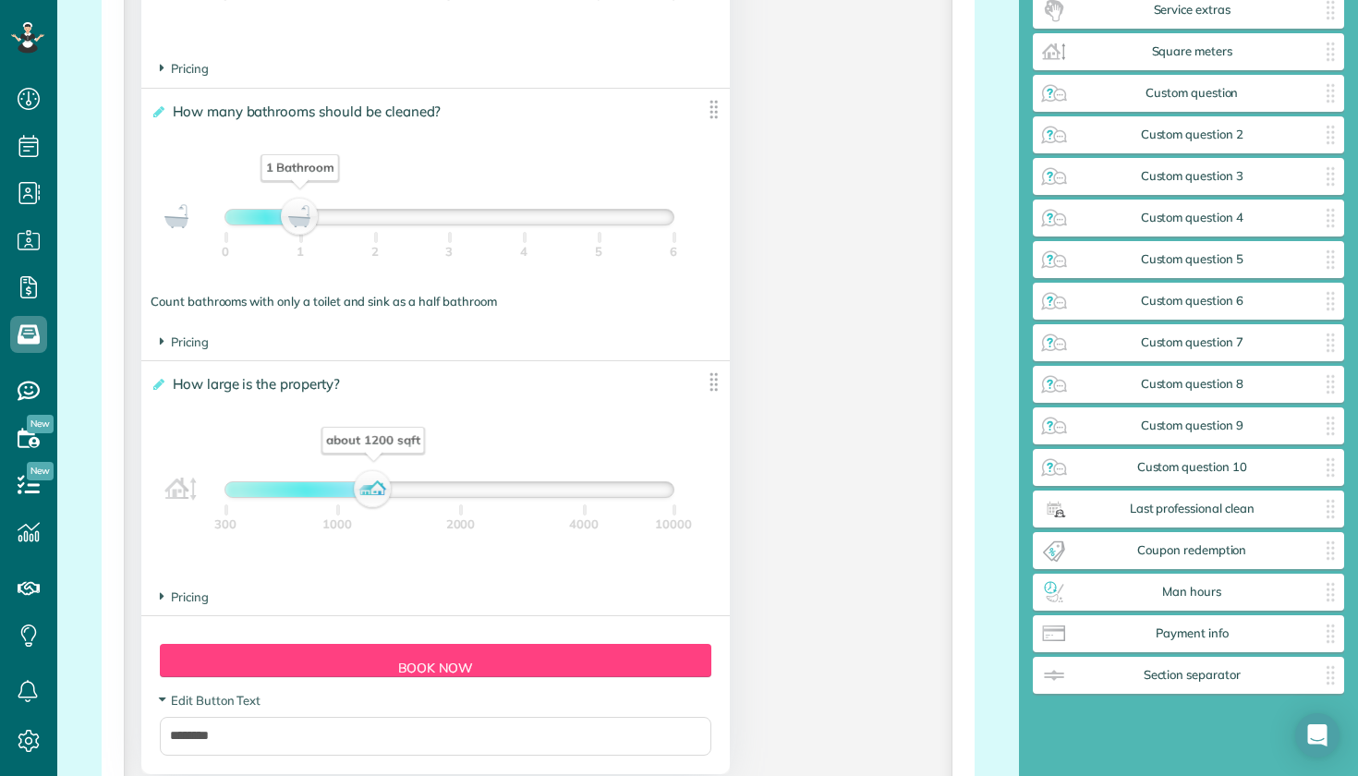
scroll to position [1567, 0]
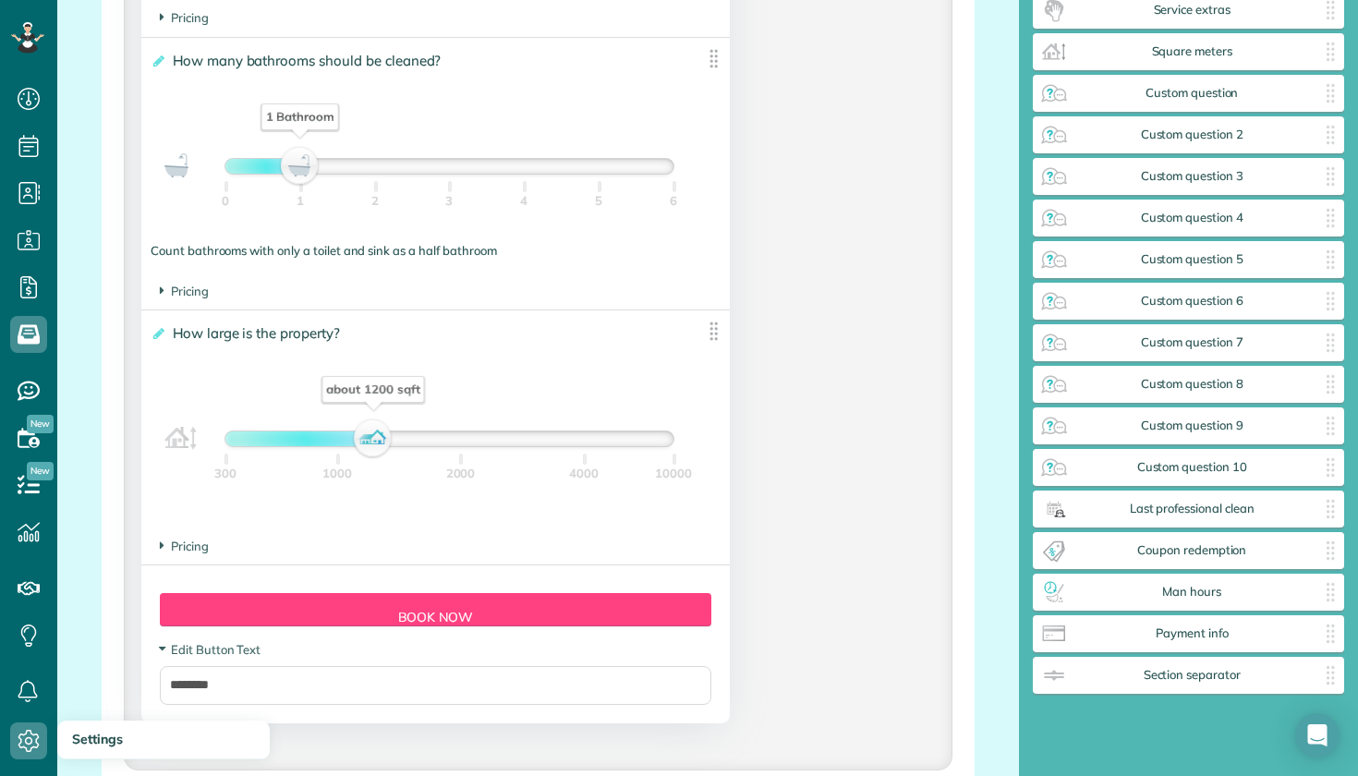
click at [9, 736] on link "Settings" at bounding box center [34, 741] width 69 height 47
